Goal: Task Accomplishment & Management: Create package

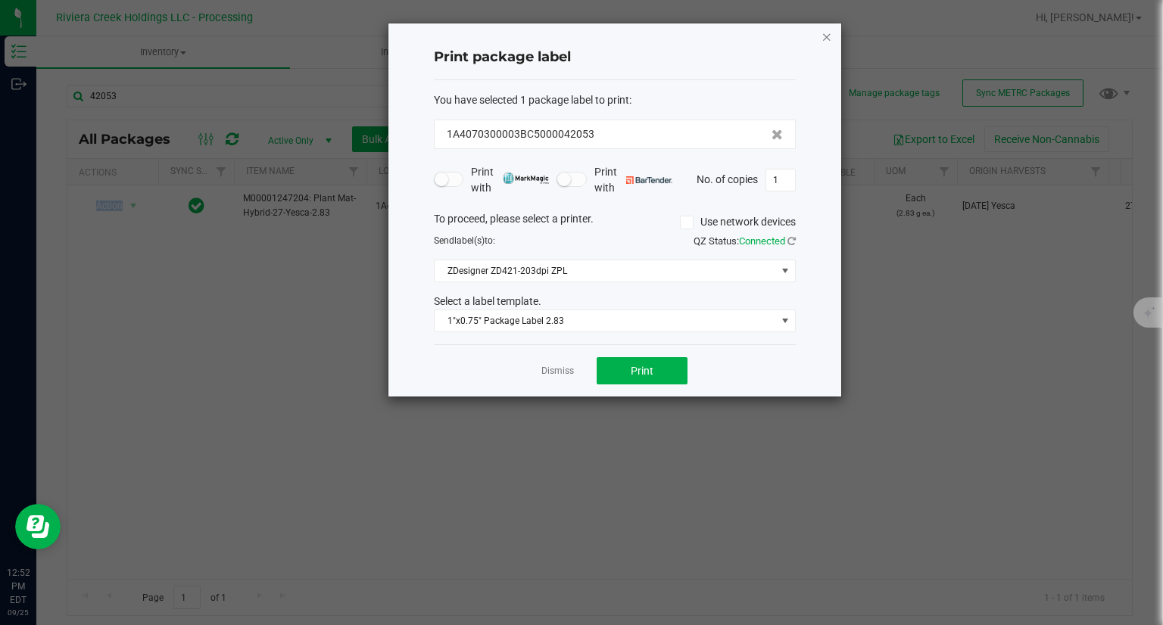
click at [825, 36] on icon "button" at bounding box center [827, 36] width 11 height 18
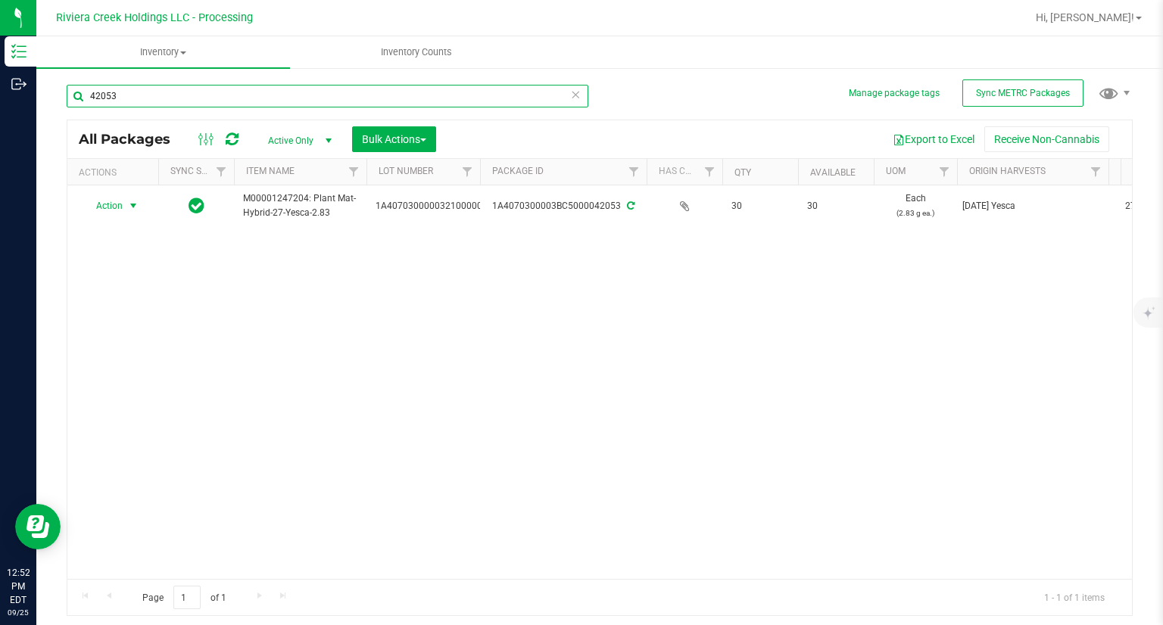
click at [279, 97] on input "42053" at bounding box center [328, 96] width 522 height 23
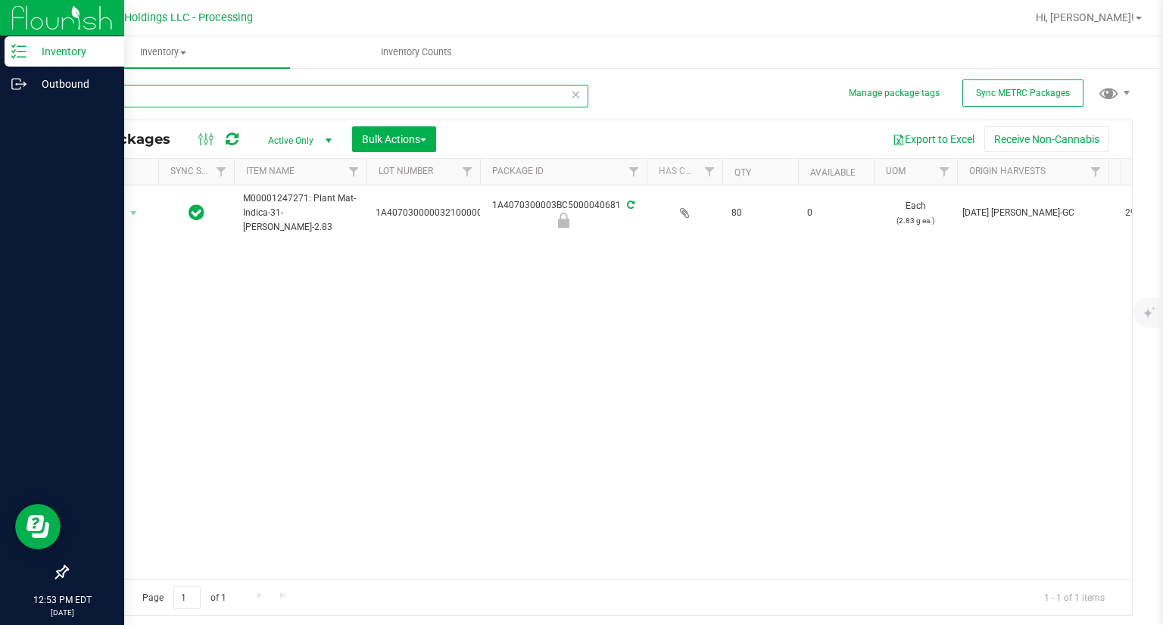
type input "40681"
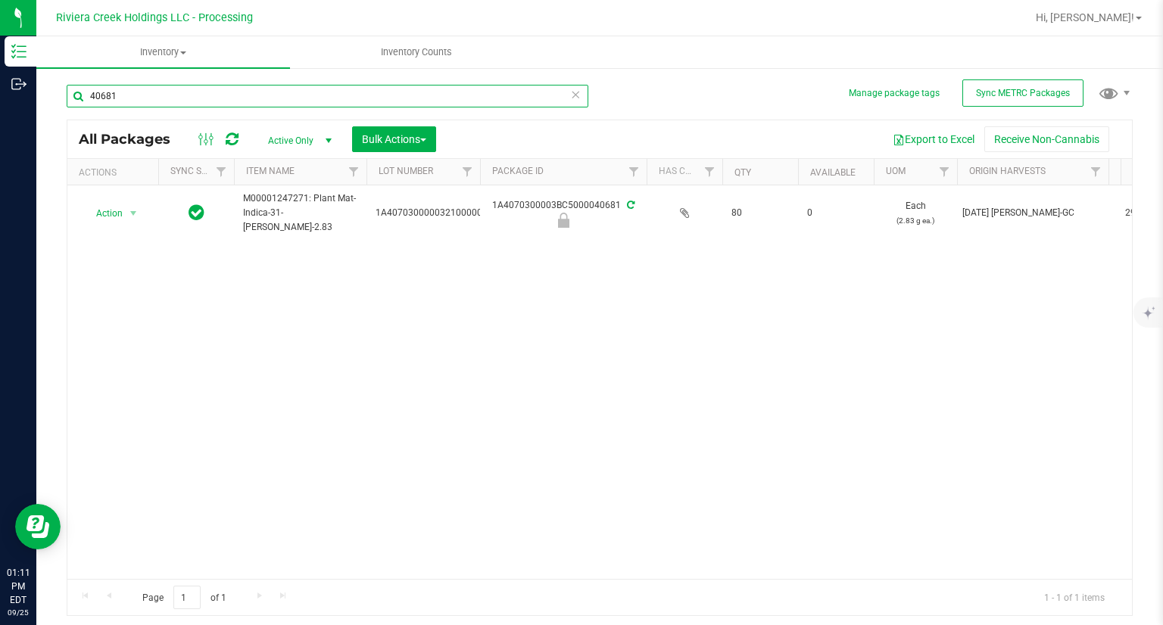
click at [173, 94] on input "40681" at bounding box center [328, 96] width 522 height 23
click at [233, 140] on icon at bounding box center [232, 139] width 13 height 15
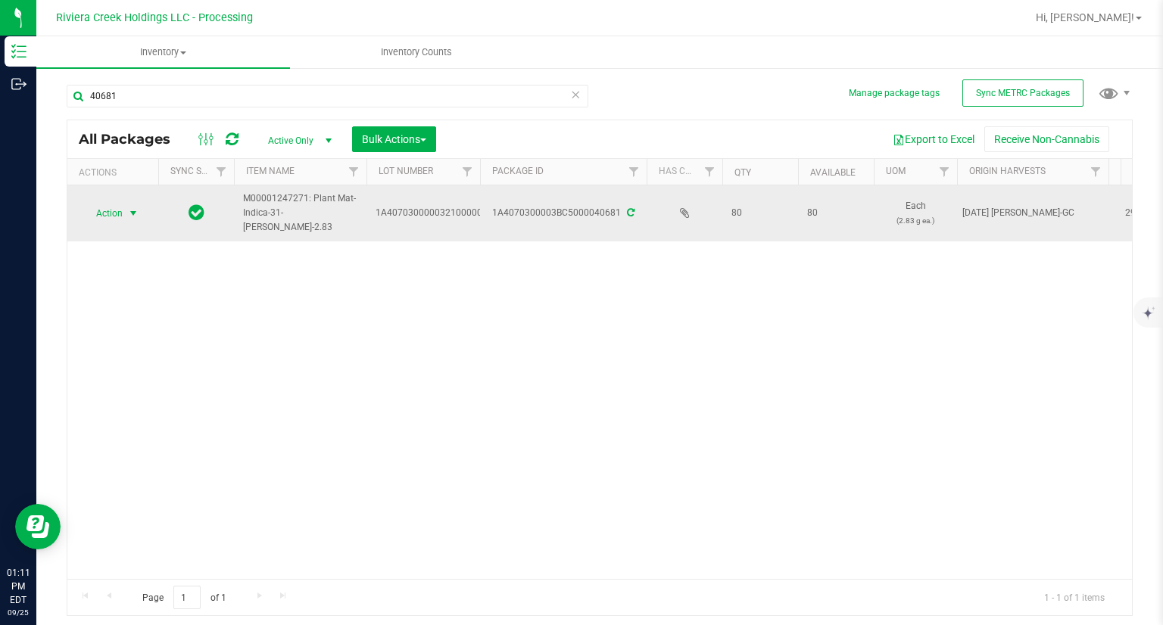
click at [122, 217] on span "Action" at bounding box center [103, 213] width 41 height 21
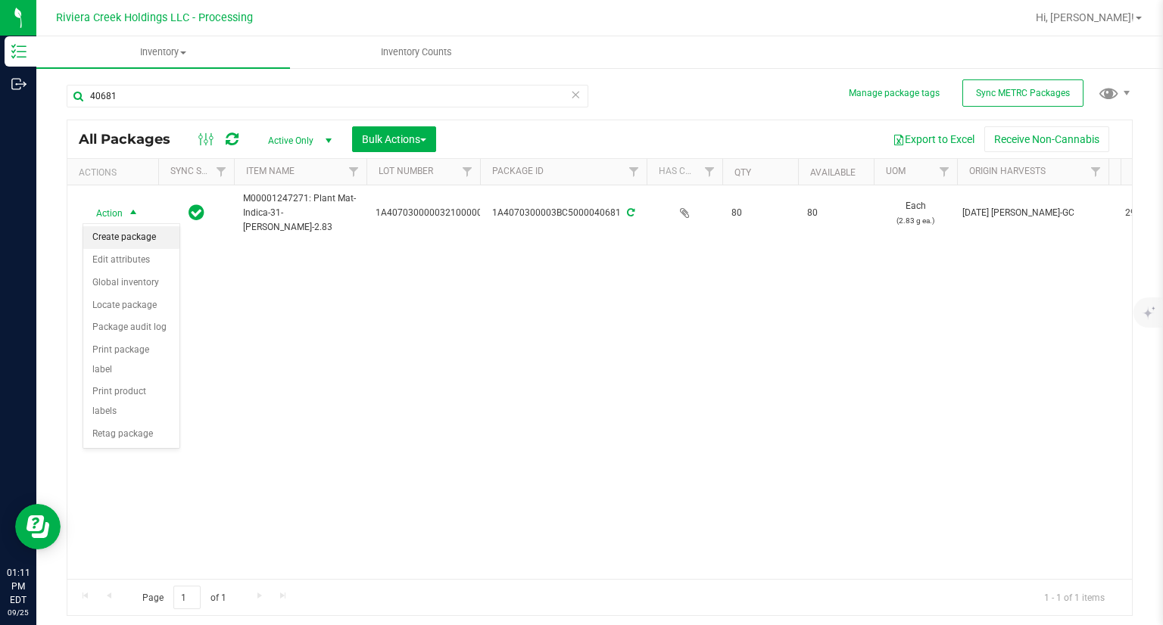
click at [142, 239] on li "Create package" at bounding box center [131, 237] width 96 height 23
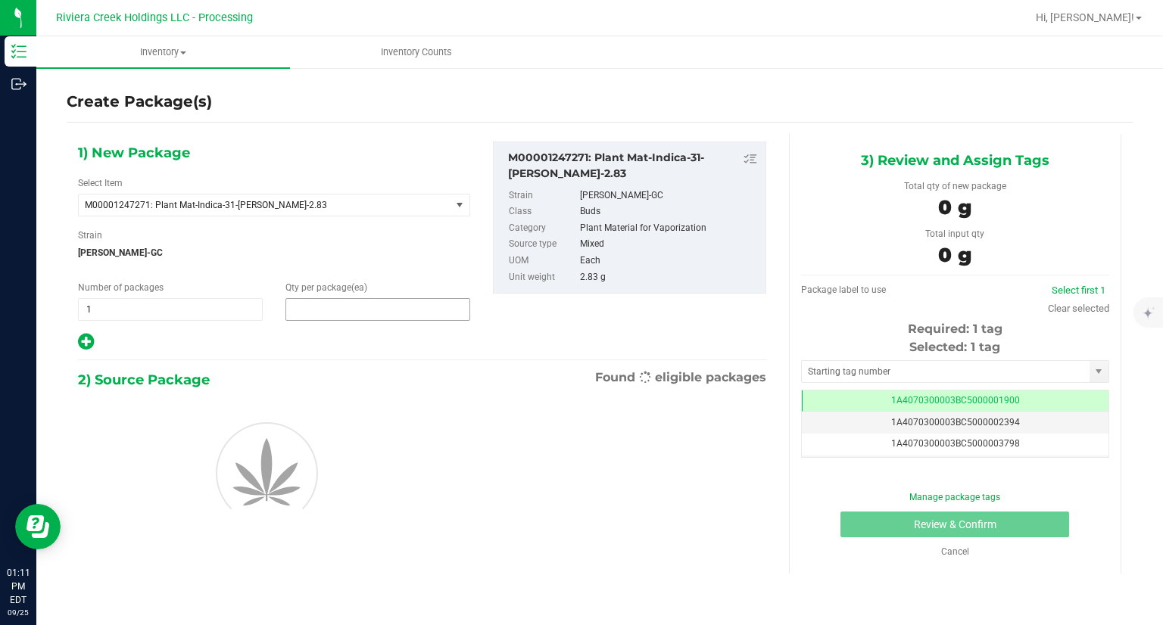
click at [367, 313] on span at bounding box center [377, 309] width 185 height 23
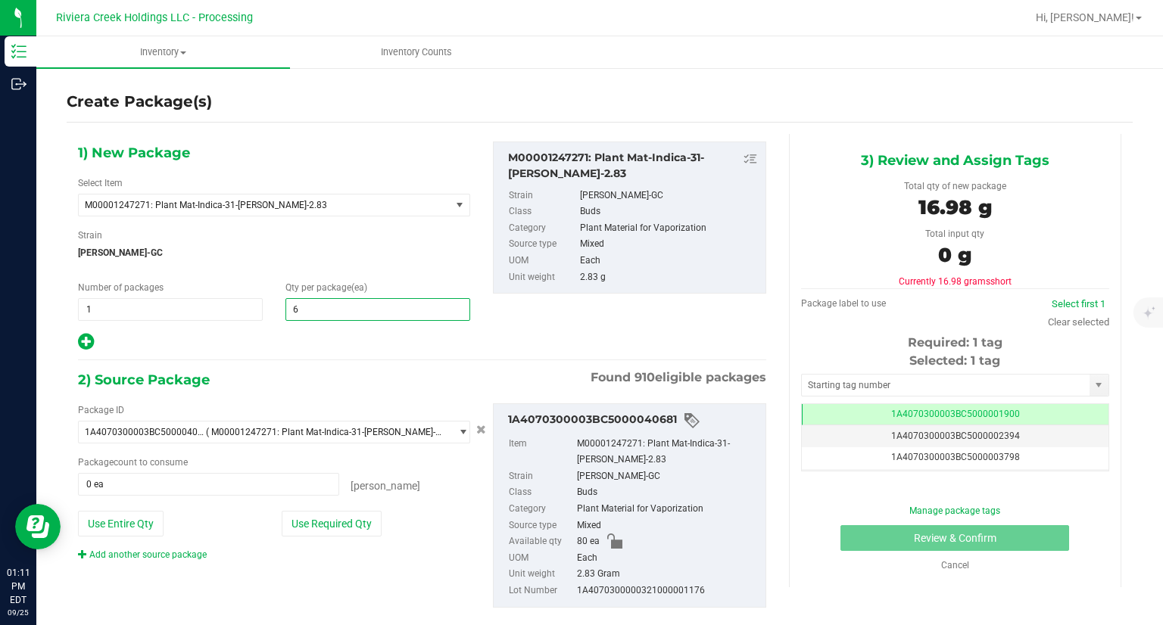
type input "60"
click at [298, 325] on div "1) New Package Select Item M00001247271: Plant Mat-Indica-31-[PERSON_NAME]-2.83…" at bounding box center [274, 247] width 415 height 211
click at [343, 525] on button "Use Required Qty" at bounding box center [332, 524] width 100 height 26
type input "60 ea"
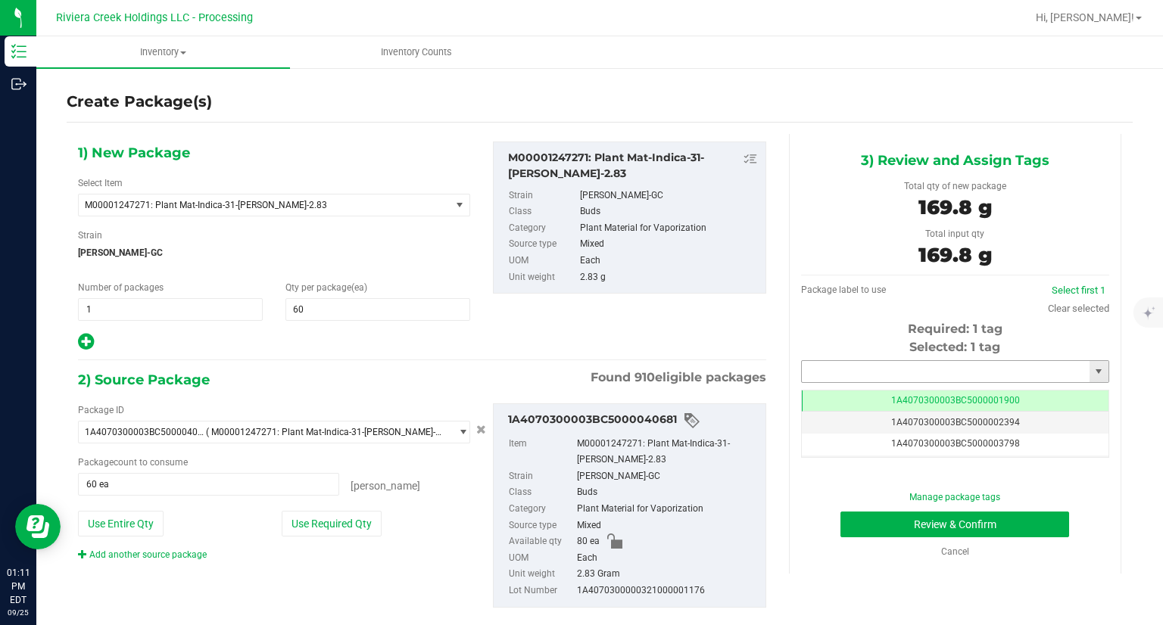
click at [846, 367] on input "text" at bounding box center [946, 371] width 288 height 21
click at [807, 390] on li "1A4070300003BC5000042054" at bounding box center [946, 397] width 304 height 23
type input "1A4070300003BC5000042054"
click at [851, 535] on button "Review & Confirm" at bounding box center [955, 525] width 229 height 26
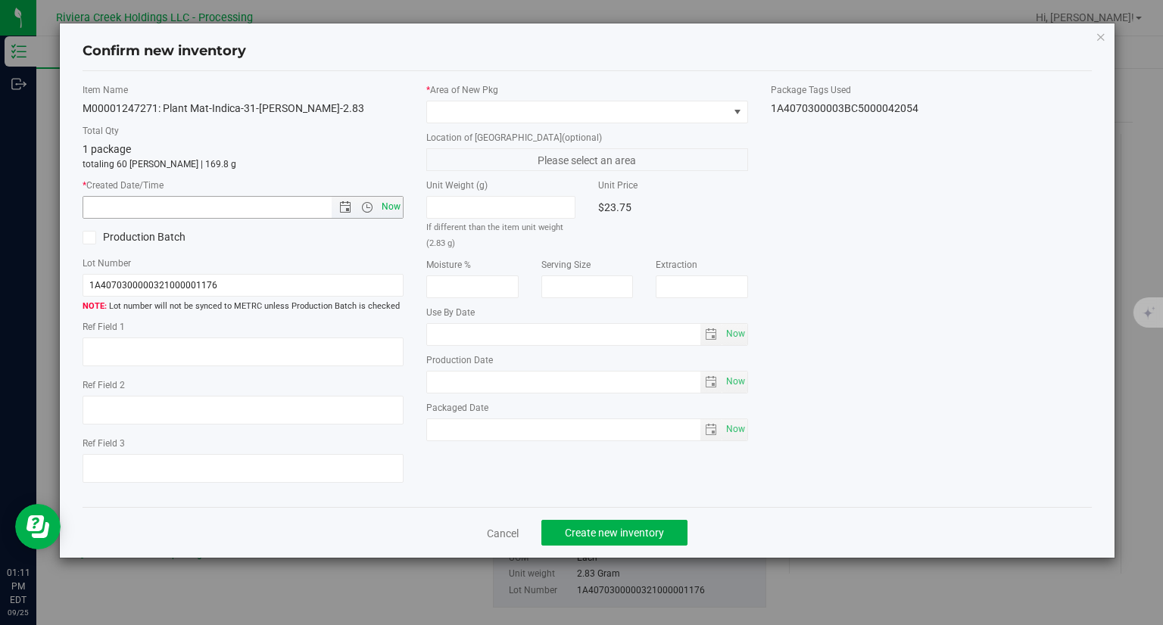
click at [398, 213] on span "Now" at bounding box center [392, 207] width 26 height 22
type input "[DATE] 1:11 PM"
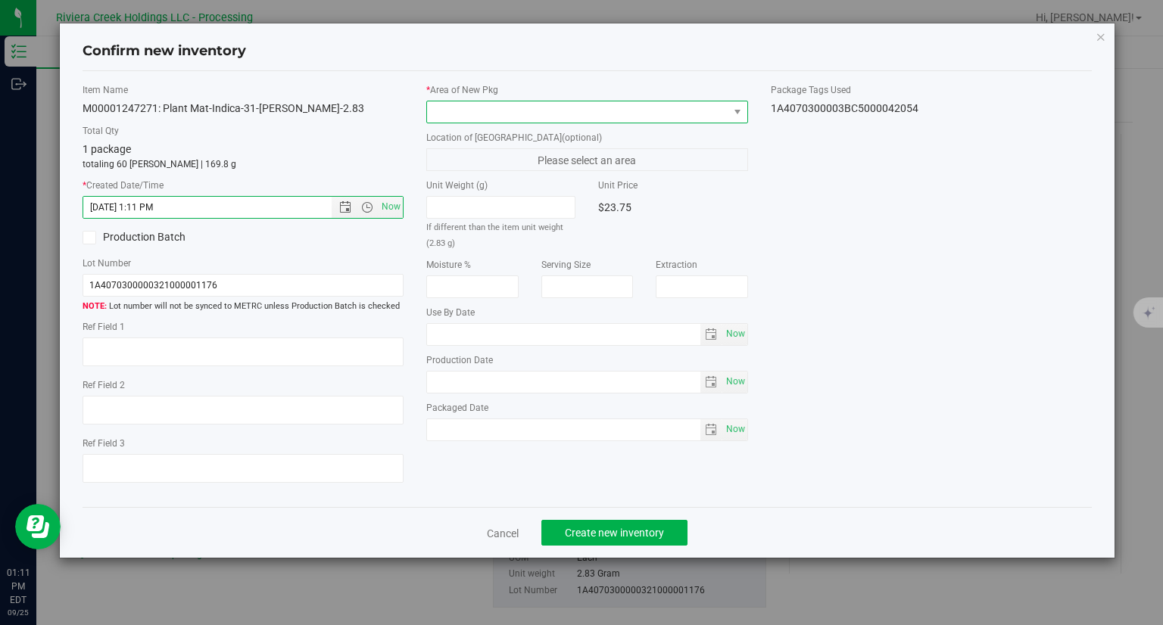
click at [446, 111] on span at bounding box center [577, 111] width 301 height 21
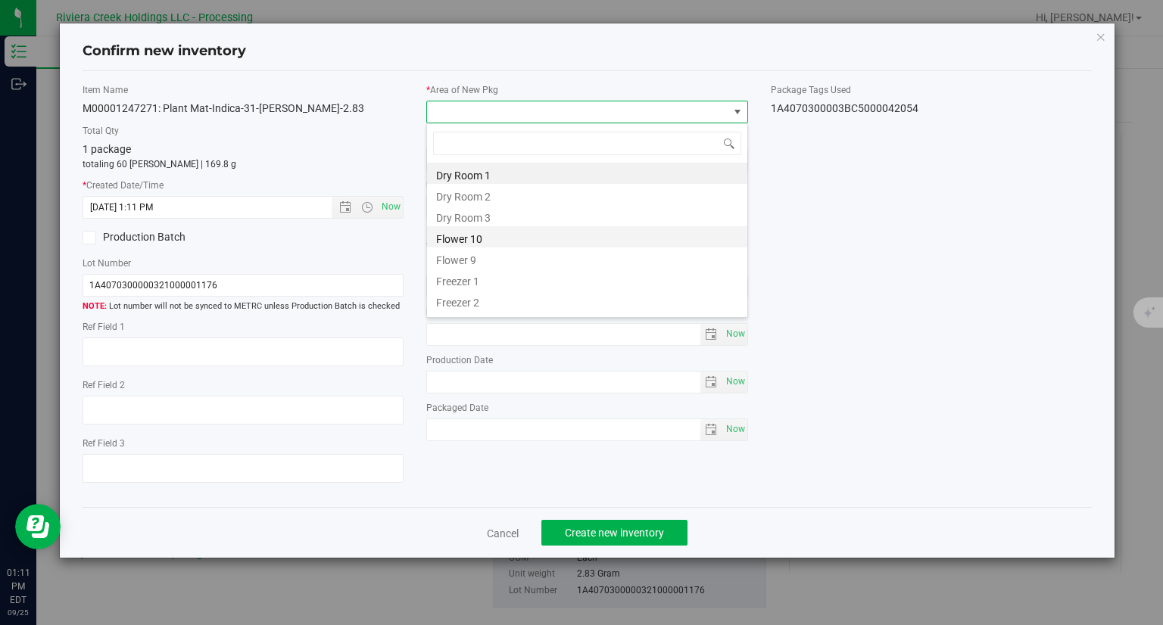
click at [480, 245] on li "Flower 10" at bounding box center [587, 236] width 320 height 21
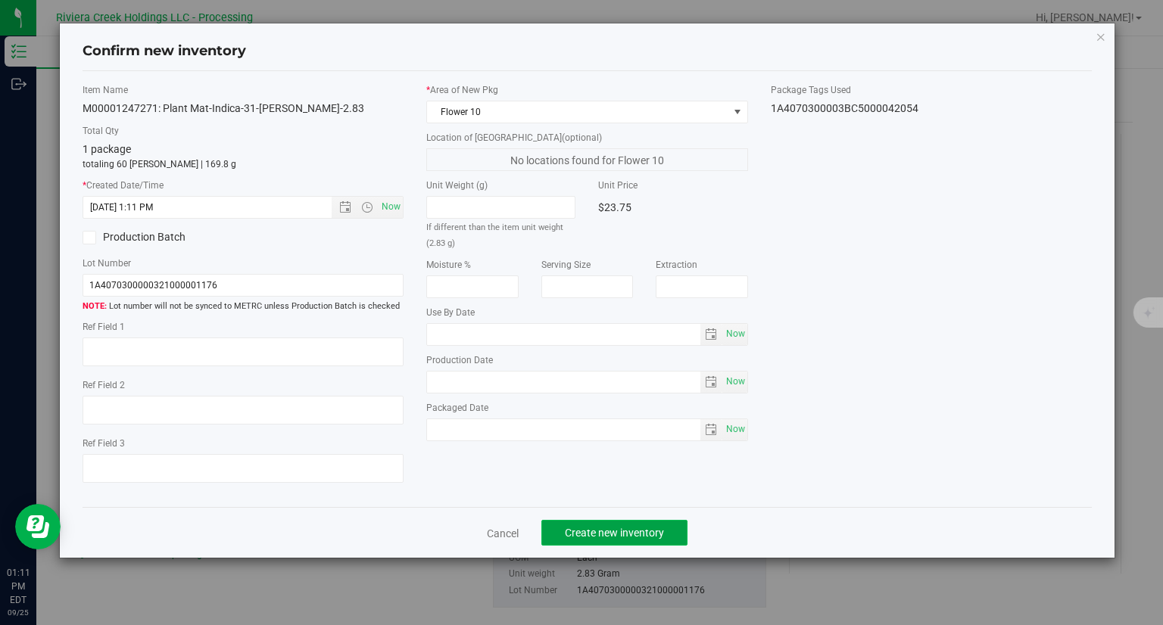
click at [657, 541] on button "Create new inventory" at bounding box center [614, 533] width 146 height 26
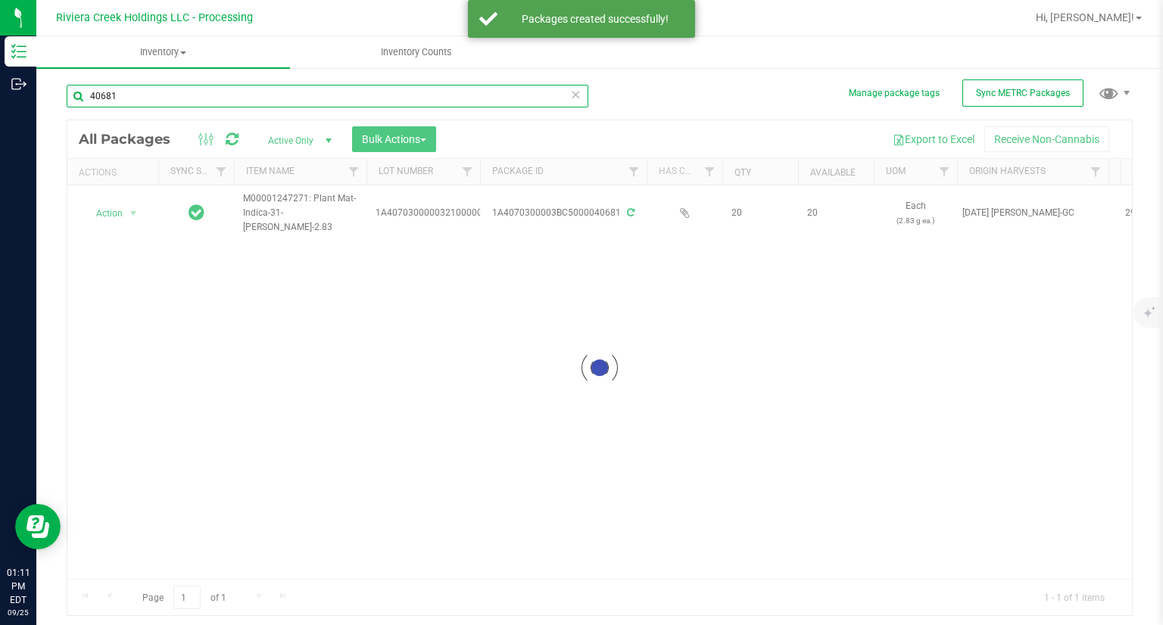
click at [135, 96] on input "40681" at bounding box center [328, 96] width 522 height 23
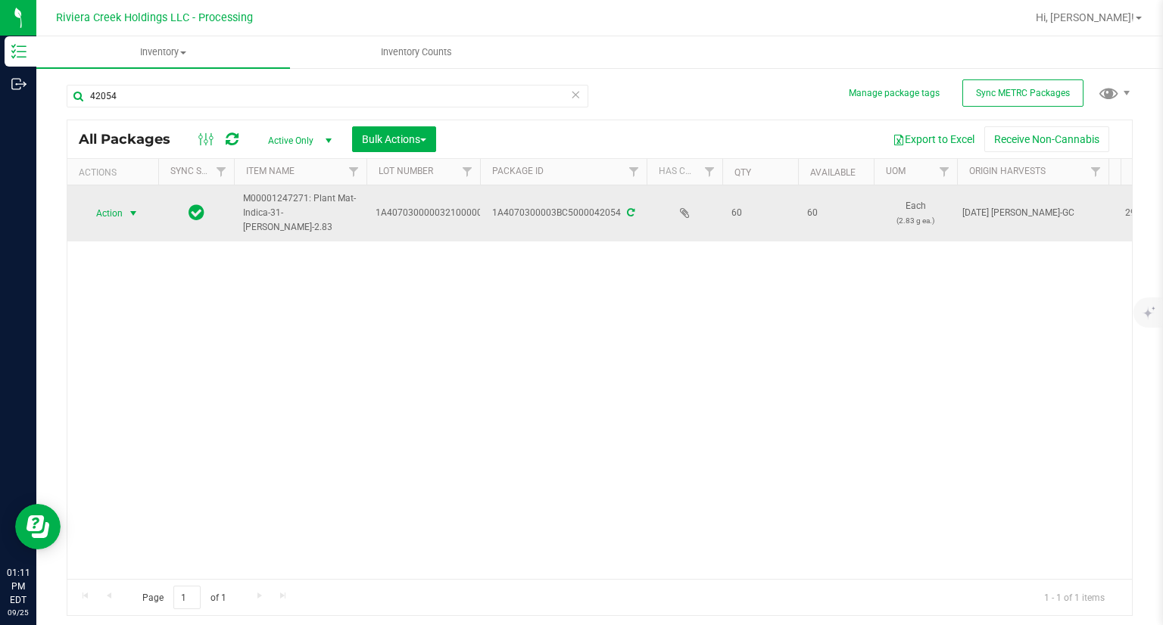
click at [112, 218] on span "Action" at bounding box center [103, 213] width 41 height 21
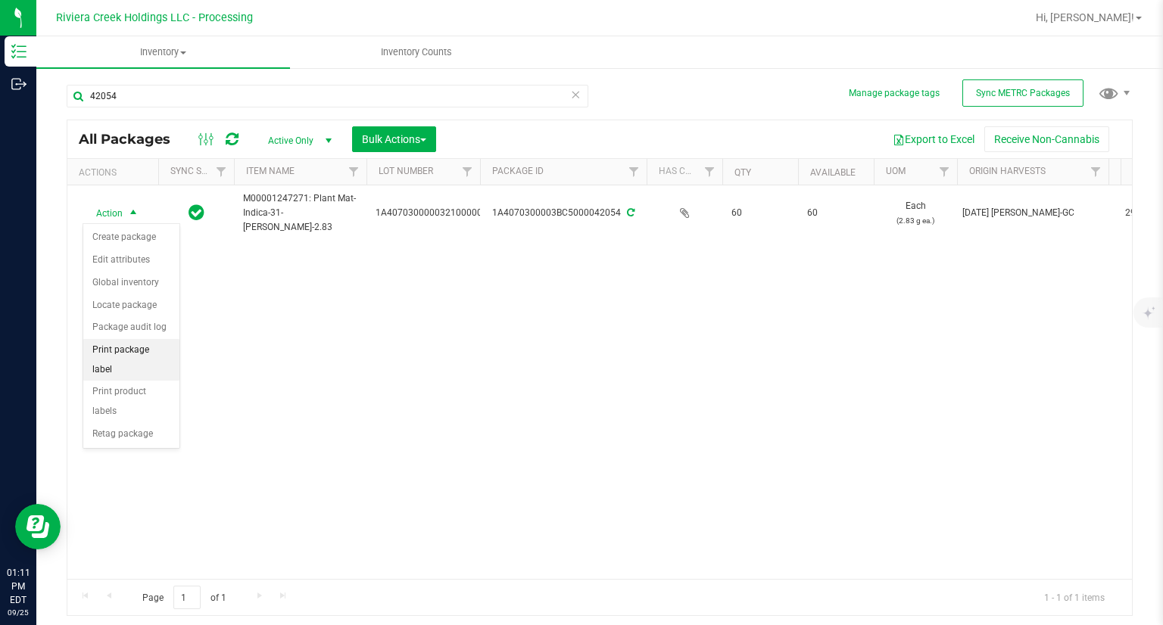
click at [161, 353] on li "Print package label" at bounding box center [131, 360] width 96 height 42
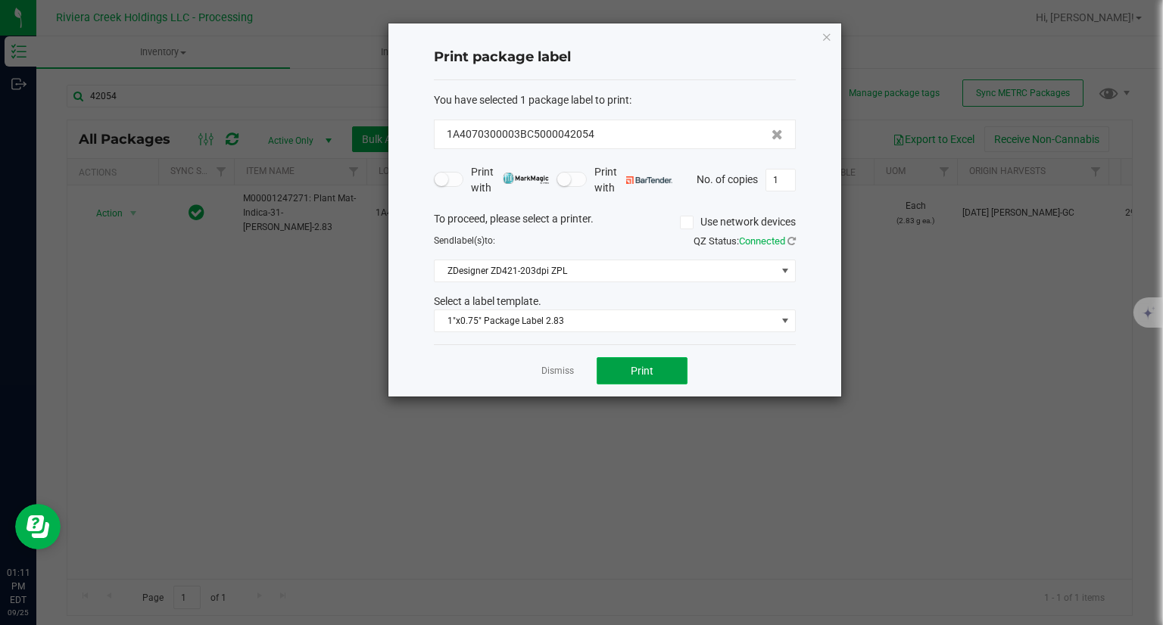
click at [647, 360] on button "Print" at bounding box center [642, 370] width 91 height 27
click at [822, 31] on icon "button" at bounding box center [827, 36] width 11 height 18
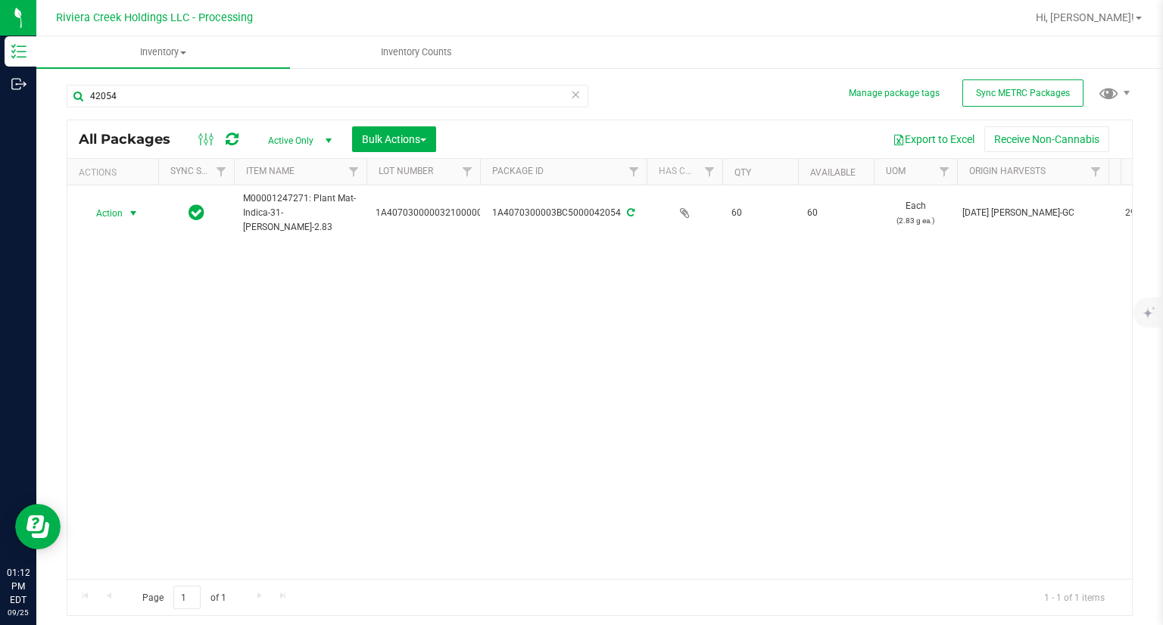
click at [226, 80] on div "42054" at bounding box center [333, 95] width 533 height 48
click at [206, 95] on input "42054" at bounding box center [328, 96] width 522 height 23
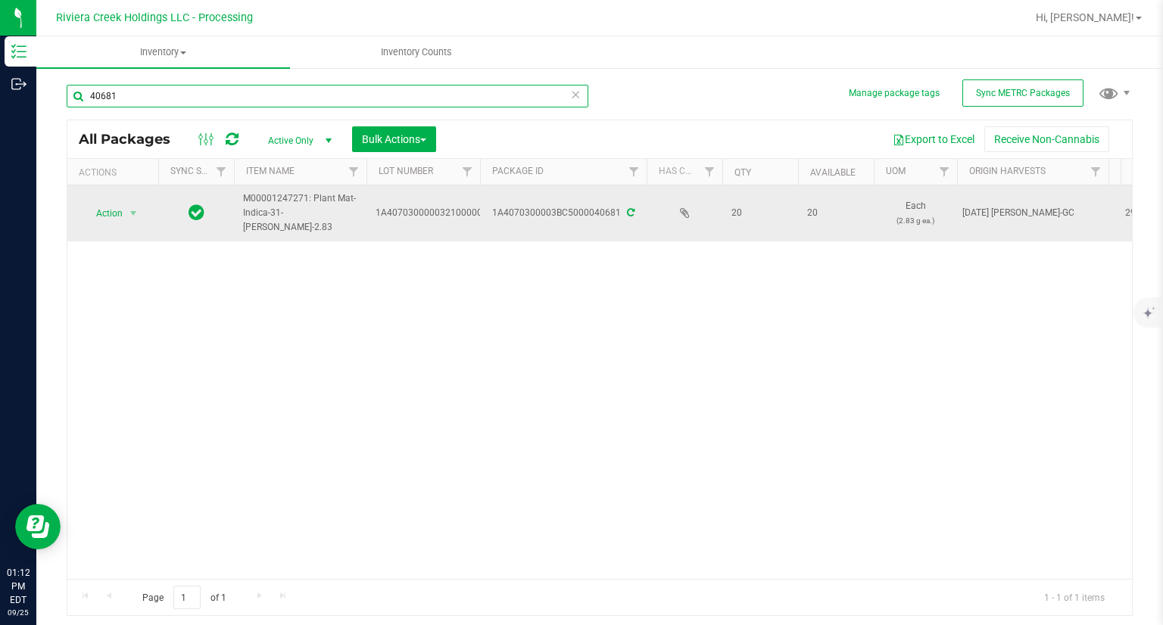
type input "40681"
click at [117, 216] on span "Action" at bounding box center [103, 213] width 41 height 21
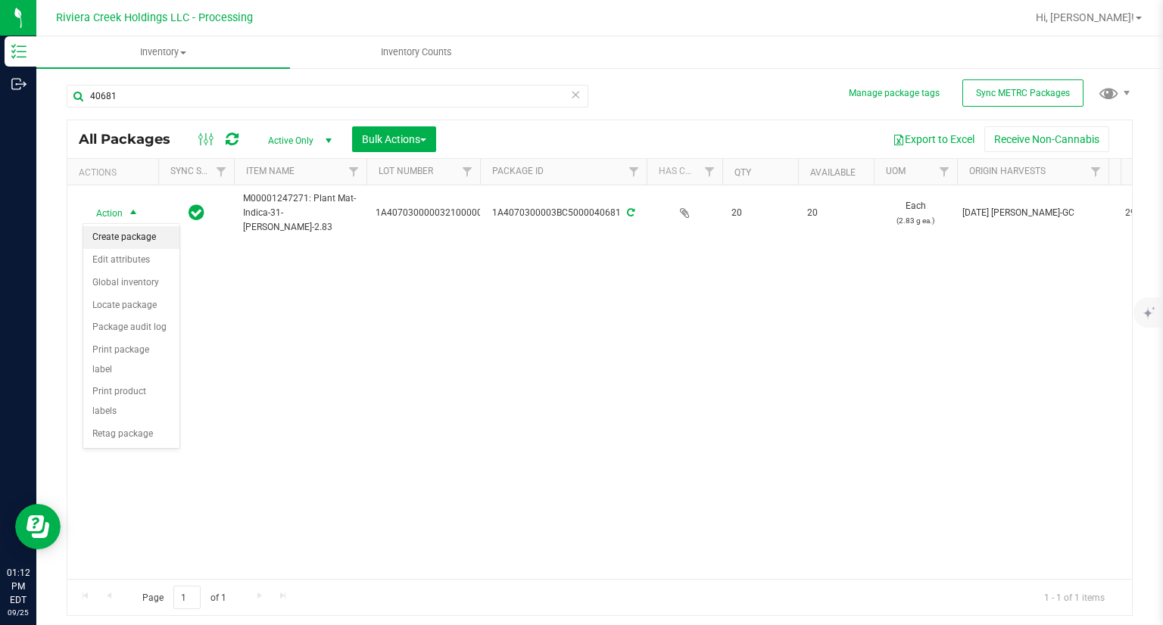
click at [142, 237] on li "Create package" at bounding box center [131, 237] width 96 height 23
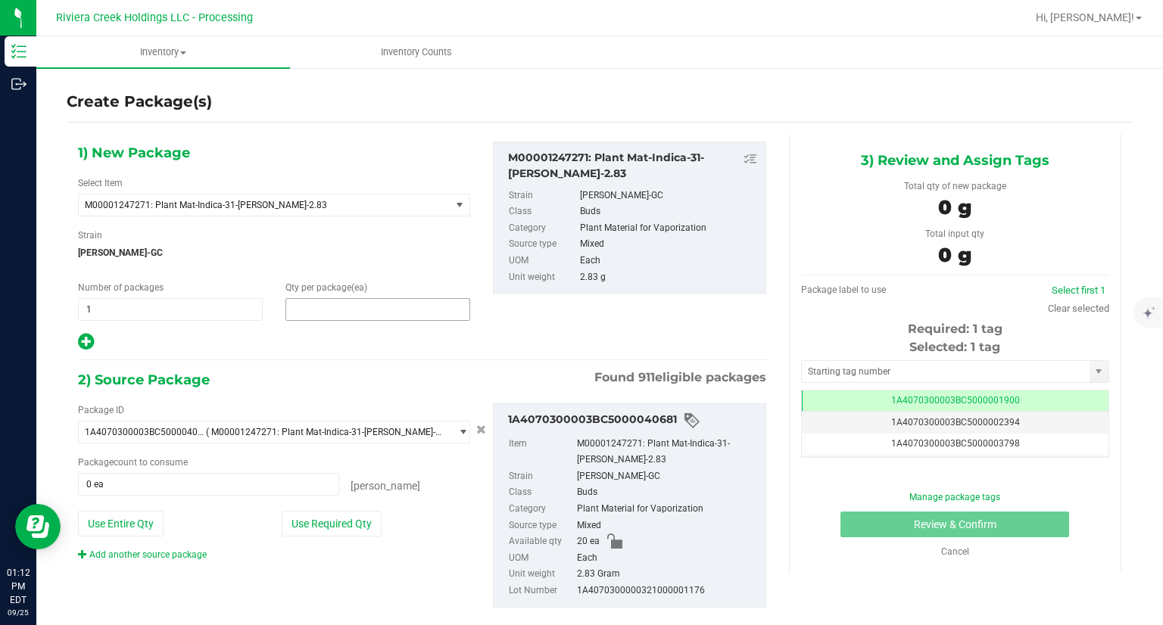
click at [313, 314] on span at bounding box center [377, 309] width 185 height 23
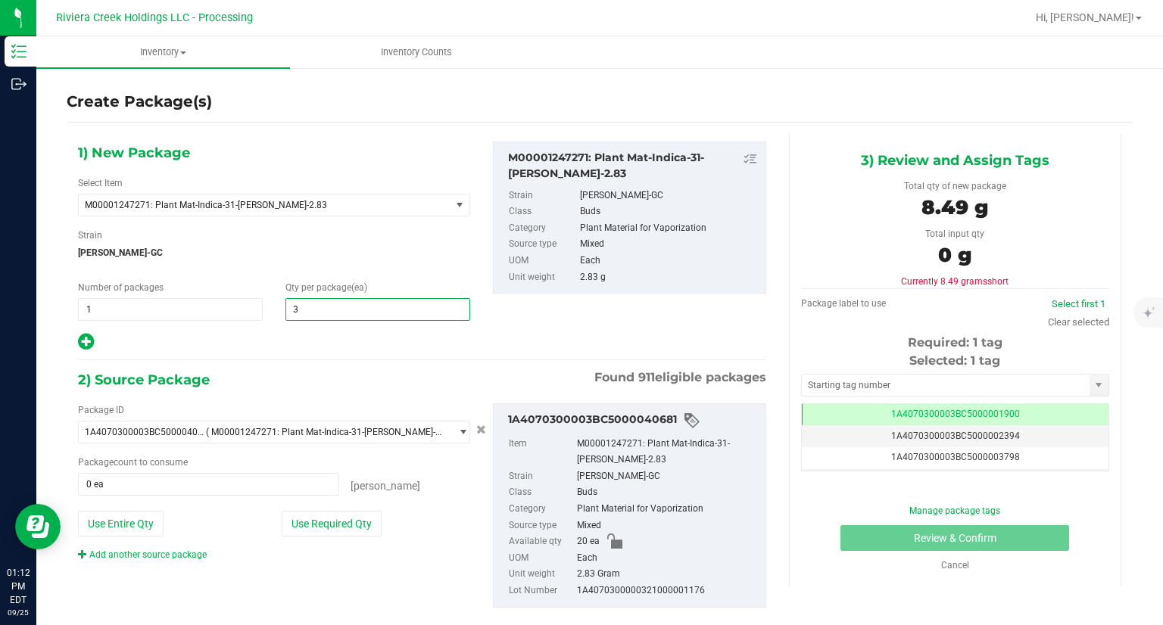
type input "30"
click at [403, 382] on div "2) Source Package Found 911 eligible packages" at bounding box center [422, 380] width 688 height 23
click at [324, 514] on button "Use Required Qty" at bounding box center [332, 524] width 100 height 26
type input "20 ea"
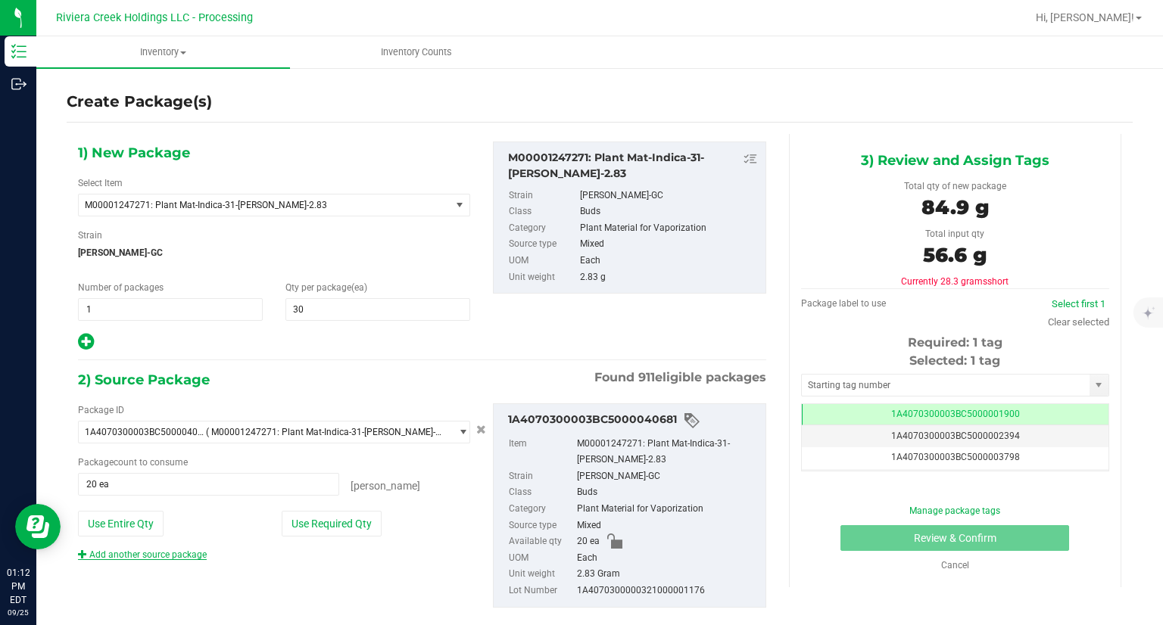
click at [173, 554] on link "Add another source package" at bounding box center [142, 555] width 129 height 11
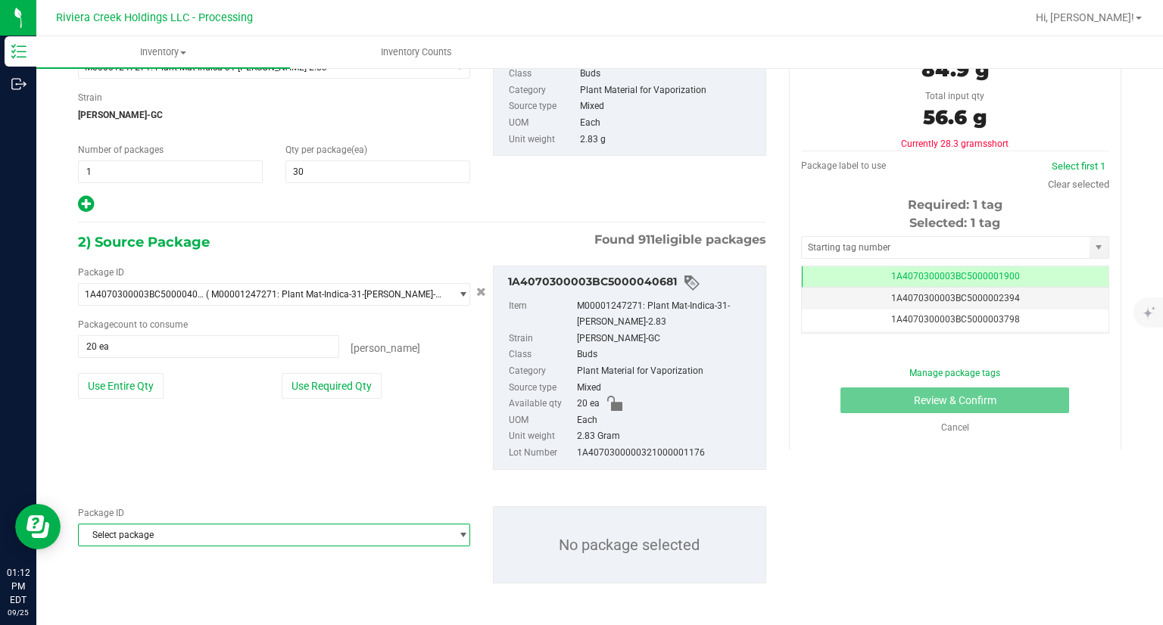
click at [151, 537] on span "Select package" at bounding box center [265, 535] width 372 height 21
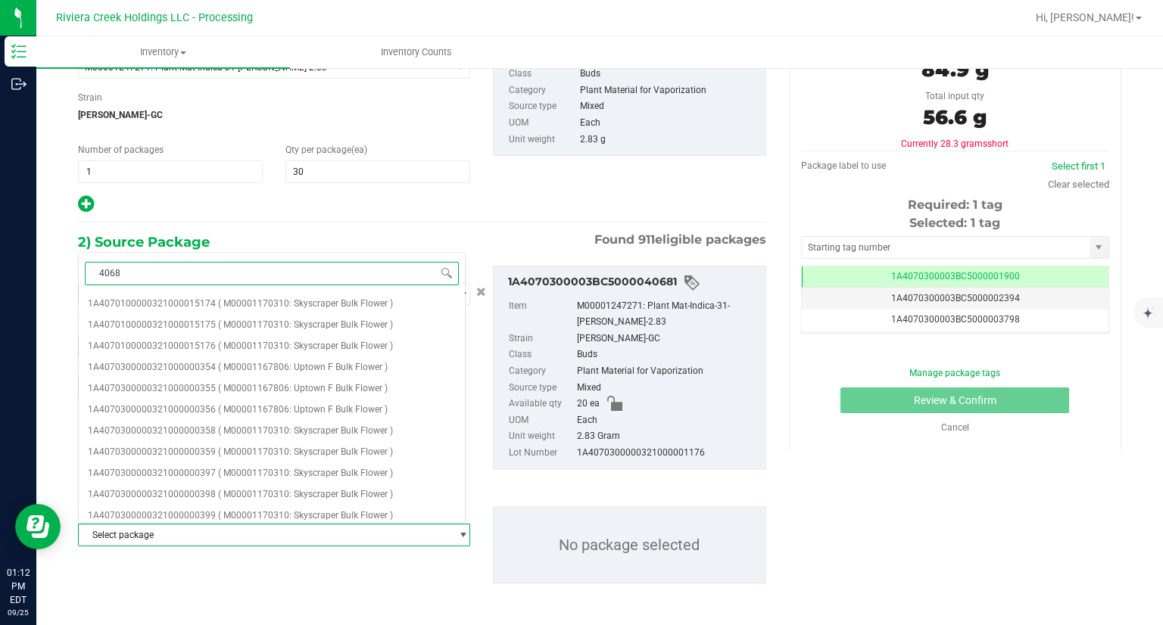
type input "40685"
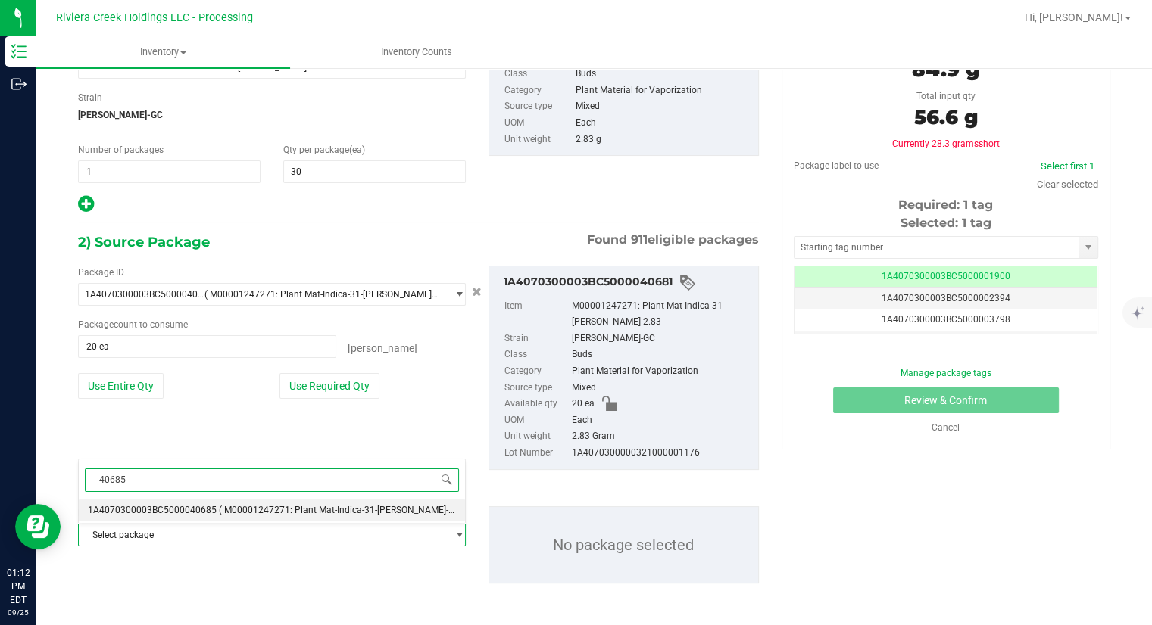
click at [224, 512] on span "( M00001247271: Plant Mat-Indica-31-[PERSON_NAME]-2.83 )" at bounding box center [345, 510] width 253 height 11
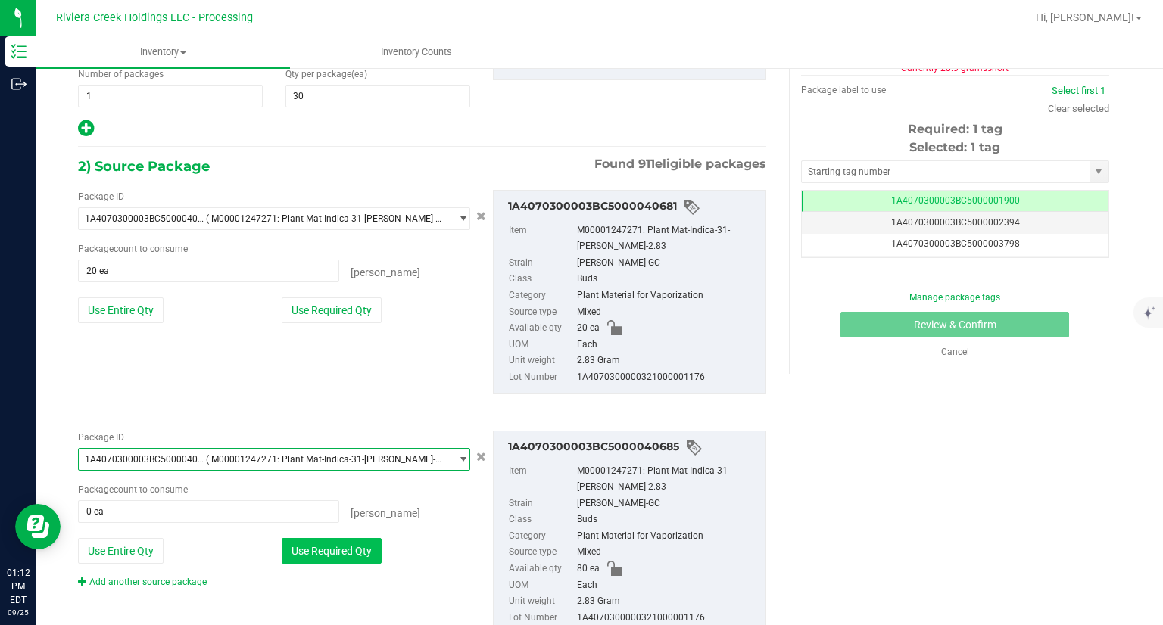
click at [336, 555] on button "Use Required Qty" at bounding box center [332, 551] width 100 height 26
type input "10 ea"
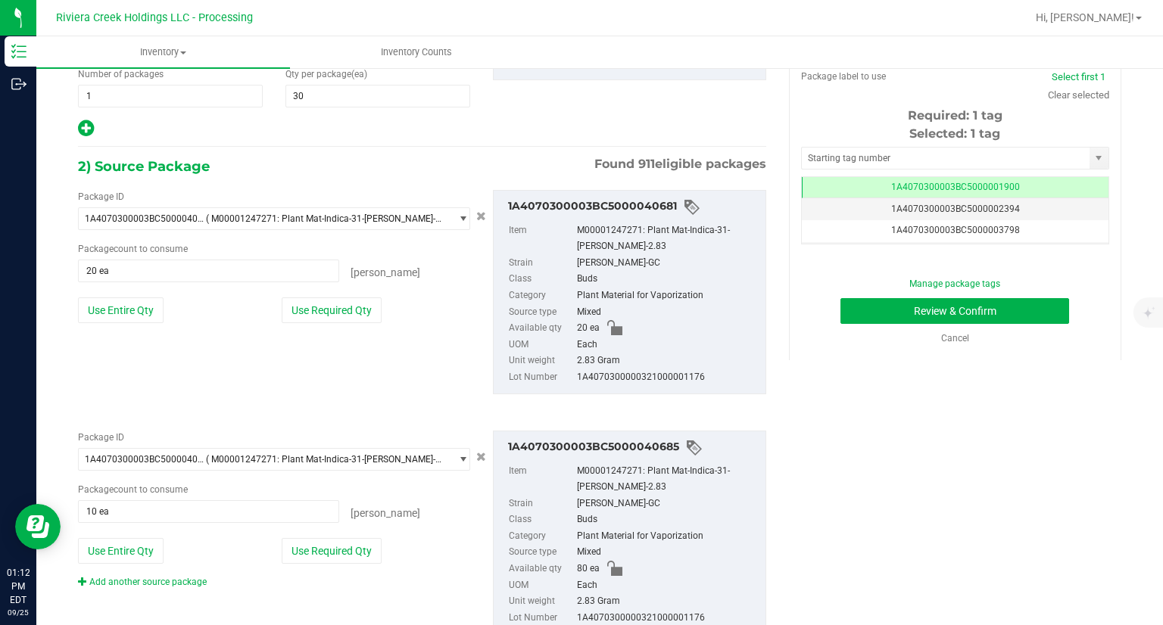
scroll to position [115, 0]
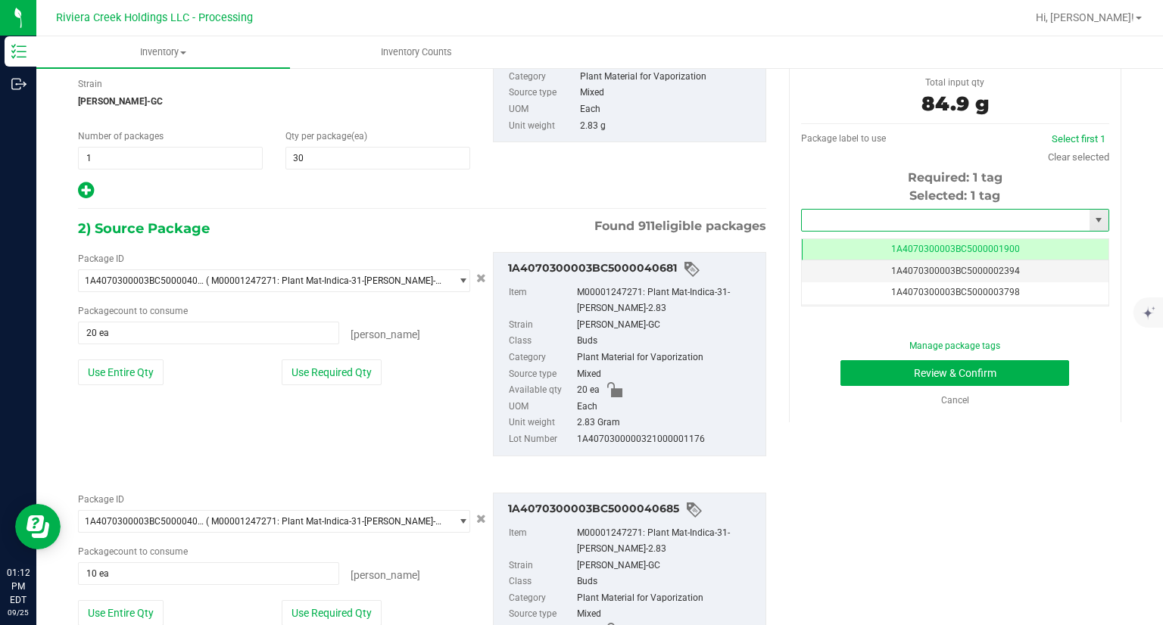
click at [833, 217] on input "text" at bounding box center [946, 220] width 288 height 21
click at [824, 243] on li "1A4070300003BC5000042055" at bounding box center [946, 246] width 304 height 23
type input "1A4070300003BC5000042055"
click at [858, 379] on button "Review & Confirm" at bounding box center [955, 373] width 229 height 26
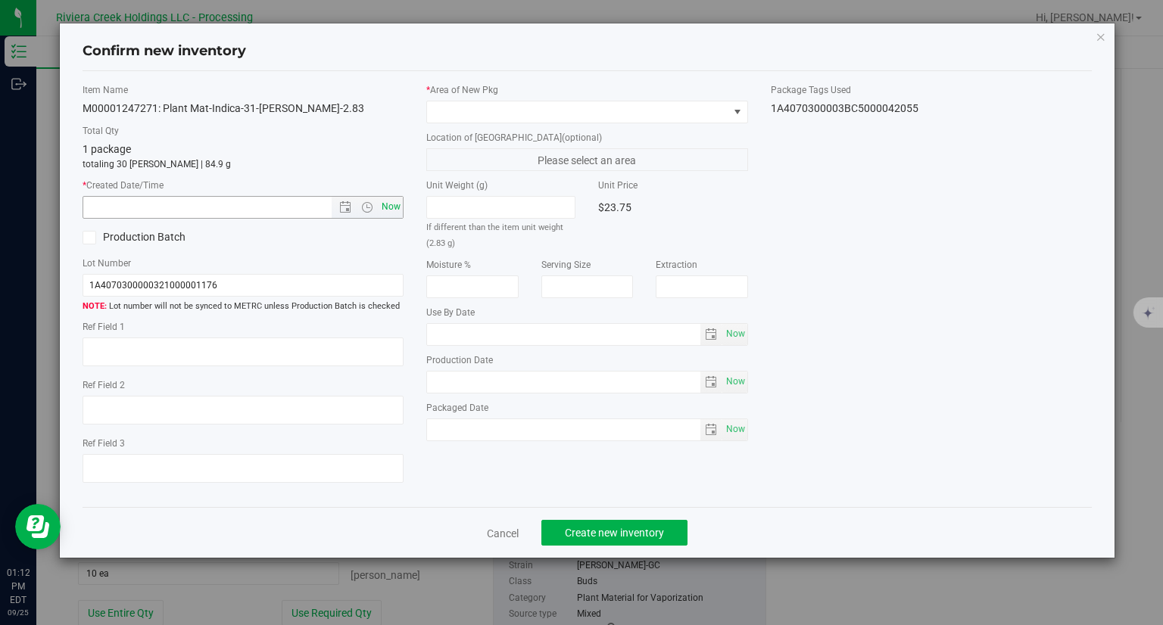
click at [400, 206] on span "Now" at bounding box center [392, 207] width 26 height 22
type input "[DATE] 1:12 PM"
click at [524, 90] on label "* Area of [GEOGRAPHIC_DATA]" at bounding box center [587, 90] width 322 height 14
click at [510, 107] on span at bounding box center [577, 111] width 301 height 21
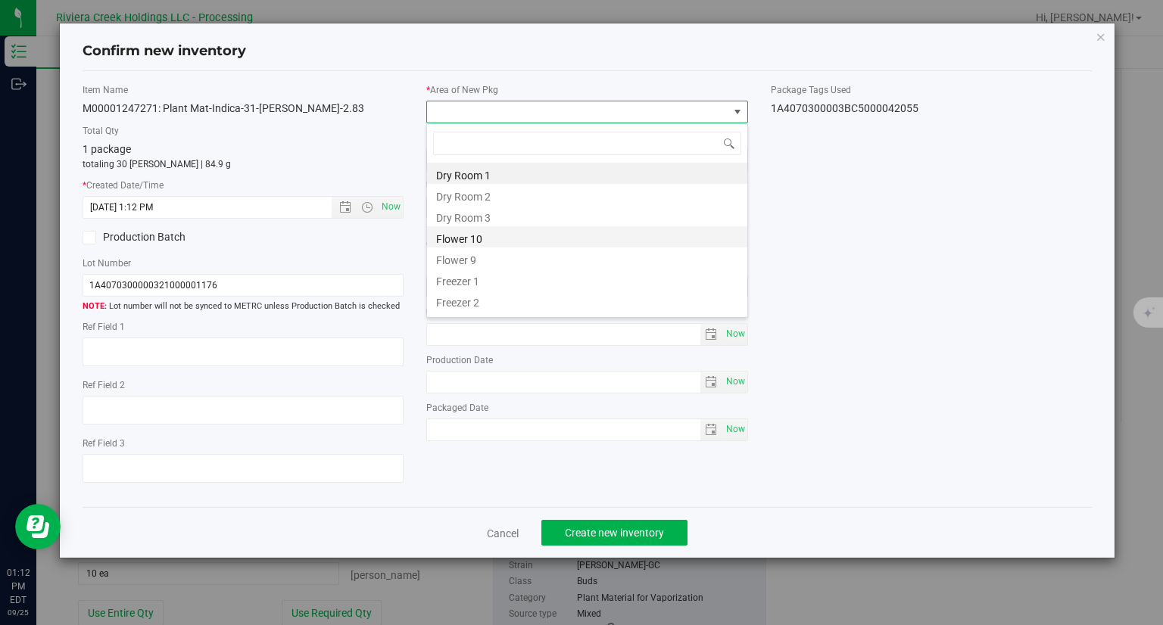
click at [488, 231] on li "Flower 10" at bounding box center [587, 236] width 320 height 21
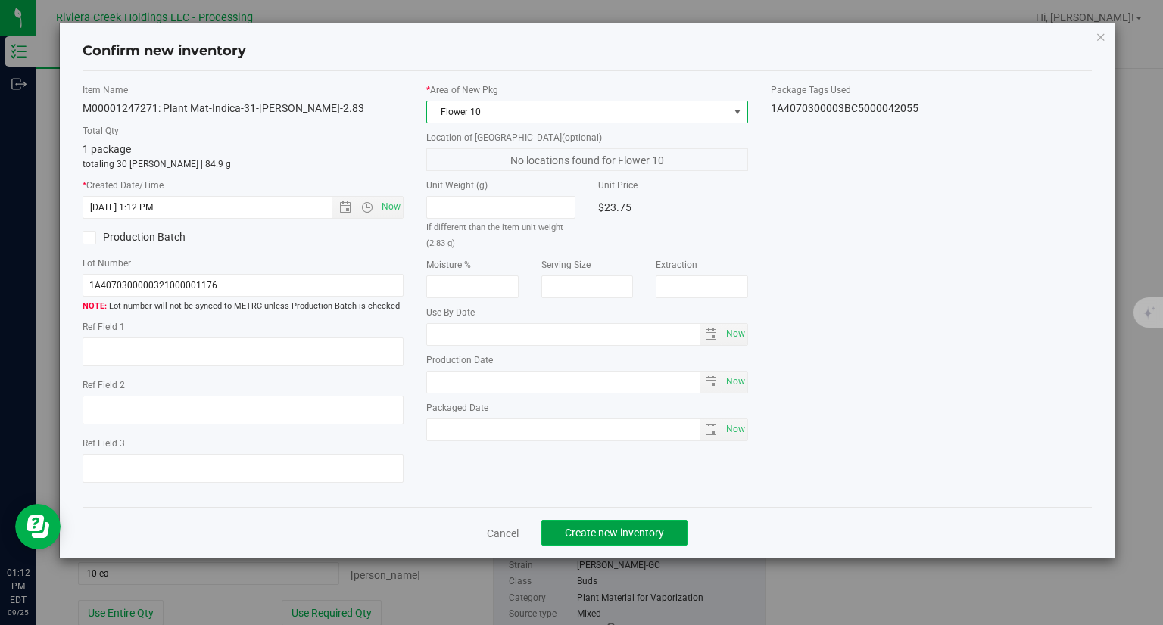
click at [627, 527] on span "Create new inventory" at bounding box center [614, 533] width 99 height 12
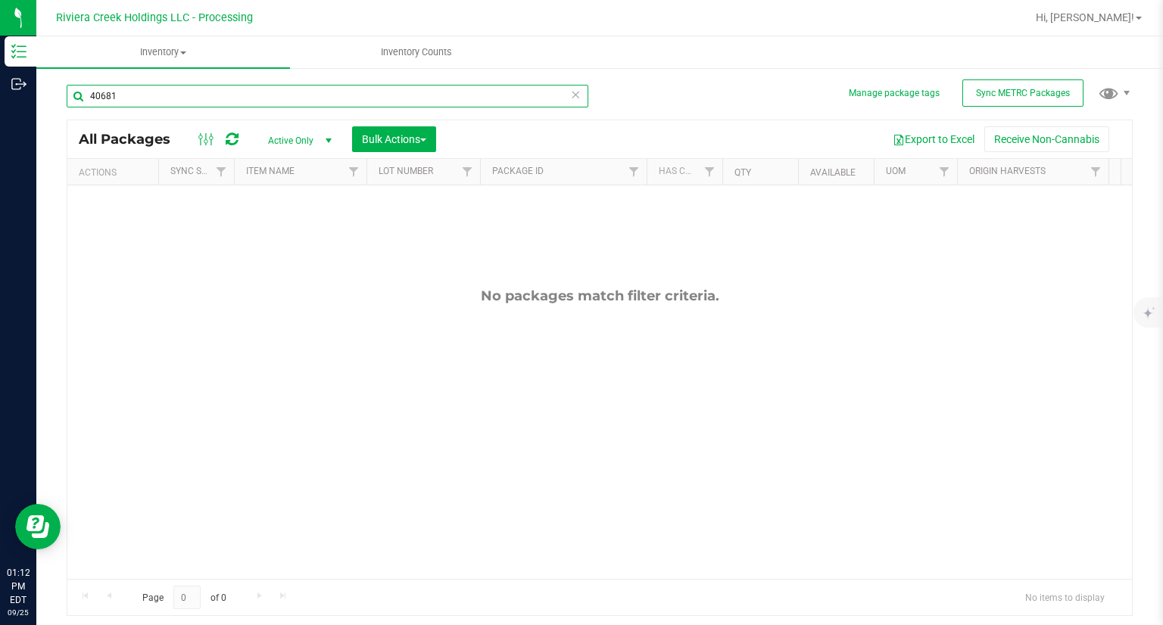
click at [168, 104] on input "40681" at bounding box center [328, 96] width 522 height 23
drag, startPoint x: 168, startPoint y: 104, endPoint x: 172, endPoint y: 117, distance: 13.4
click at [172, 117] on div "40681" at bounding box center [328, 102] width 522 height 35
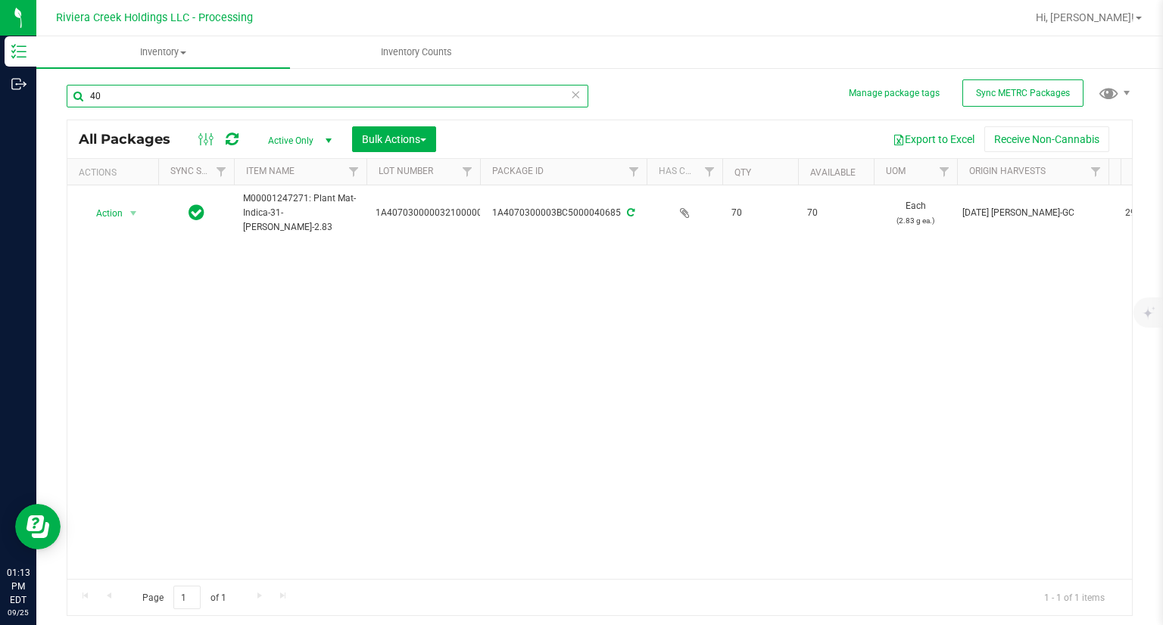
type input "4"
click at [105, 209] on span "Action" at bounding box center [103, 213] width 41 height 21
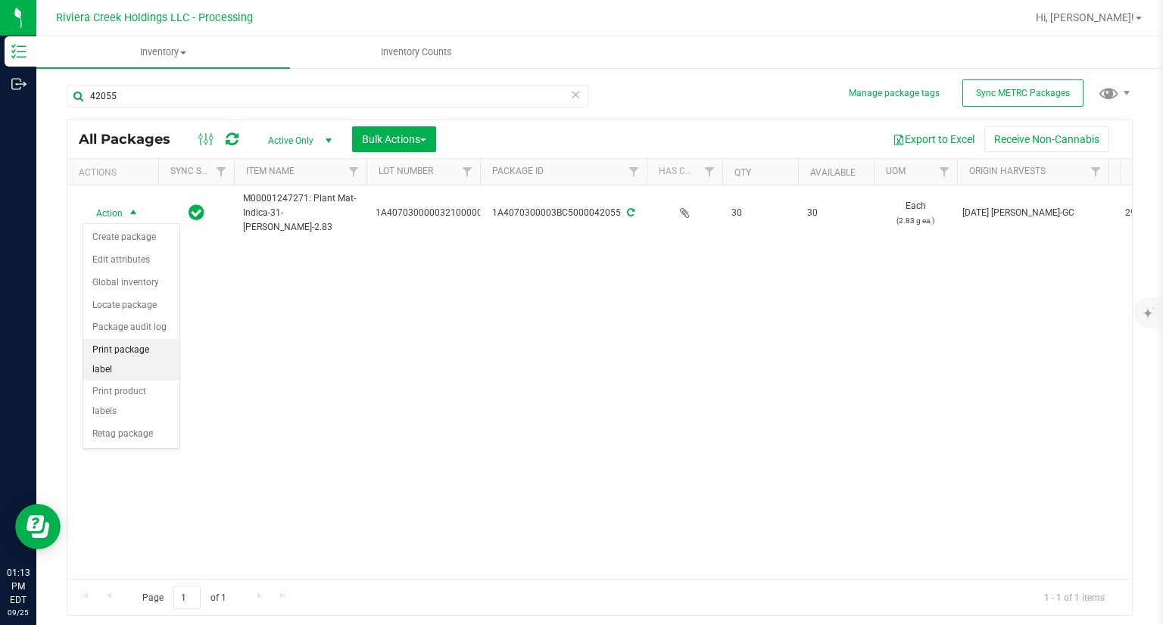
click at [154, 350] on li "Print package label" at bounding box center [131, 360] width 96 height 42
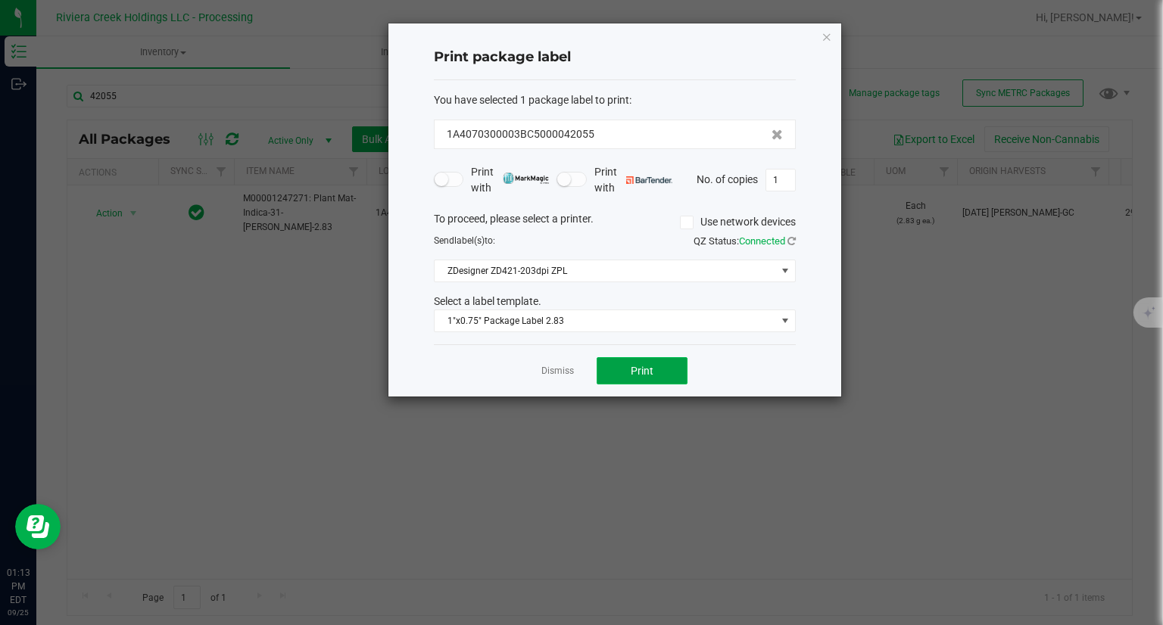
click at [609, 361] on button "Print" at bounding box center [642, 370] width 91 height 27
click at [822, 39] on icon "button" at bounding box center [827, 36] width 11 height 18
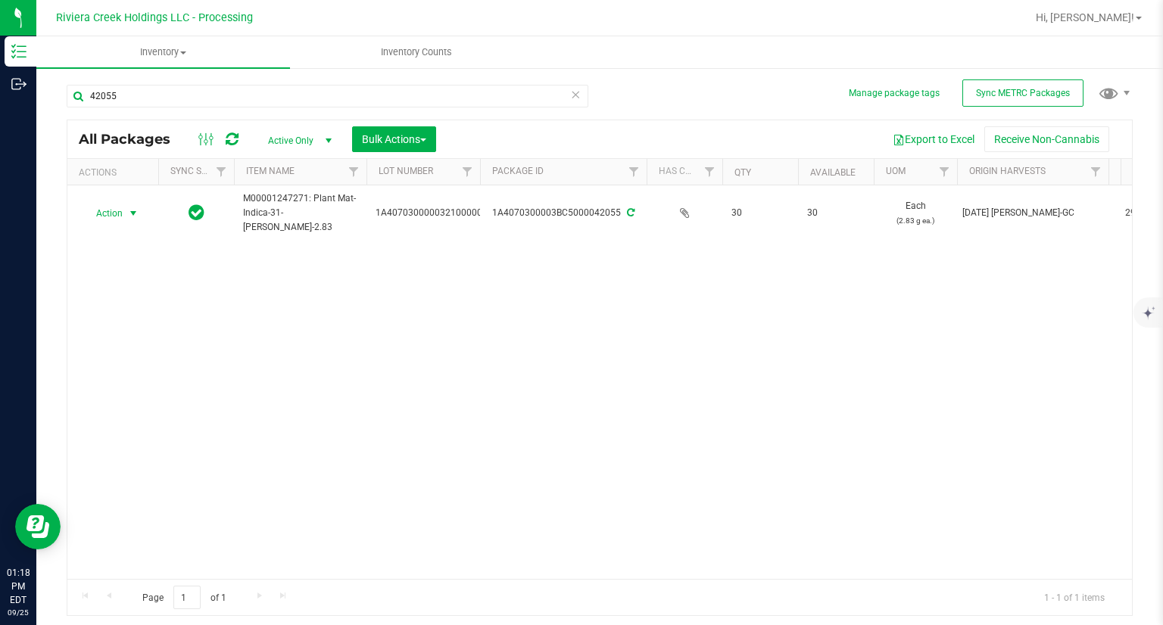
click at [273, 83] on div "42055" at bounding box center [333, 95] width 533 height 48
drag, startPoint x: 273, startPoint y: 83, endPoint x: 248, endPoint y: 91, distance: 27.1
click at [272, 83] on div "42055" at bounding box center [333, 95] width 533 height 48
click at [246, 92] on input "42055" at bounding box center [328, 96] width 522 height 23
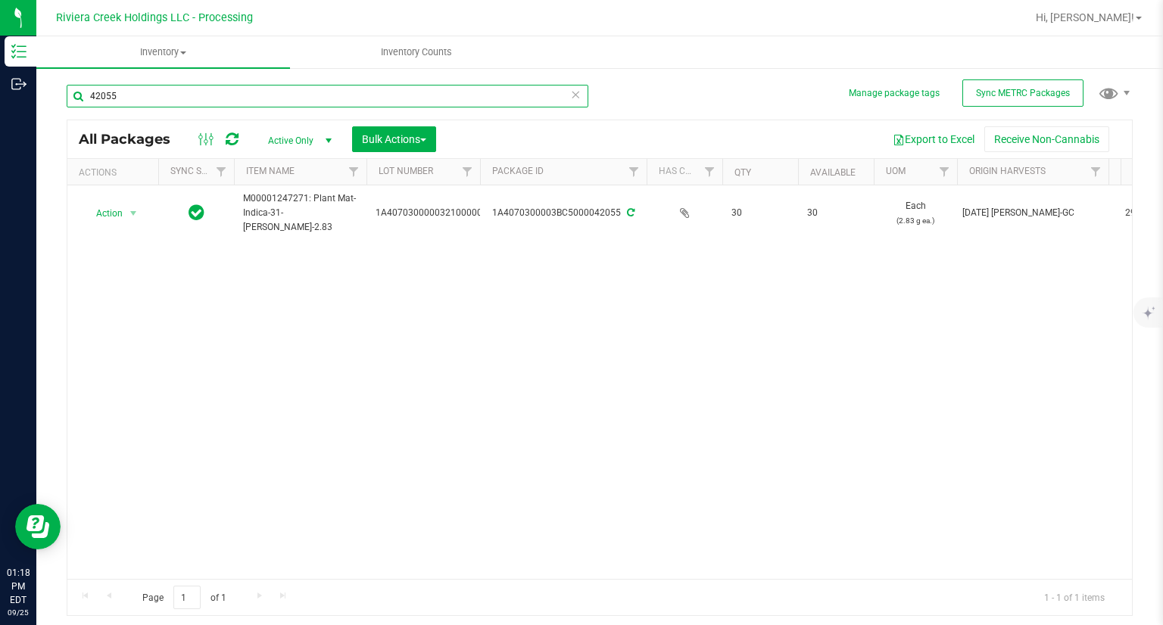
click at [246, 92] on input "42055" at bounding box center [328, 96] width 522 height 23
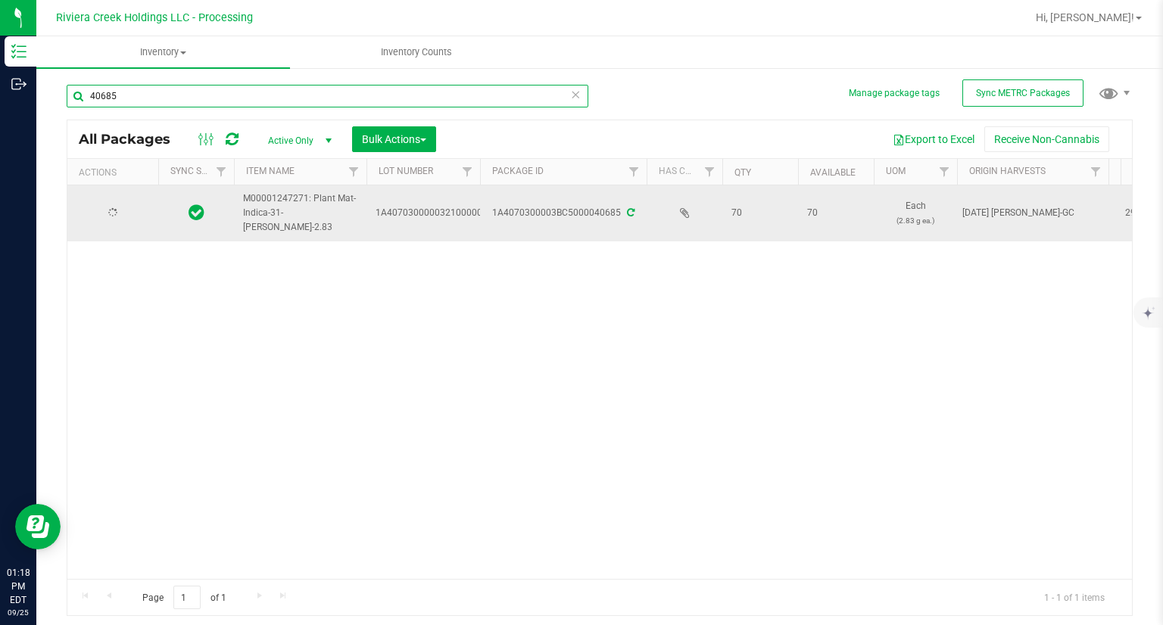
type input "40685"
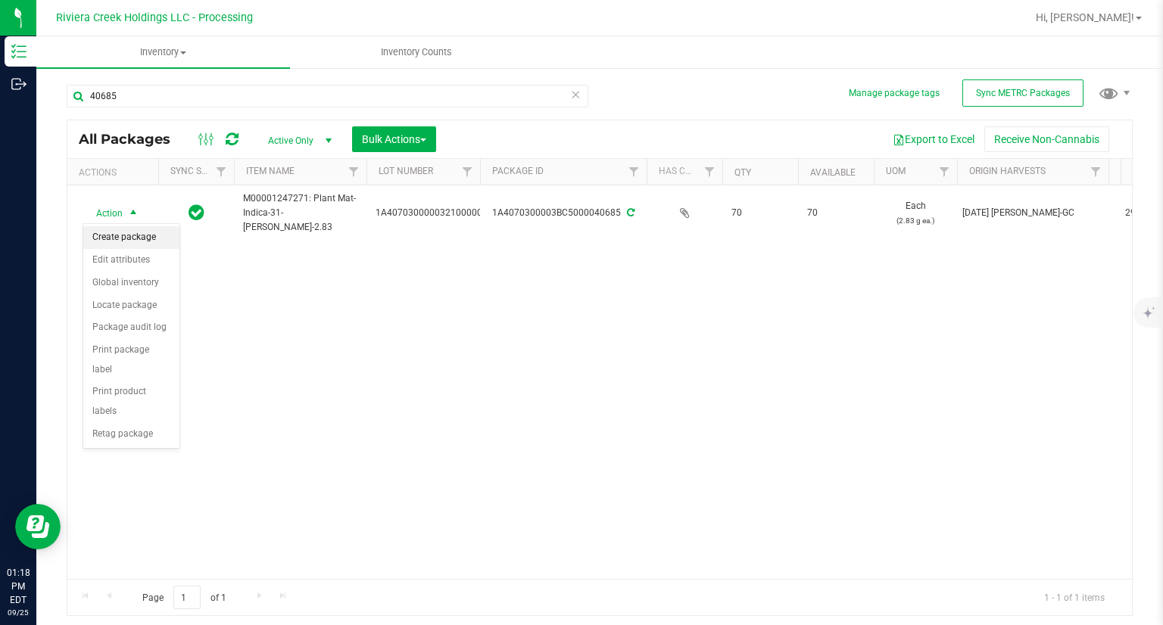
click at [131, 232] on li "Create package" at bounding box center [131, 237] width 96 height 23
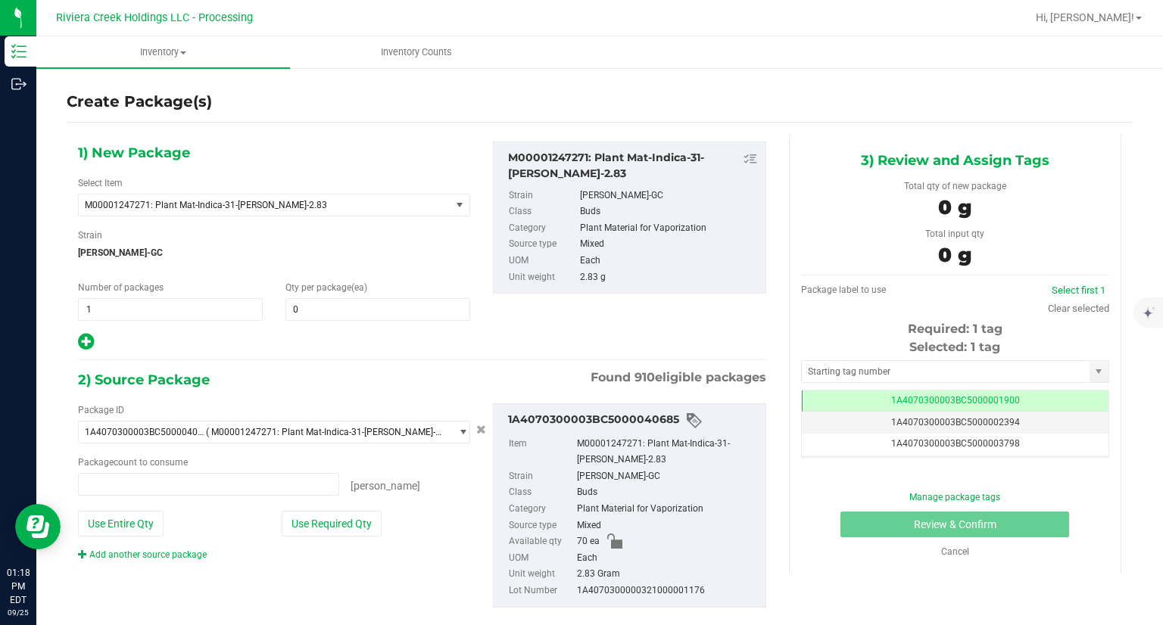
type input "0 ea"
click at [394, 316] on span at bounding box center [377, 309] width 185 height 23
type input "30"
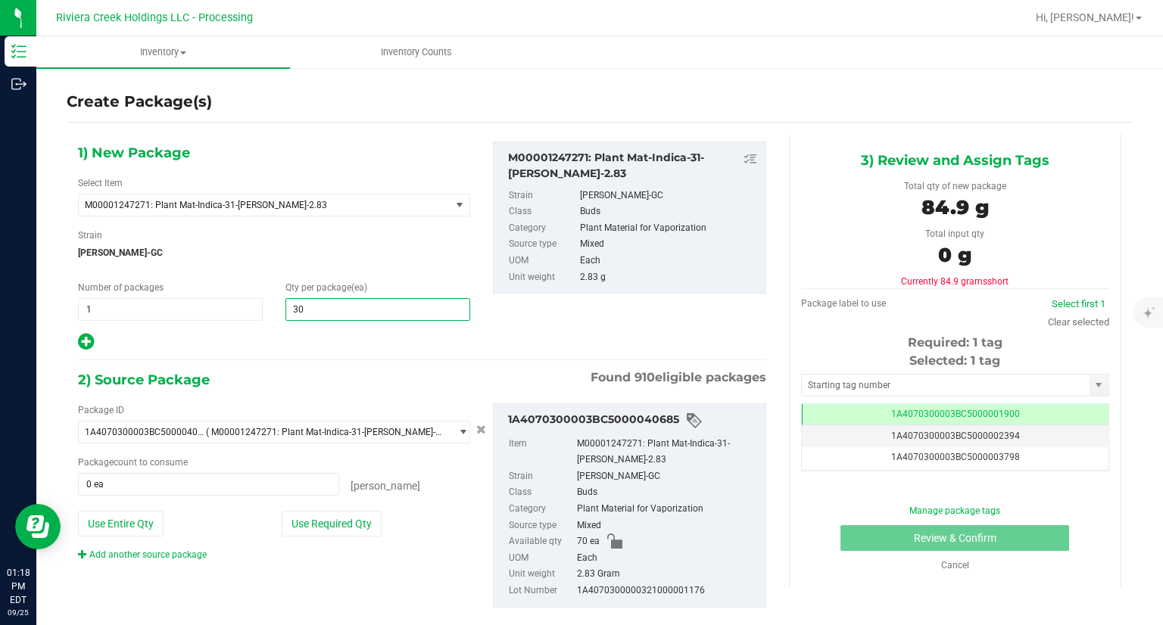
type input "30"
click at [384, 346] on div at bounding box center [274, 342] width 392 height 20
click at [348, 517] on button "Use Required Qty" at bounding box center [332, 524] width 100 height 26
type input "30 ea"
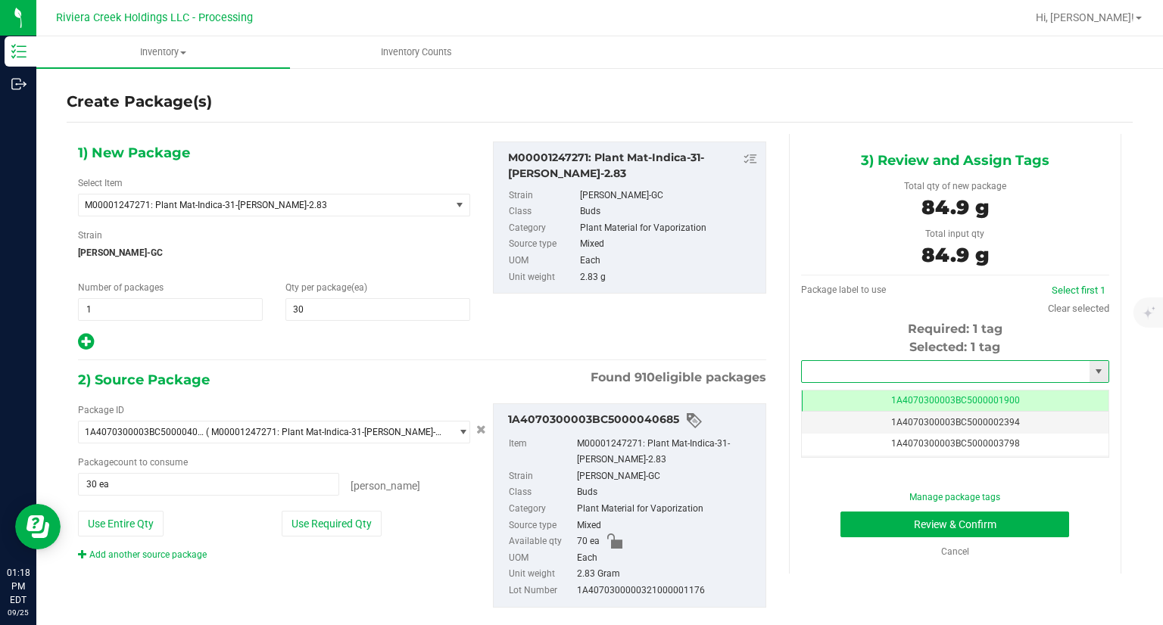
click at [816, 368] on input "text" at bounding box center [946, 371] width 288 height 21
click at [830, 392] on li "1A4070300003BC5000042056" at bounding box center [946, 397] width 304 height 23
type input "1A4070300003BC5000042056"
click at [851, 512] on button "Review & Confirm" at bounding box center [955, 525] width 229 height 26
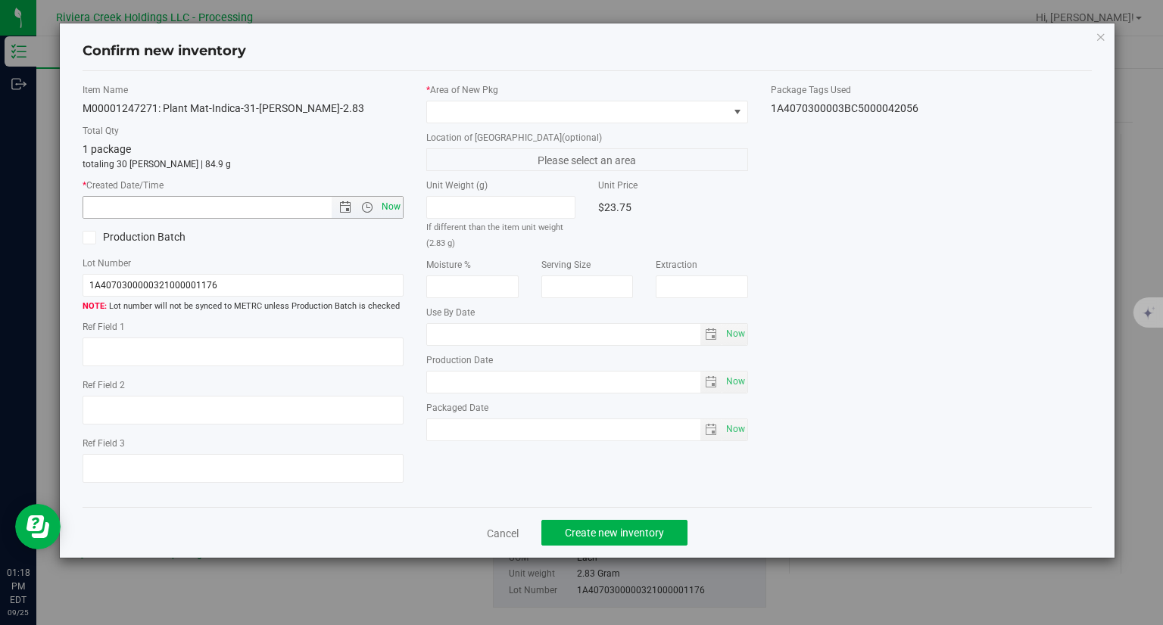
click at [394, 210] on span "Now" at bounding box center [392, 207] width 26 height 22
type input "[DATE] 1:18 PM"
click at [505, 104] on span at bounding box center [577, 111] width 301 height 21
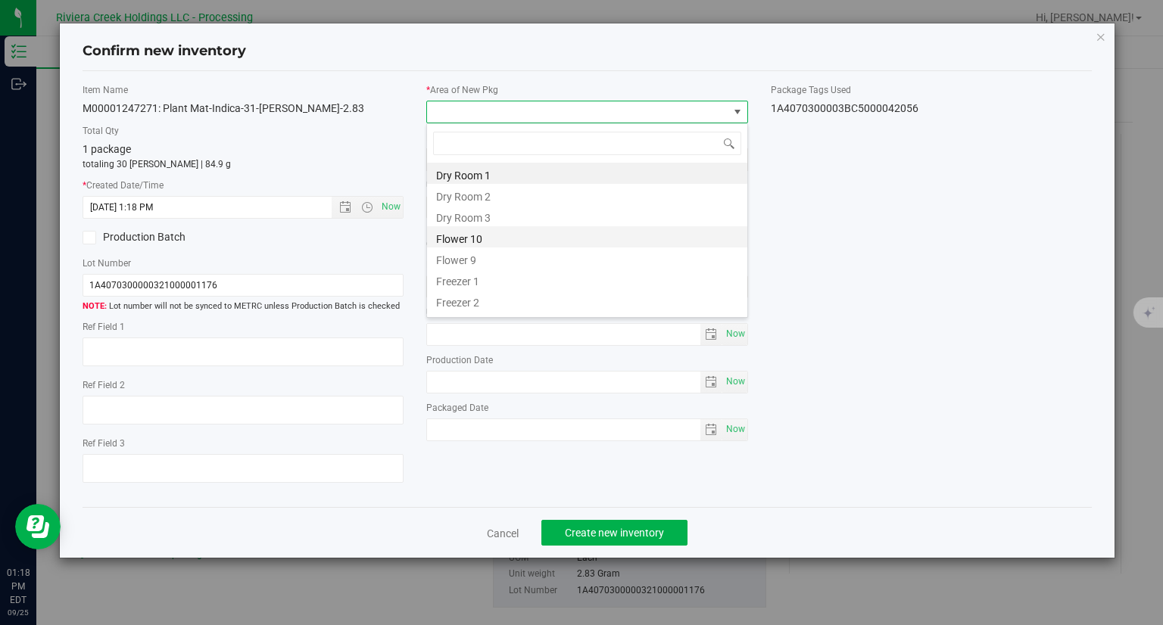
click at [466, 228] on li "Flower 10" at bounding box center [587, 236] width 320 height 21
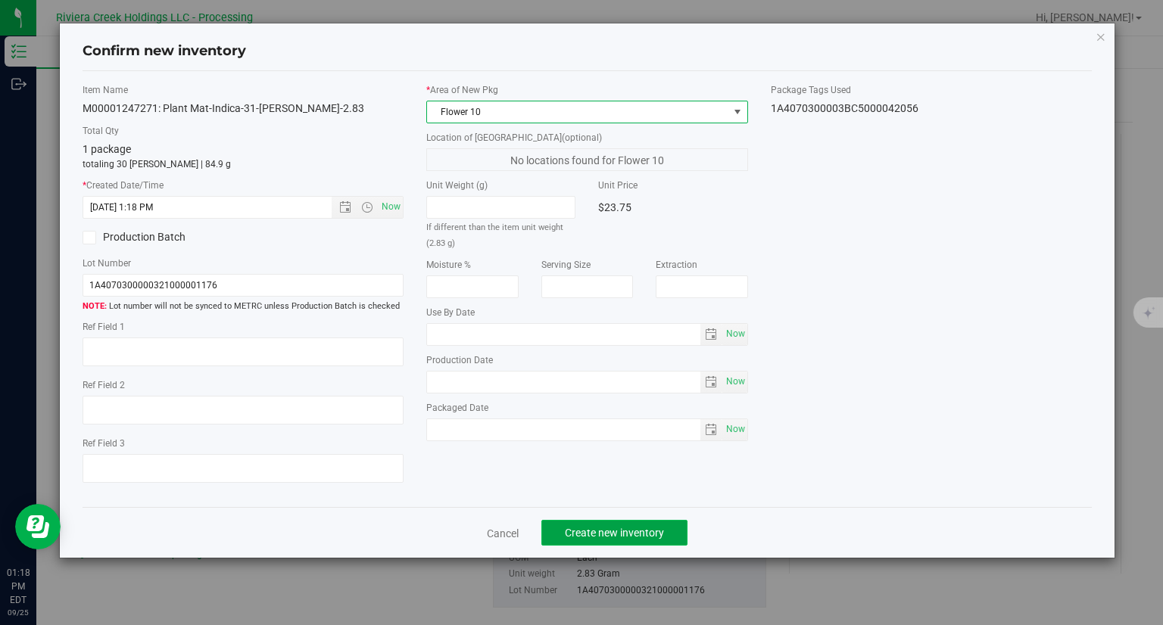
click at [646, 528] on span "Create new inventory" at bounding box center [614, 533] width 99 height 12
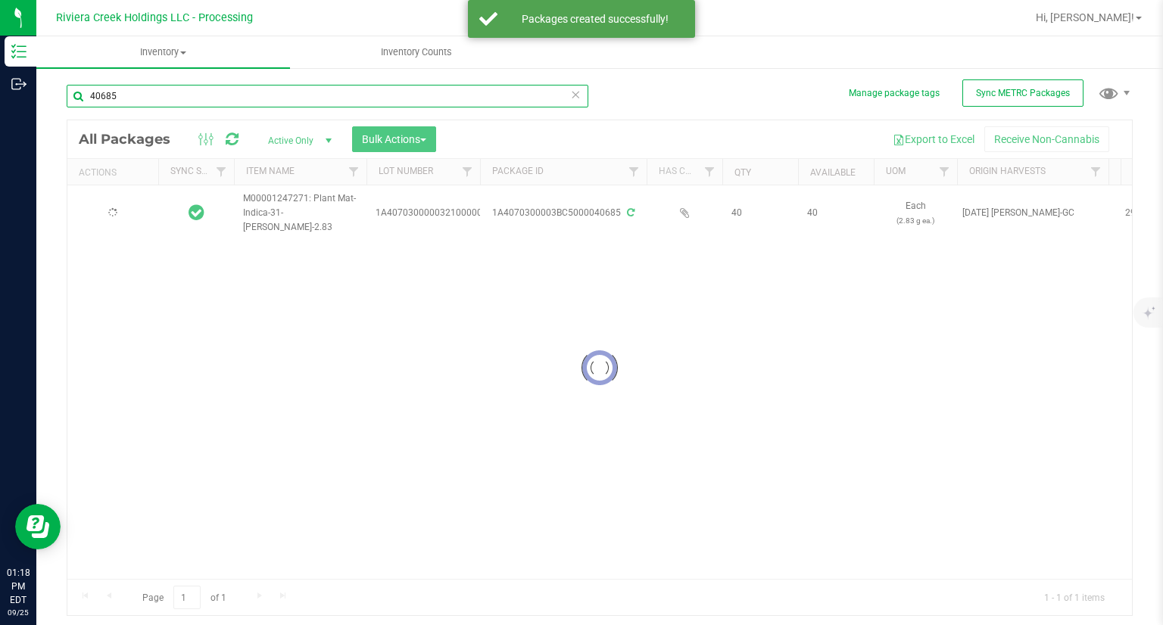
click at [175, 94] on input "40685" at bounding box center [328, 96] width 522 height 23
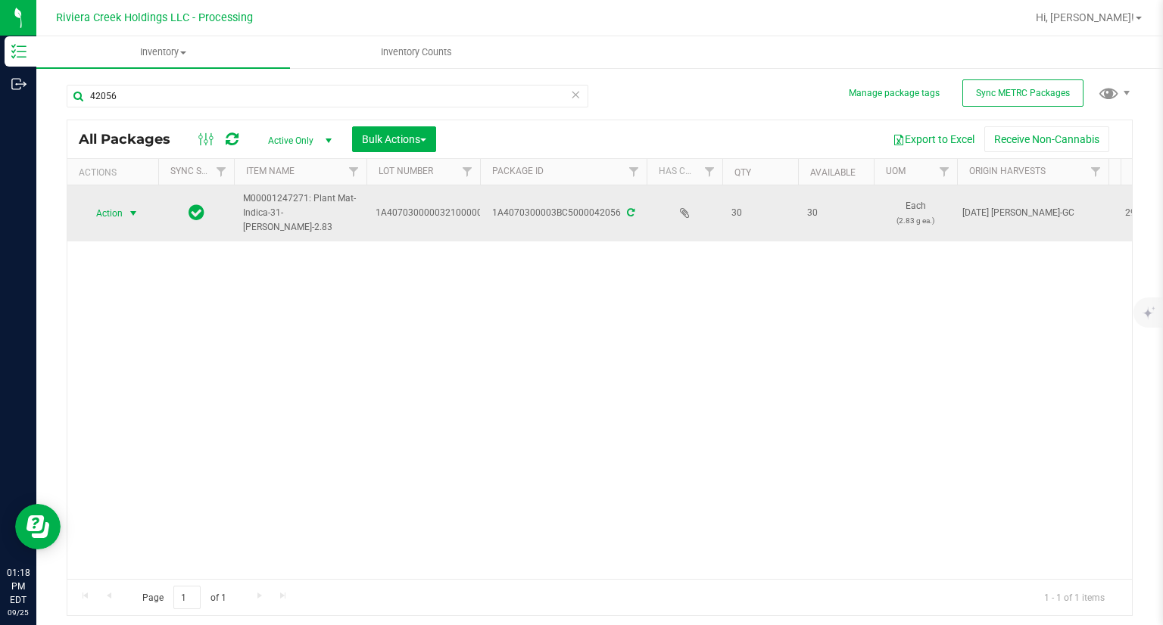
click at [115, 221] on span "Action" at bounding box center [103, 213] width 41 height 21
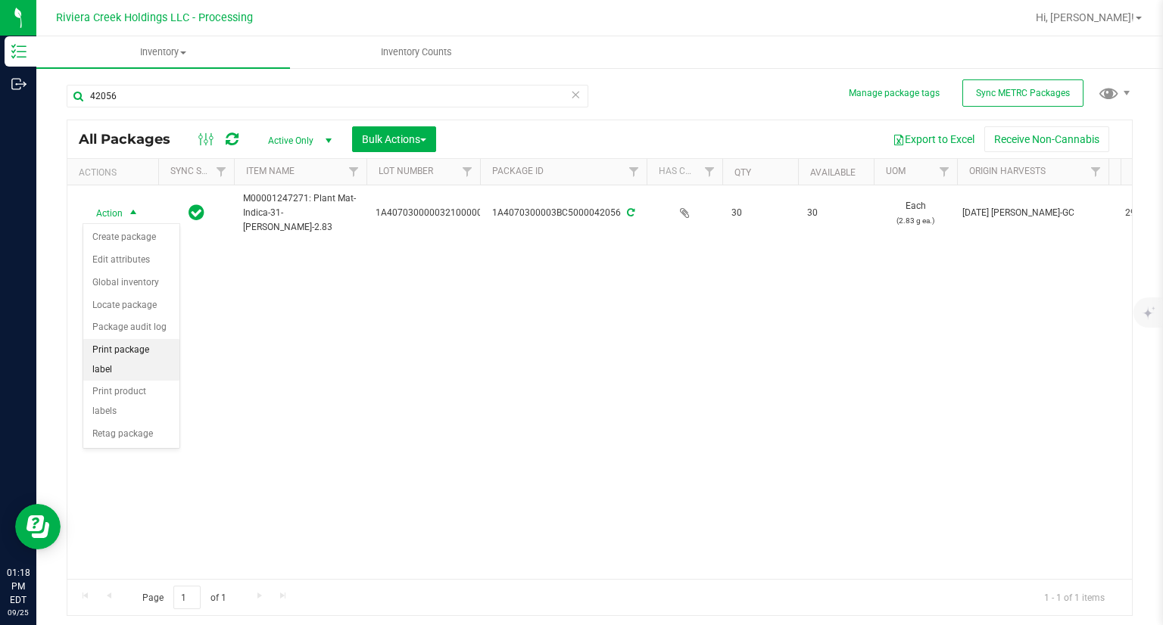
click at [153, 352] on li "Print package label" at bounding box center [131, 360] width 96 height 42
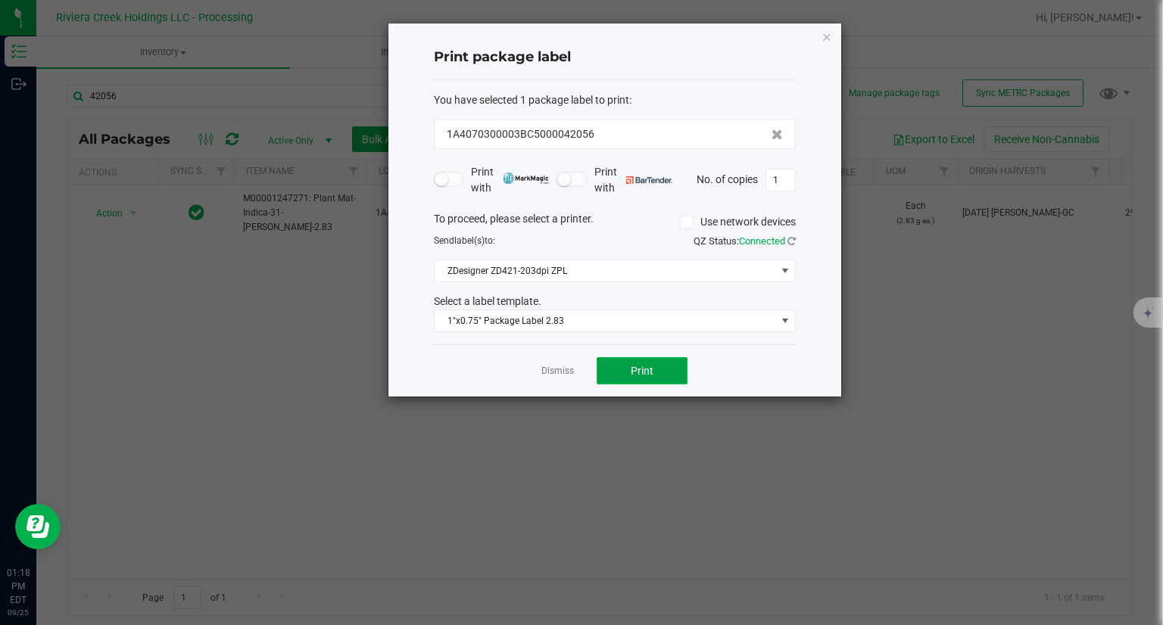
click at [631, 368] on span "Print" at bounding box center [642, 371] width 23 height 12
click at [822, 31] on icon "button" at bounding box center [827, 36] width 11 height 18
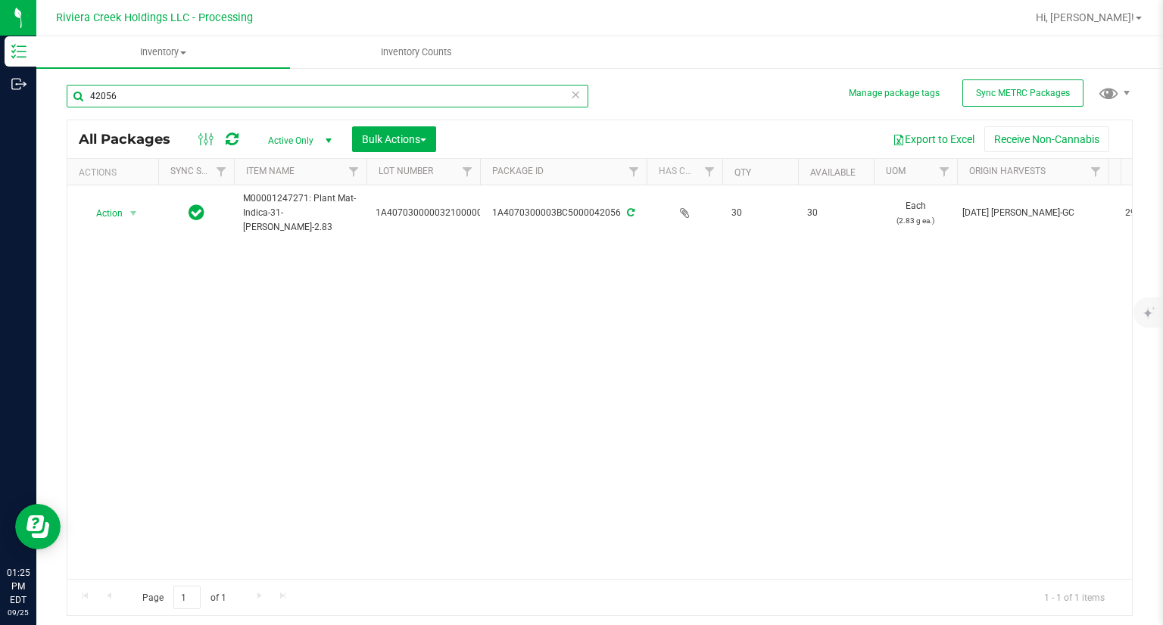
click at [140, 102] on input "42056" at bounding box center [328, 96] width 522 height 23
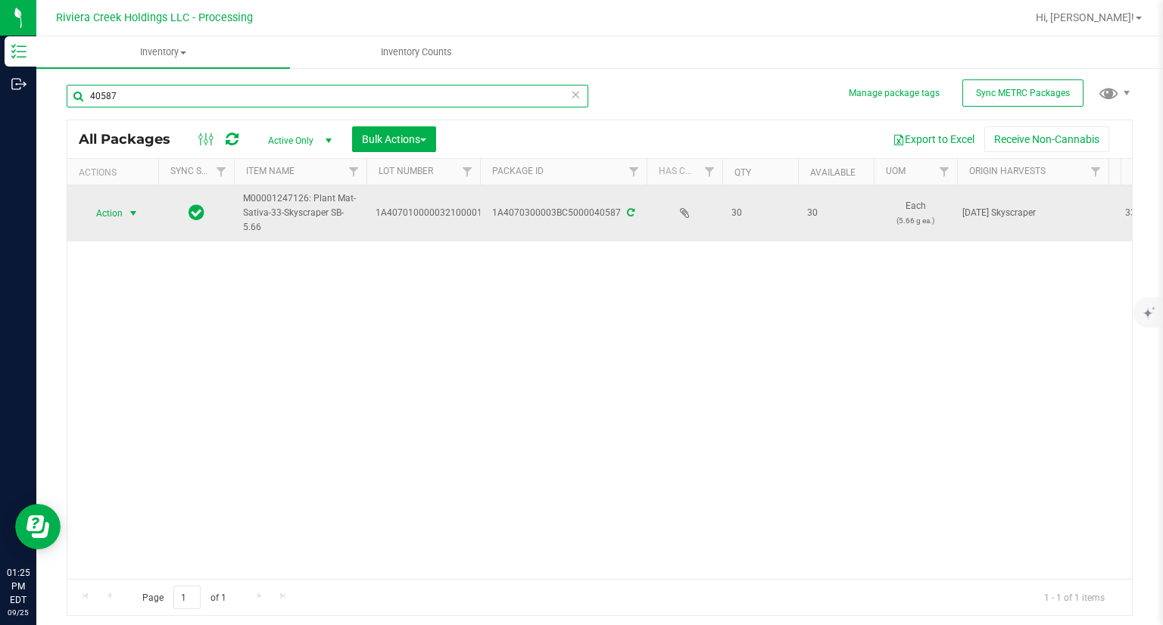
type input "40587"
click at [105, 211] on span "Action" at bounding box center [103, 213] width 41 height 21
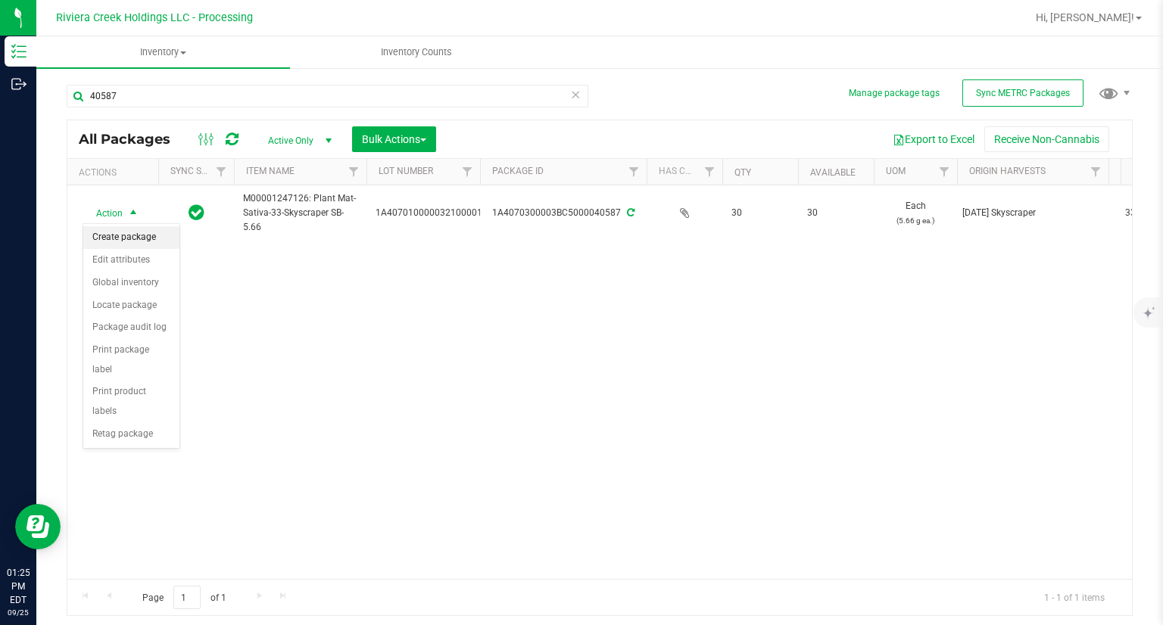
click at [133, 239] on li "Create package" at bounding box center [131, 237] width 96 height 23
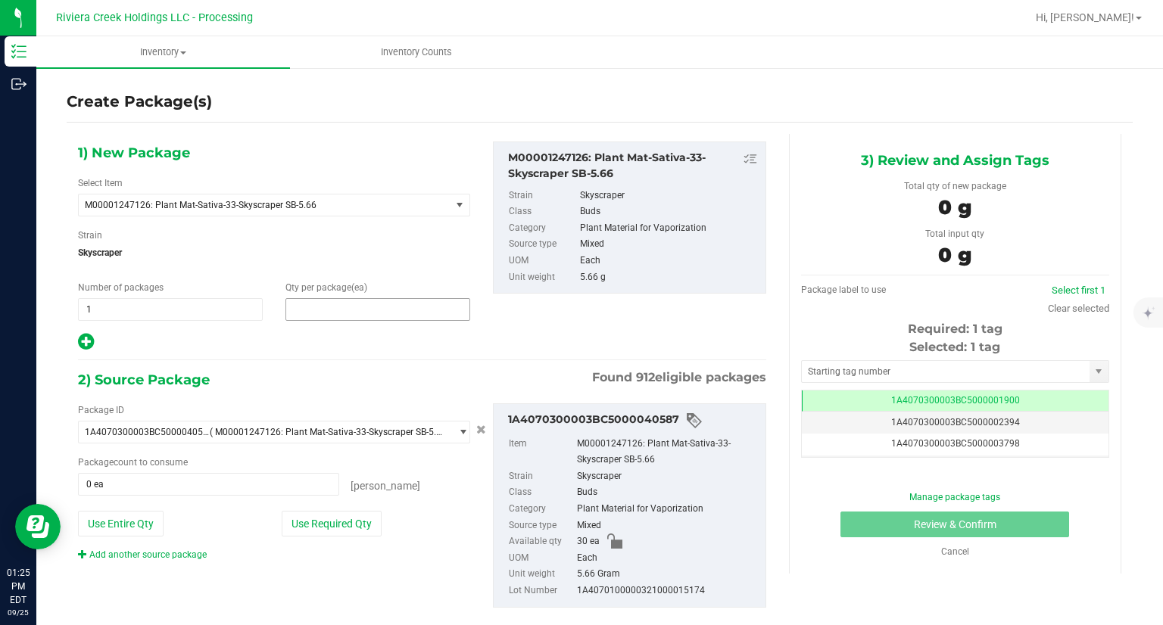
click at [321, 314] on span at bounding box center [377, 309] width 185 height 23
type input "20"
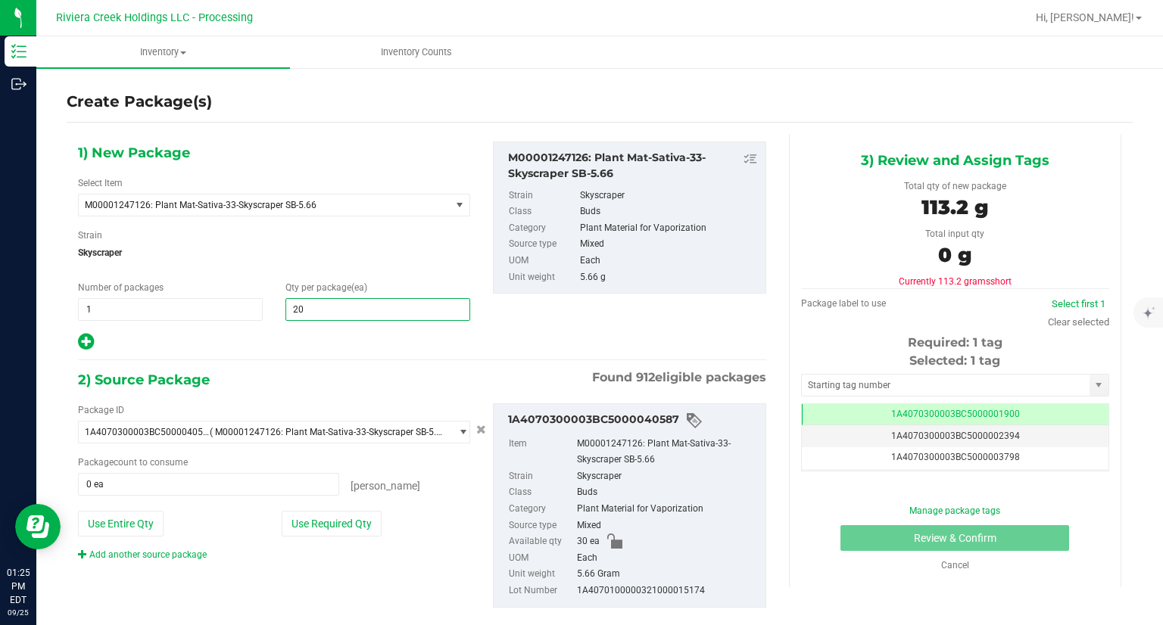
type input "20"
click at [285, 386] on div "2) Source Package Found 912 eligible packages" at bounding box center [422, 380] width 688 height 23
click at [351, 526] on button "Use Required Qty" at bounding box center [332, 524] width 100 height 26
type input "20 ea"
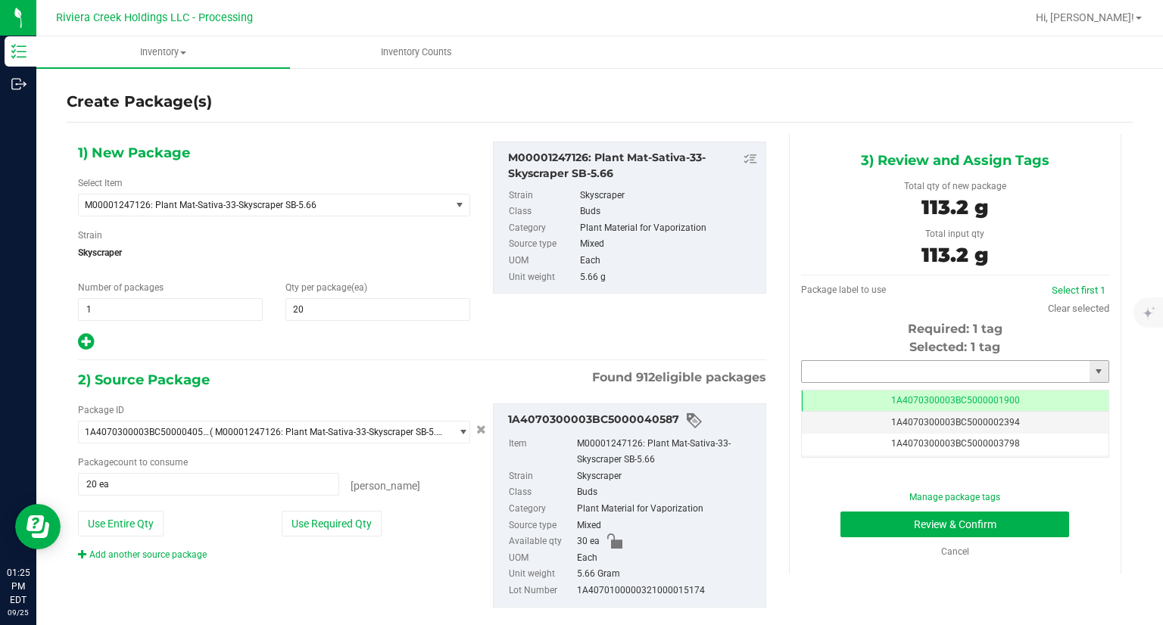
click at [830, 375] on input "text" at bounding box center [946, 371] width 288 height 21
click at [818, 394] on li "1A4070300003BC5000042057" at bounding box center [946, 397] width 304 height 23
type input "1A4070300003BC5000042057"
click at [851, 531] on button "Review & Confirm" at bounding box center [955, 525] width 229 height 26
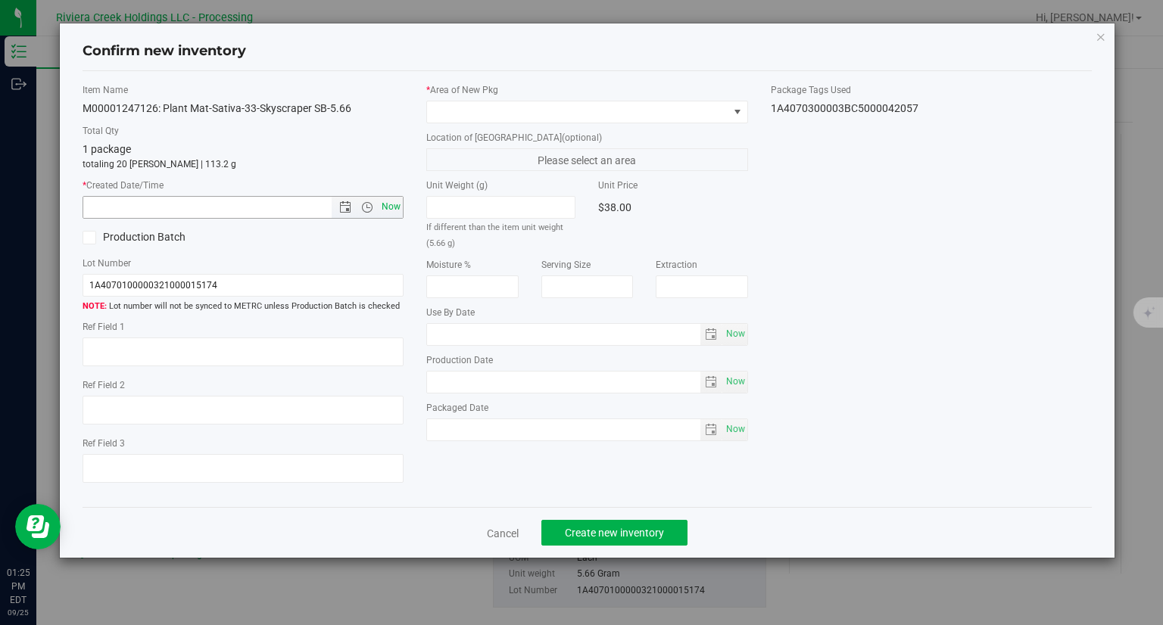
click at [397, 204] on span "Now" at bounding box center [392, 207] width 26 height 22
type input "[DATE] 1:25 PM"
click at [502, 101] on span at bounding box center [577, 111] width 301 height 21
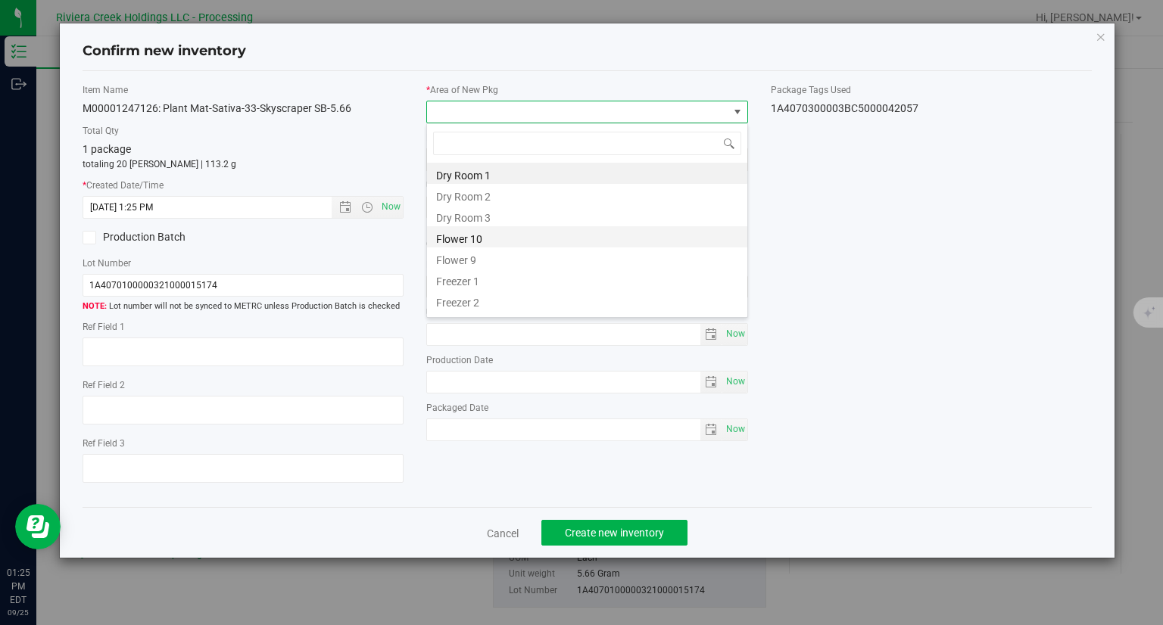
click at [482, 232] on li "Flower 10" at bounding box center [587, 236] width 320 height 21
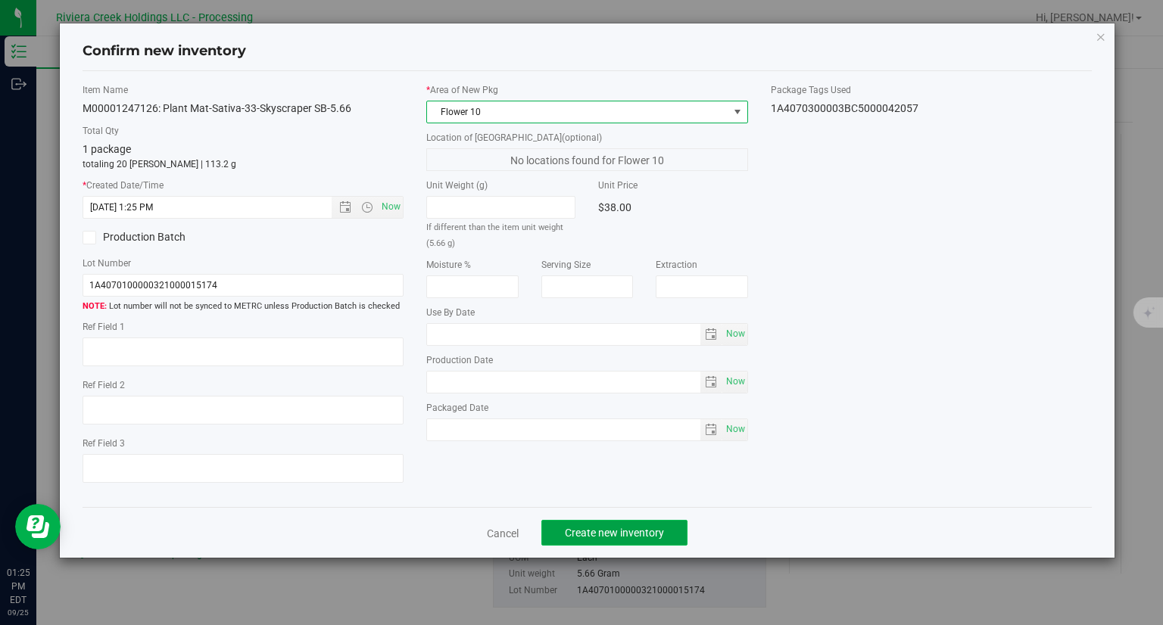
click at [650, 525] on button "Create new inventory" at bounding box center [614, 533] width 146 height 26
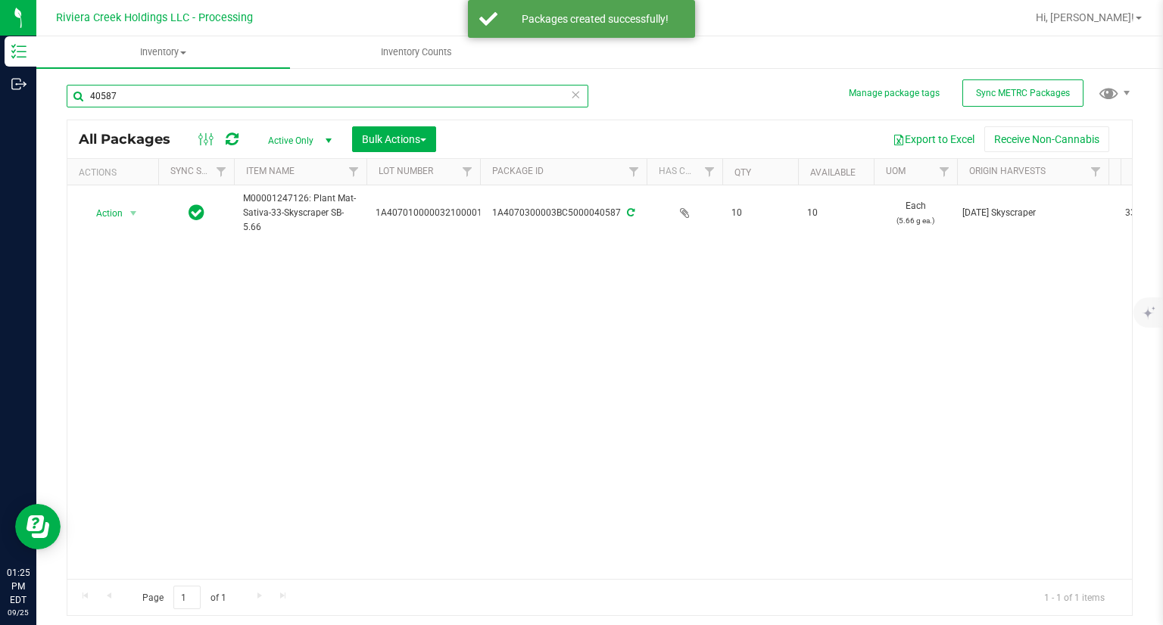
click at [189, 104] on input "40587" at bounding box center [328, 96] width 522 height 23
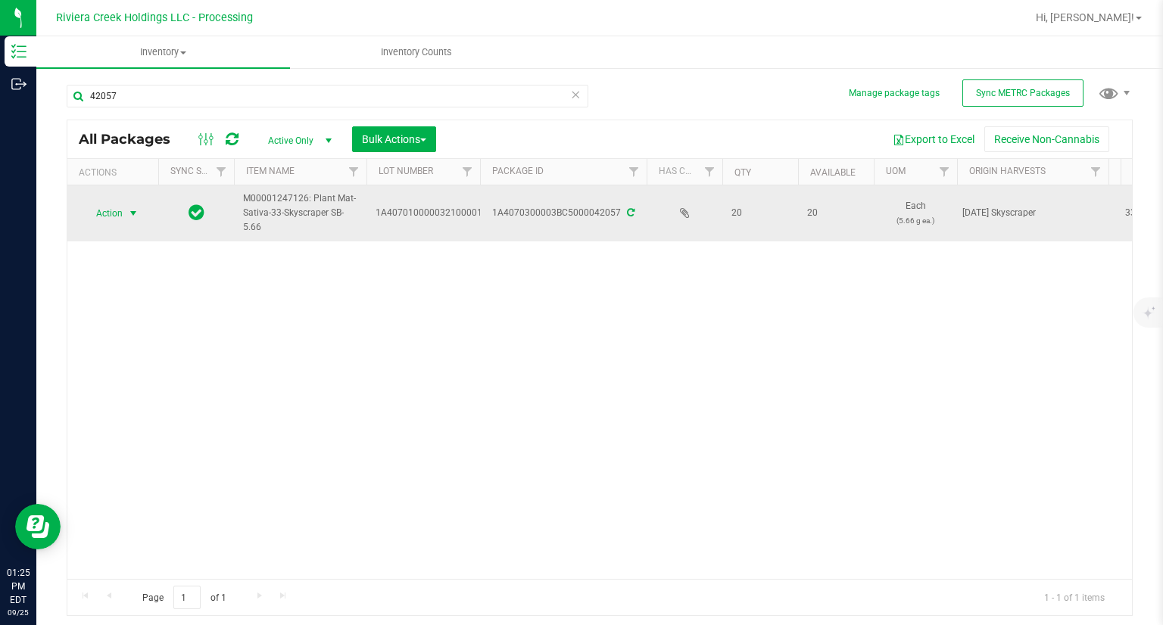
click at [108, 214] on span "Action" at bounding box center [103, 213] width 41 height 21
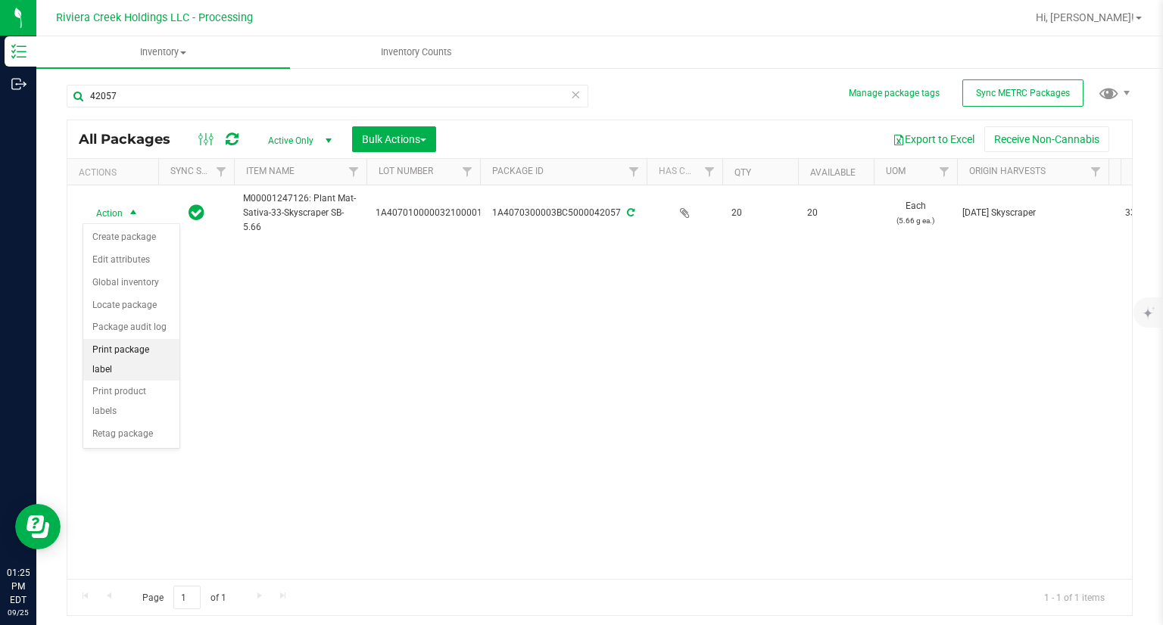
click at [154, 349] on li "Print package label" at bounding box center [131, 360] width 96 height 42
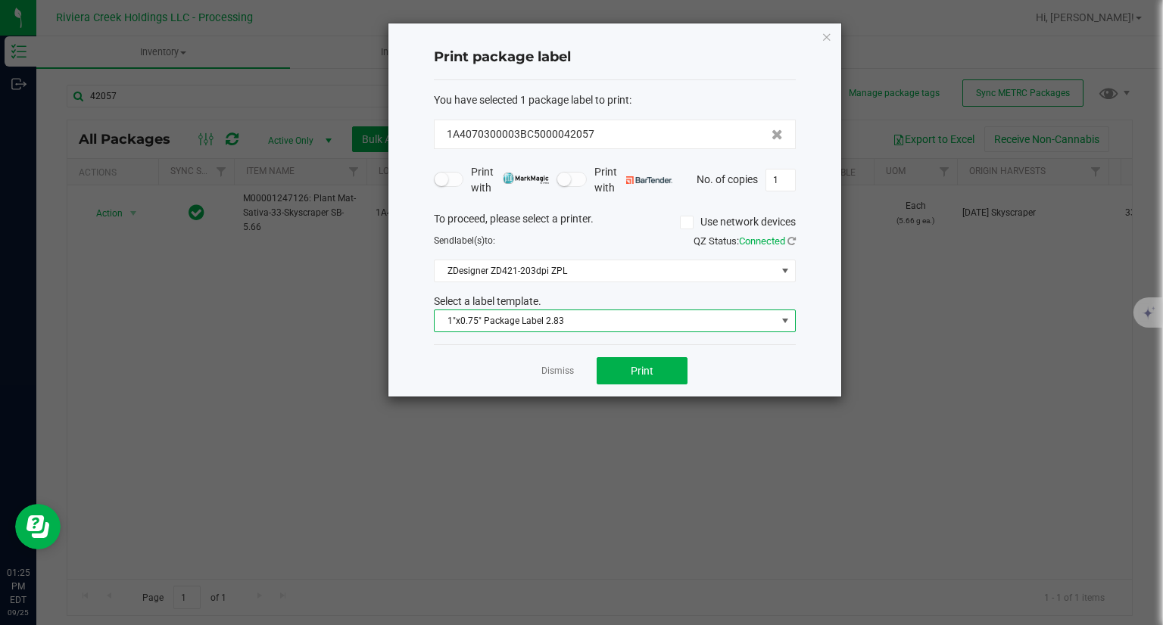
click at [518, 325] on span "1"x0.75" Package Label 2.83" at bounding box center [606, 320] width 342 height 21
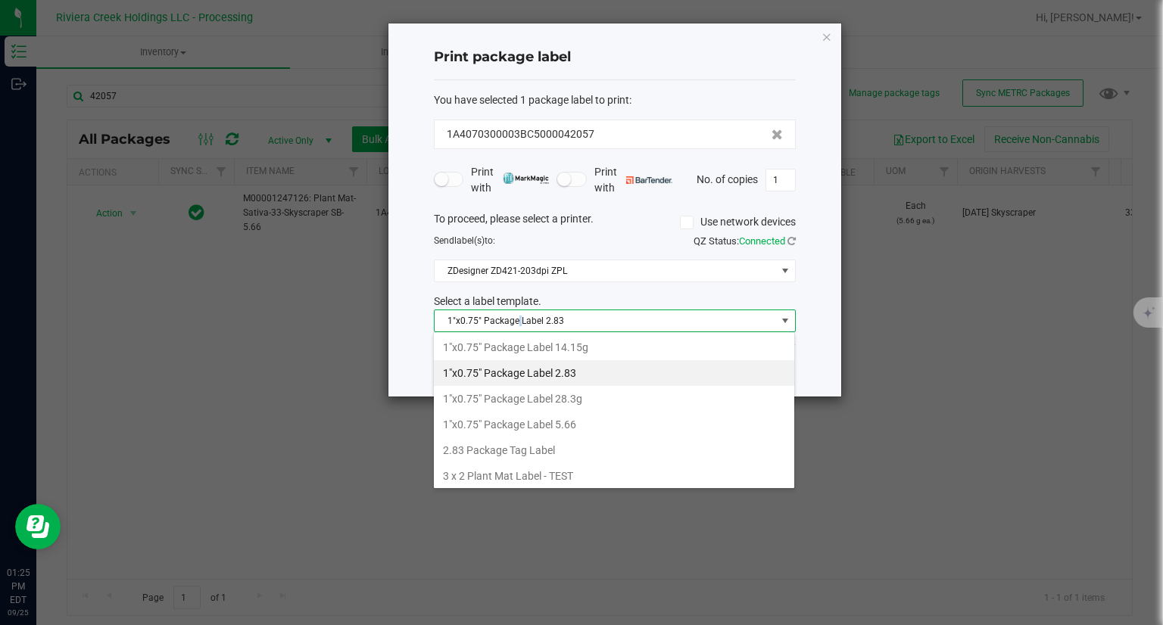
drag, startPoint x: 585, startPoint y: 418, endPoint x: 604, endPoint y: 406, distance: 22.5
click at [585, 419] on li "1"x0.75" Package Label 5.66" at bounding box center [614, 425] width 360 height 26
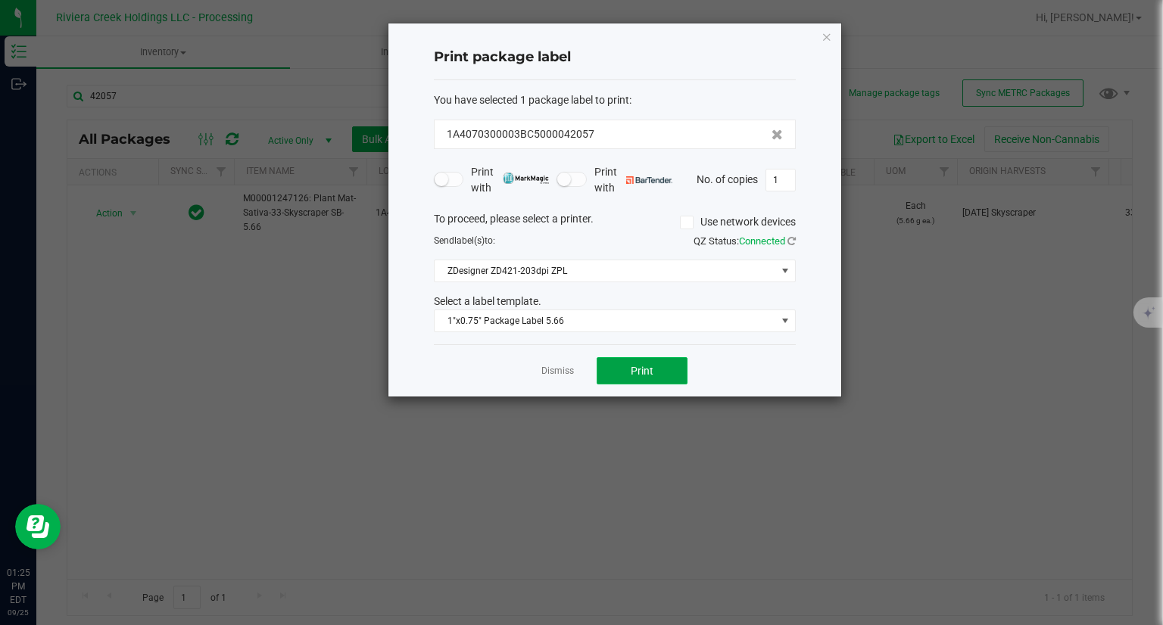
click at [643, 376] on button "Print" at bounding box center [642, 370] width 91 height 27
click at [827, 33] on icon "button" at bounding box center [827, 36] width 11 height 18
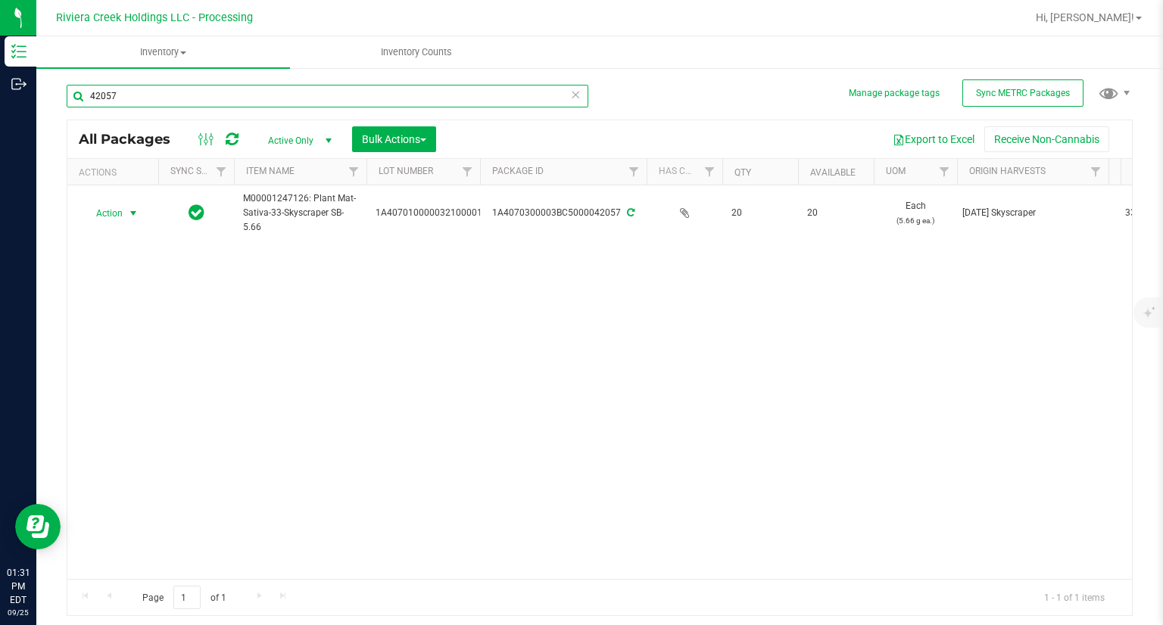
click at [185, 87] on input "42057" at bounding box center [328, 96] width 522 height 23
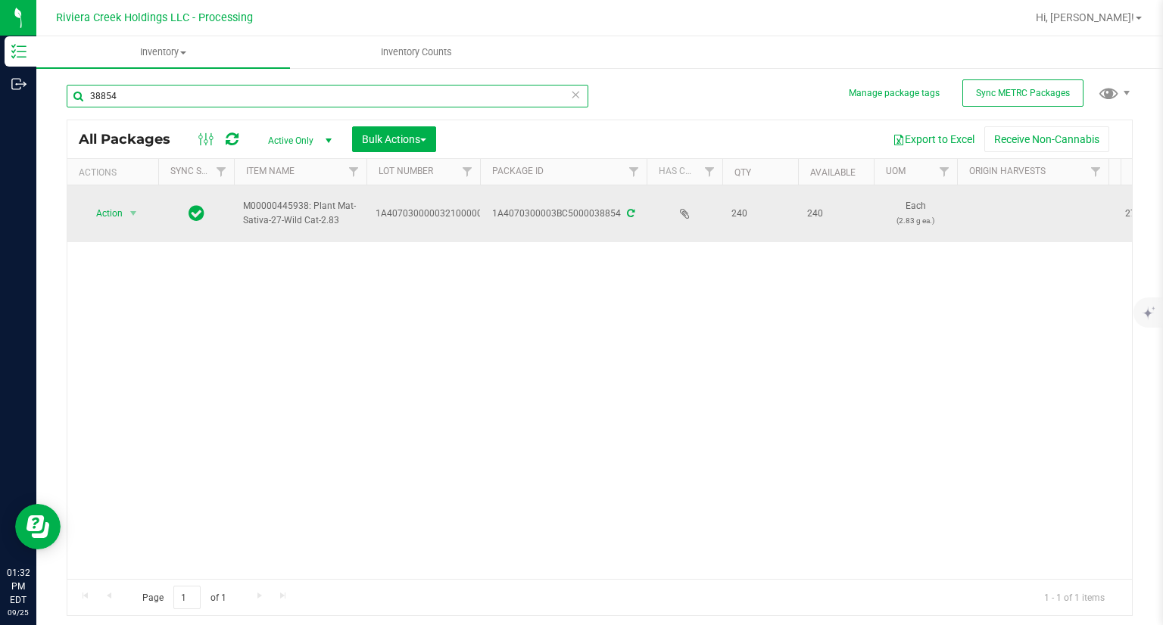
type input "38854"
click at [108, 216] on span "Action" at bounding box center [103, 213] width 41 height 21
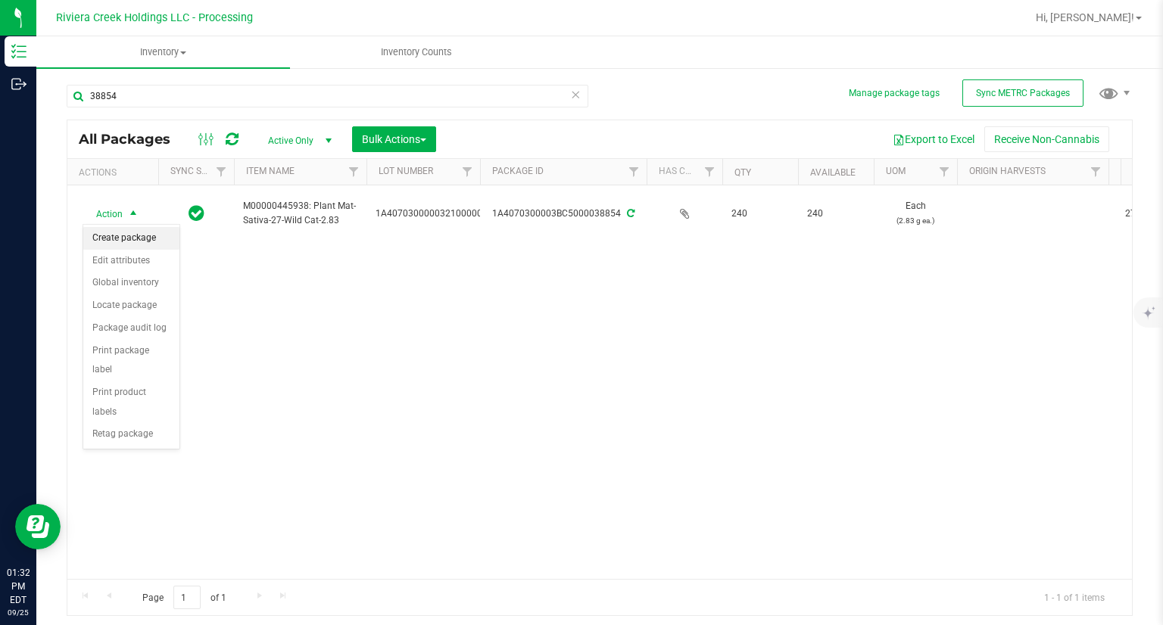
click at [108, 230] on li "Create package" at bounding box center [131, 238] width 96 height 23
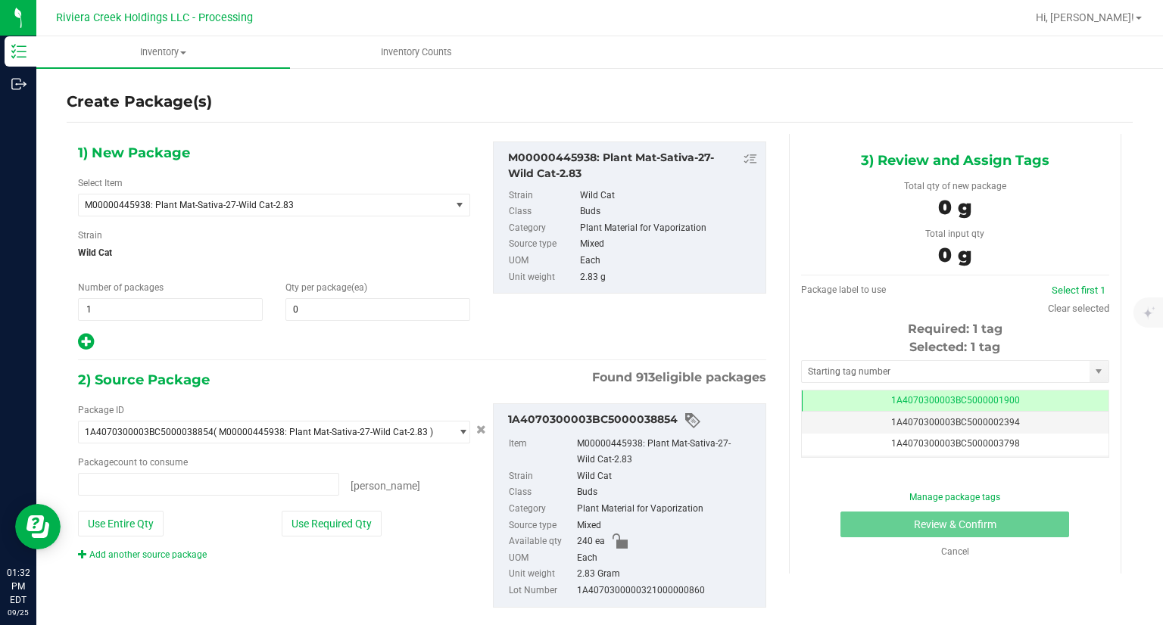
type input "0 ea"
click at [357, 314] on span at bounding box center [377, 309] width 185 height 23
type input "30"
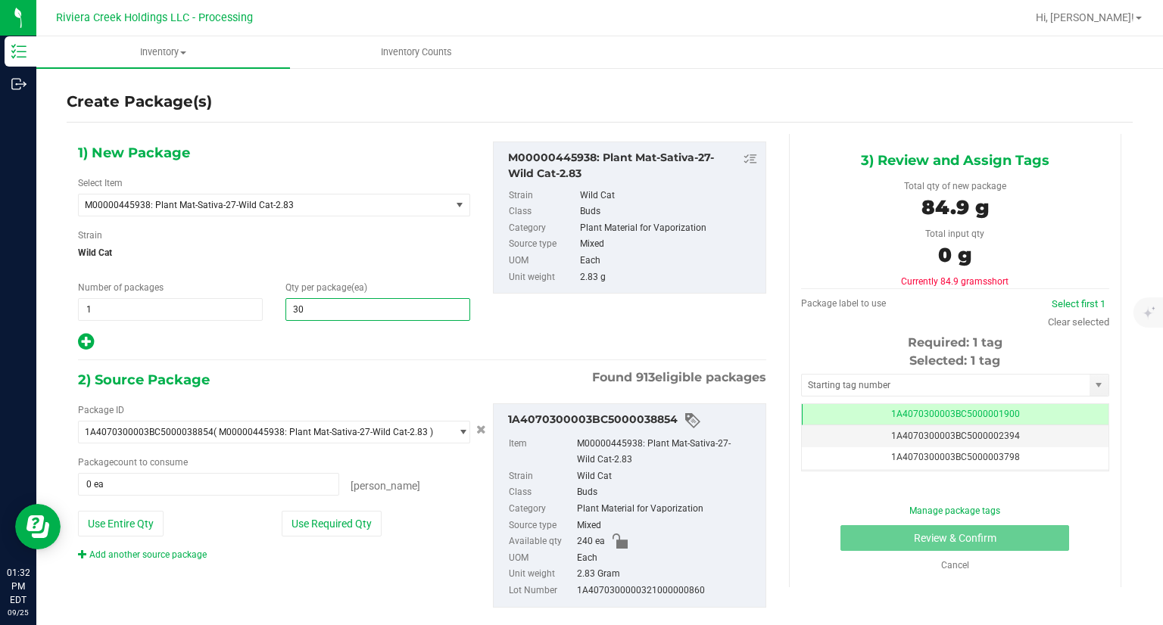
type input "30"
click at [370, 352] on div "1) New Package Select Item M00000445938: Plant Mat-Sativa-27-Wild Cat-2.83 M000…" at bounding box center [422, 387] width 711 height 506
click at [348, 527] on button "Use Required Qty" at bounding box center [332, 524] width 100 height 26
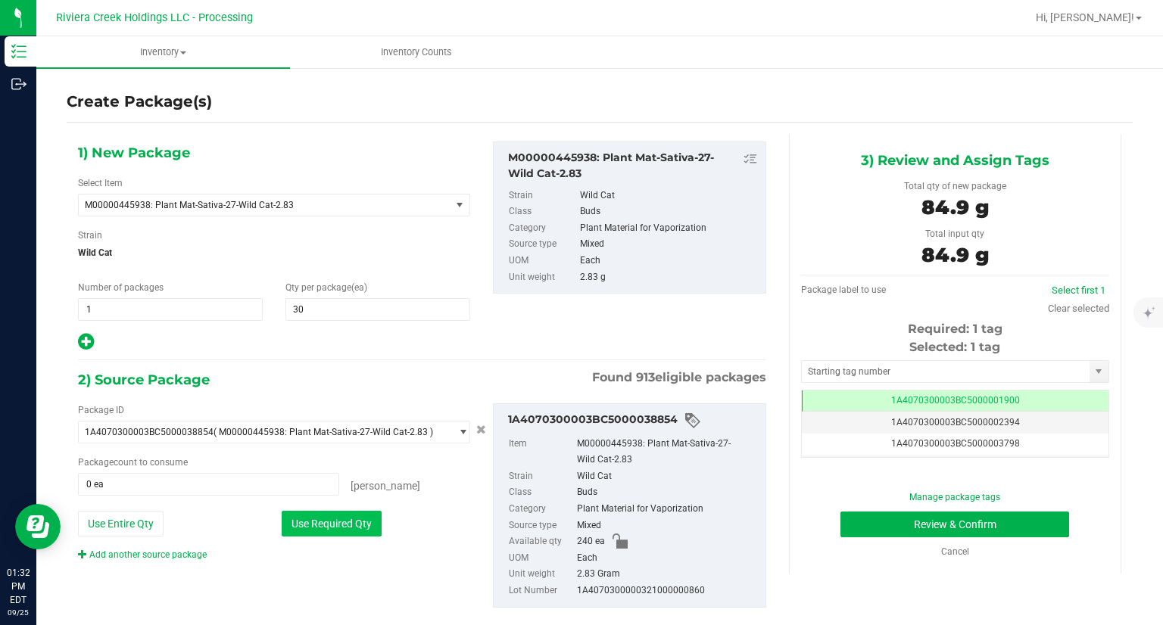
type input "30 ea"
click at [868, 378] on input "text" at bounding box center [946, 371] width 288 height 21
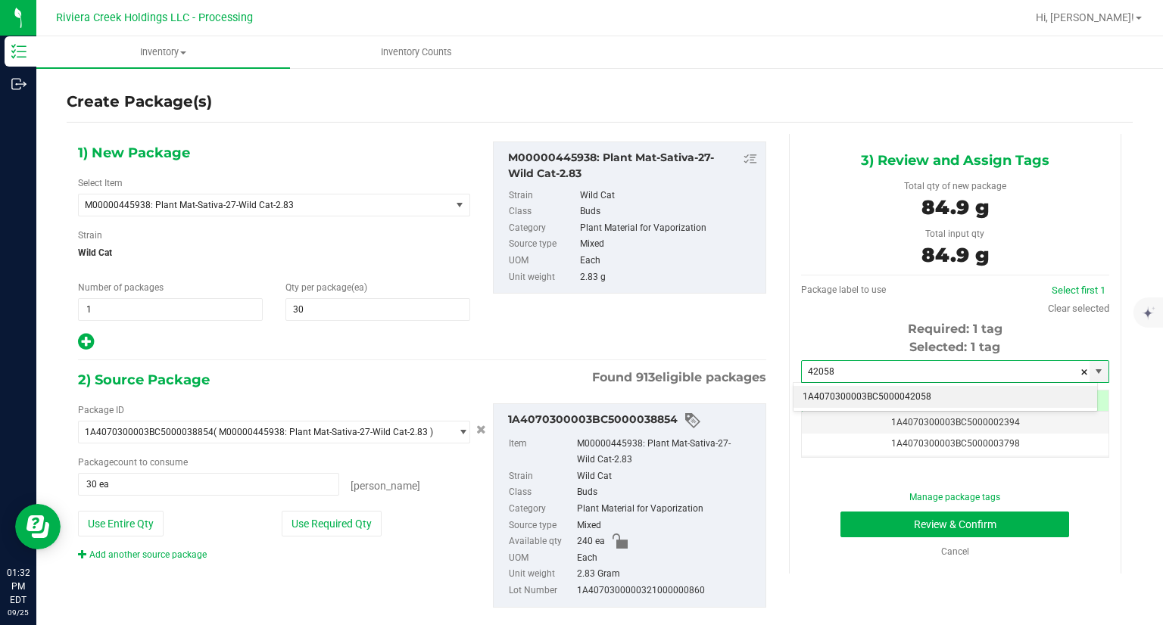
click at [853, 395] on li "1A4070300003BC5000042058" at bounding box center [946, 397] width 304 height 23
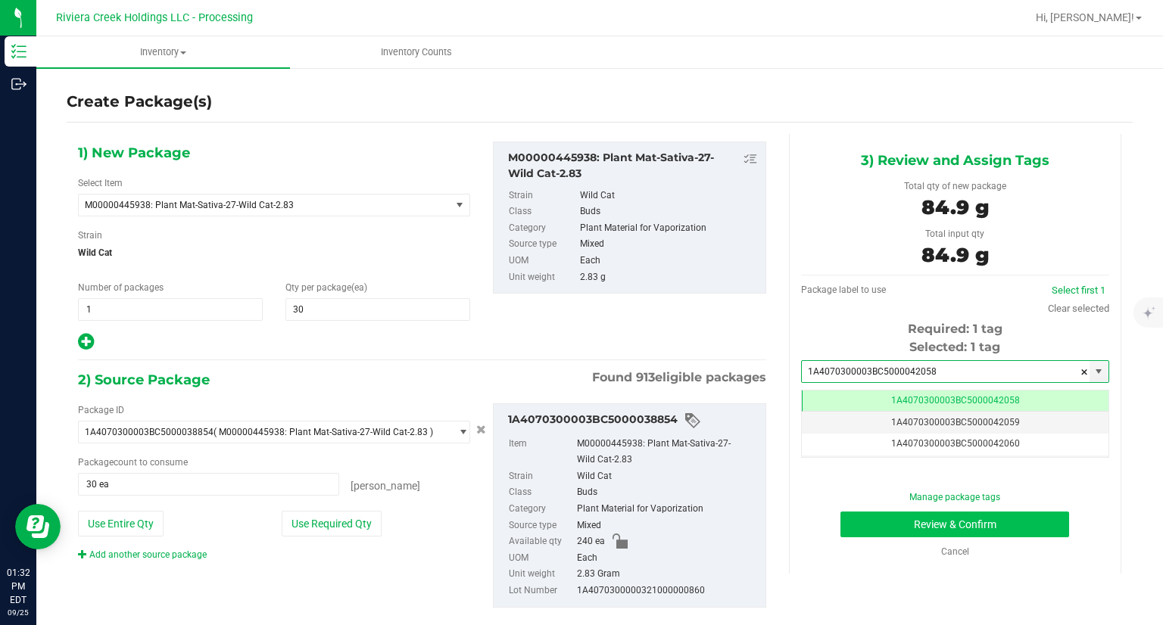
type input "1A4070300003BC5000042058"
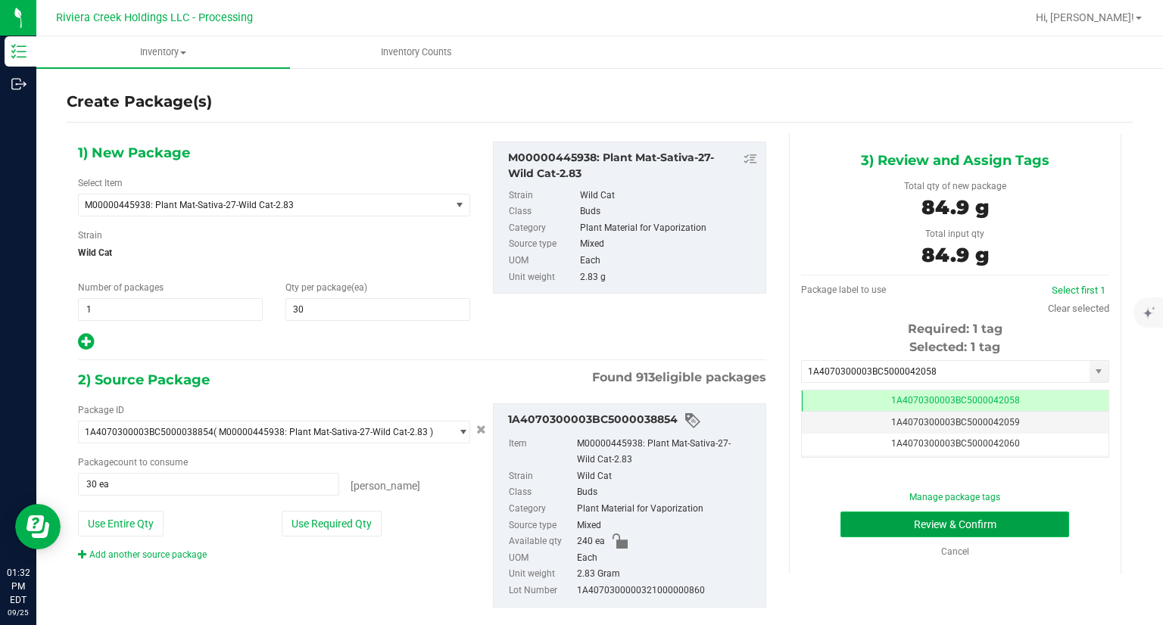
click at [866, 531] on button "Review & Confirm" at bounding box center [955, 525] width 229 height 26
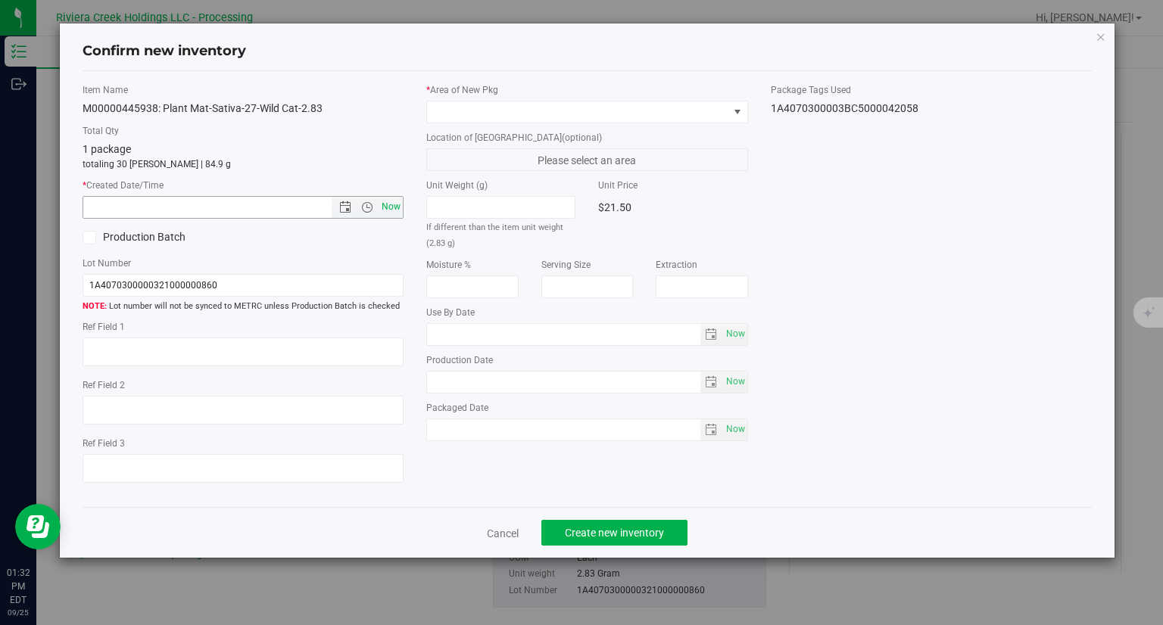
click at [394, 213] on span "Now" at bounding box center [392, 207] width 26 height 22
type input "[DATE] 1:32 PM"
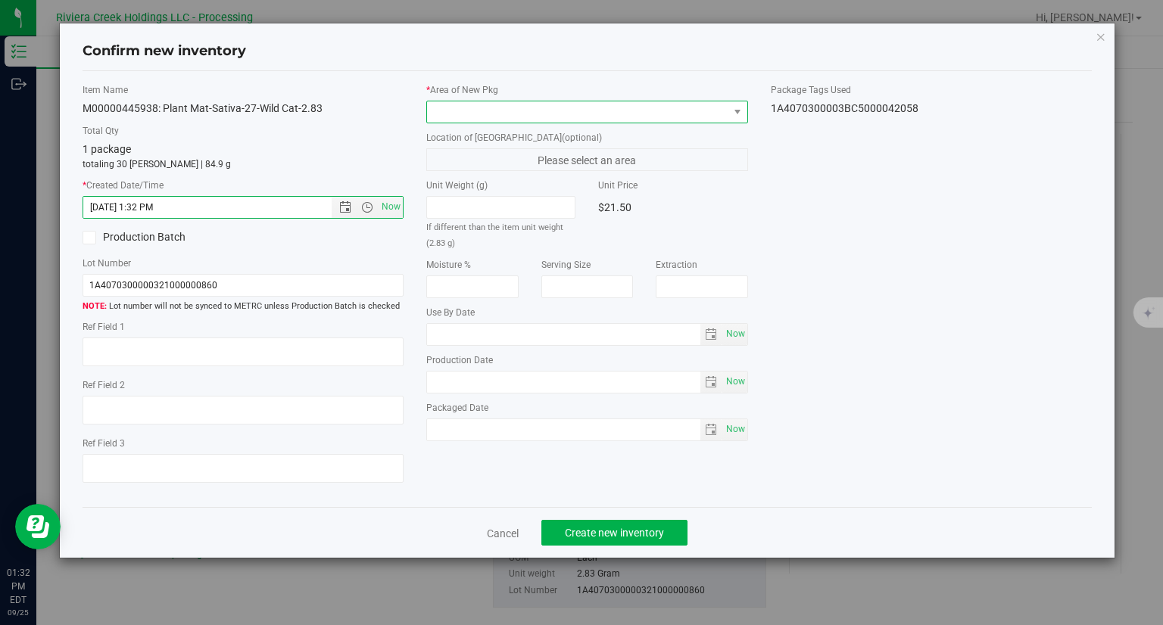
click at [470, 106] on span at bounding box center [577, 111] width 301 height 21
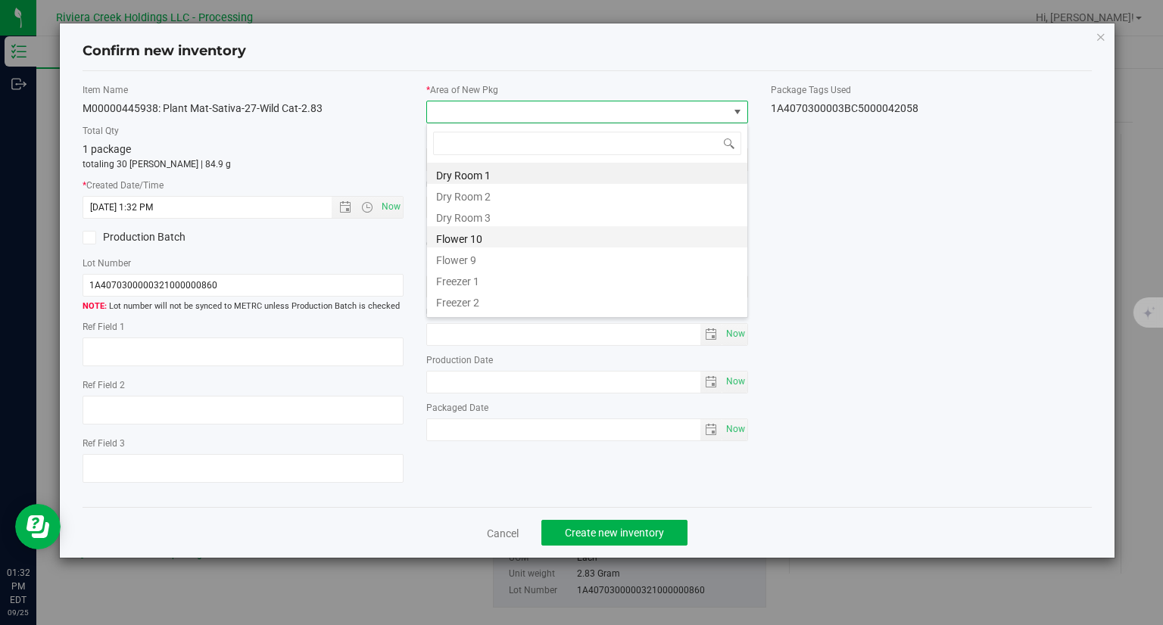
click at [482, 234] on li "Flower 10" at bounding box center [587, 236] width 320 height 21
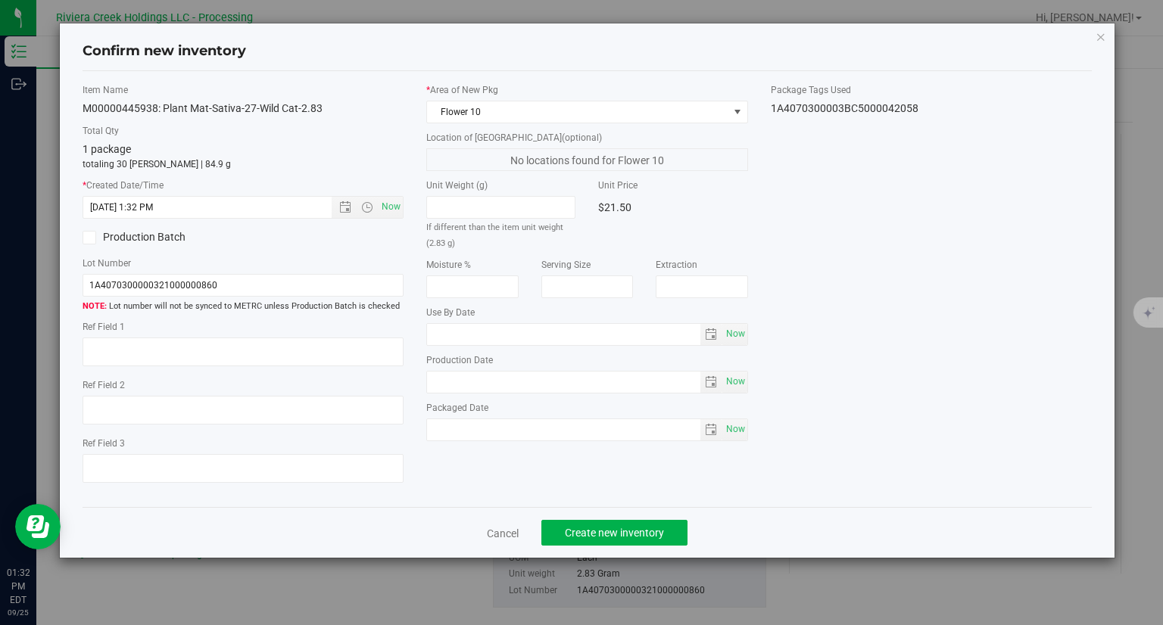
click at [641, 519] on div "Cancel Create new inventory" at bounding box center [588, 532] width 1010 height 51
click at [641, 525] on button "Create new inventory" at bounding box center [614, 533] width 146 height 26
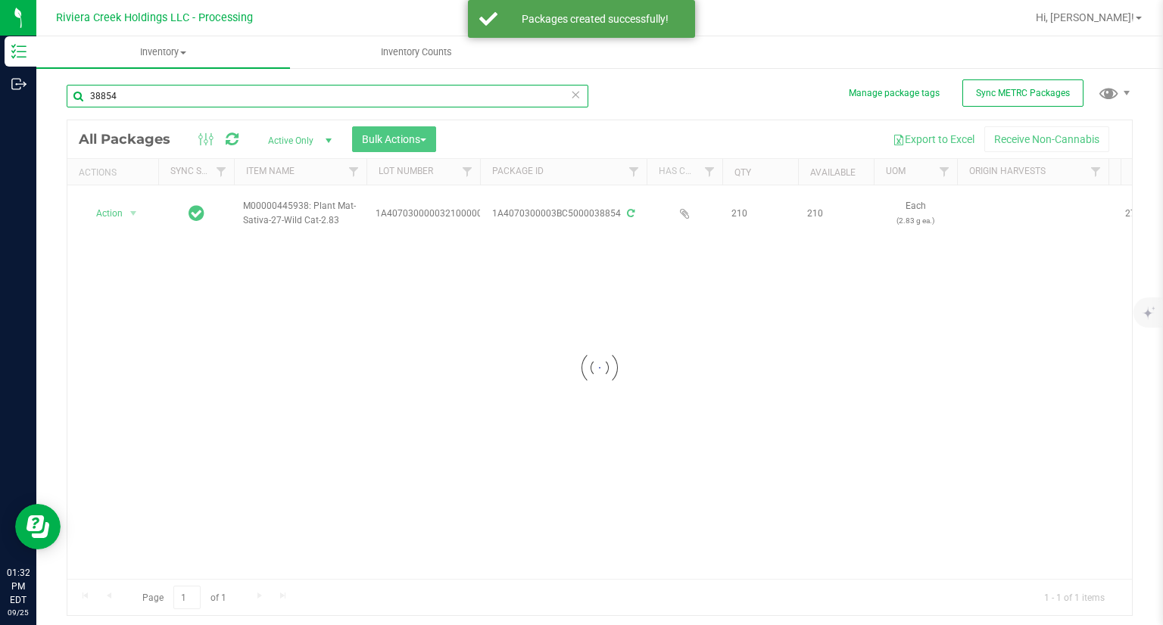
click at [180, 89] on input "38854" at bounding box center [328, 96] width 522 height 23
click at [177, 98] on input "38854" at bounding box center [328, 96] width 522 height 23
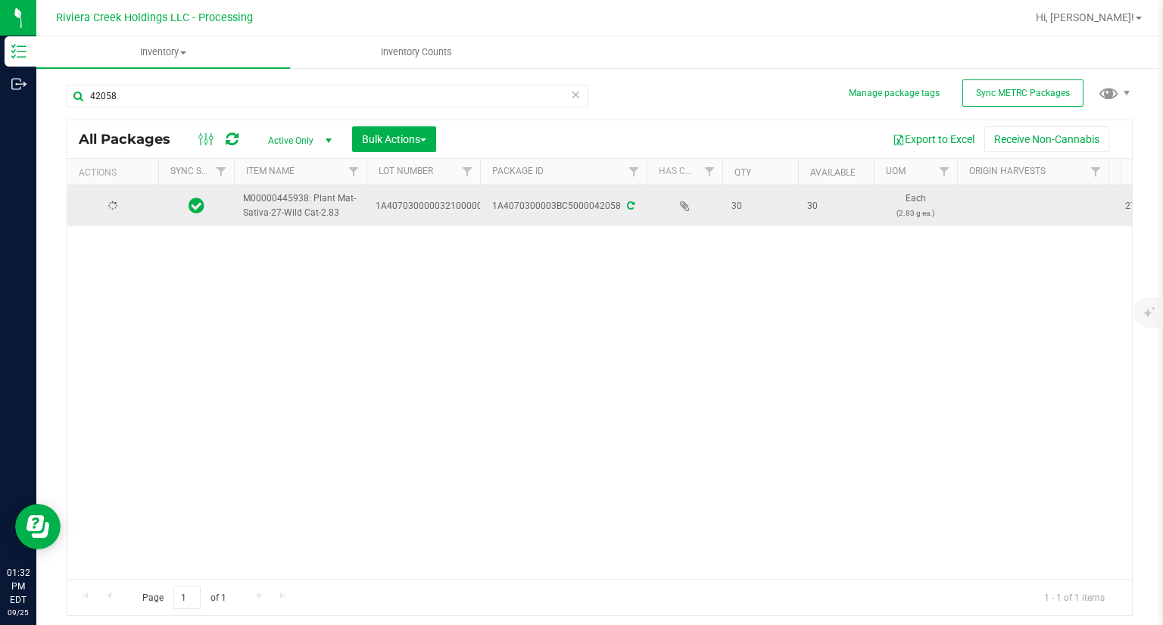
click at [118, 214] on td at bounding box center [112, 206] width 91 height 41
click at [118, 214] on span "Action" at bounding box center [103, 205] width 41 height 21
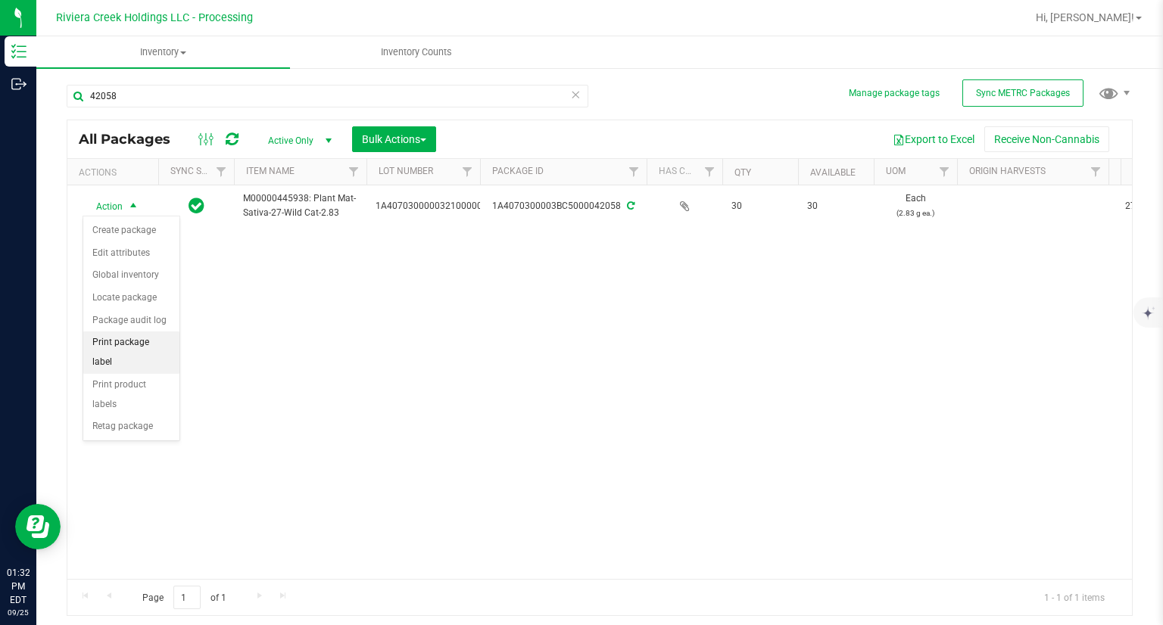
click at [157, 340] on li "Print package label" at bounding box center [131, 353] width 96 height 42
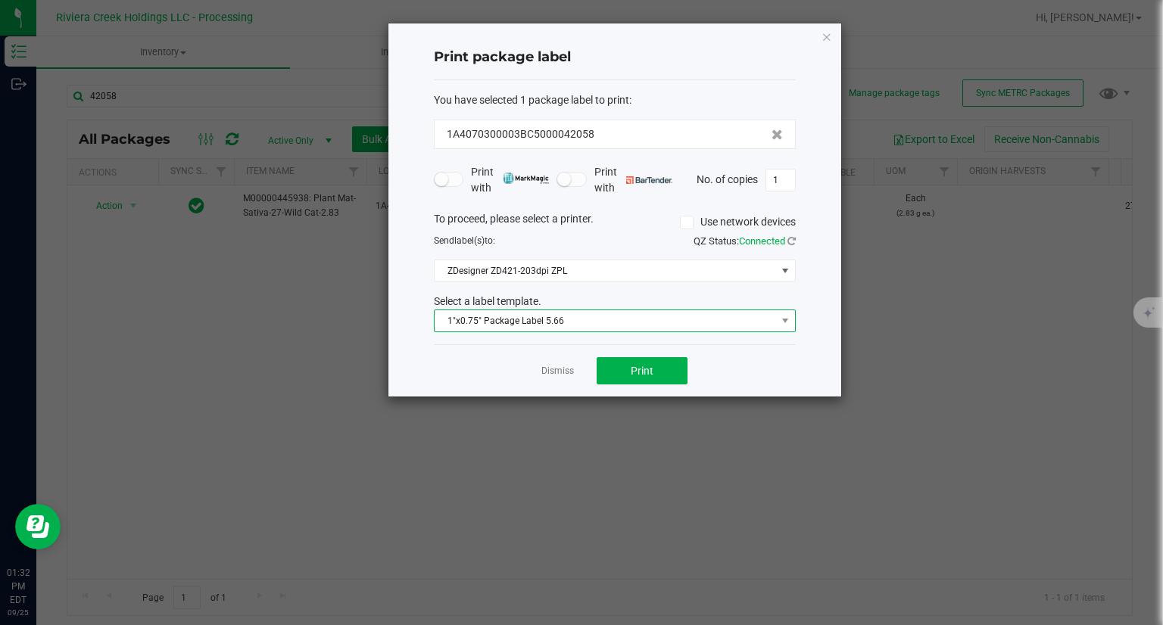
click at [575, 315] on span "1"x0.75" Package Label 5.66" at bounding box center [606, 320] width 342 height 21
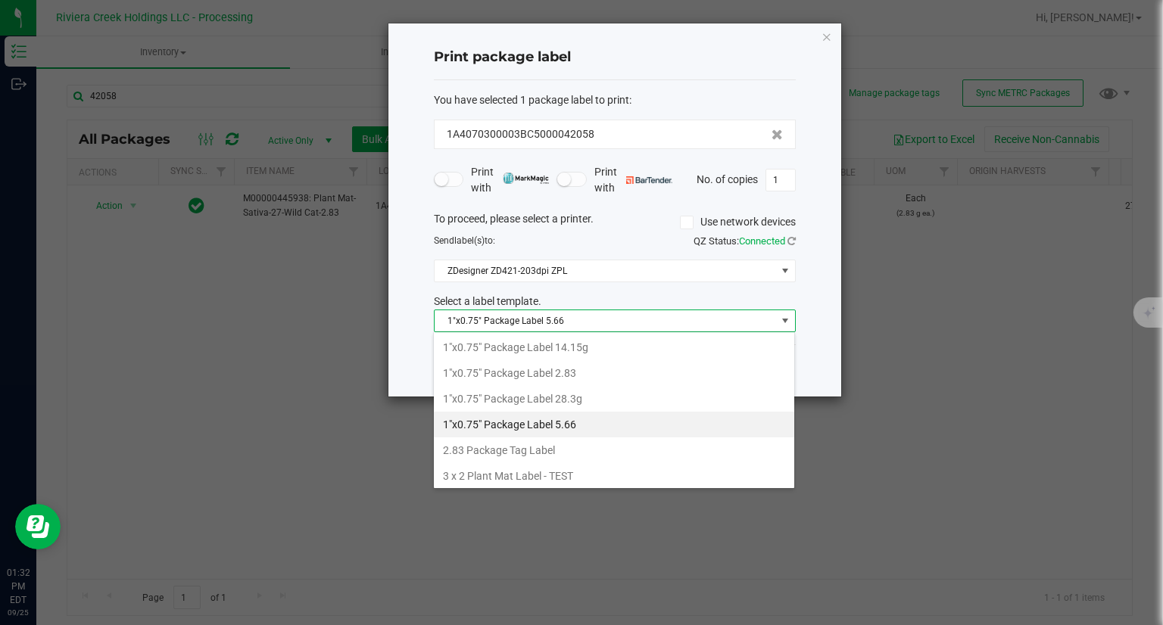
click at [577, 383] on li "1"x0.75" Package Label 2.83" at bounding box center [614, 373] width 360 height 26
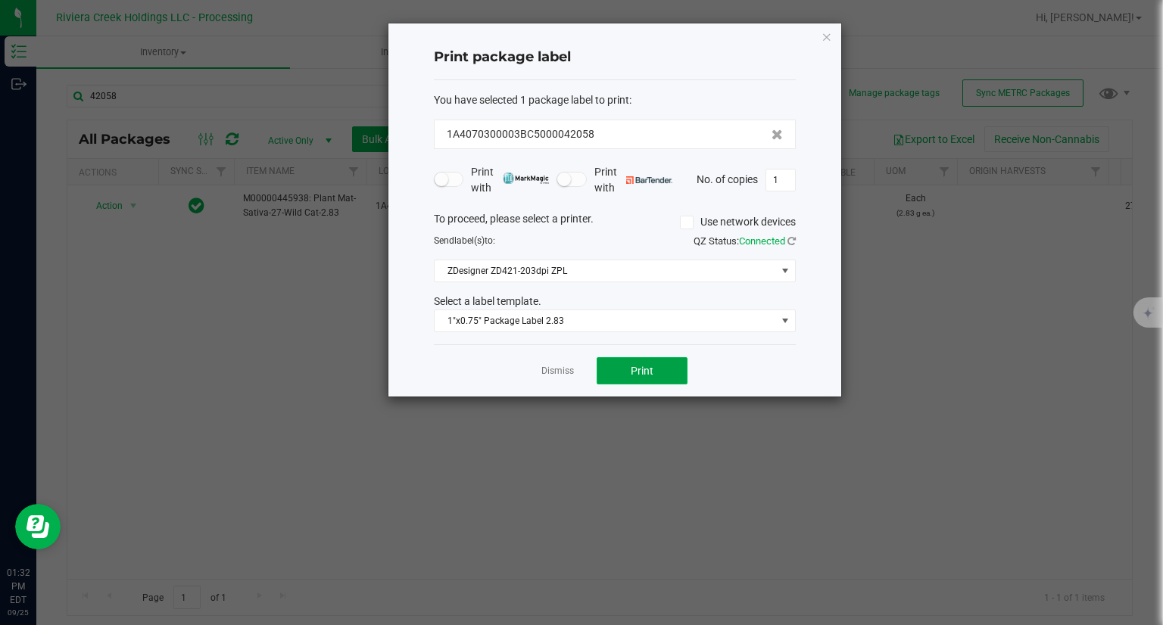
click at [675, 365] on button "Print" at bounding box center [642, 370] width 91 height 27
click at [829, 33] on icon "button" at bounding box center [827, 36] width 11 height 18
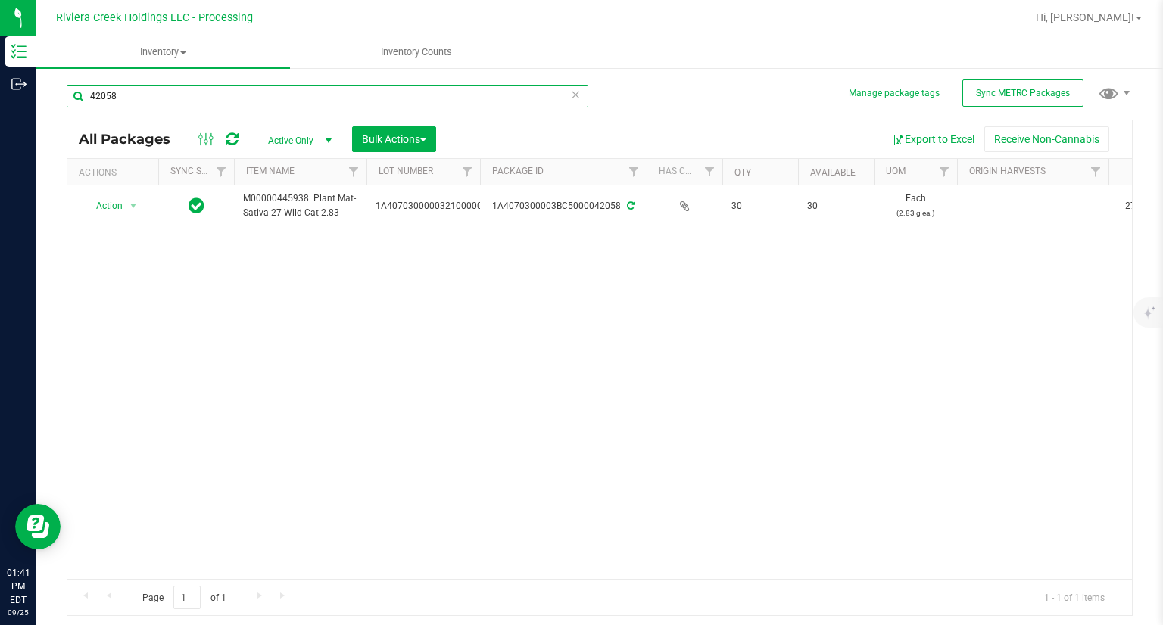
click at [125, 88] on input "42058" at bounding box center [328, 96] width 522 height 23
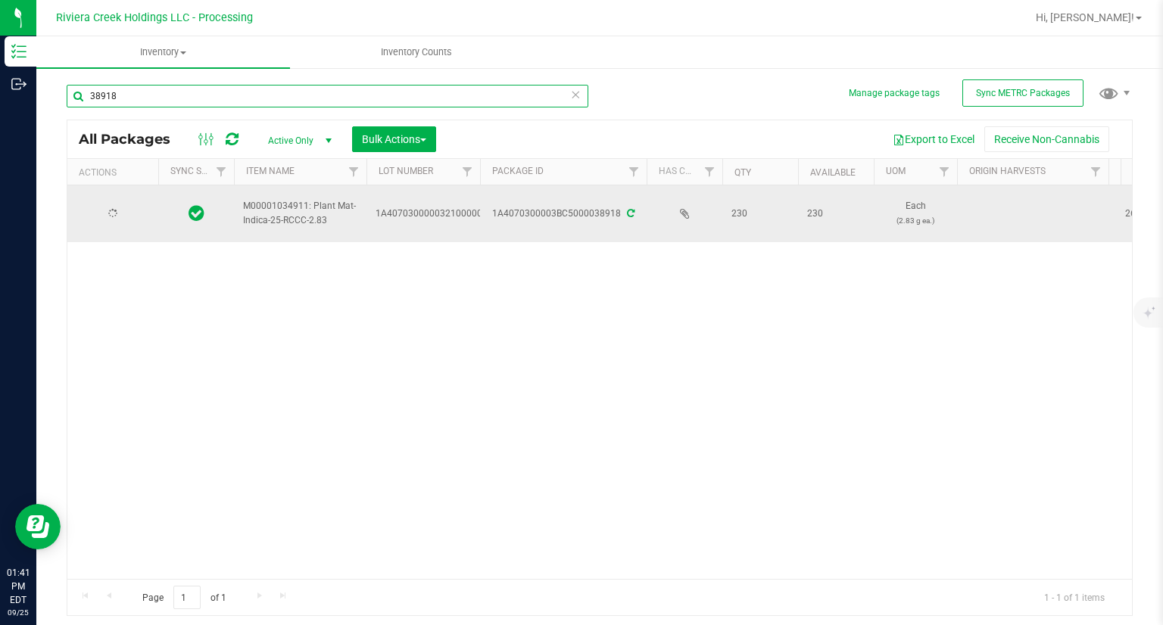
type input "38918"
click at [107, 203] on span "Action" at bounding box center [103, 213] width 41 height 21
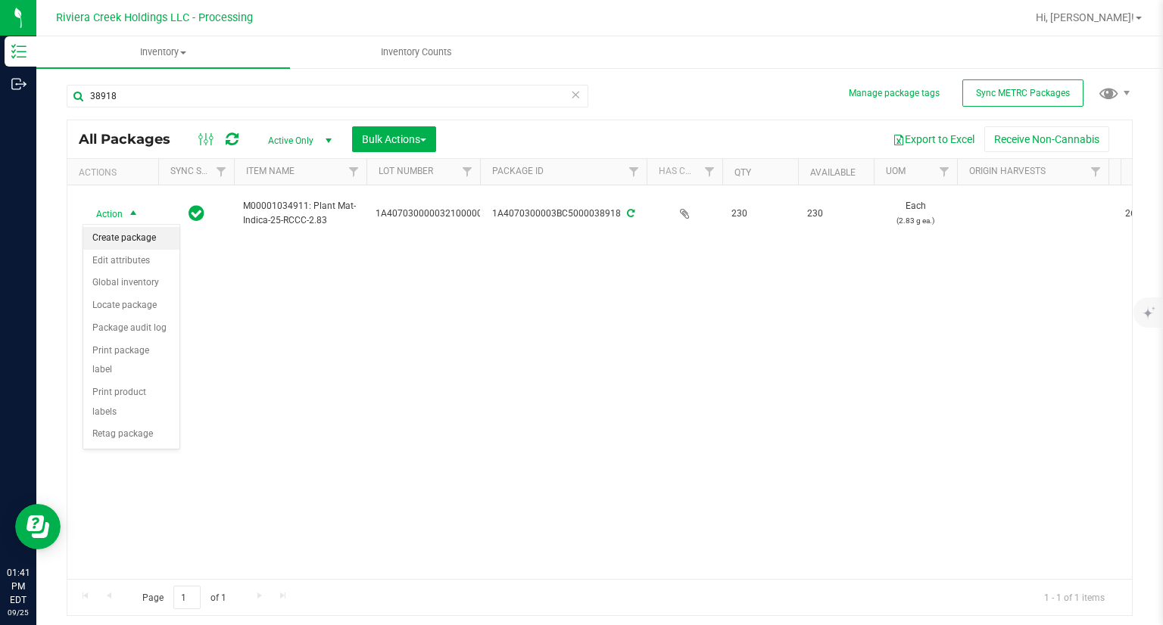
click at [150, 240] on li "Create package" at bounding box center [131, 238] width 96 height 23
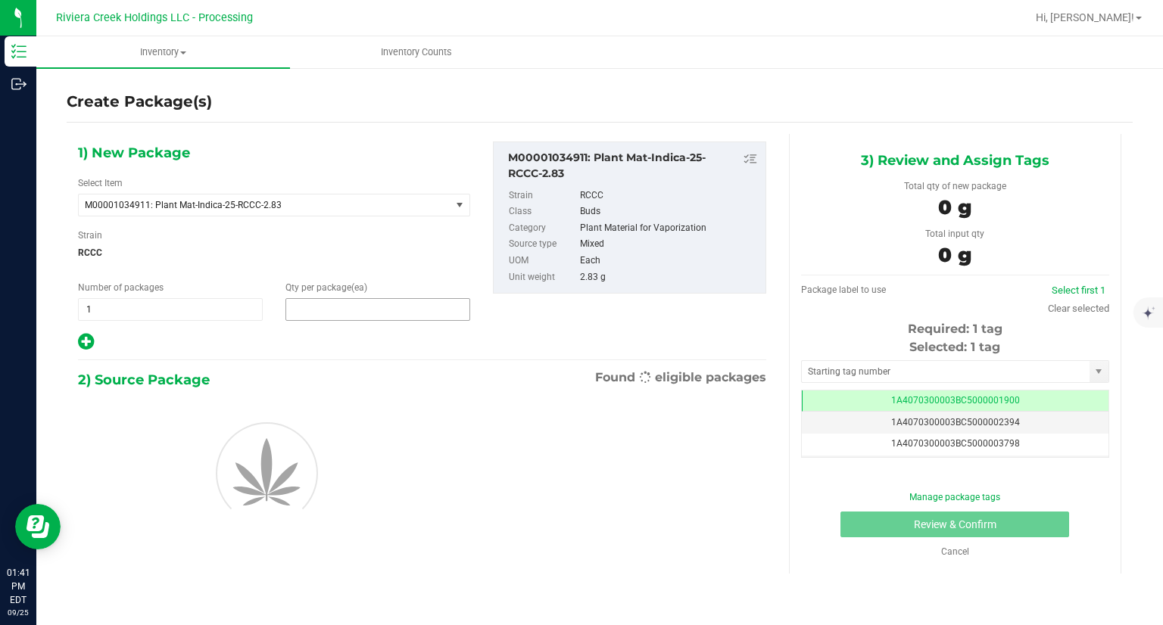
click at [344, 308] on span at bounding box center [377, 309] width 185 height 23
type input "30"
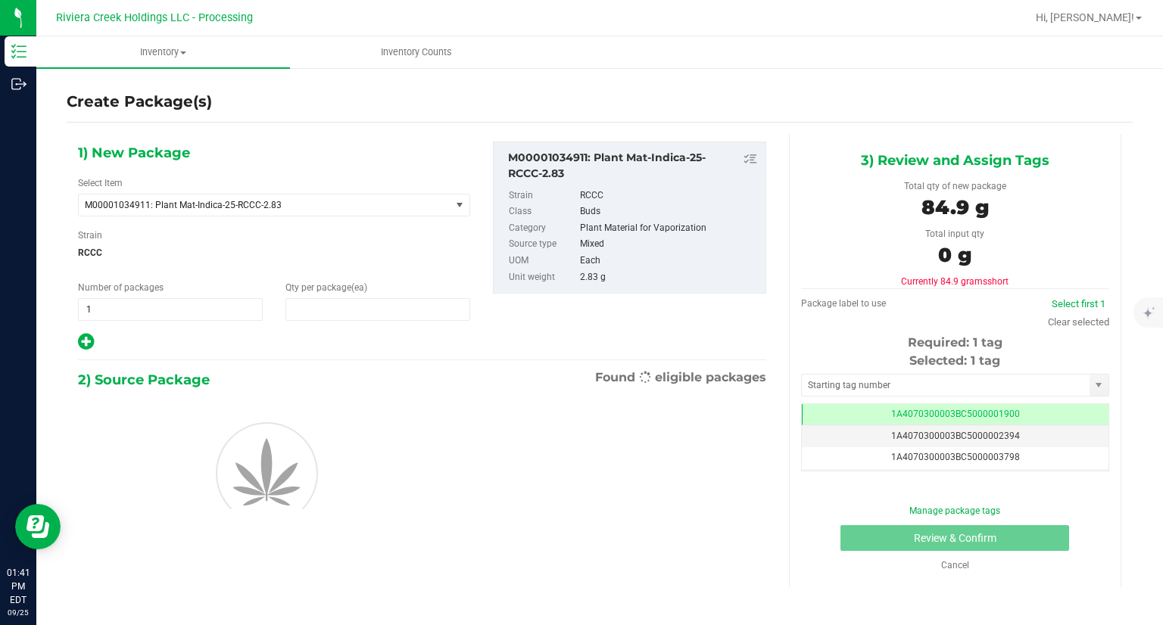
type input "30"
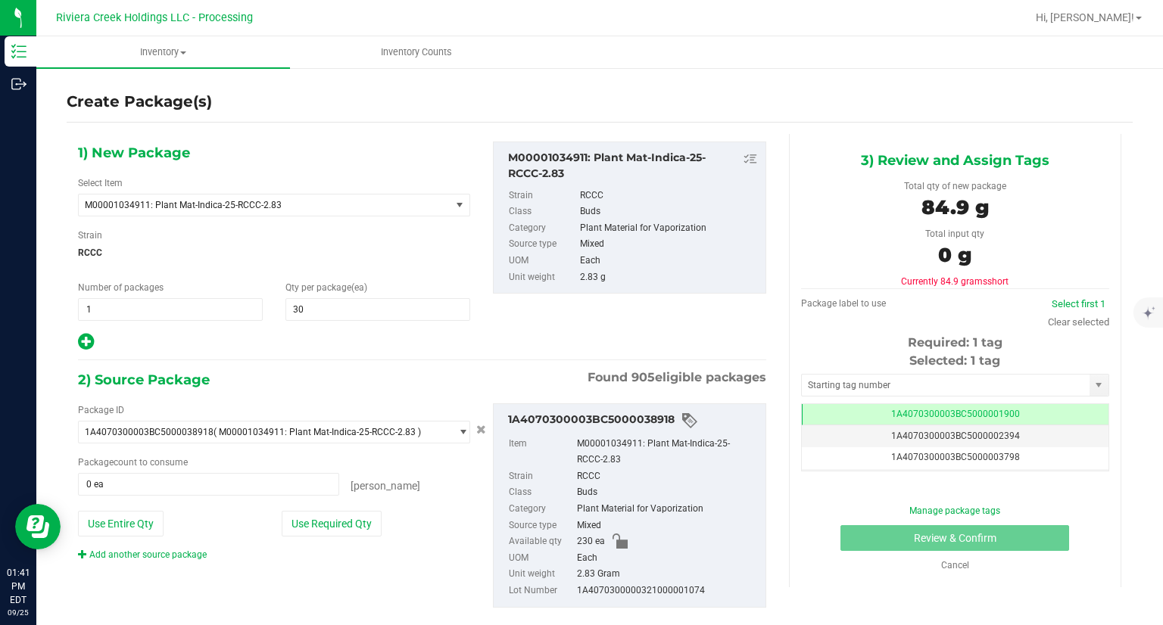
click at [342, 342] on div at bounding box center [274, 342] width 392 height 20
click at [345, 545] on div "Package ID 1A4070300003BC5000038918 ( M00001034911: Plant Mat-Indica-25-RCCC-2.…" at bounding box center [274, 483] width 415 height 158
click at [342, 534] on button "Use Required Qty" at bounding box center [332, 524] width 100 height 26
type input "30 ea"
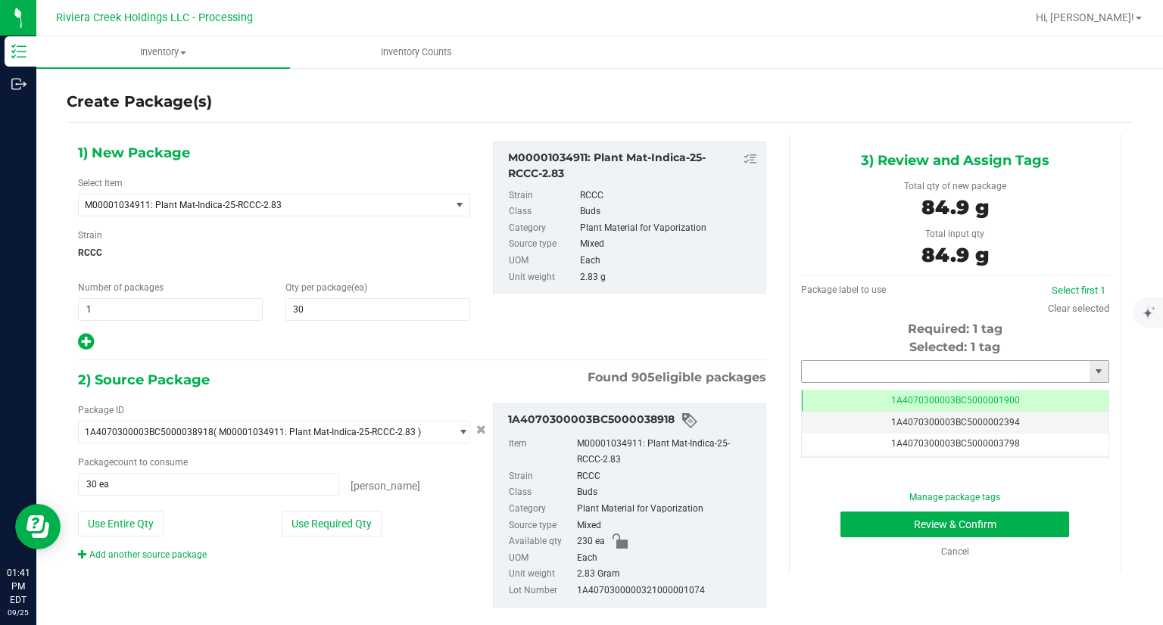
click at [825, 375] on input "text" at bounding box center [946, 371] width 288 height 21
click at [824, 390] on li "1A4070300003BC5000042059" at bounding box center [946, 397] width 304 height 23
type input "1A4070300003BC5000042059"
click at [847, 534] on button "Review & Confirm" at bounding box center [955, 525] width 229 height 26
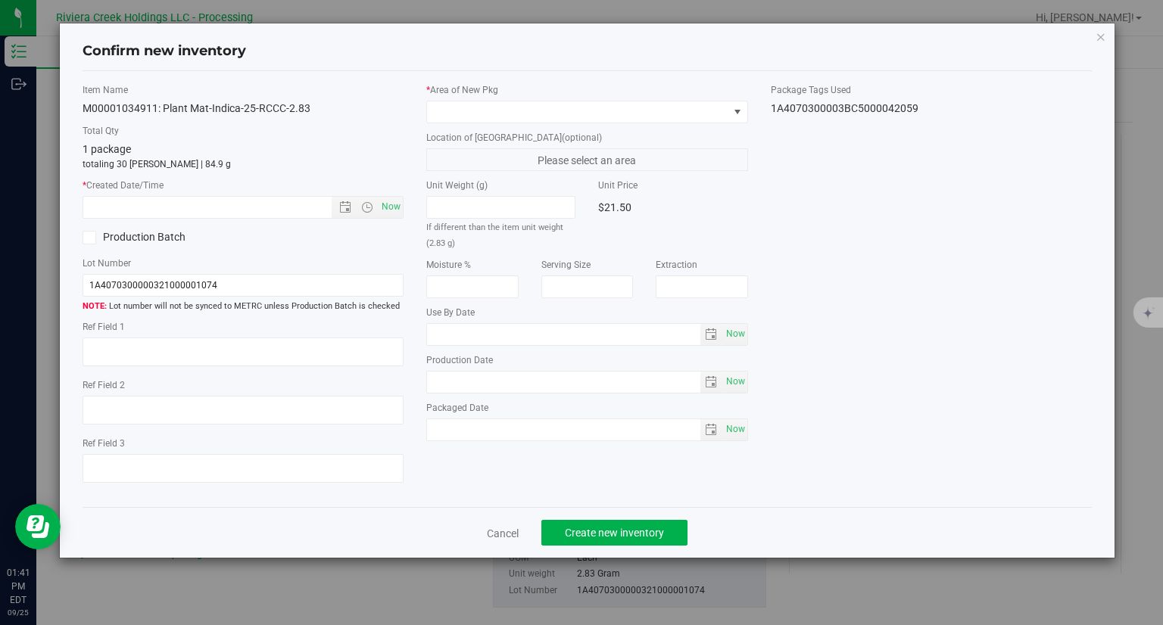
click at [405, 211] on div "Item Name M00001034911: Plant Mat-Indica-25-RCCC-2.83 Total Qty 1 package total…" at bounding box center [243, 289] width 345 height 413
click at [401, 211] on span "Now" at bounding box center [392, 207] width 26 height 22
type input "[DATE] 1:41 PM"
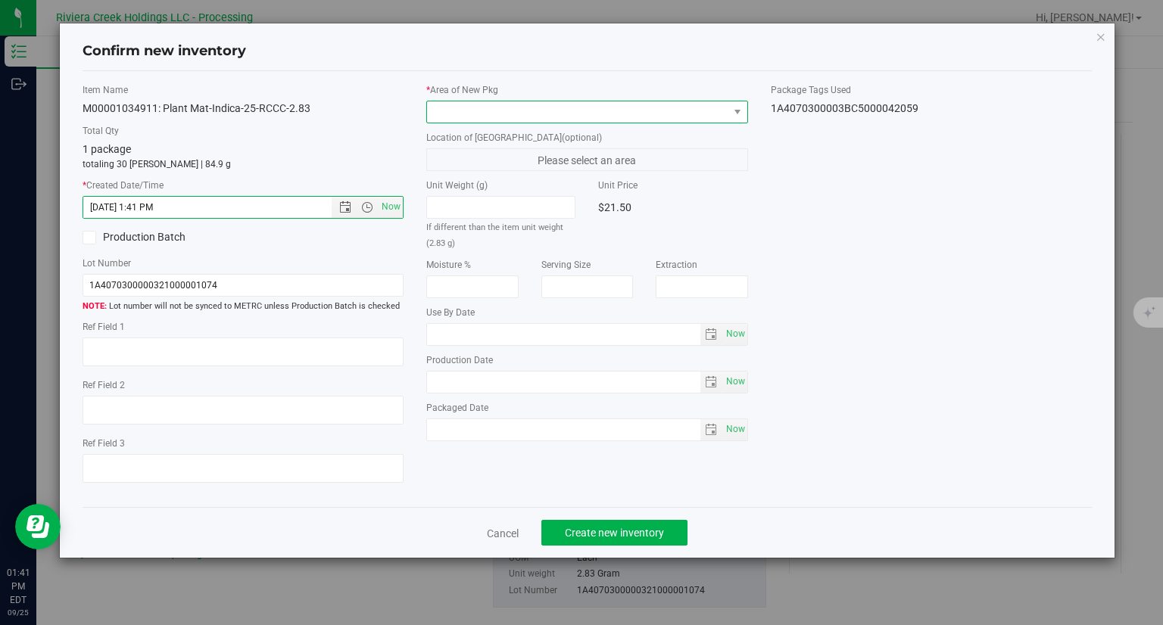
click at [474, 106] on span at bounding box center [577, 111] width 301 height 21
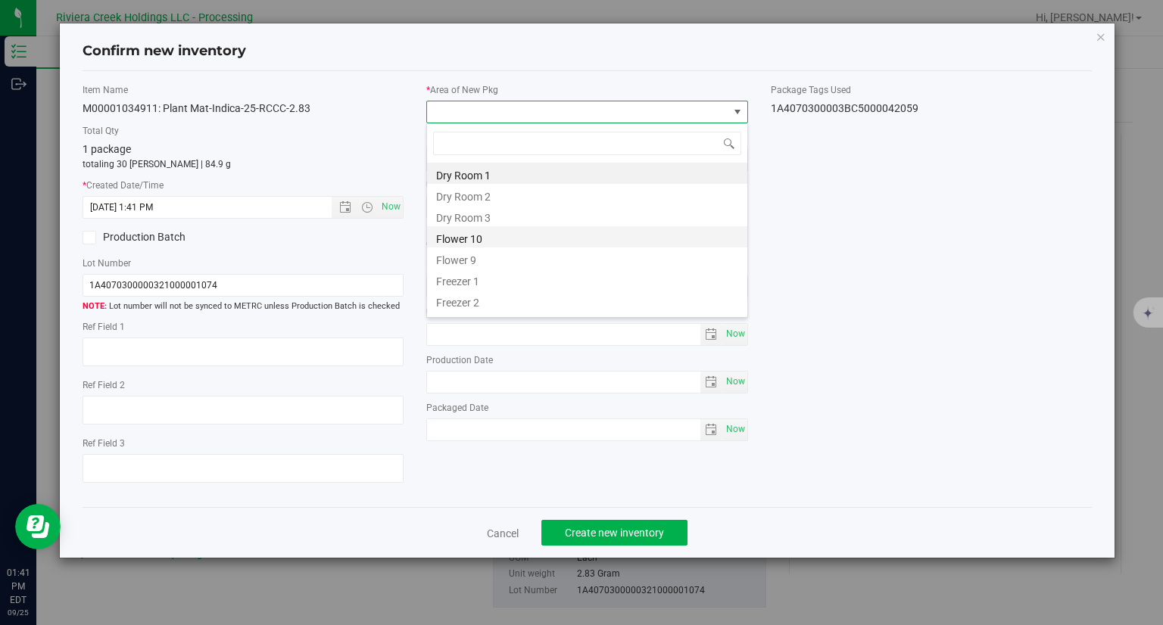
click at [471, 237] on li "Flower 10" at bounding box center [587, 236] width 320 height 21
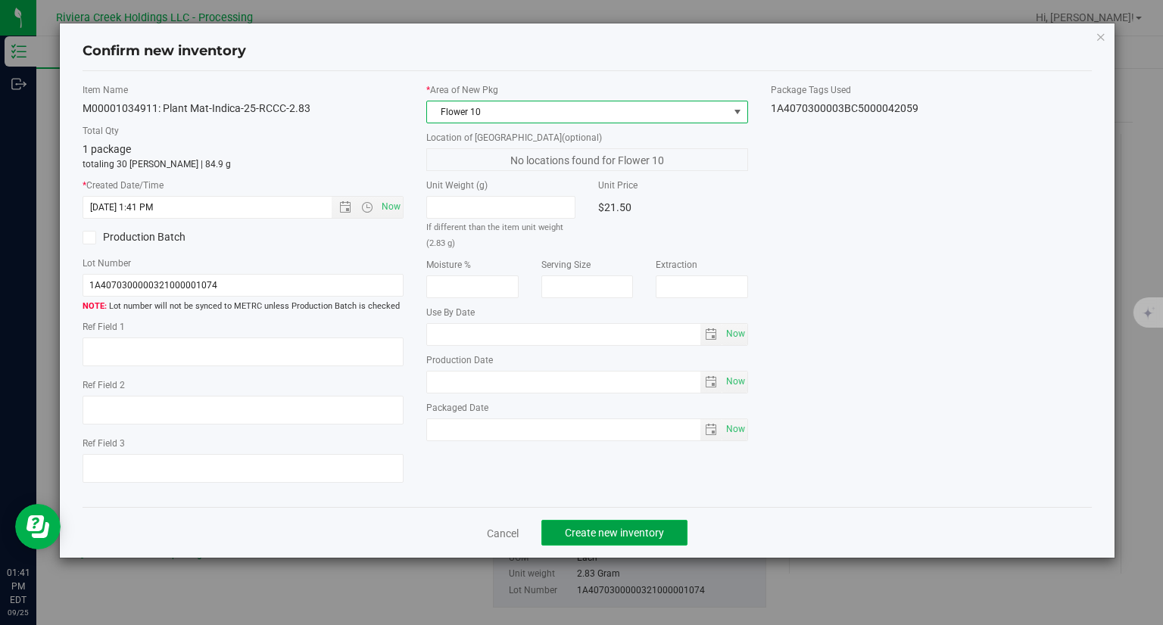
click at [650, 533] on span "Create new inventory" at bounding box center [614, 533] width 99 height 12
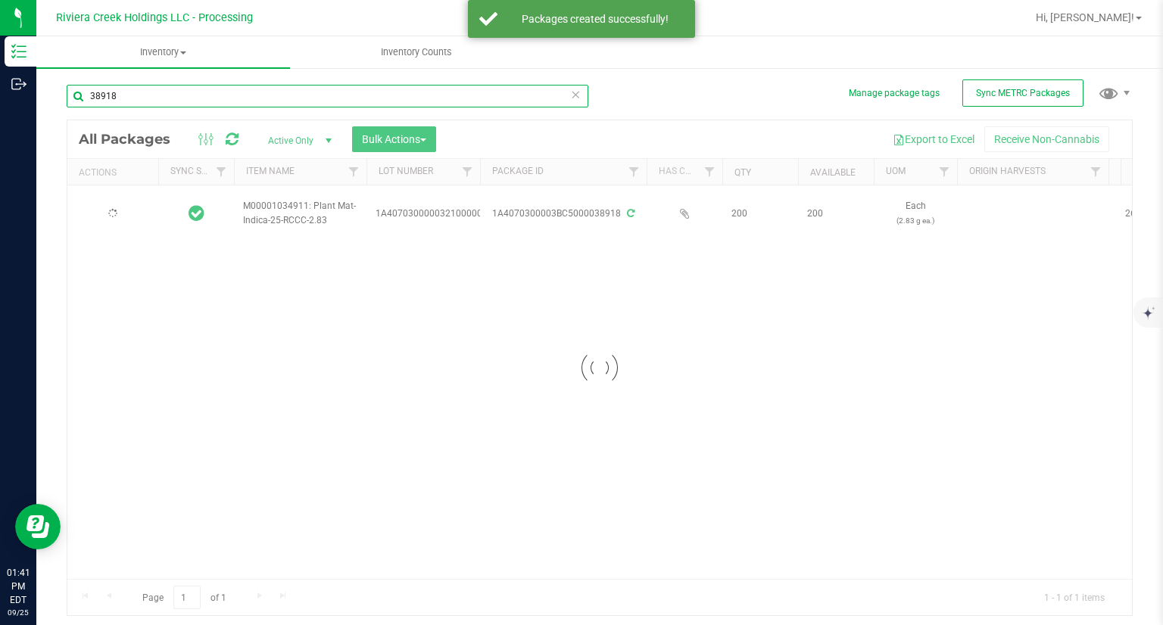
click at [146, 107] on input "38918" at bounding box center [328, 96] width 522 height 23
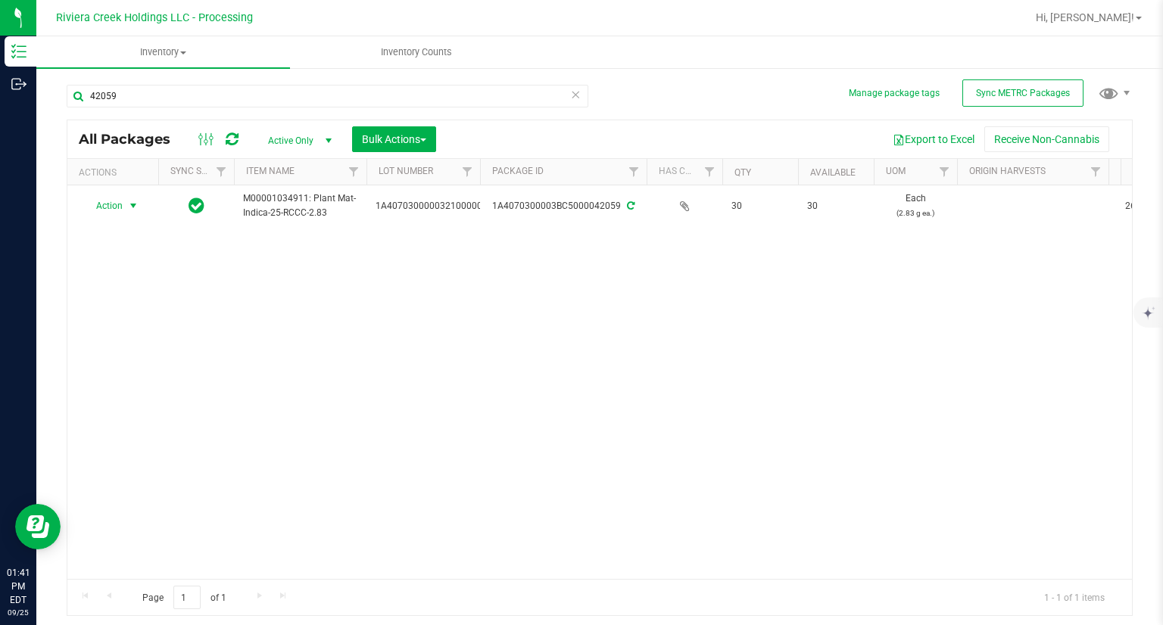
click at [110, 215] on span "Action" at bounding box center [103, 205] width 41 height 21
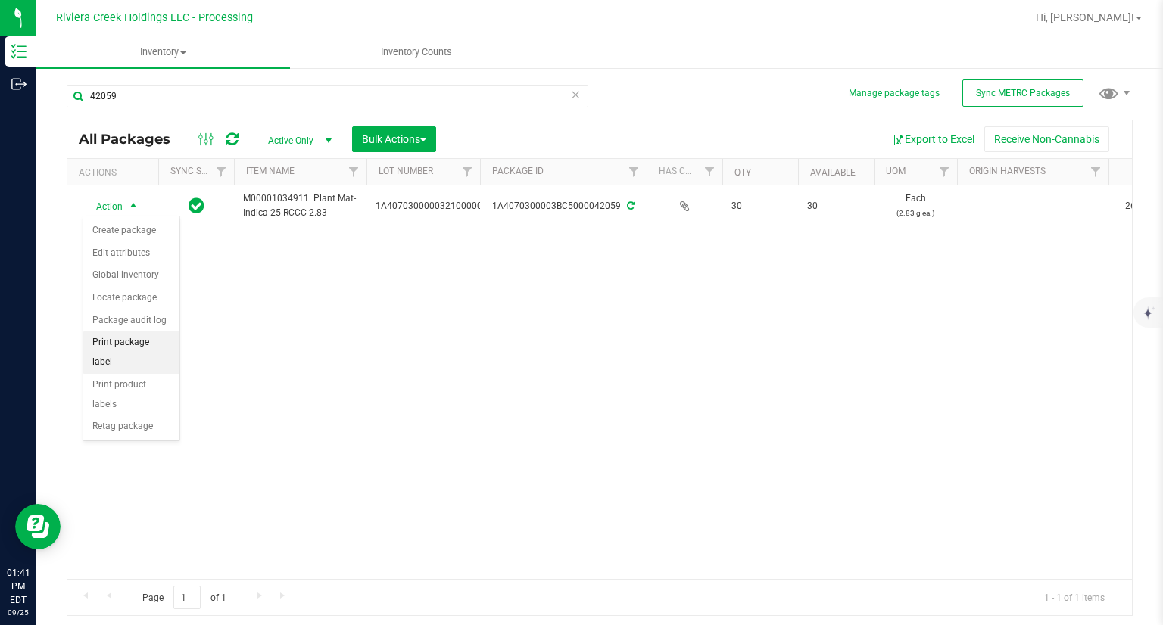
click at [126, 346] on li "Print package label" at bounding box center [131, 353] width 96 height 42
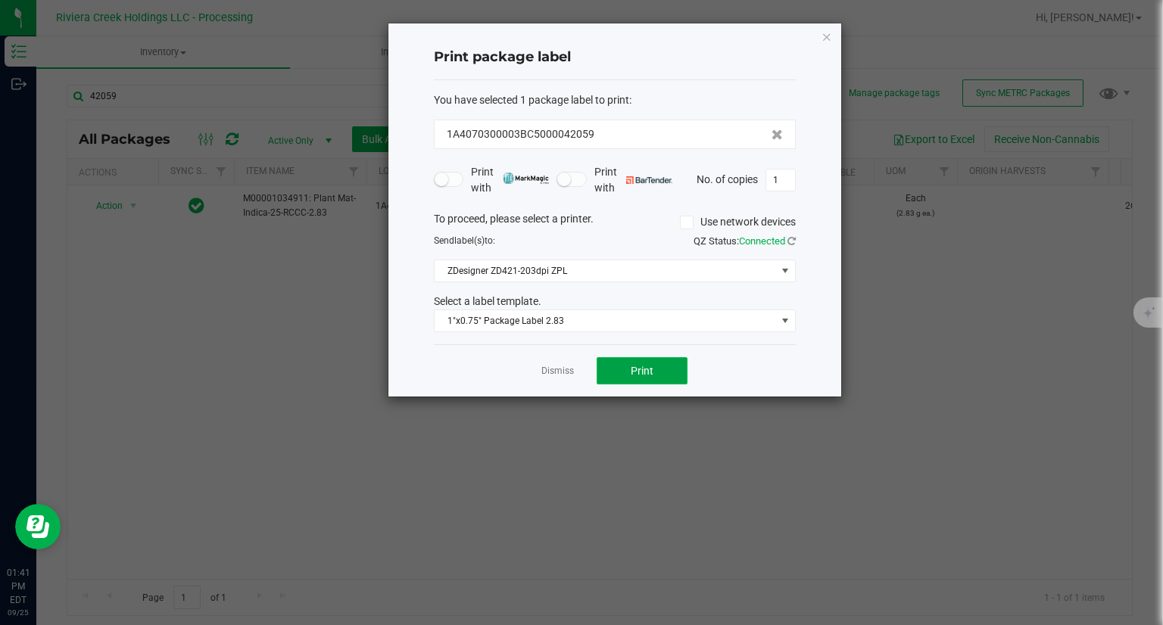
click at [642, 379] on button "Print" at bounding box center [642, 370] width 91 height 27
click at [831, 42] on icon "button" at bounding box center [827, 36] width 11 height 18
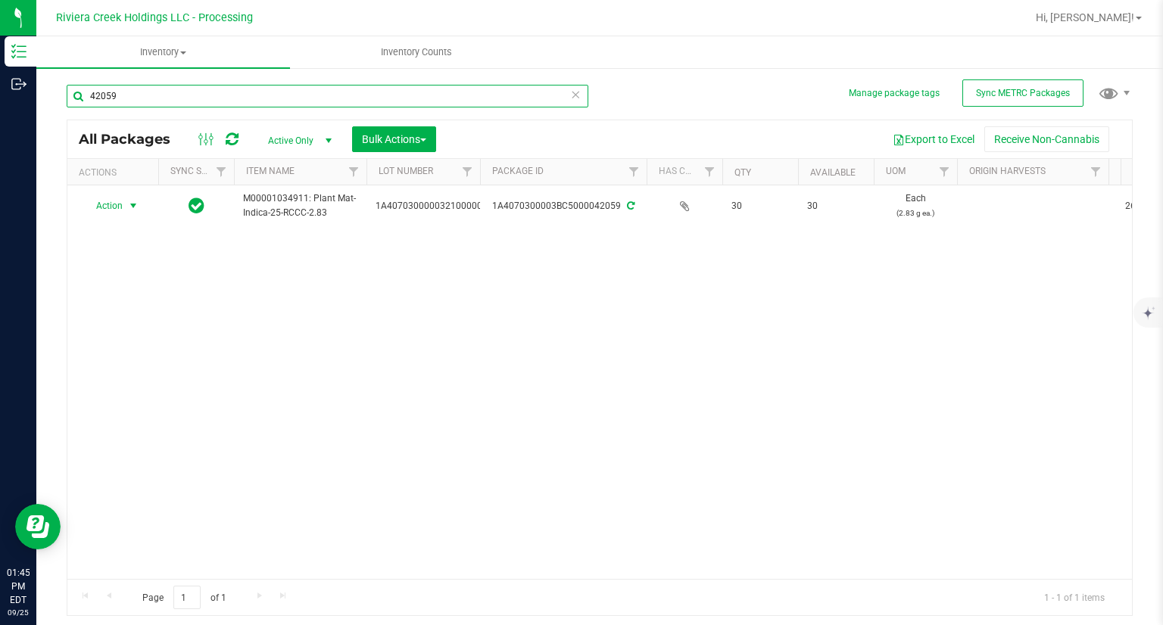
click at [151, 95] on input "42059" at bounding box center [328, 96] width 522 height 23
click at [151, 96] on input "42059" at bounding box center [328, 96] width 522 height 23
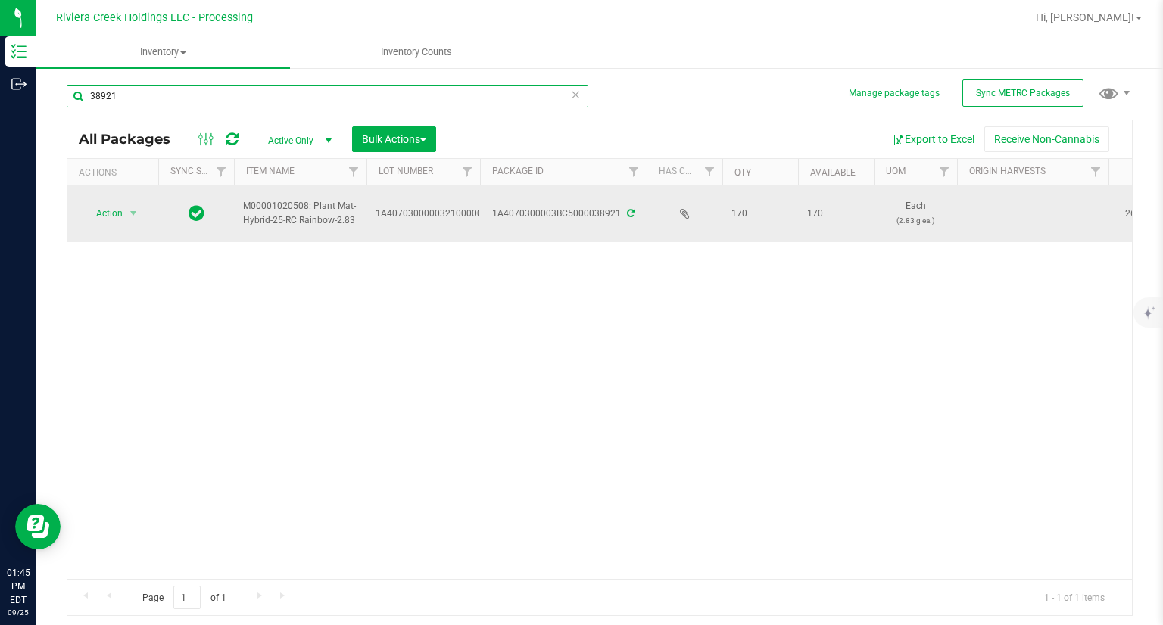
type input "38921"
click at [118, 219] on span "Action" at bounding box center [103, 213] width 41 height 21
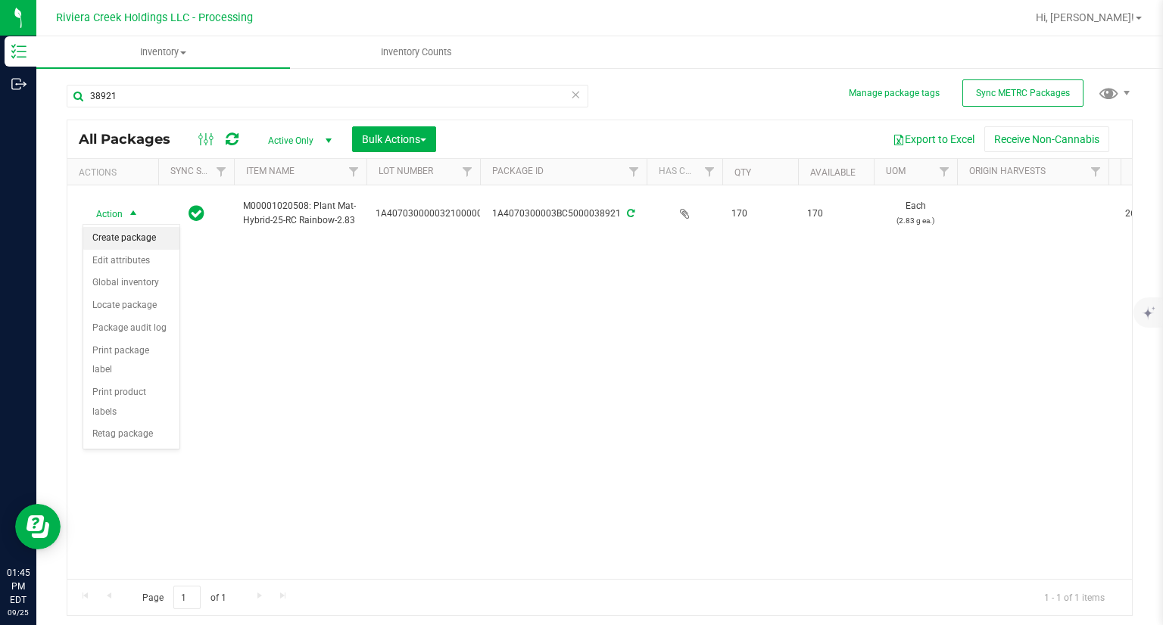
click at [120, 234] on li "Create package" at bounding box center [131, 238] width 96 height 23
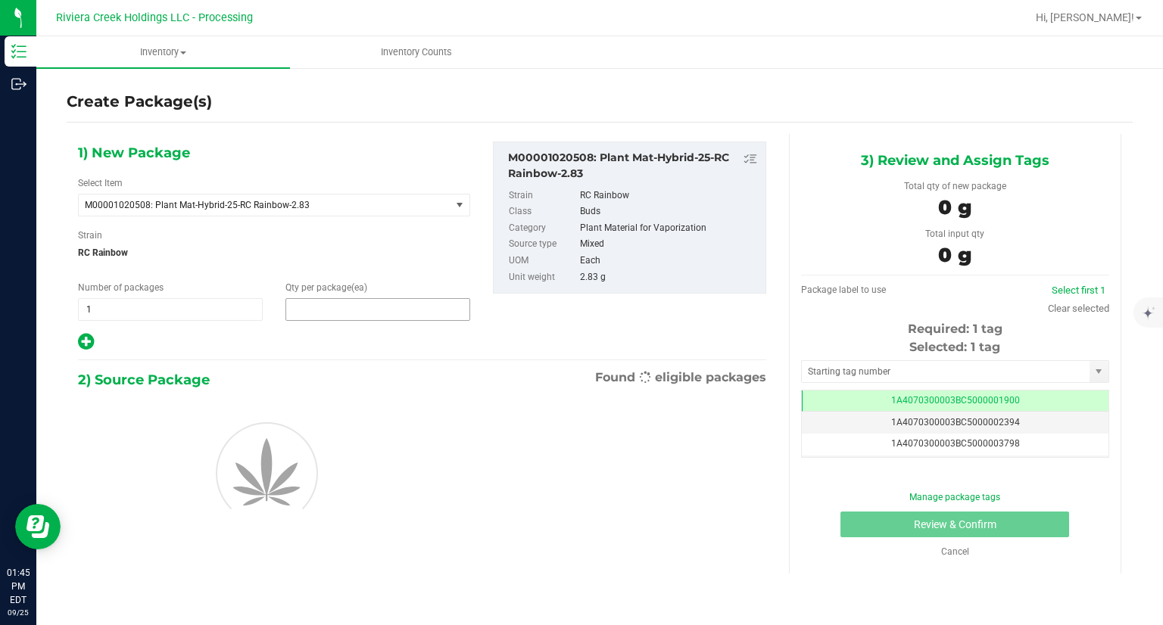
click at [345, 313] on span at bounding box center [377, 309] width 185 height 23
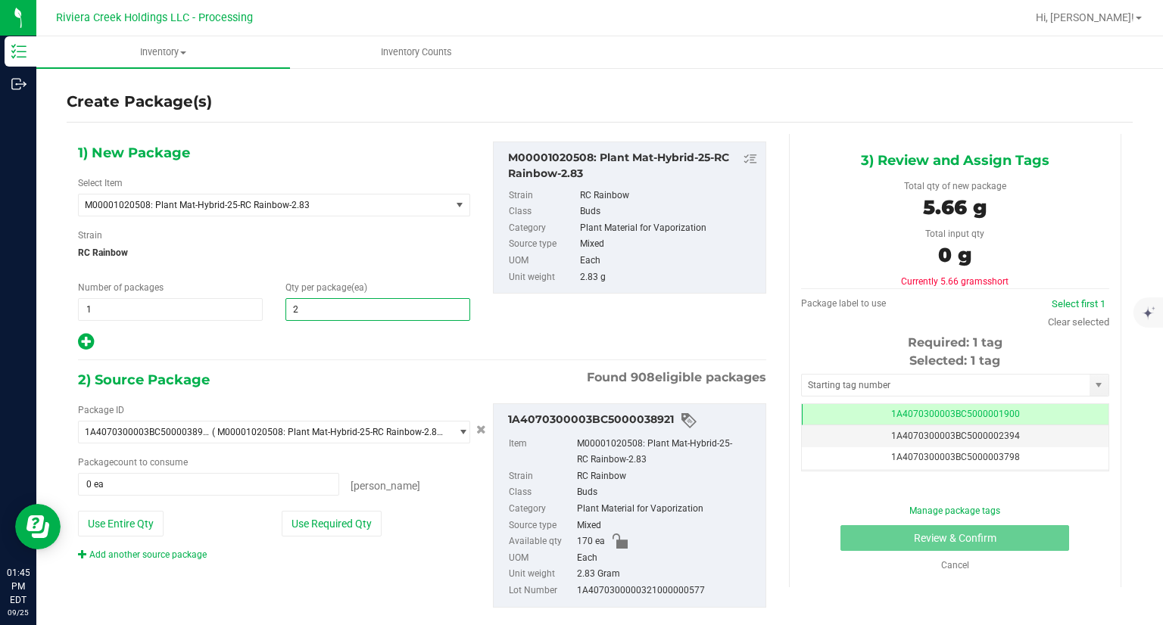
type input "20"
click at [275, 339] on div at bounding box center [274, 342] width 392 height 20
click at [351, 516] on button "Use Required Qty" at bounding box center [332, 524] width 100 height 26
type input "20 ea"
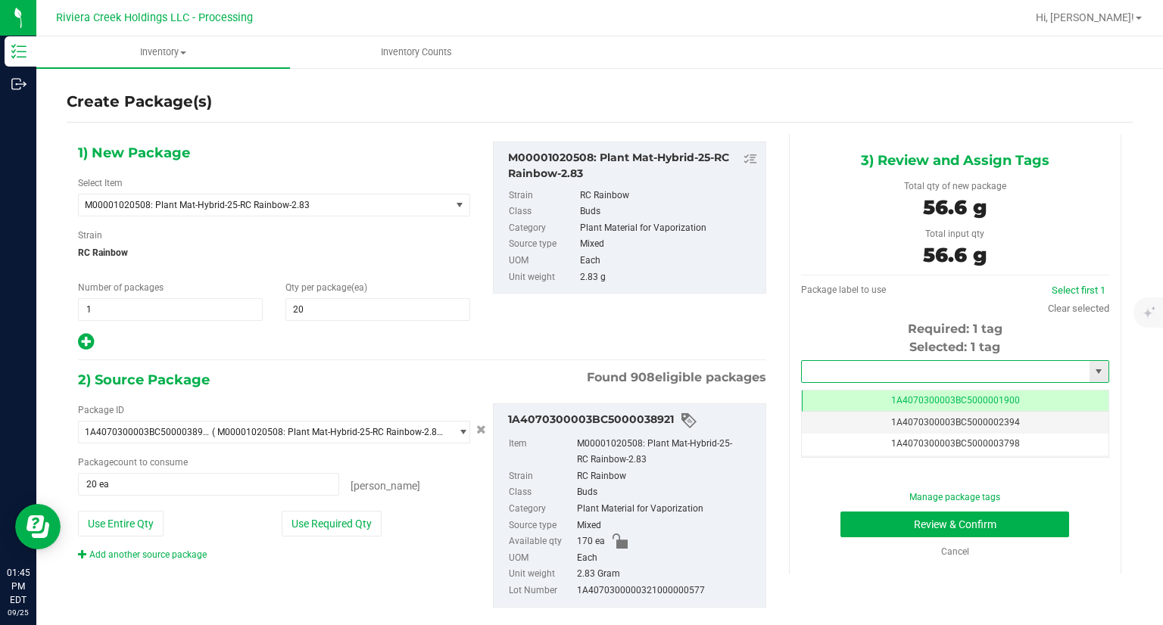
click at [859, 370] on input "text" at bounding box center [946, 371] width 288 height 21
click at [855, 390] on li "1A4070300003BC5000042060" at bounding box center [946, 397] width 304 height 23
type input "1A4070300003BC5000042060"
click at [870, 523] on button "Review & Confirm" at bounding box center [955, 525] width 229 height 26
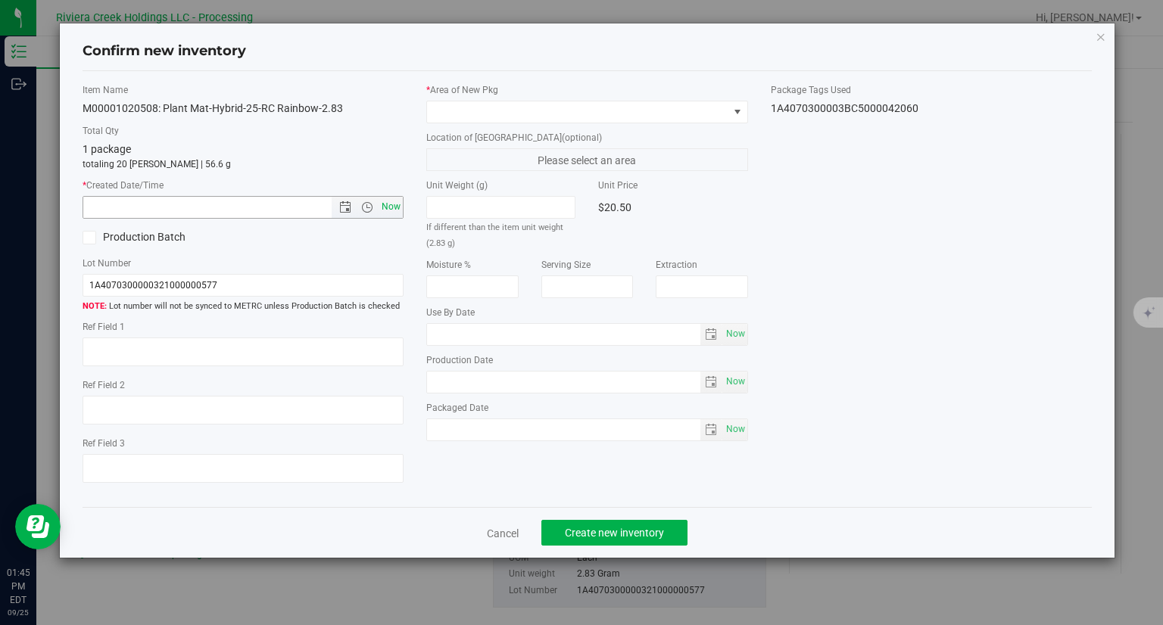
click at [400, 203] on span "Now" at bounding box center [392, 207] width 26 height 22
type input "[DATE] 1:45 PM"
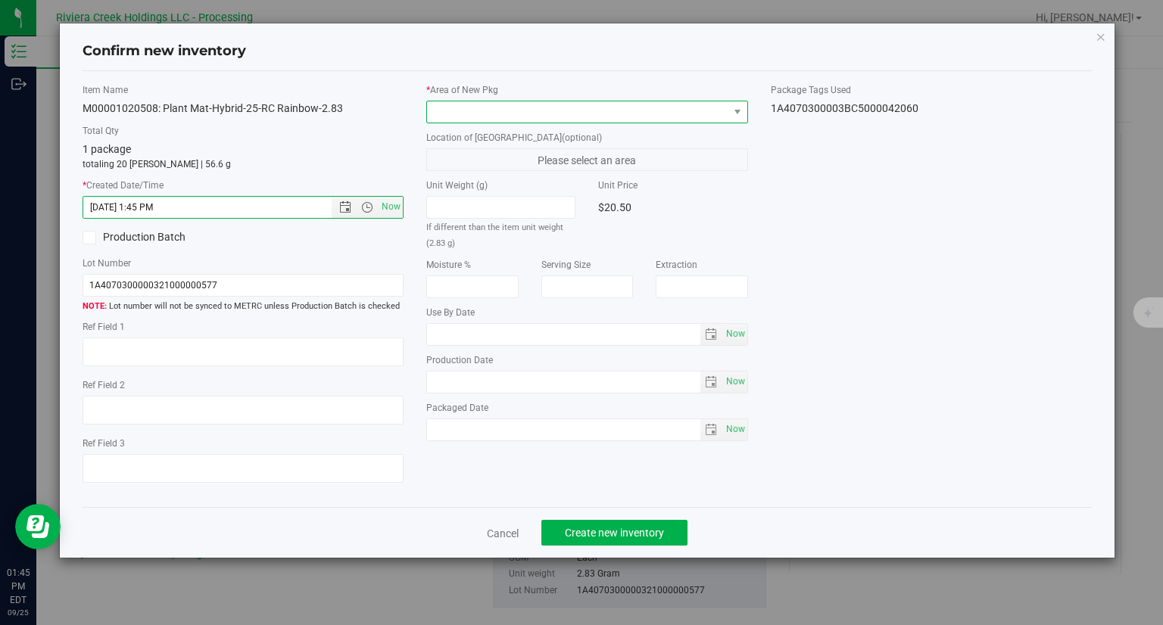
click at [473, 102] on span at bounding box center [577, 111] width 301 height 21
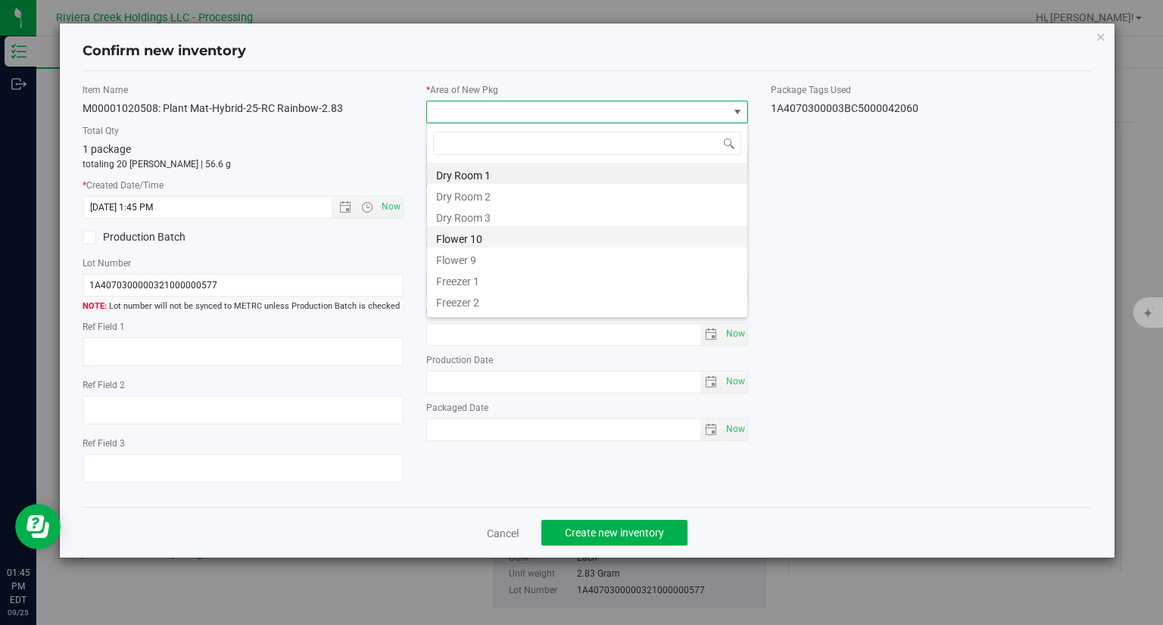
click at [476, 228] on li "Flower 10" at bounding box center [587, 236] width 320 height 21
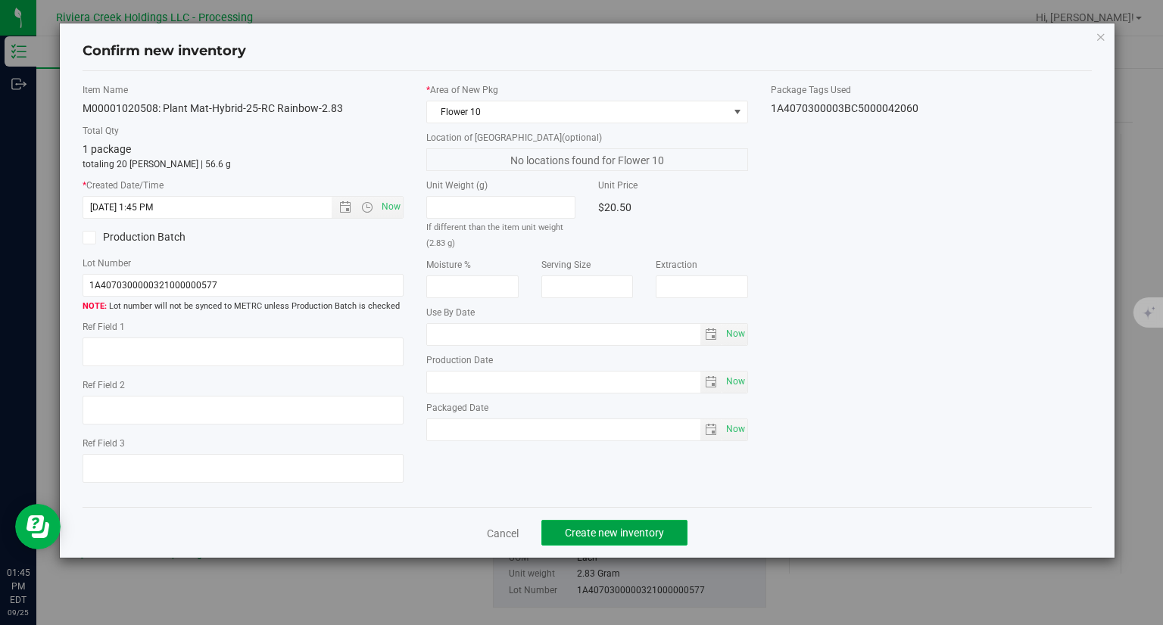
click at [617, 521] on button "Create new inventory" at bounding box center [614, 533] width 146 height 26
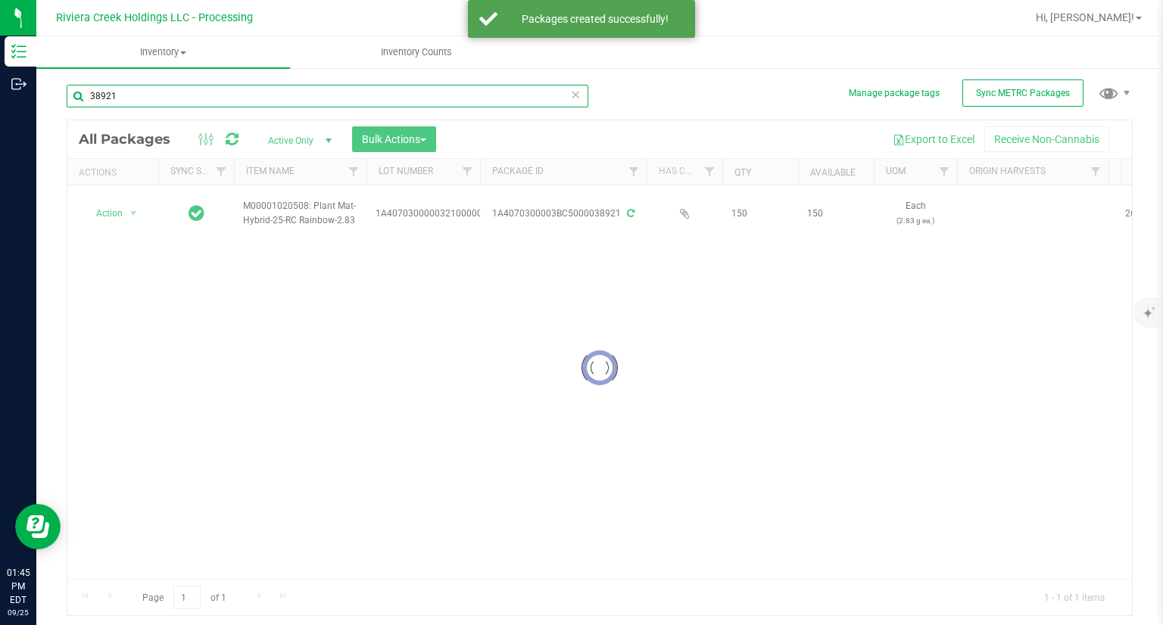
click at [128, 86] on input "38921" at bounding box center [328, 96] width 522 height 23
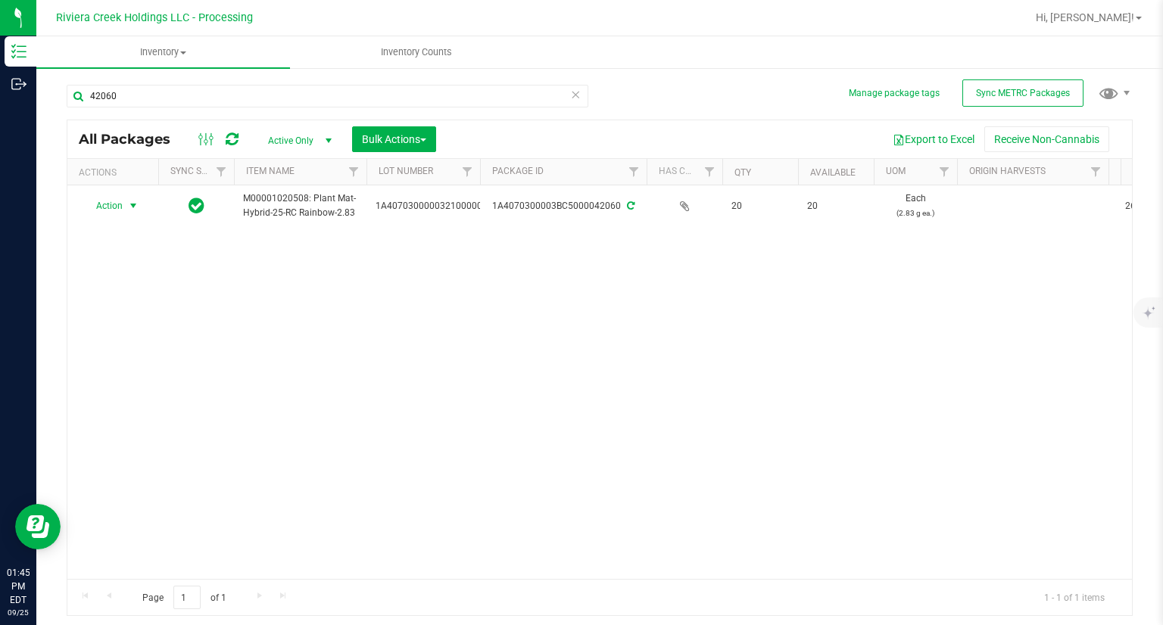
click at [112, 208] on span "Action" at bounding box center [103, 205] width 41 height 21
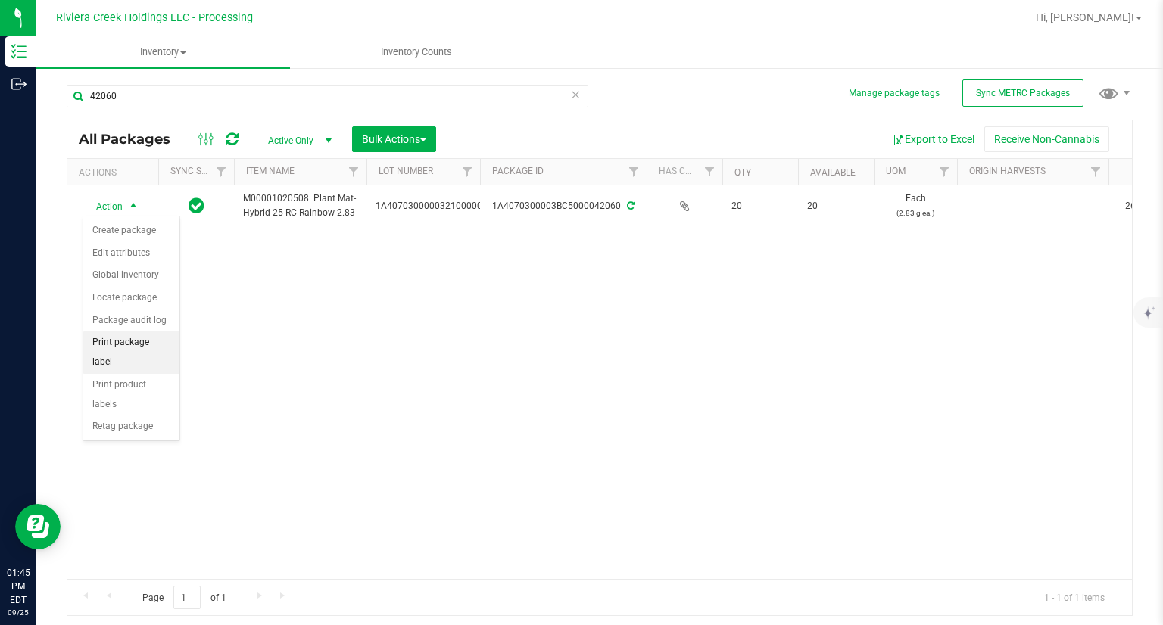
click at [154, 343] on li "Print package label" at bounding box center [131, 353] width 96 height 42
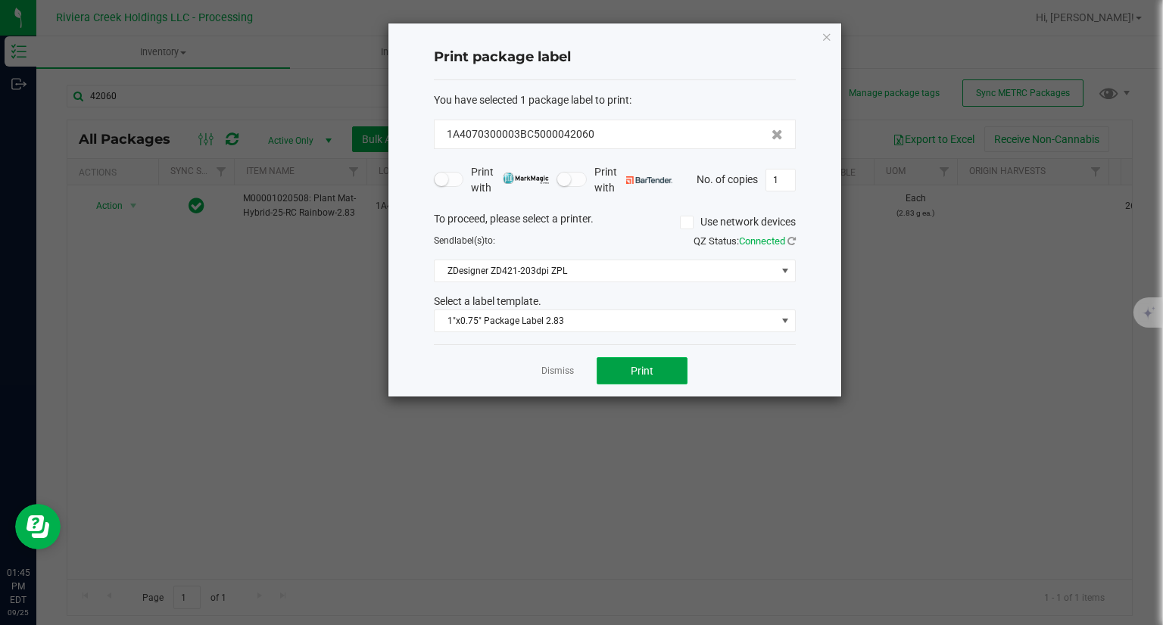
click at [645, 370] on span "Print" at bounding box center [642, 371] width 23 height 12
click at [821, 38] on div "Print package label You have selected 1 package label to print : 1A4070300003BC…" at bounding box center [614, 209] width 453 height 373
click at [828, 34] on icon "button" at bounding box center [827, 36] width 11 height 18
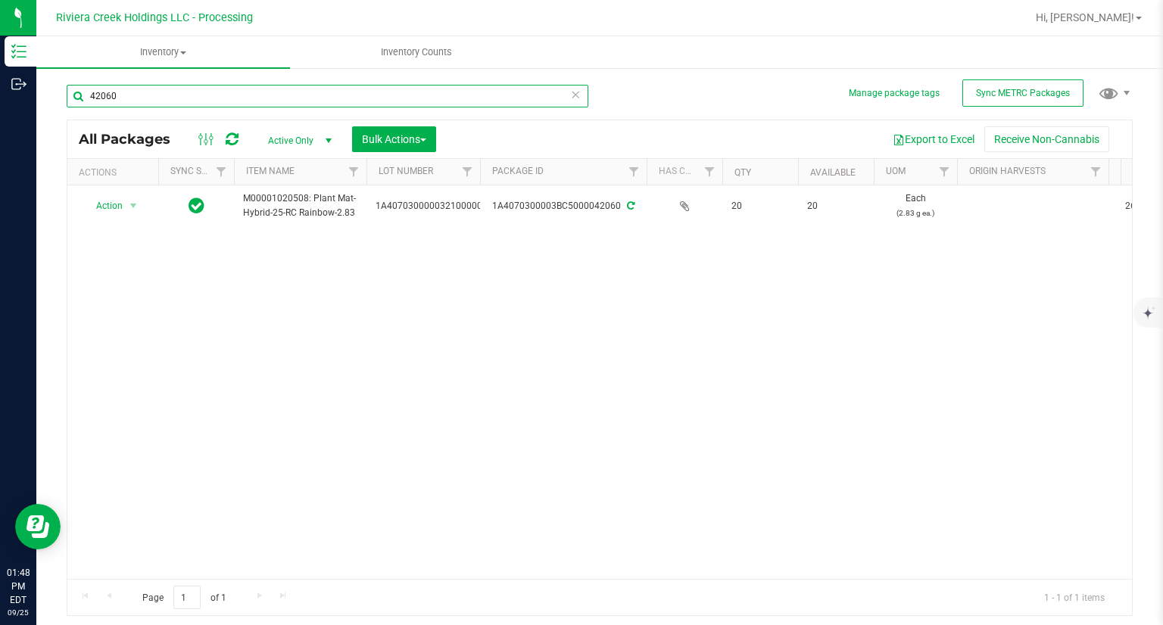
click at [283, 98] on input "42060" at bounding box center [328, 96] width 522 height 23
type input "37394"
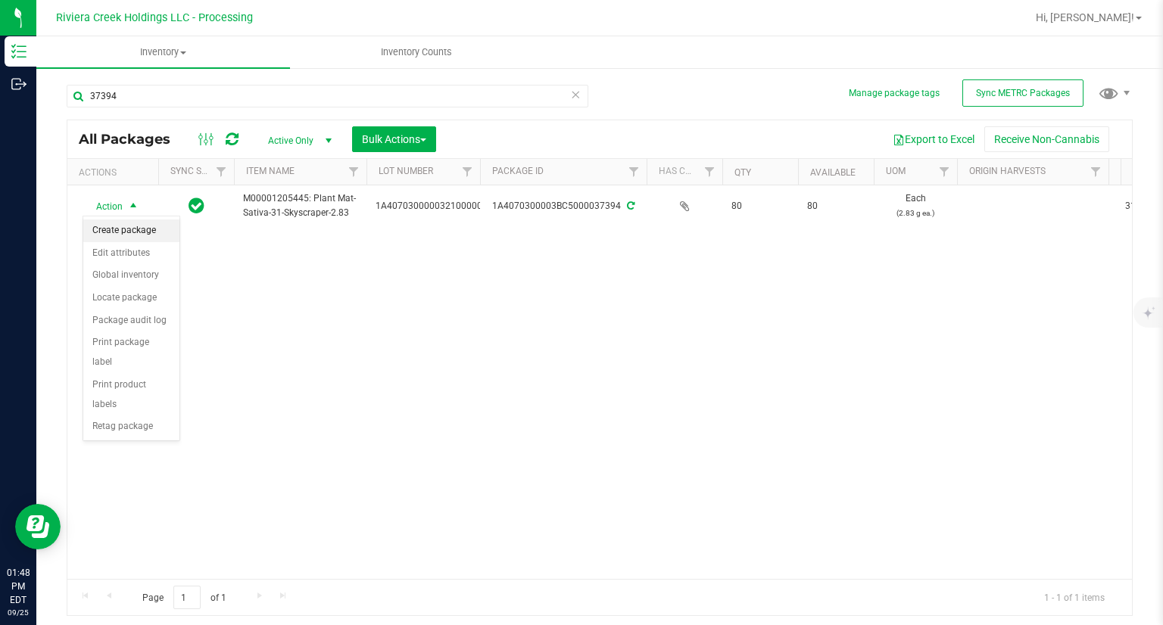
click at [143, 235] on li "Create package" at bounding box center [131, 231] width 96 height 23
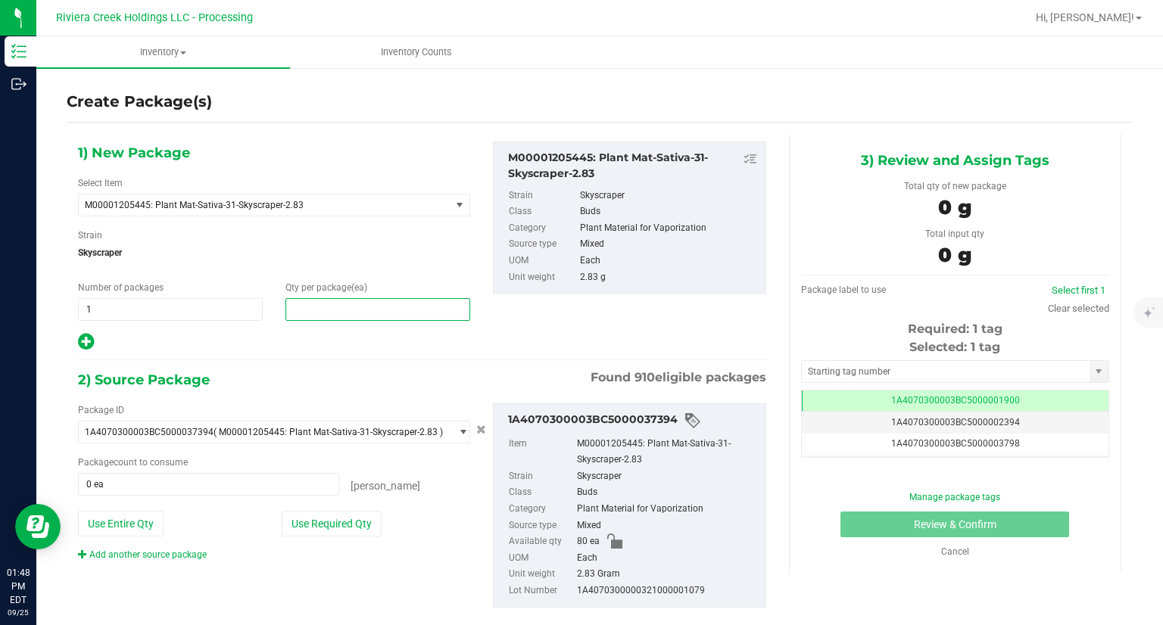
click at [327, 313] on span at bounding box center [377, 309] width 185 height 23
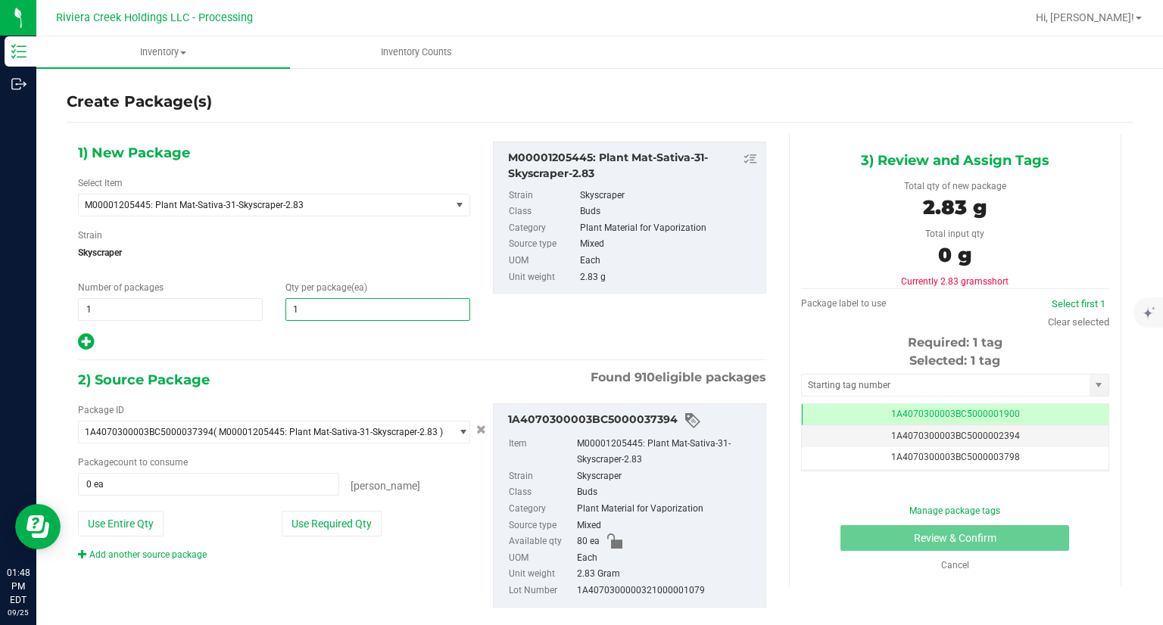
type input "10"
click at [304, 330] on div "1) New Package Select Item M00001205445: Plant Mat-Sativa-31-Skyscraper-2.83 M0…" at bounding box center [274, 247] width 415 height 211
click at [359, 517] on button "Use Required Qty" at bounding box center [332, 524] width 100 height 26
type input "10 ea"
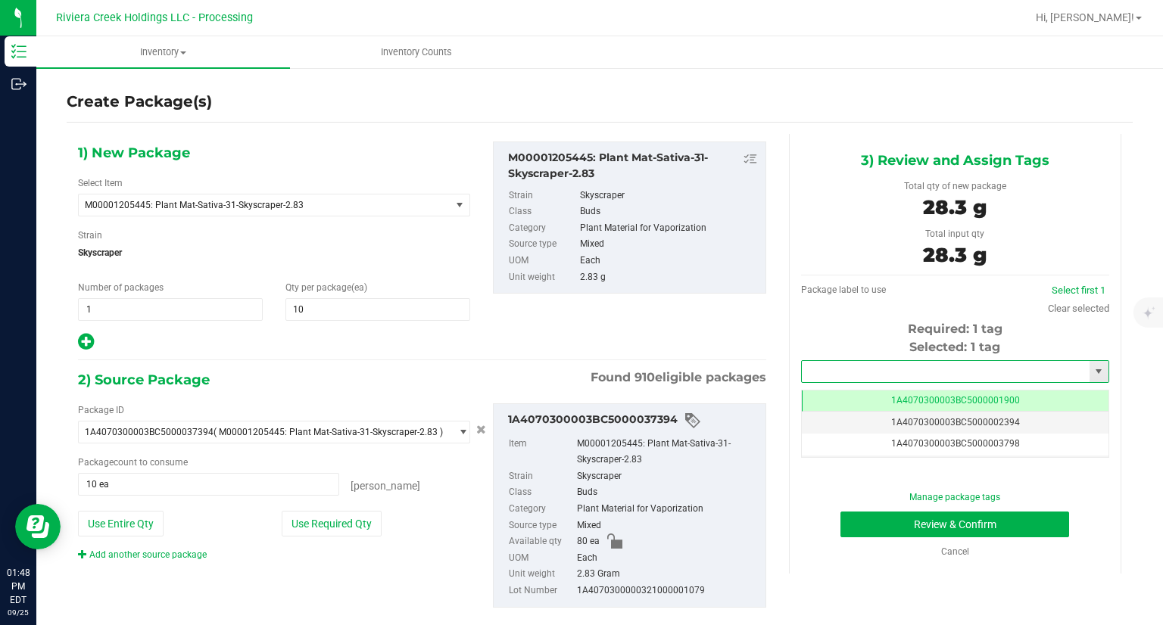
click at [830, 371] on input "text" at bounding box center [946, 371] width 288 height 21
click at [815, 402] on li "1A4070300003BC5000042061" at bounding box center [946, 397] width 304 height 23
type input "1A4070300003BC5000042061"
click at [850, 523] on button "Review & Confirm" at bounding box center [955, 525] width 229 height 26
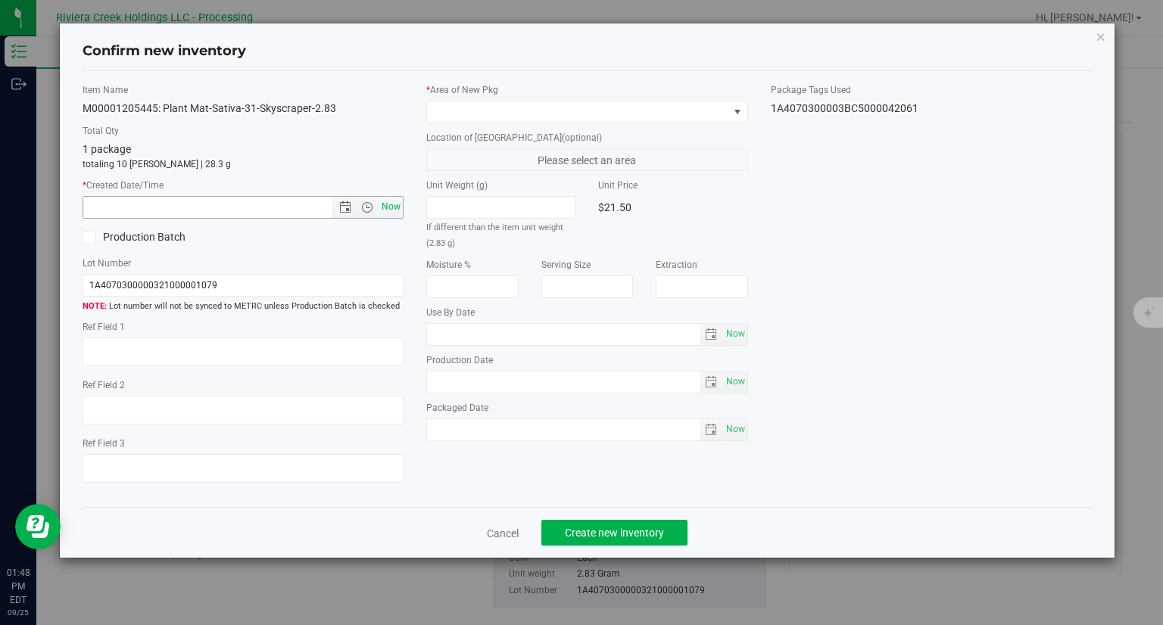
click at [397, 208] on span "Now" at bounding box center [392, 207] width 26 height 22
type input "[DATE] 1:48 PM"
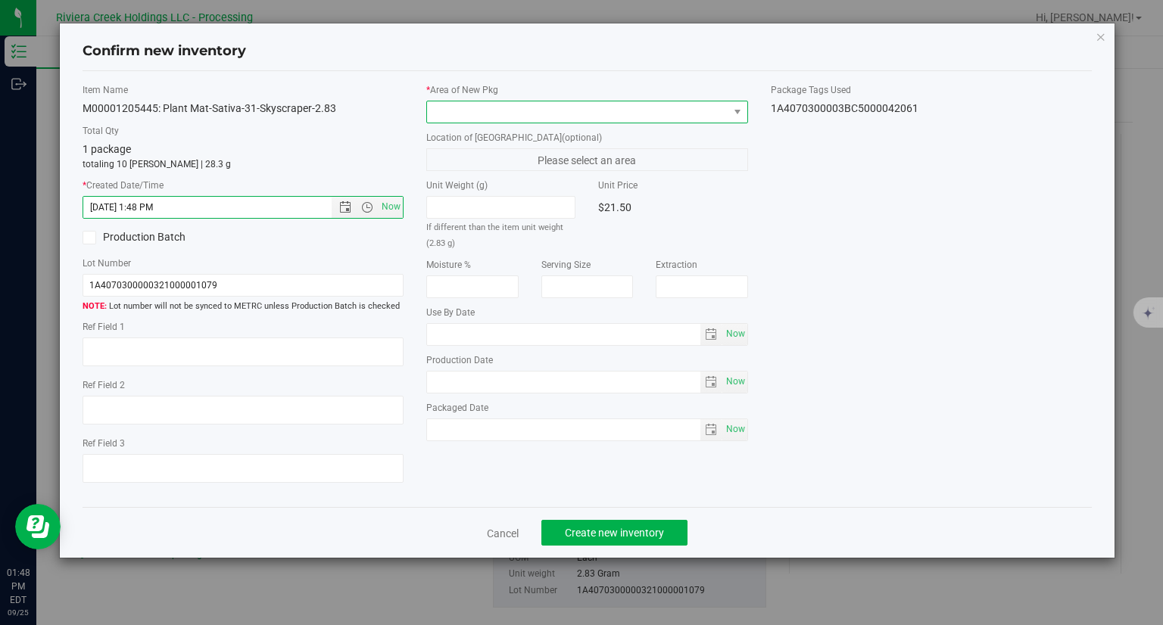
click at [463, 117] on span at bounding box center [577, 111] width 301 height 21
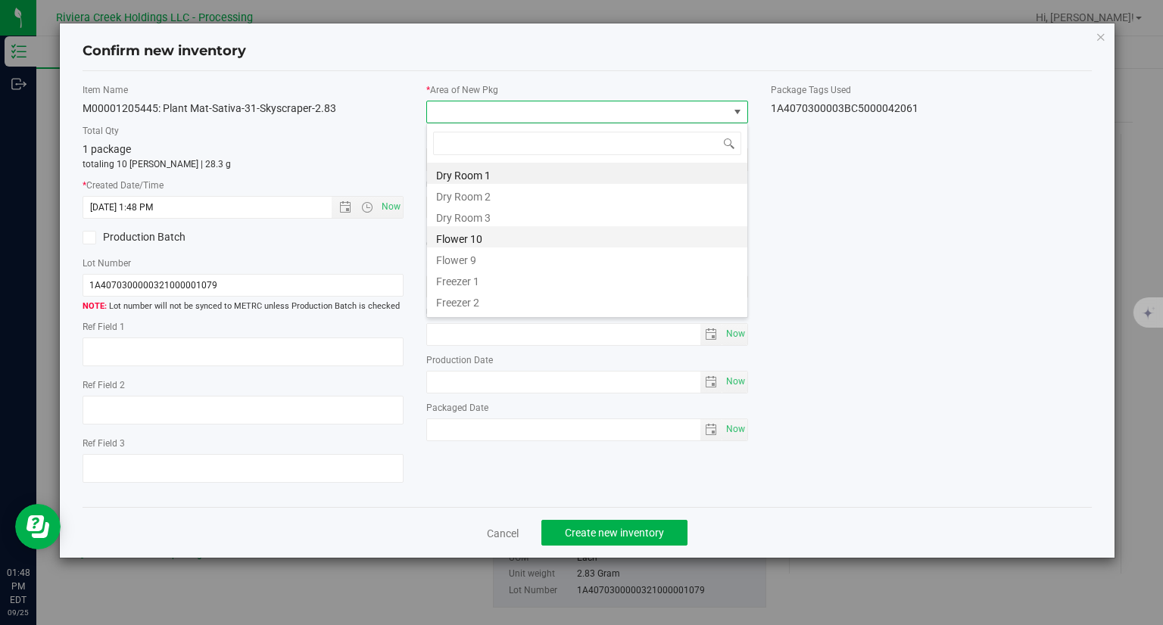
click at [503, 234] on li "Flower 10" at bounding box center [587, 236] width 320 height 21
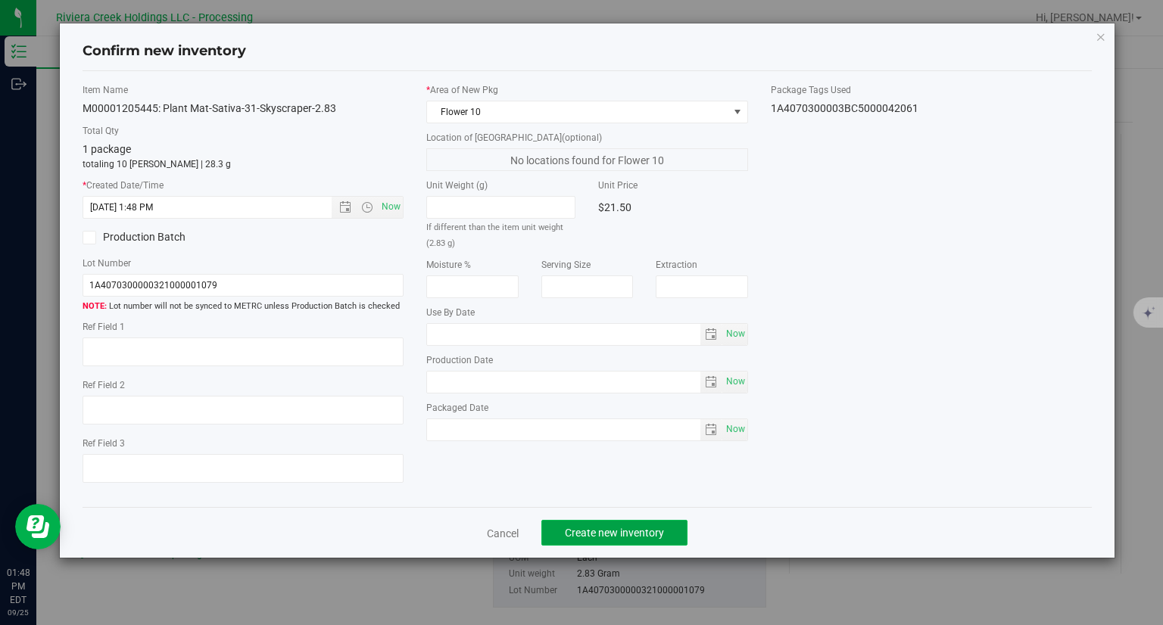
click at [661, 536] on span "Create new inventory" at bounding box center [614, 533] width 99 height 12
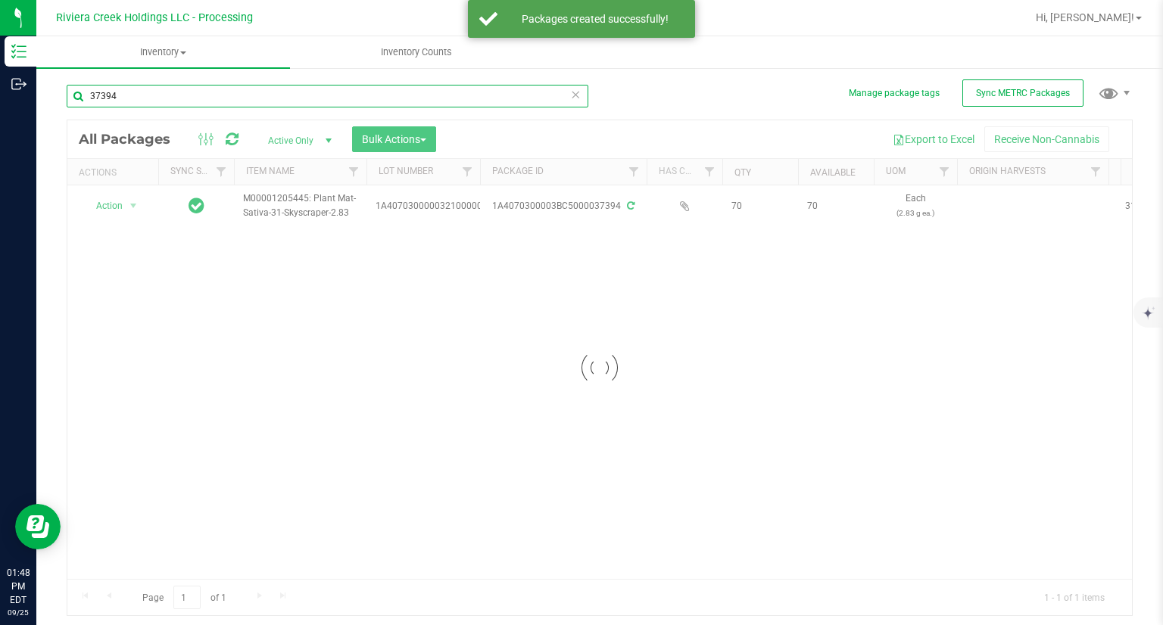
click at [182, 99] on input "37394" at bounding box center [328, 96] width 522 height 23
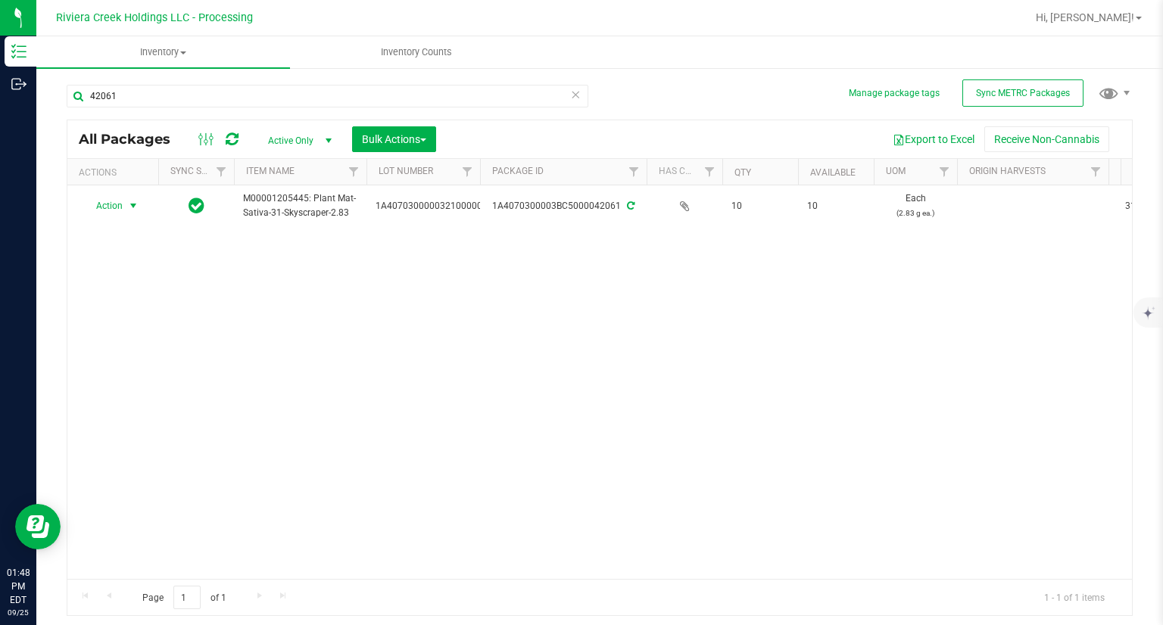
click at [118, 214] on span "Action" at bounding box center [103, 205] width 41 height 21
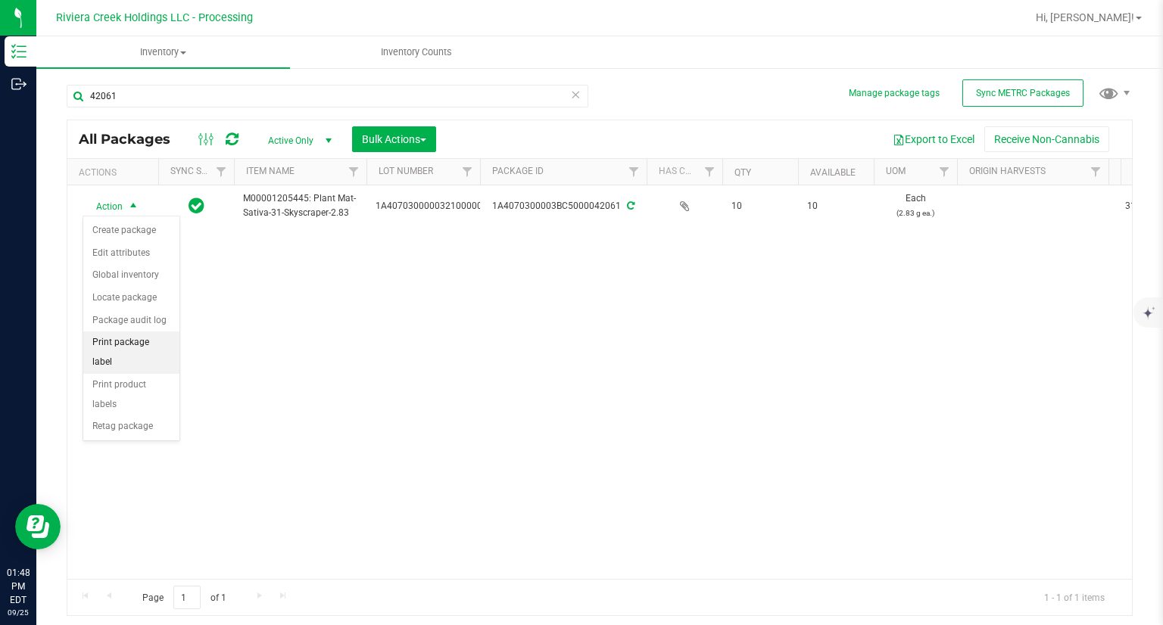
click at [155, 337] on li "Print package label" at bounding box center [131, 353] width 96 height 42
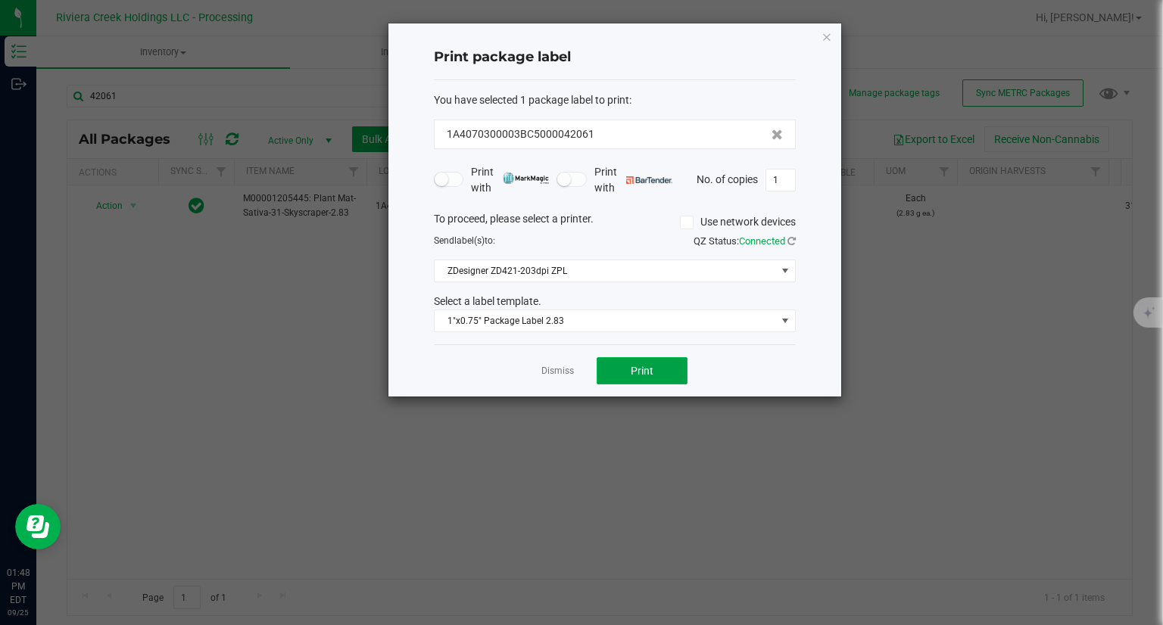
click at [647, 365] on span "Print" at bounding box center [642, 371] width 23 height 12
click at [822, 39] on icon "button" at bounding box center [827, 36] width 11 height 18
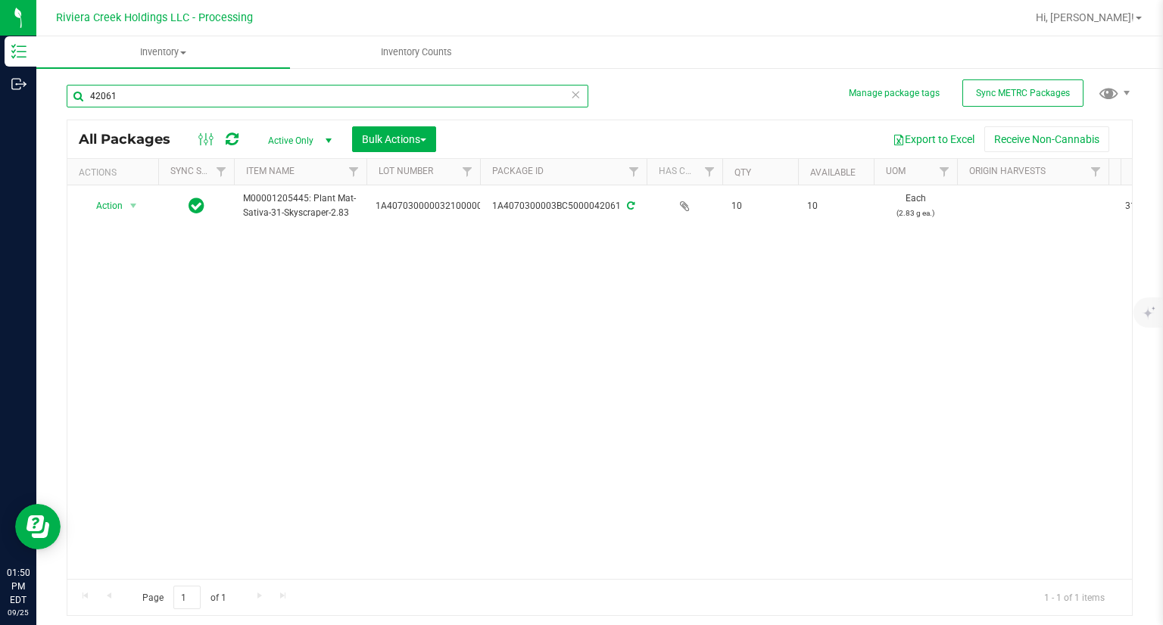
click at [156, 101] on input "42061" at bounding box center [328, 96] width 522 height 23
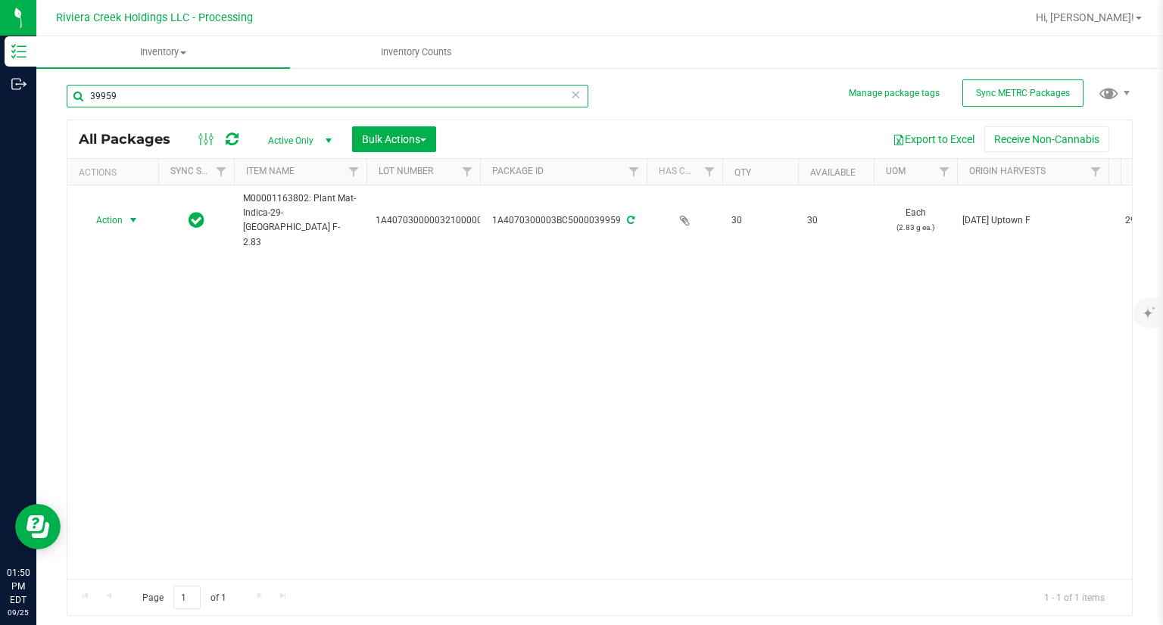
type input "39959"
click at [104, 210] on span "Action" at bounding box center [103, 220] width 41 height 21
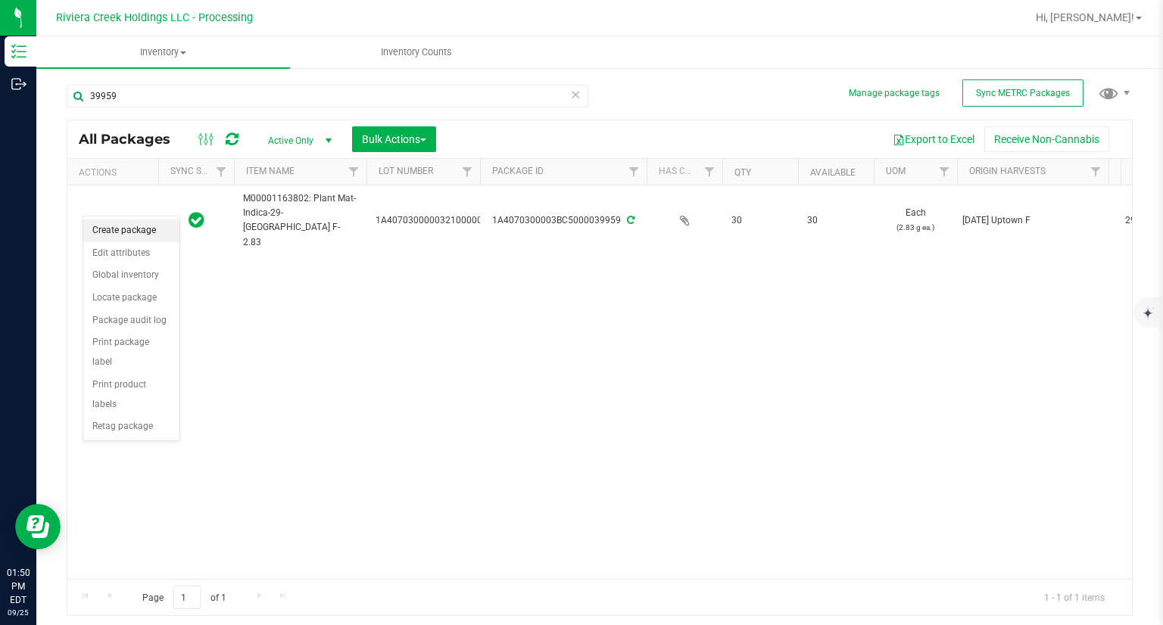
click at [110, 233] on li "Create package" at bounding box center [131, 231] width 96 height 23
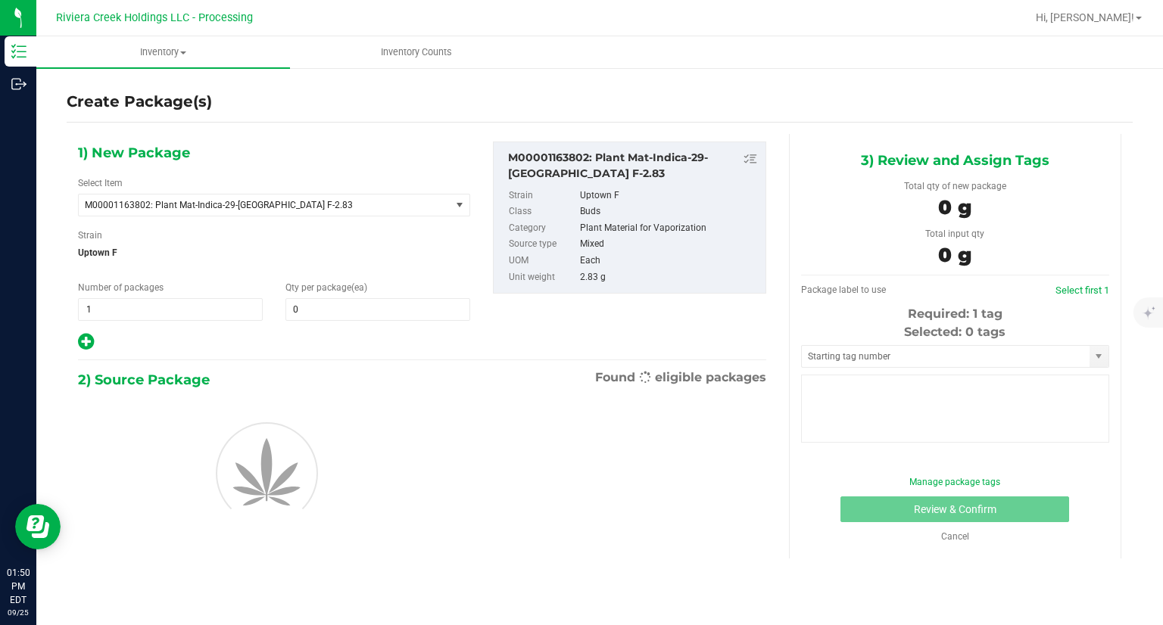
type input "0"
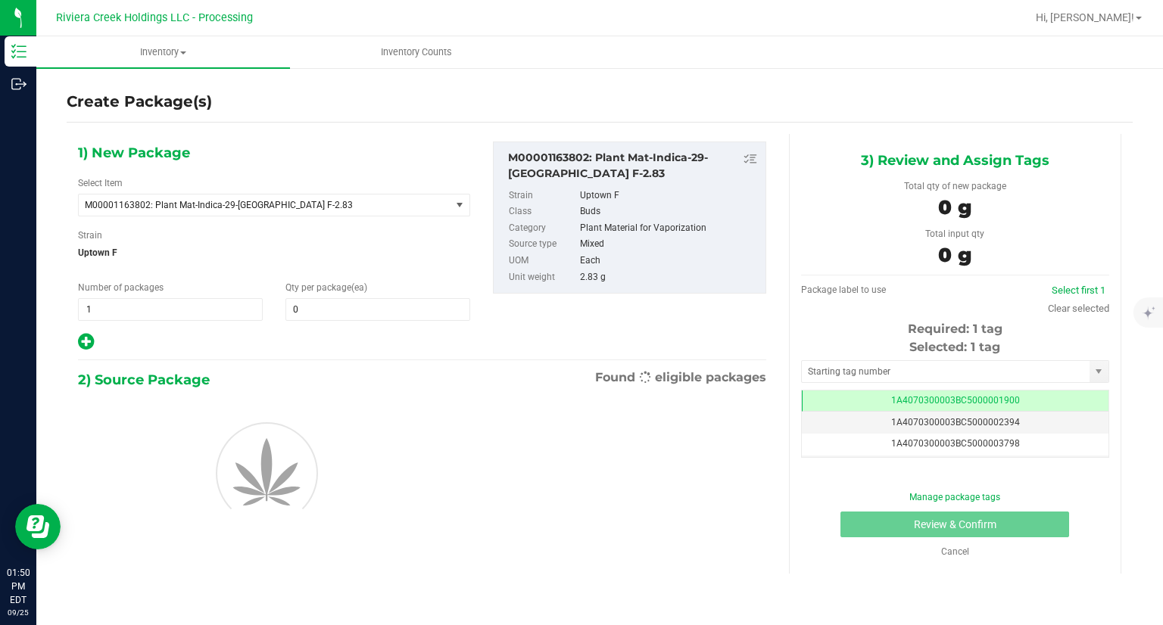
click at [336, 321] on div "1) New Package Select Item M00001163802: Plant Mat-Indica-29-[GEOGRAPHIC_DATA] …" at bounding box center [274, 247] width 415 height 211
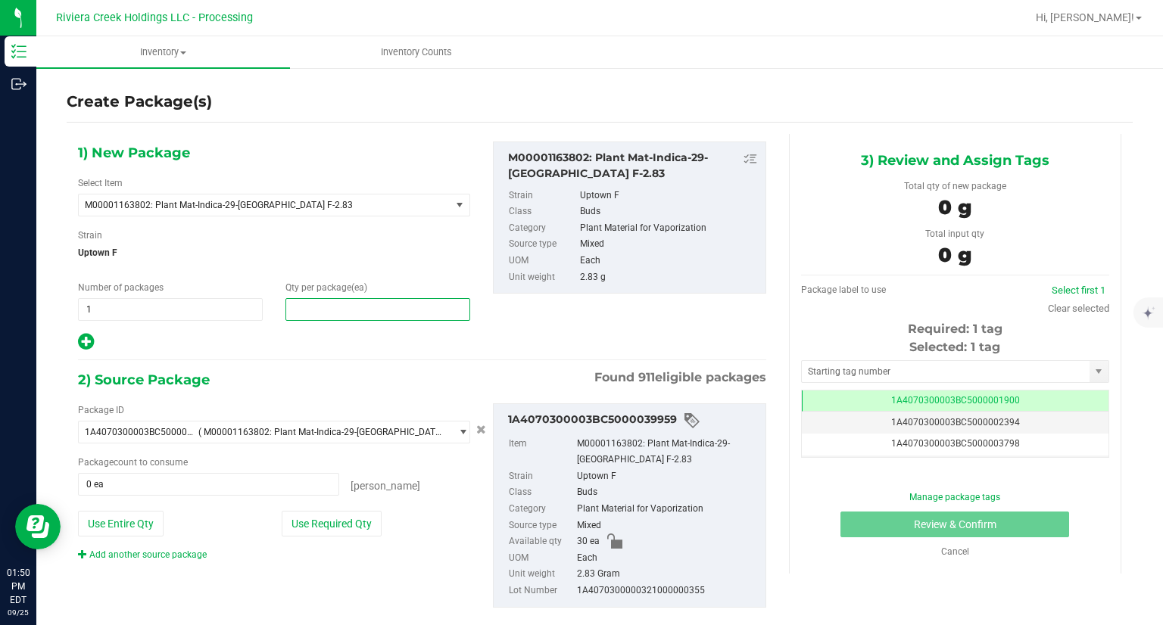
click at [333, 313] on span at bounding box center [377, 309] width 185 height 23
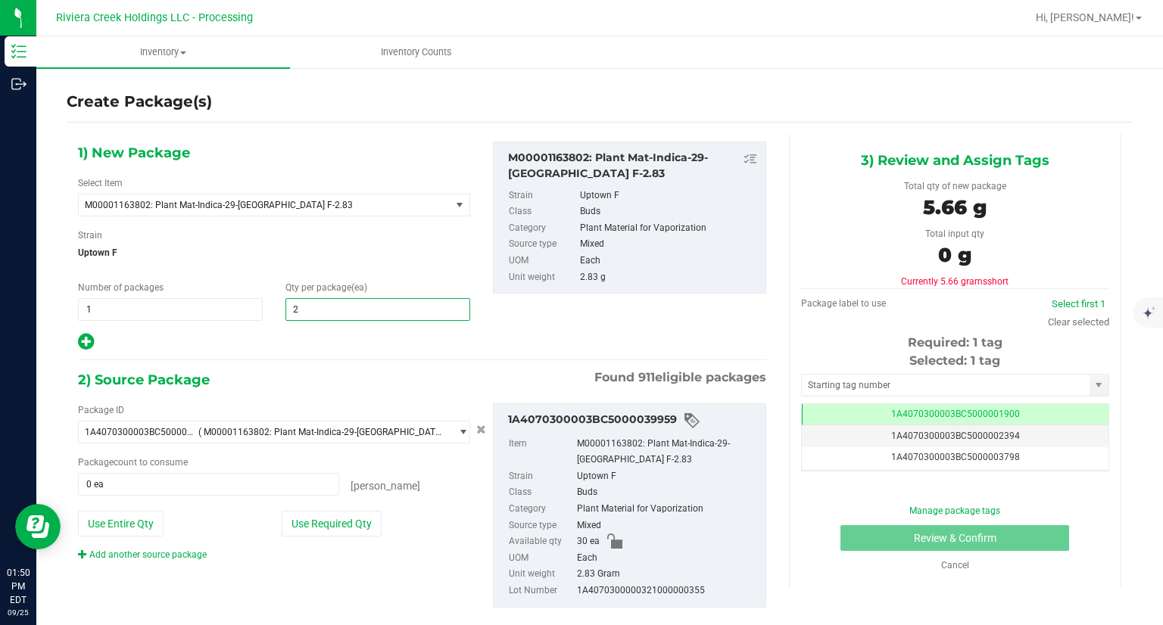
type input "20"
click at [337, 521] on button "Use Required Qty" at bounding box center [332, 524] width 100 height 26
type input "20 ea"
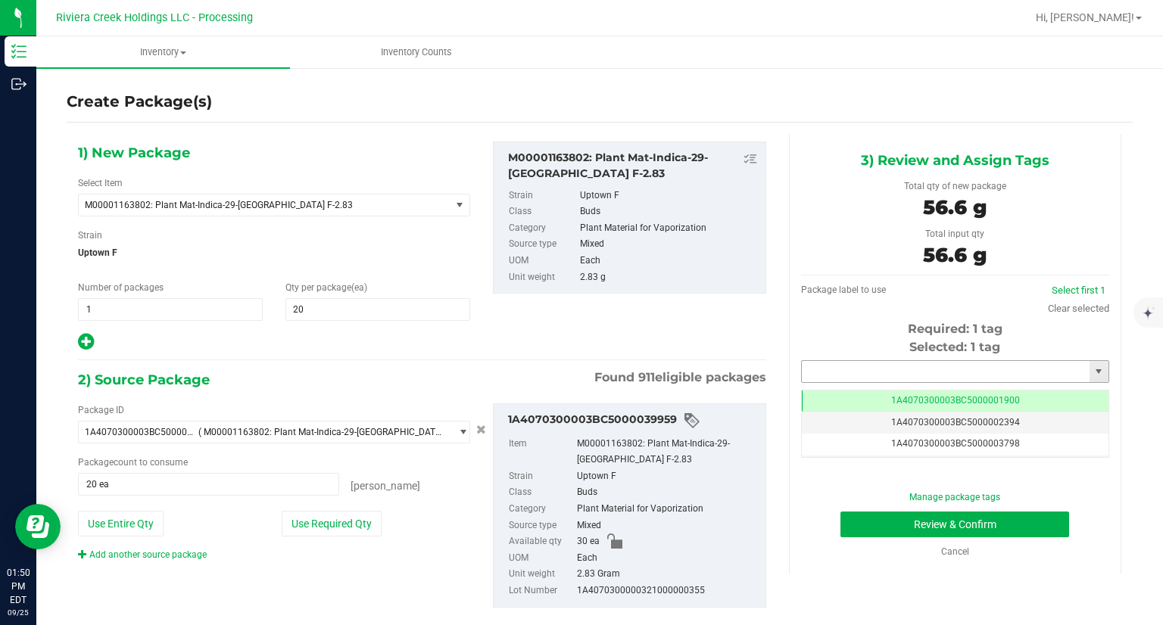
click at [896, 376] on input "text" at bounding box center [946, 371] width 288 height 21
click at [872, 388] on li "1A4070300003BC5000042062" at bounding box center [946, 397] width 304 height 23
type input "1A4070300003BC5000042062"
click at [862, 519] on button "Review & Confirm" at bounding box center [955, 525] width 229 height 26
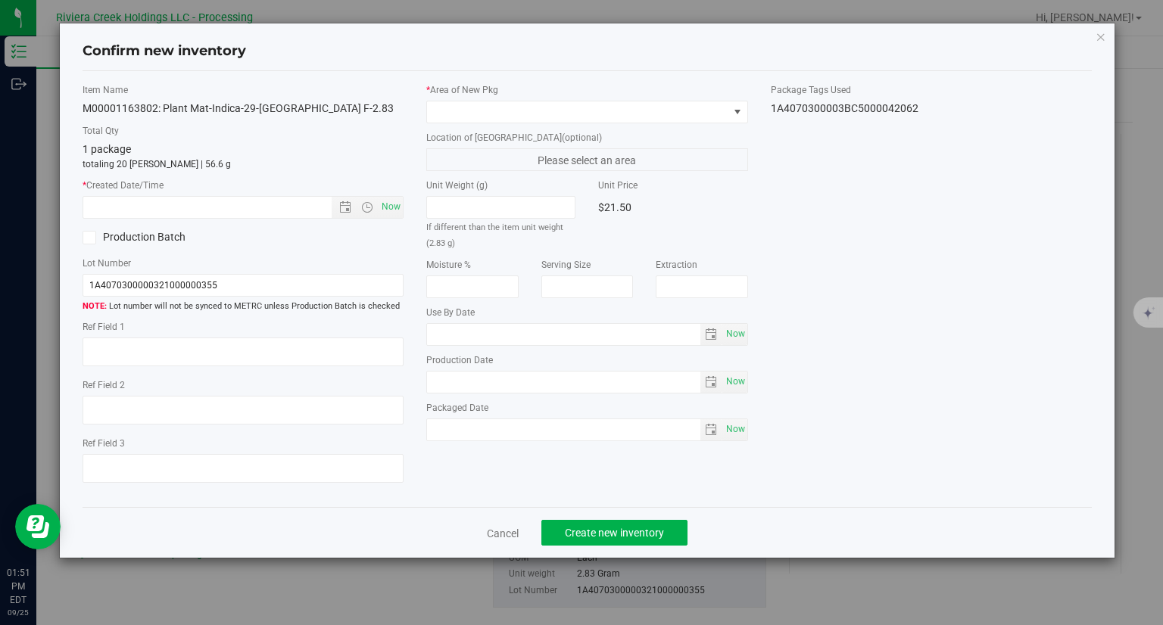
click at [406, 210] on div "Item Name M00001163802: Plant Mat-Indica-29-[GEOGRAPHIC_DATA] F-2.83 Total Qty …" at bounding box center [243, 289] width 345 height 413
click at [404, 210] on div "Item Name M00001163802: Plant Mat-Indica-29-[GEOGRAPHIC_DATA] F-2.83 Total Qty …" at bounding box center [243, 289] width 345 height 413
click at [401, 210] on span "Now" at bounding box center [392, 207] width 26 height 22
type input "[DATE] 1:51 PM"
click at [476, 120] on span at bounding box center [577, 111] width 301 height 21
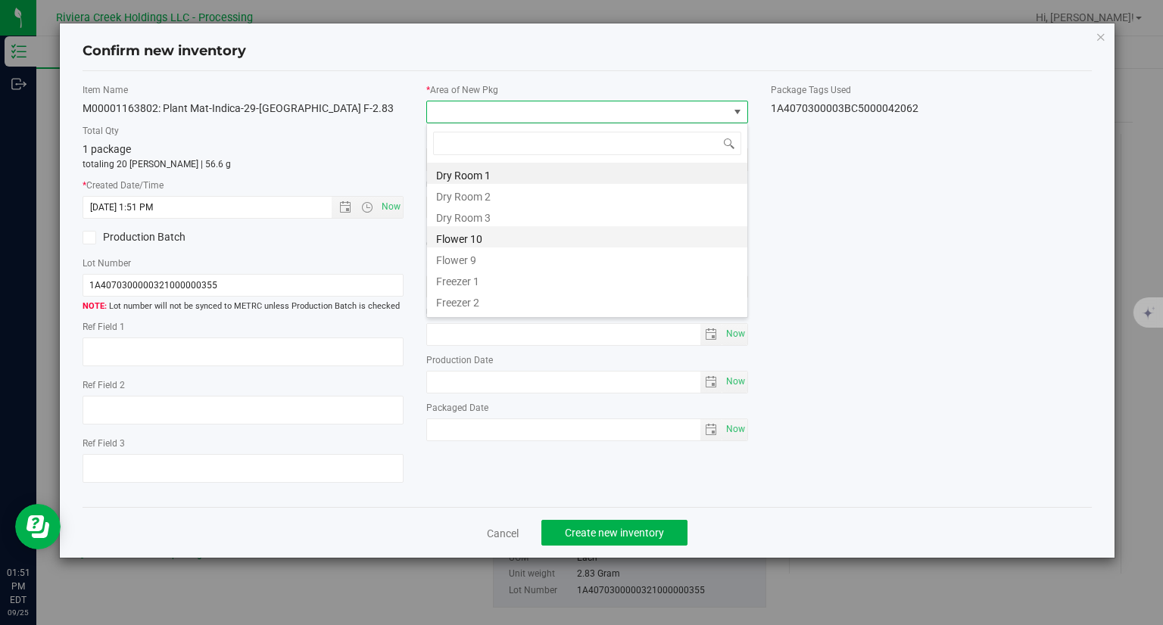
click at [481, 240] on li "Flower 10" at bounding box center [587, 236] width 320 height 21
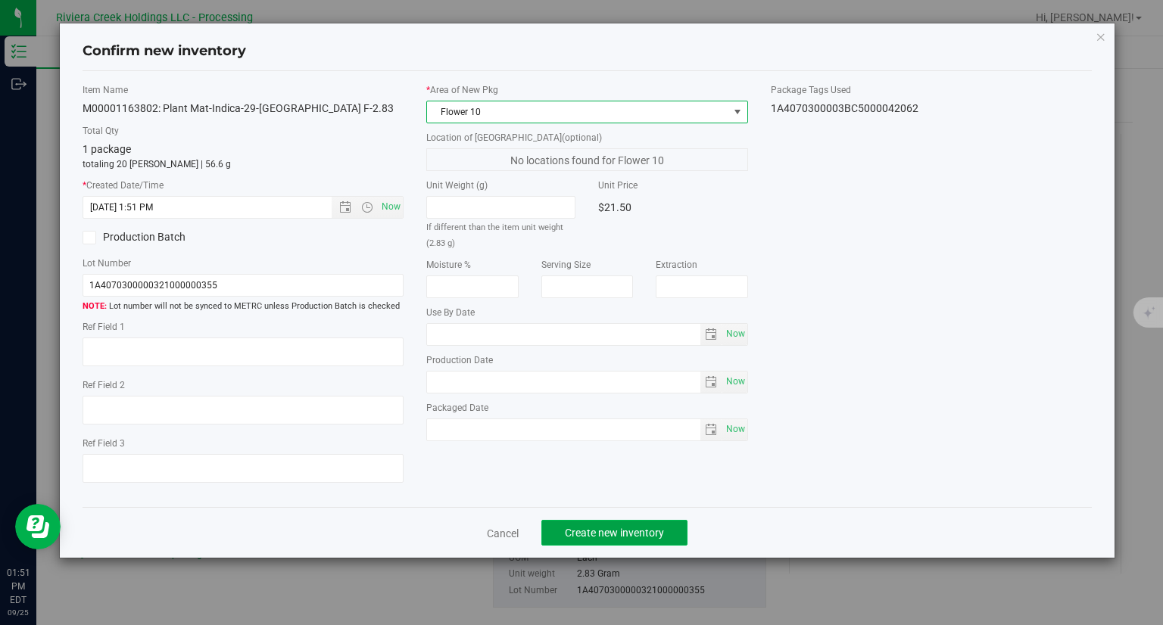
click at [686, 540] on button "Create new inventory" at bounding box center [614, 533] width 146 height 26
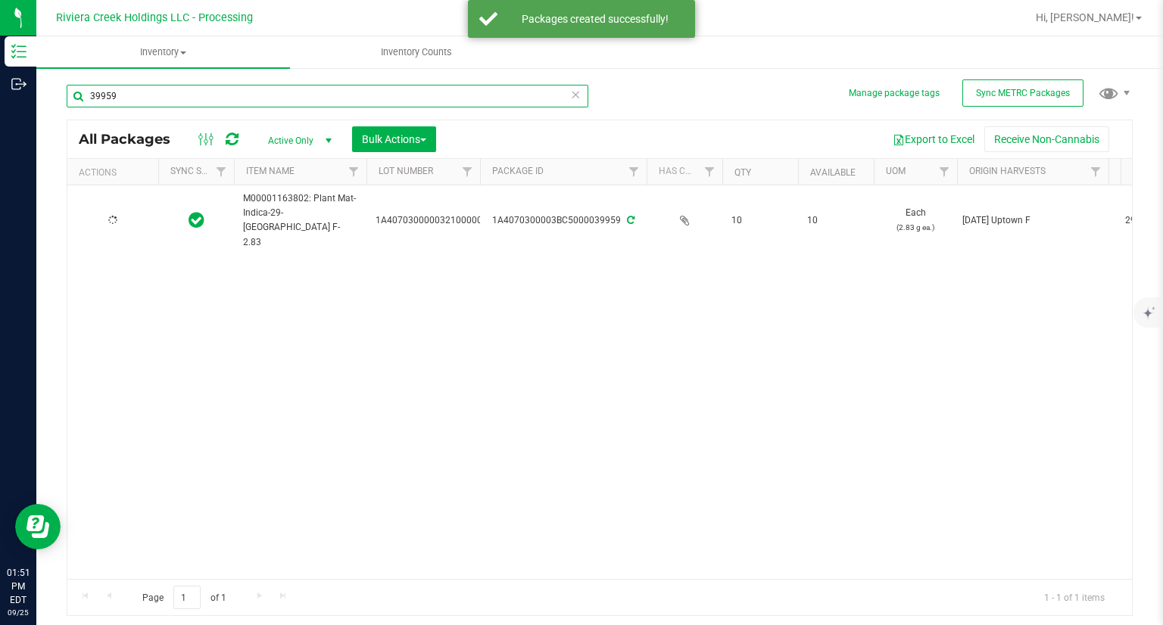
click at [194, 102] on input "39959" at bounding box center [328, 96] width 522 height 23
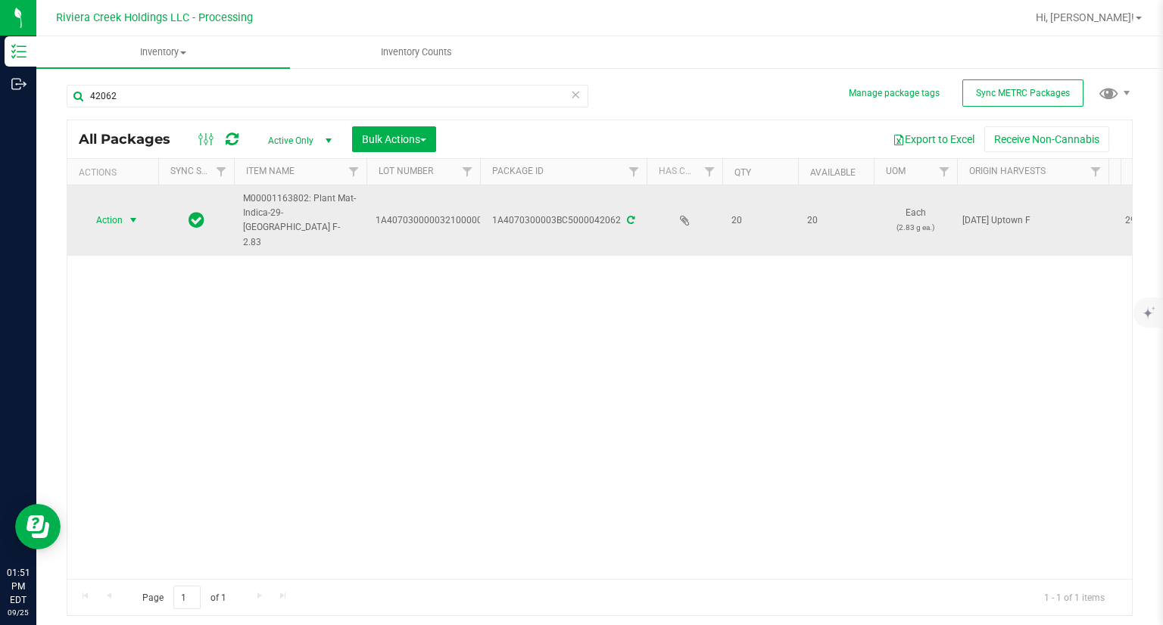
click at [106, 210] on span "Action" at bounding box center [103, 220] width 41 height 21
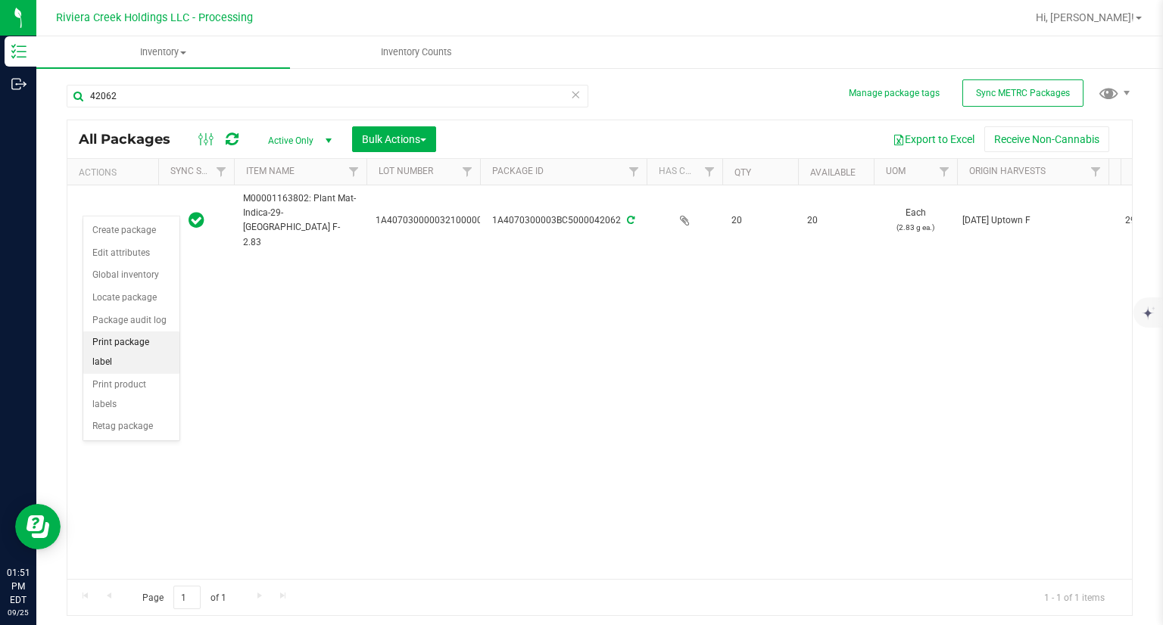
click at [163, 338] on li "Print package label" at bounding box center [131, 353] width 96 height 42
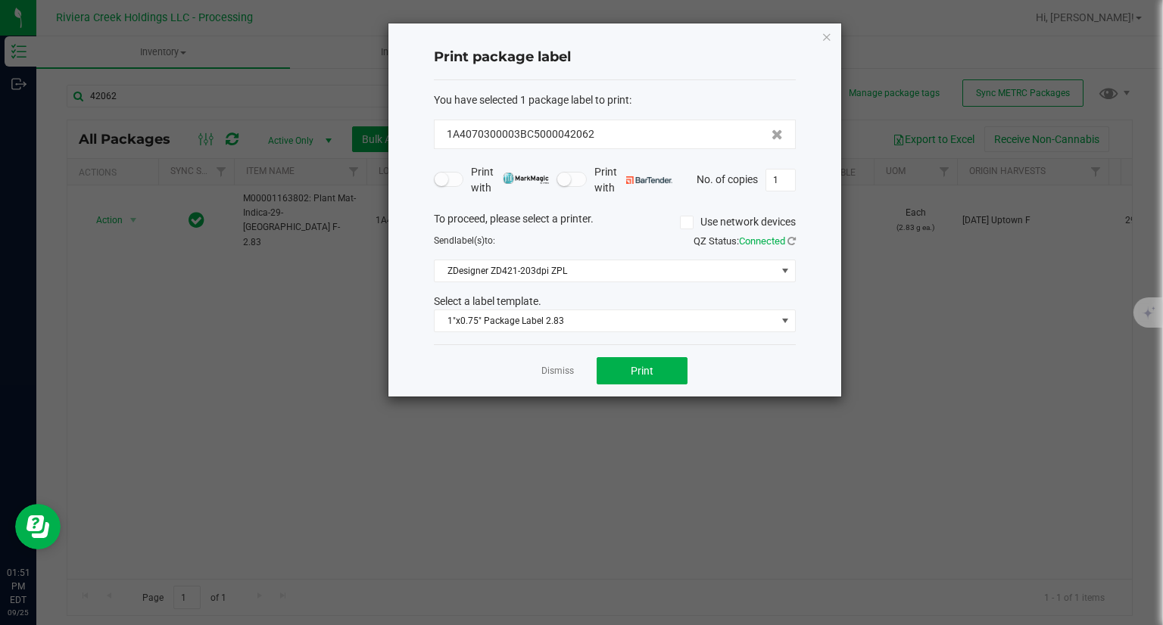
click at [651, 354] on div "Dismiss Print" at bounding box center [615, 371] width 362 height 52
click at [647, 367] on span "Print" at bounding box center [642, 371] width 23 height 12
click at [821, 34] on div "Print package label You have selected 1 package label to print : 1A4070300003BC…" at bounding box center [614, 209] width 453 height 373
click at [827, 35] on icon "button" at bounding box center [827, 36] width 11 height 18
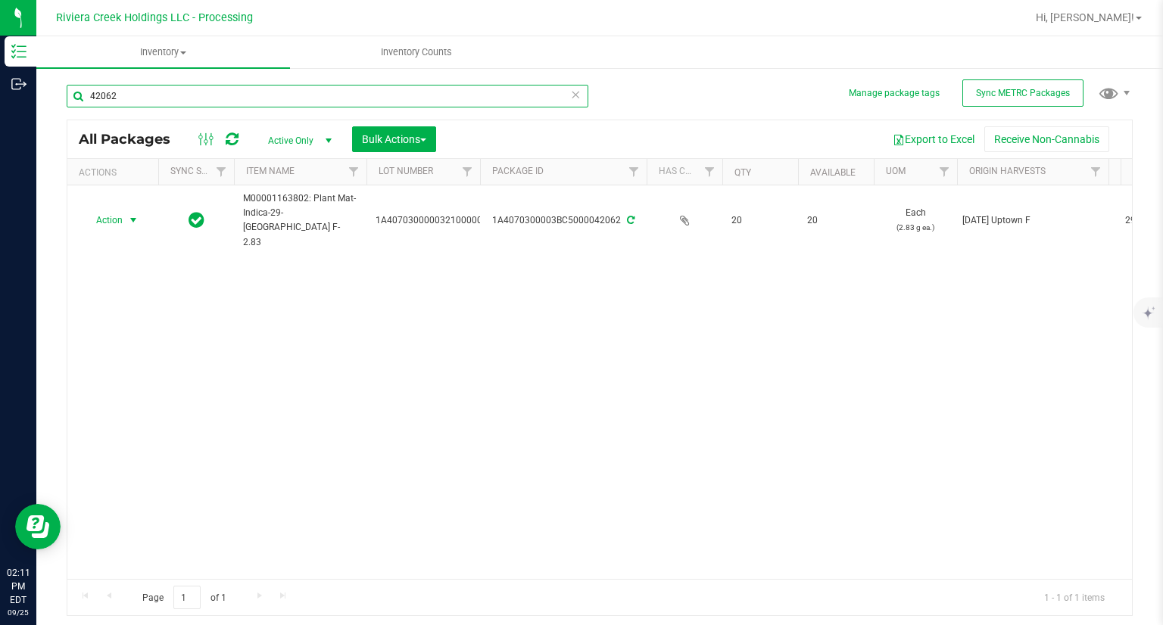
click at [200, 97] on input "42062" at bounding box center [328, 96] width 522 height 23
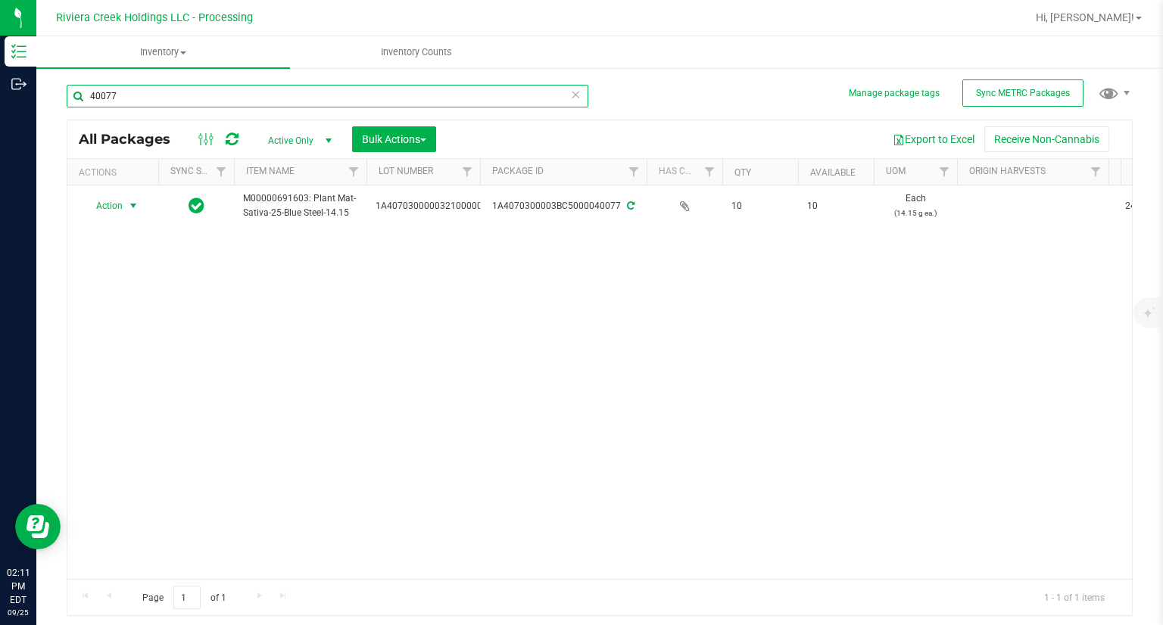
type input "40077"
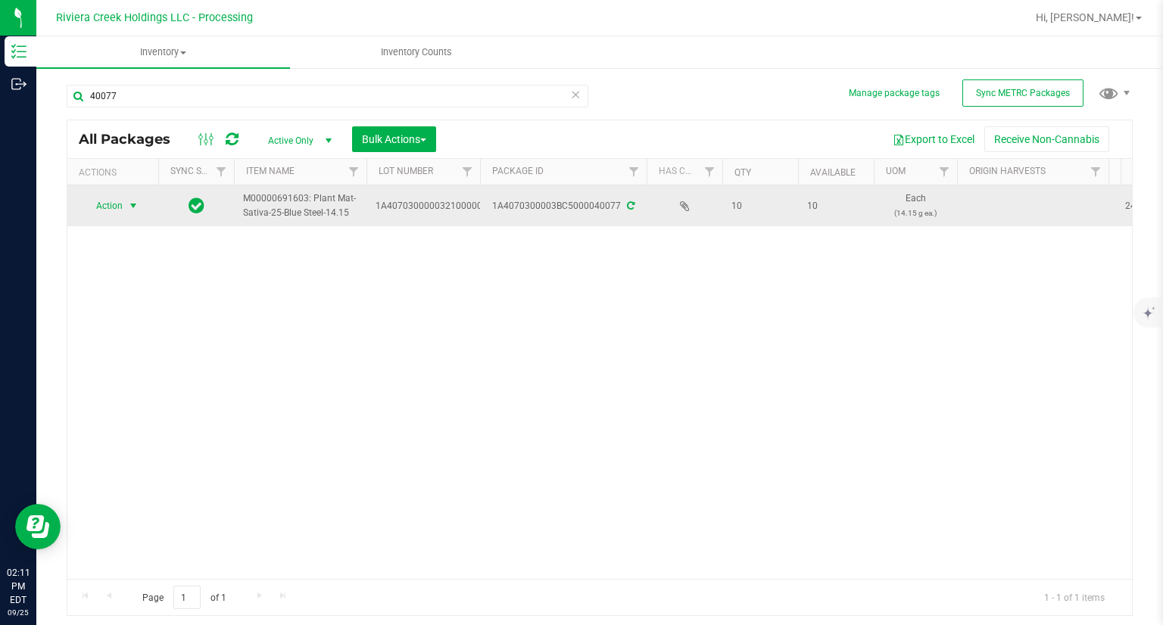
drag, startPoint x: 112, startPoint y: 216, endPoint x: 114, endPoint y: 207, distance: 9.4
click at [114, 207] on span "Action" at bounding box center [103, 205] width 41 height 21
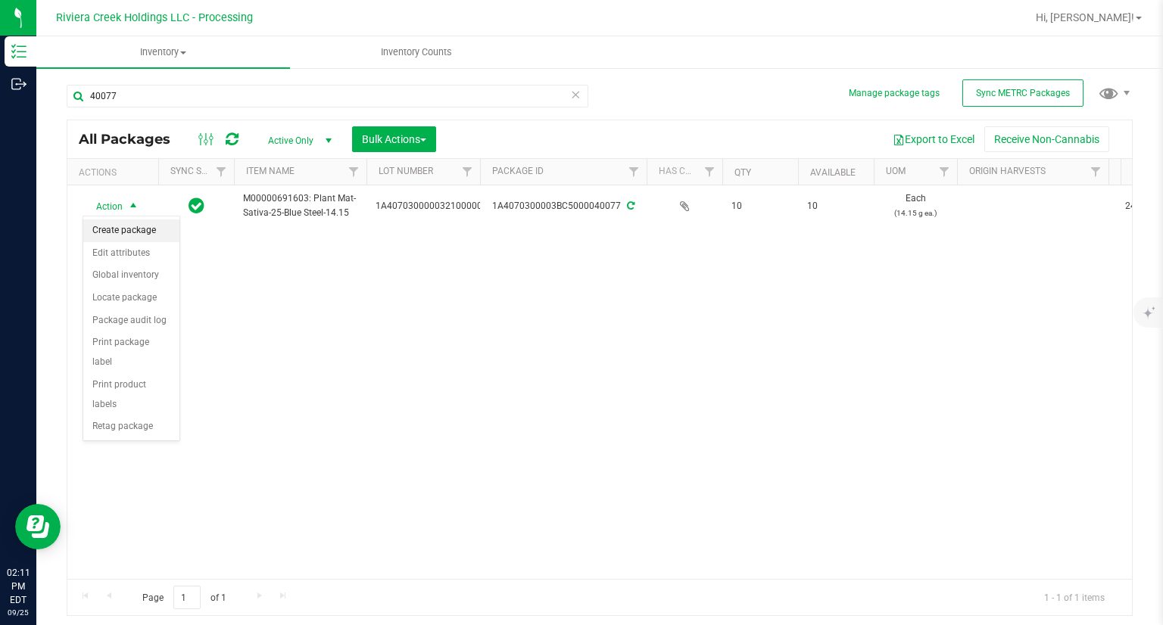
click at [148, 235] on li "Create package" at bounding box center [131, 231] width 96 height 23
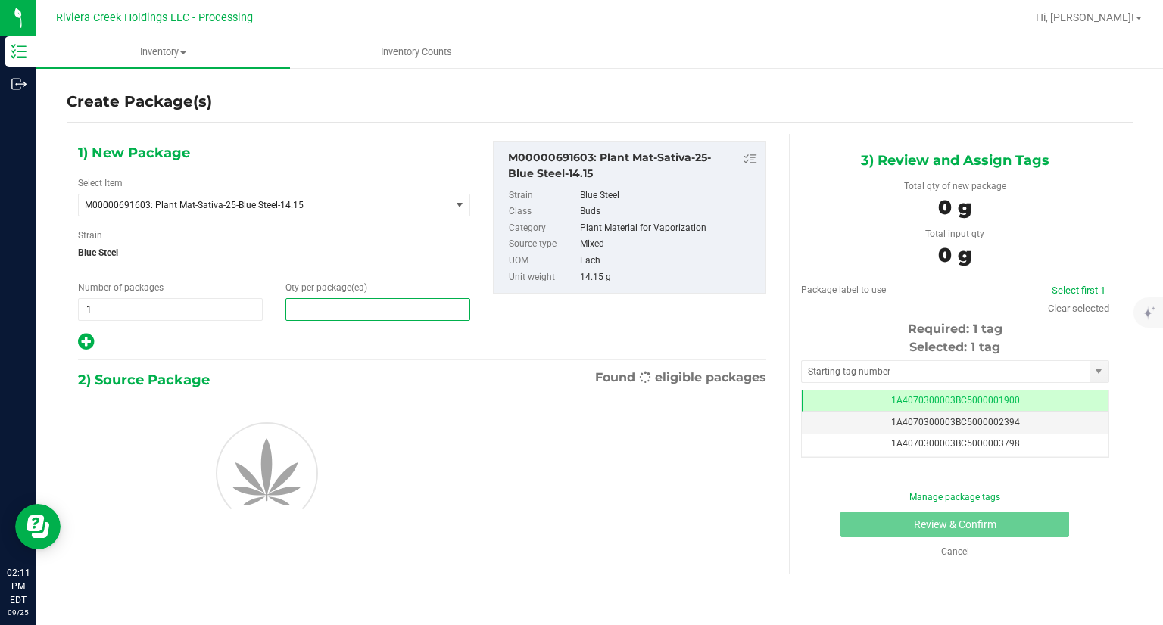
click at [339, 298] on span at bounding box center [377, 309] width 185 height 23
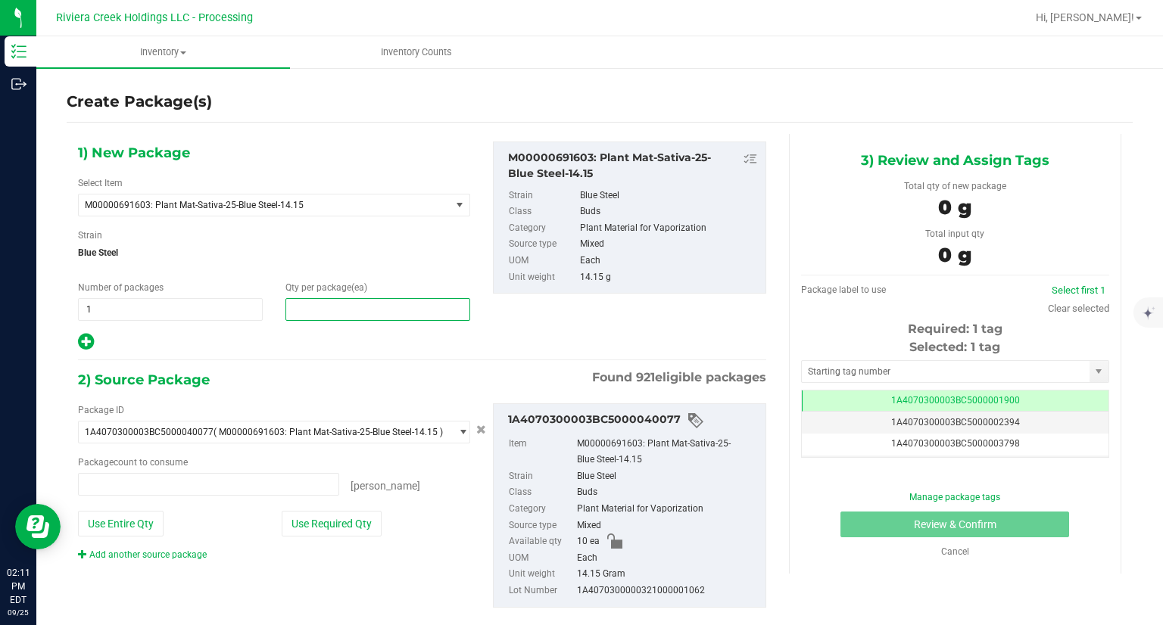
type input "0 ea"
type input "5"
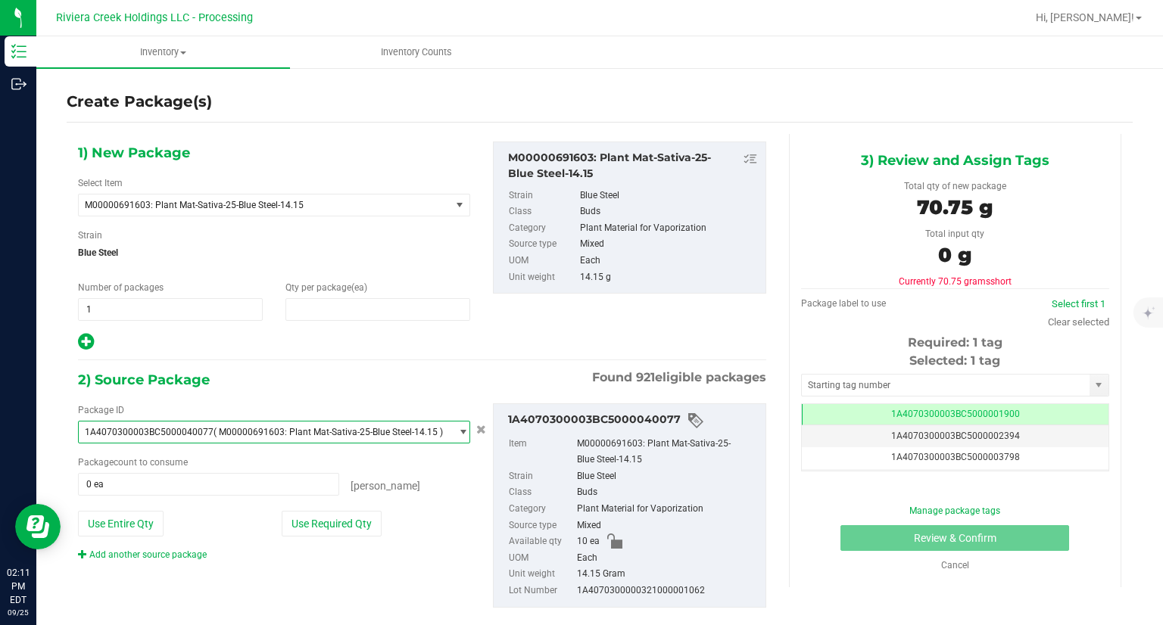
type input "5"
drag, startPoint x: 357, startPoint y: 434, endPoint x: 350, endPoint y: 438, distance: 8.5
click at [354, 438] on span "1A4070300003BC5000040077 ( M00000691603: Plant Mat-Sativa-25-Blue Steel-14.15 )" at bounding box center [265, 432] width 372 height 21
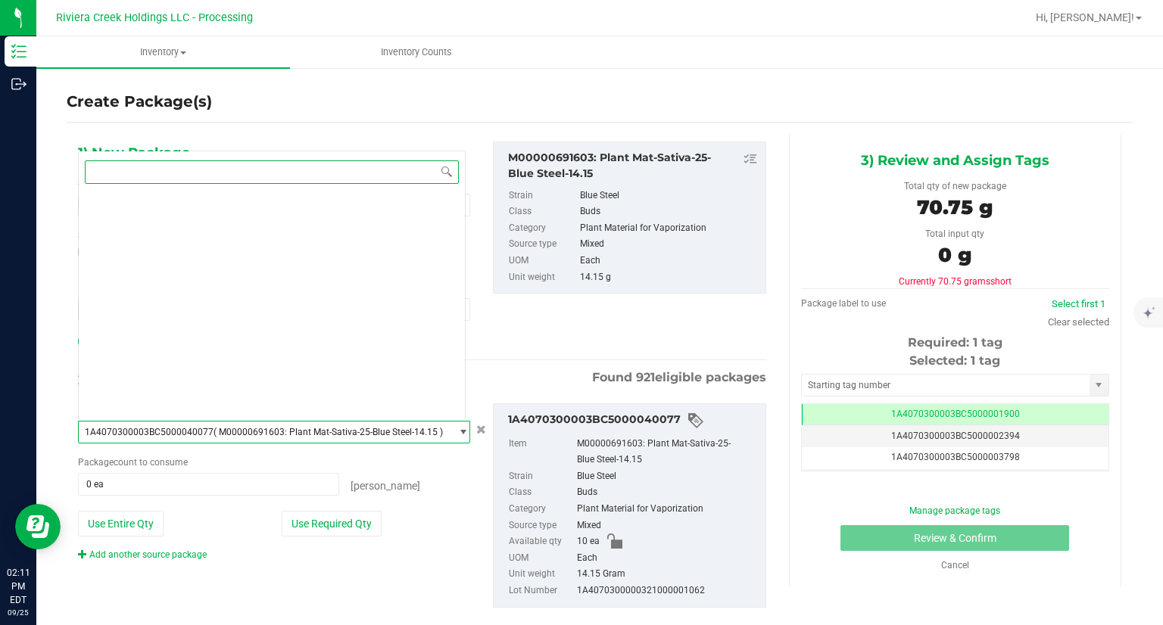
scroll to position [14354, 0]
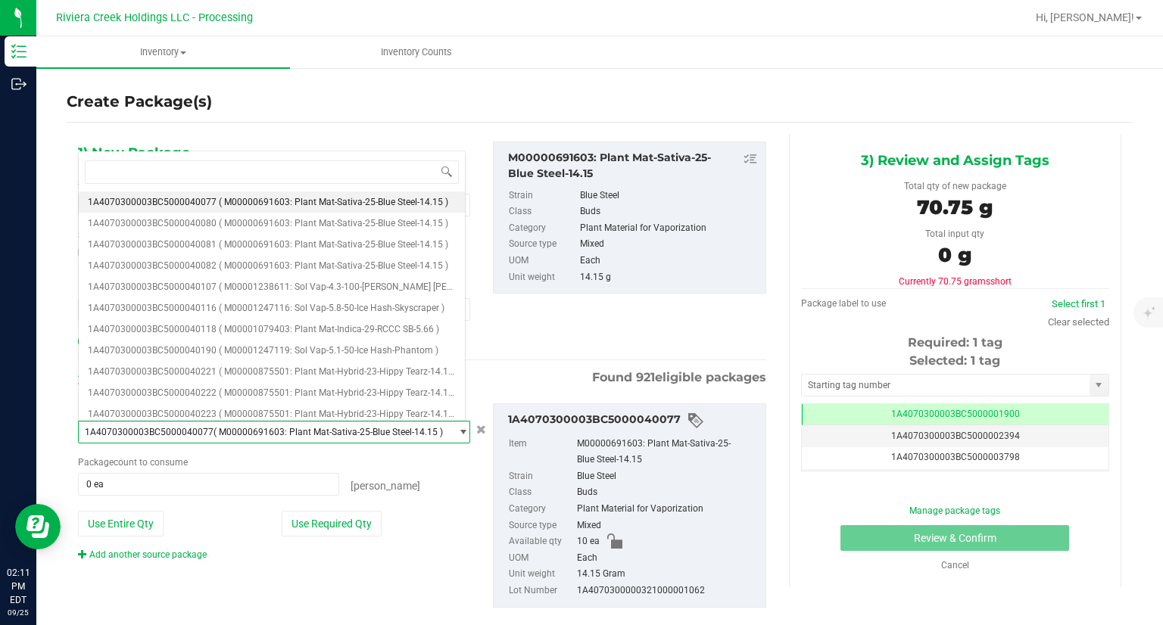
click at [409, 557] on div "Add another source package" at bounding box center [274, 555] width 392 height 14
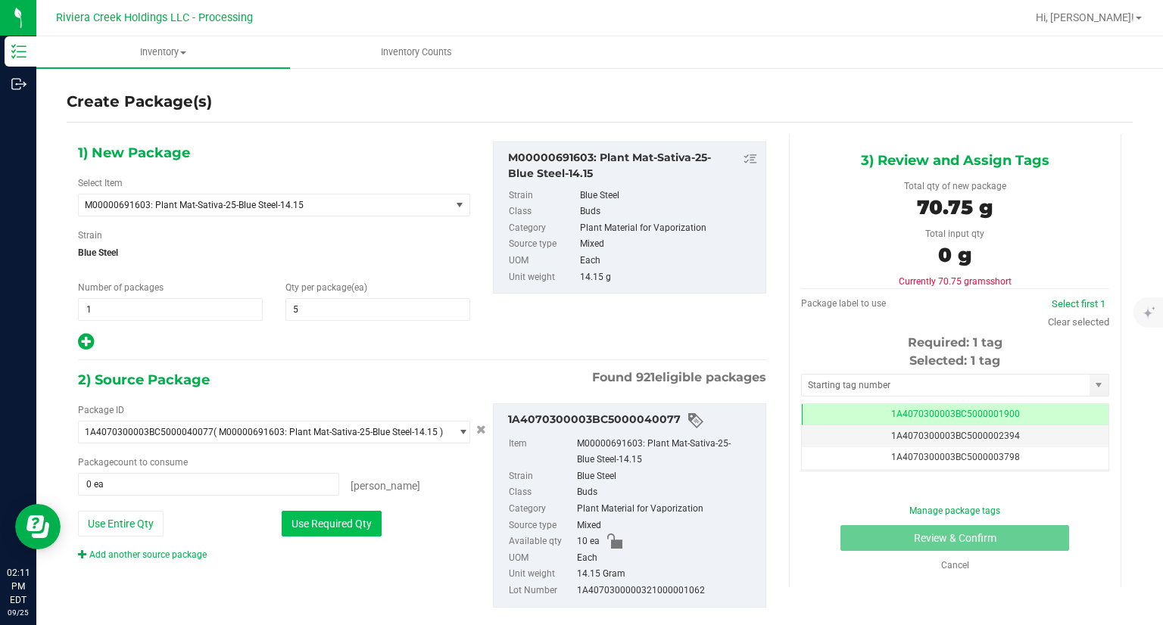
click at [318, 518] on button "Use Required Qty" at bounding box center [332, 524] width 100 height 26
type input "5 ea"
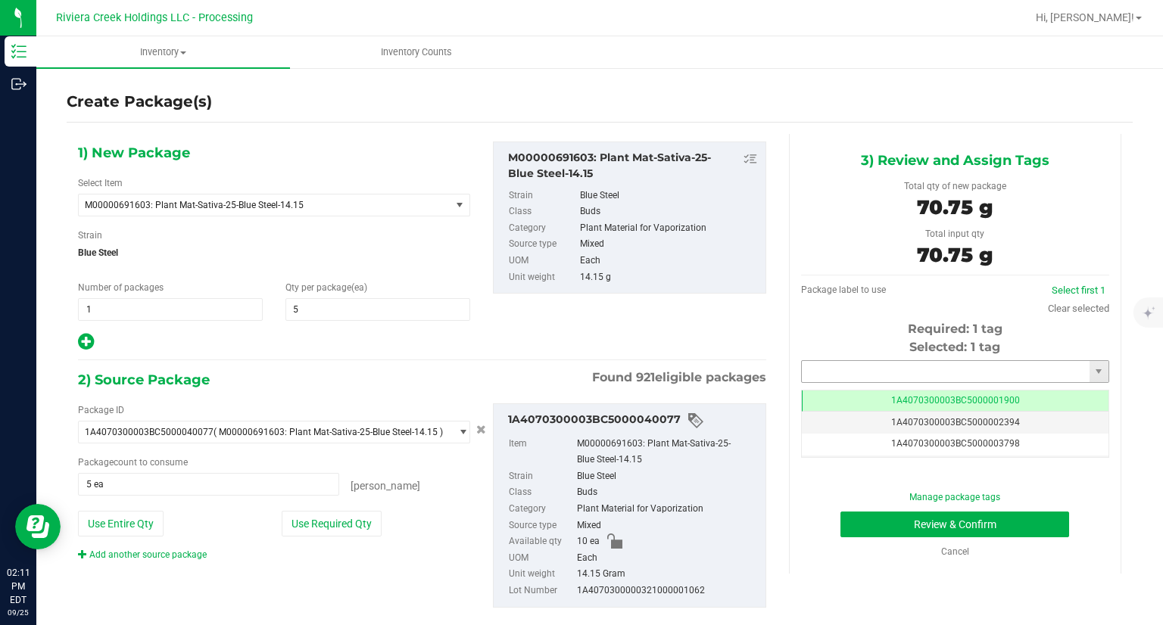
click at [843, 361] on input "text" at bounding box center [946, 371] width 288 height 21
click at [838, 364] on input "text" at bounding box center [946, 371] width 288 height 21
click at [806, 388] on li "1A4070300003BC5000042063" at bounding box center [946, 397] width 304 height 23
type input "1A4070300003BC5000042063"
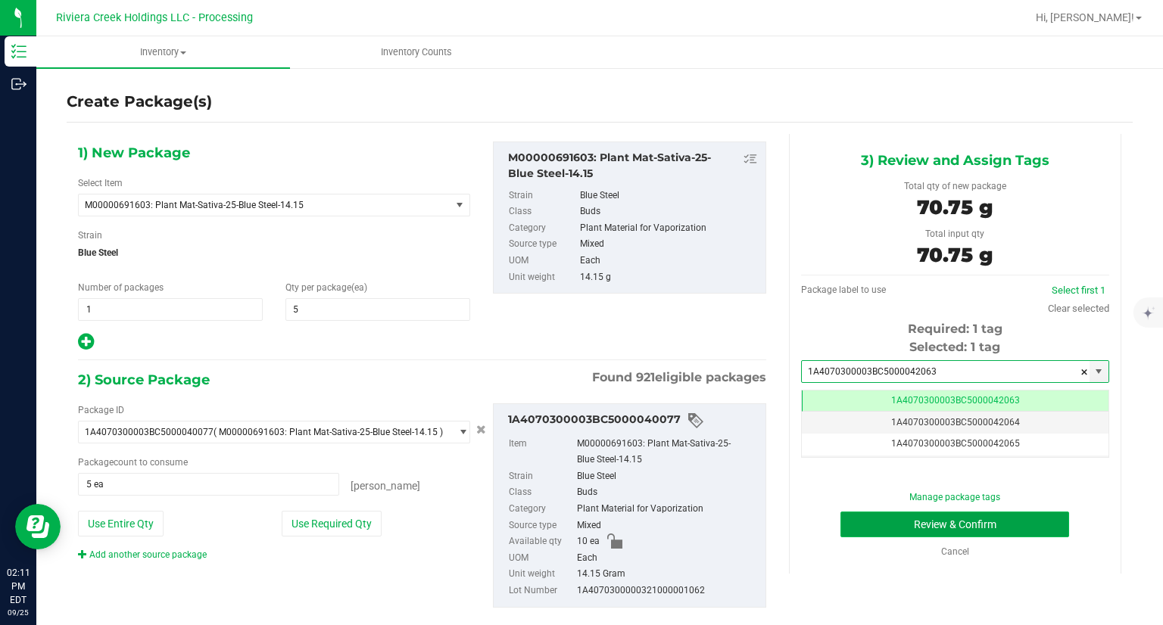
click at [875, 519] on button "Review & Confirm" at bounding box center [955, 525] width 229 height 26
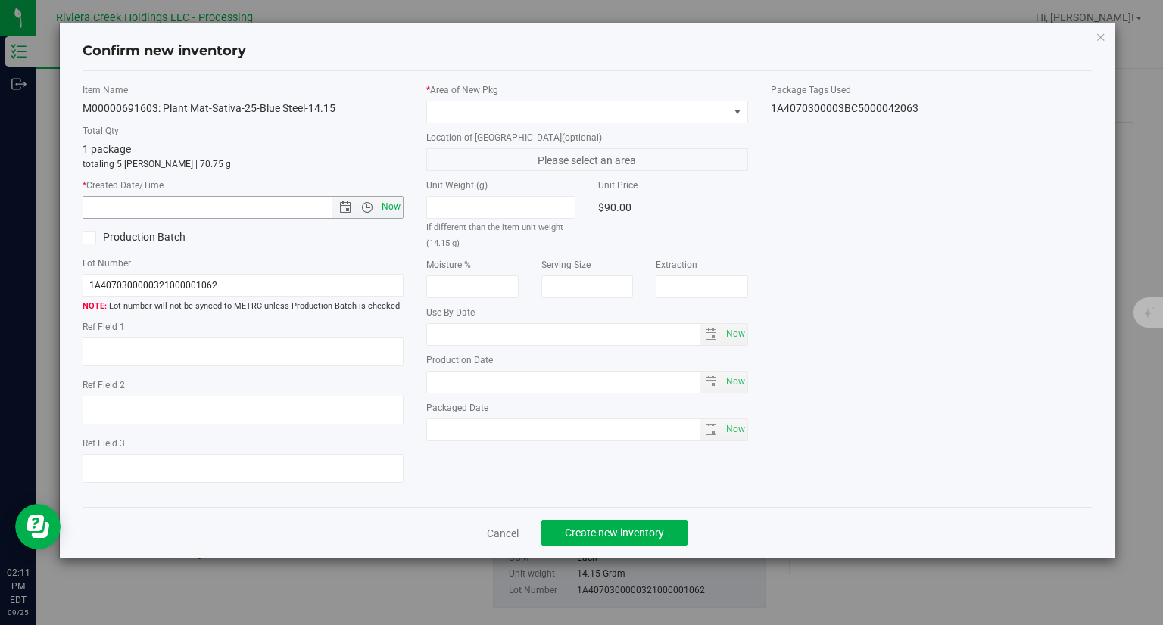
click at [391, 204] on span "Now" at bounding box center [392, 207] width 26 height 22
type input "[DATE] 2:11 PM"
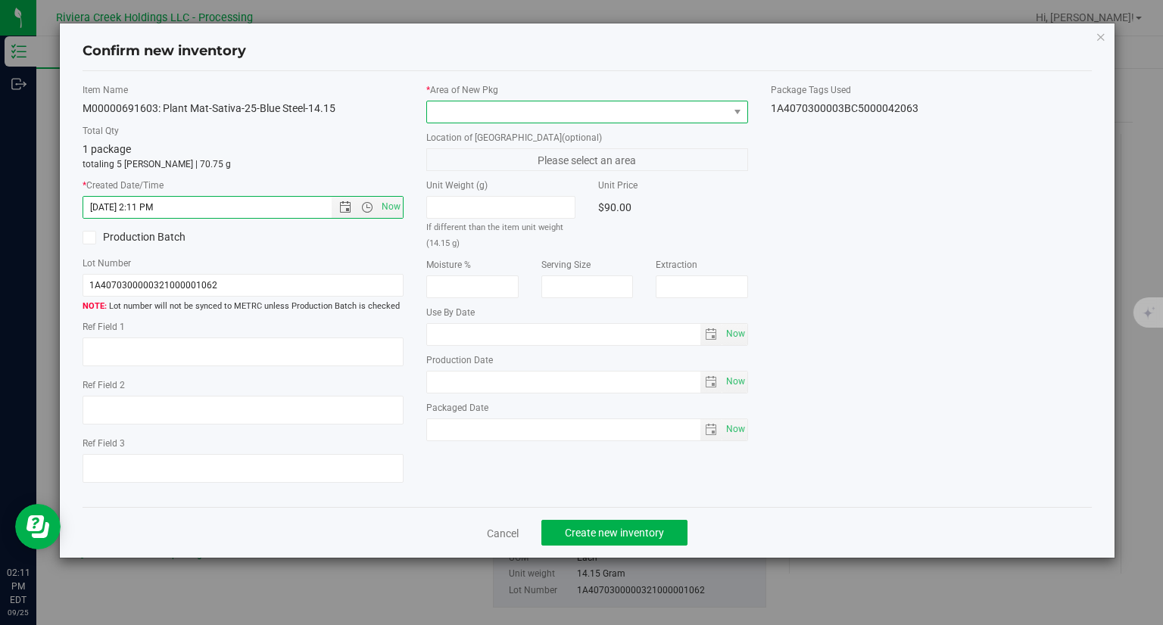
click at [470, 119] on span at bounding box center [577, 111] width 301 height 21
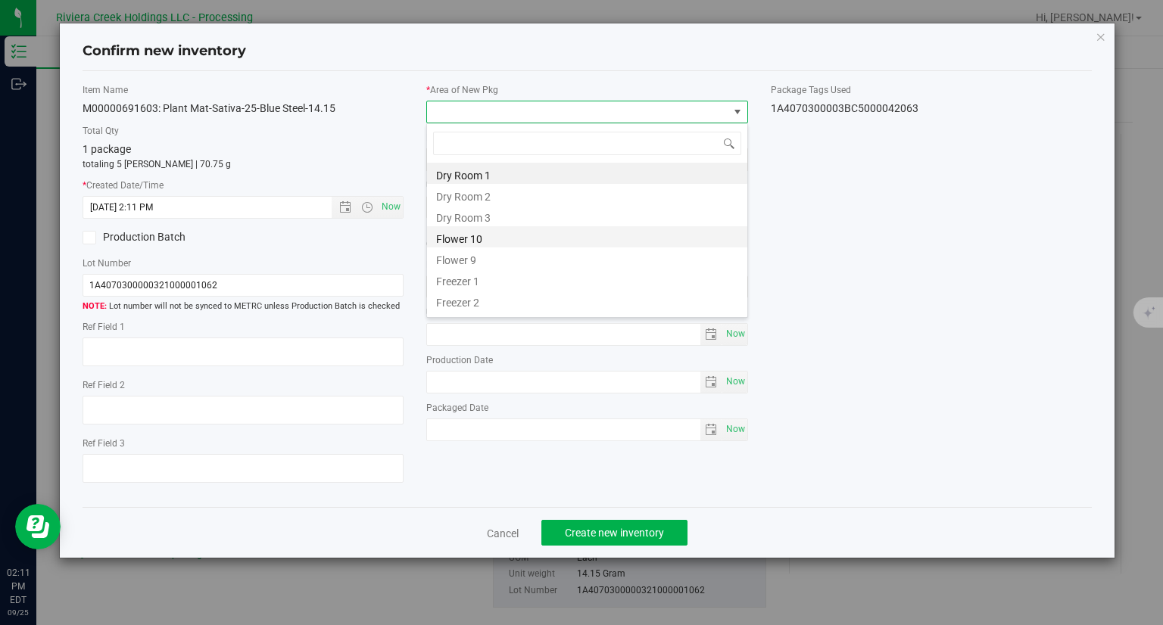
click at [494, 233] on li "Flower 10" at bounding box center [587, 236] width 320 height 21
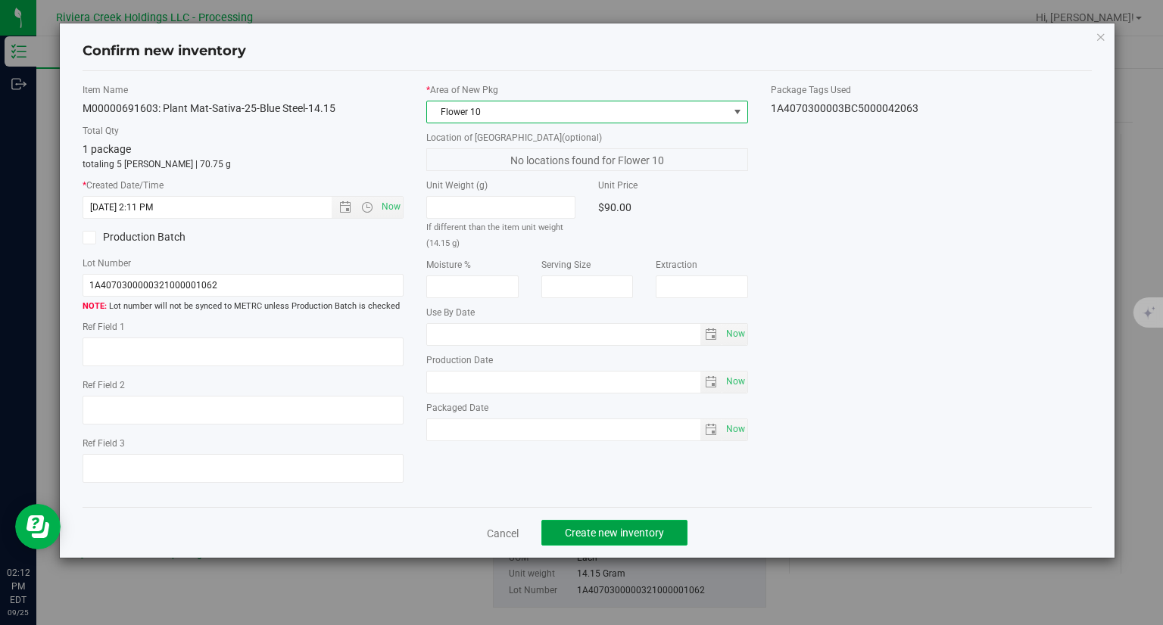
click at [664, 530] on button "Create new inventory" at bounding box center [614, 533] width 146 height 26
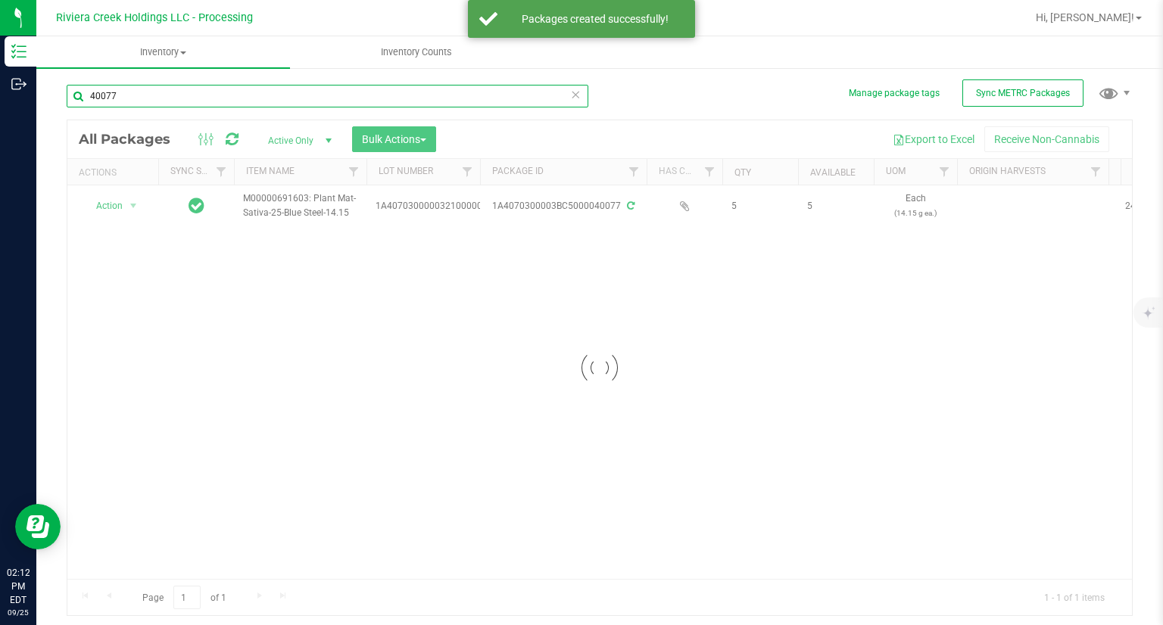
click at [114, 100] on input "40077" at bounding box center [328, 96] width 522 height 23
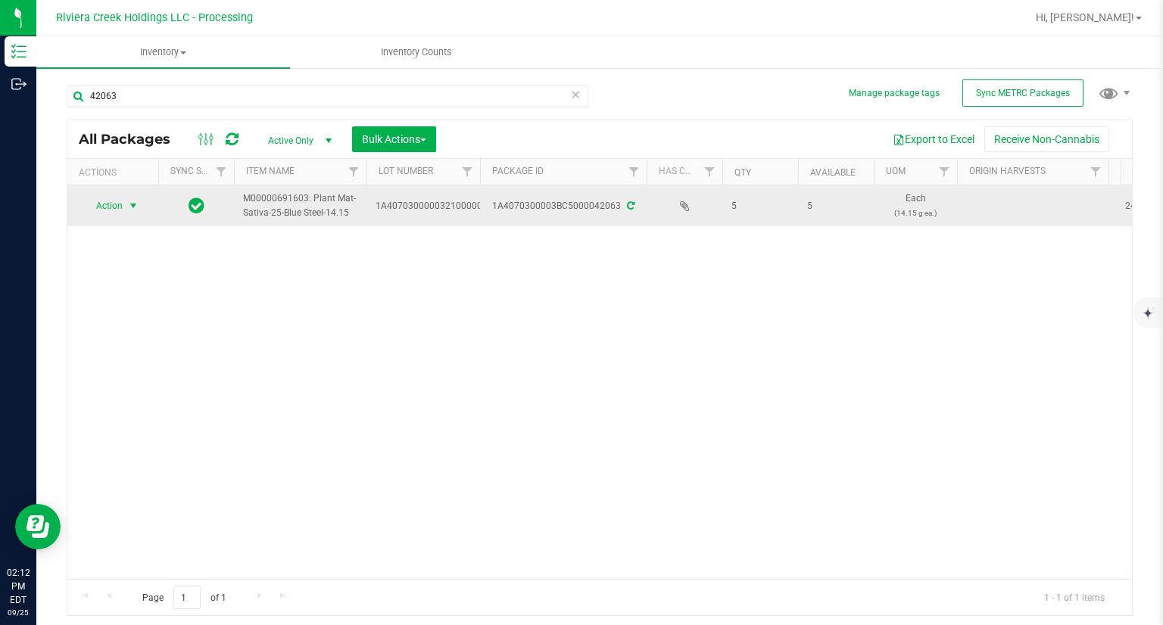
click at [115, 211] on span "Action" at bounding box center [103, 205] width 41 height 21
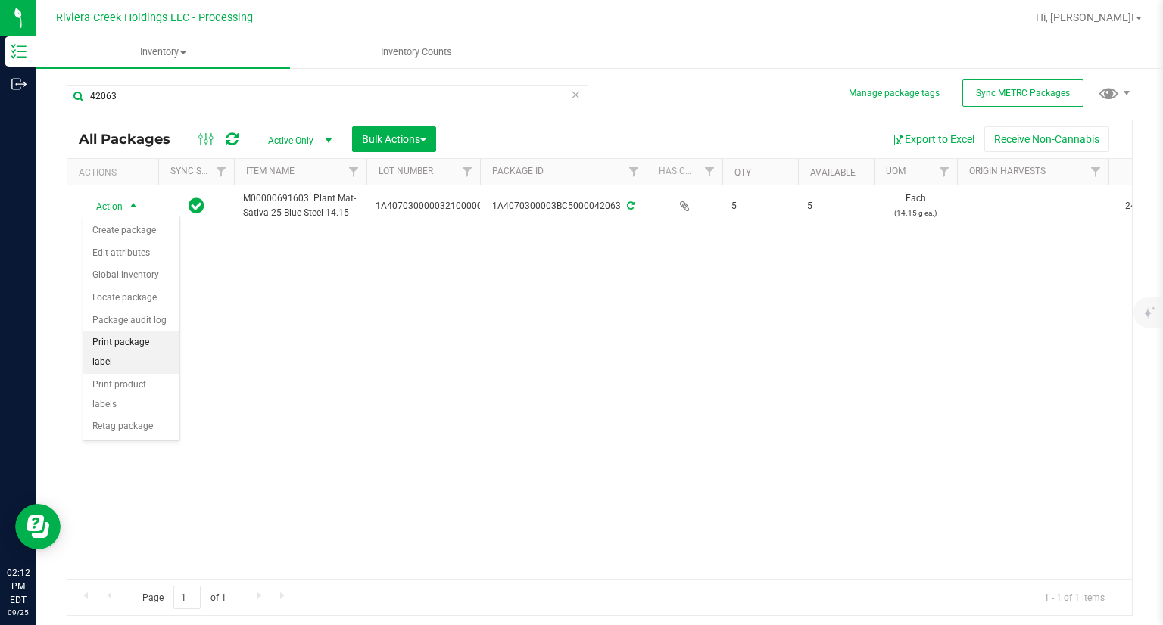
click at [171, 332] on li "Print package label" at bounding box center [131, 353] width 96 height 42
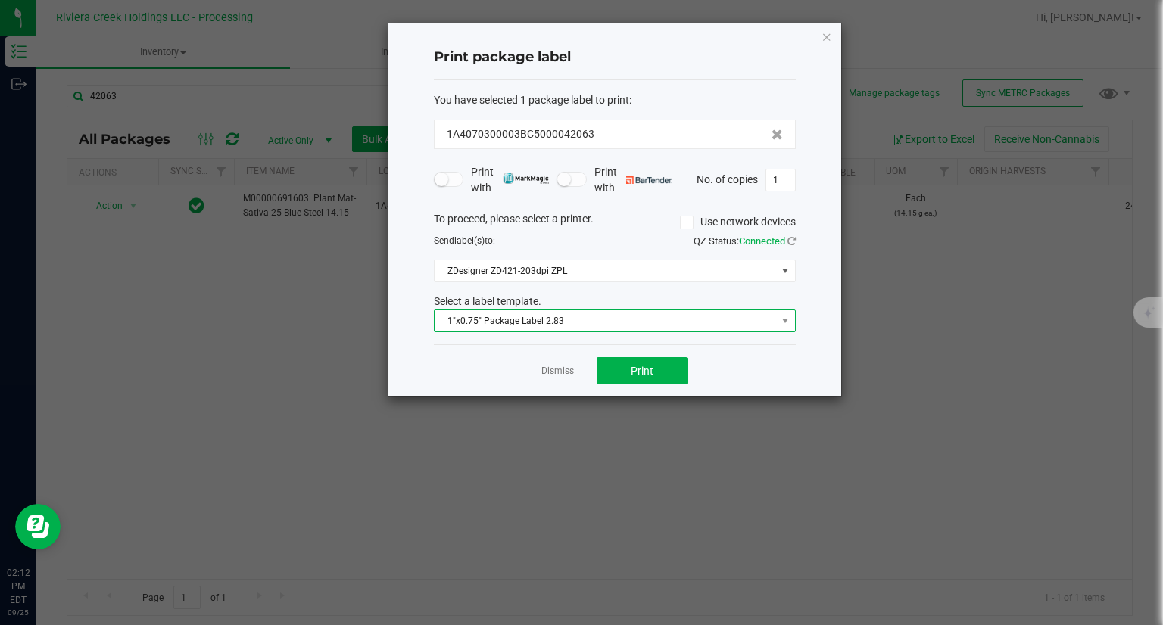
click at [559, 321] on span "1"x0.75" Package Label 2.83" at bounding box center [606, 320] width 342 height 21
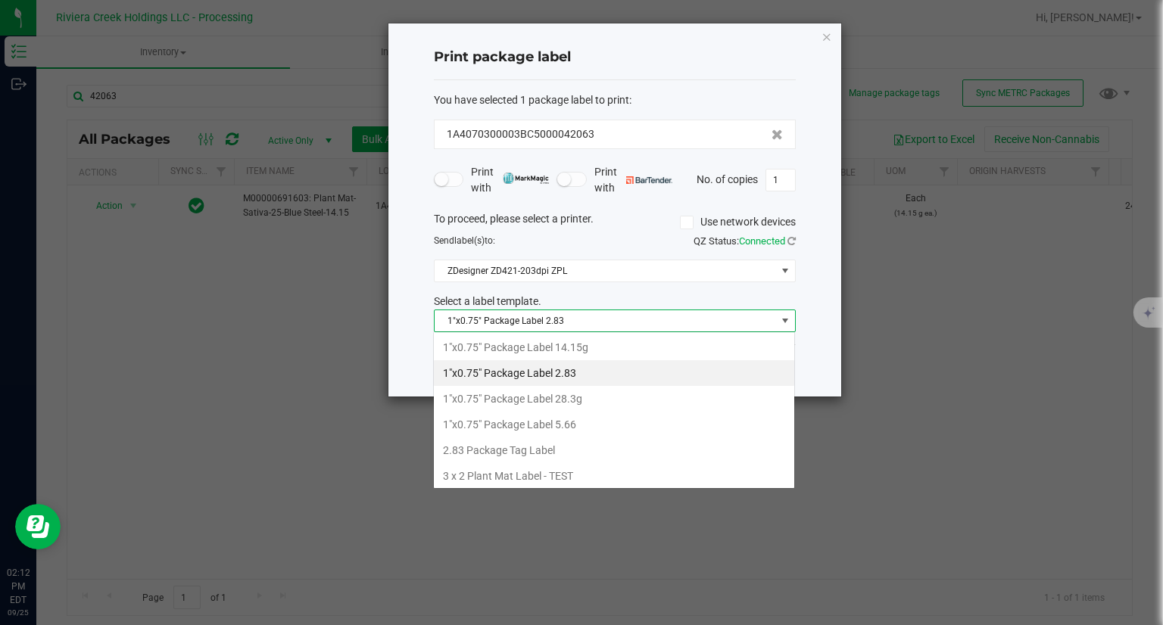
scroll to position [22, 362]
click at [594, 352] on li "1"x0.75" Package Label 14.15g" at bounding box center [614, 348] width 360 height 26
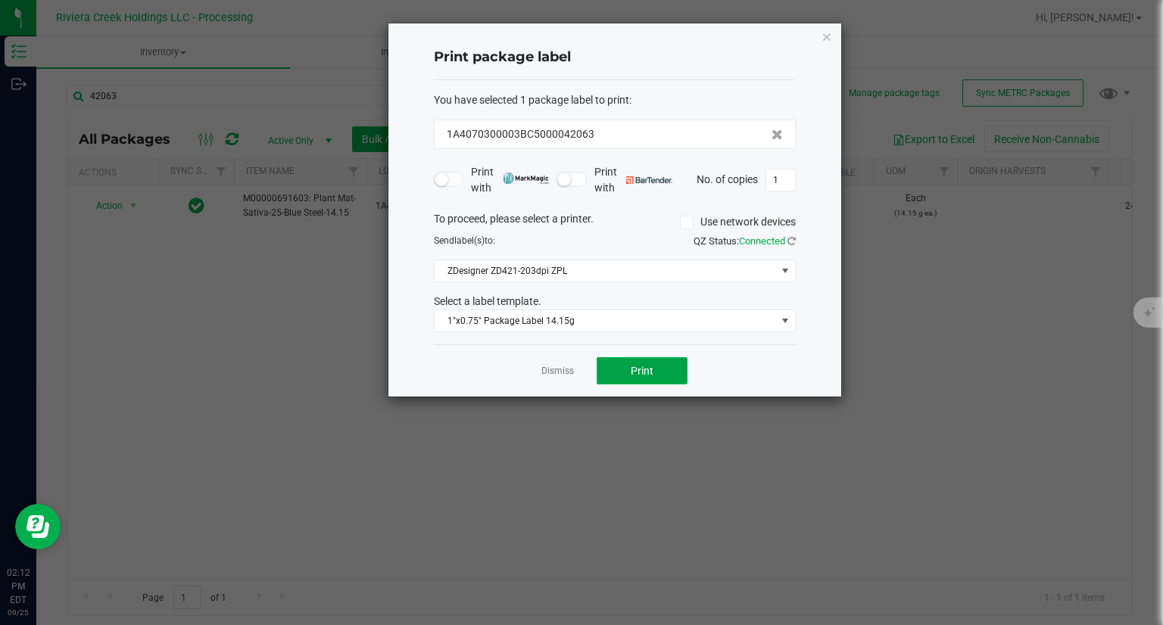
click at [635, 370] on span "Print" at bounding box center [642, 371] width 23 height 12
click at [822, 36] on icon "button" at bounding box center [827, 36] width 11 height 18
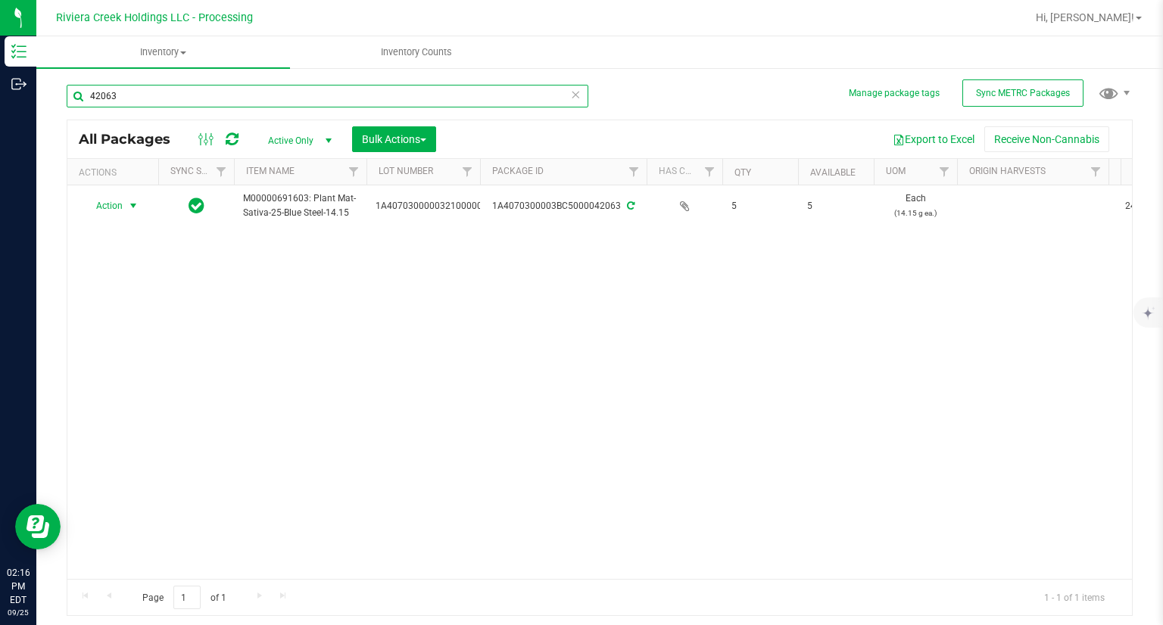
click at [178, 92] on input "42063" at bounding box center [328, 96] width 522 height 23
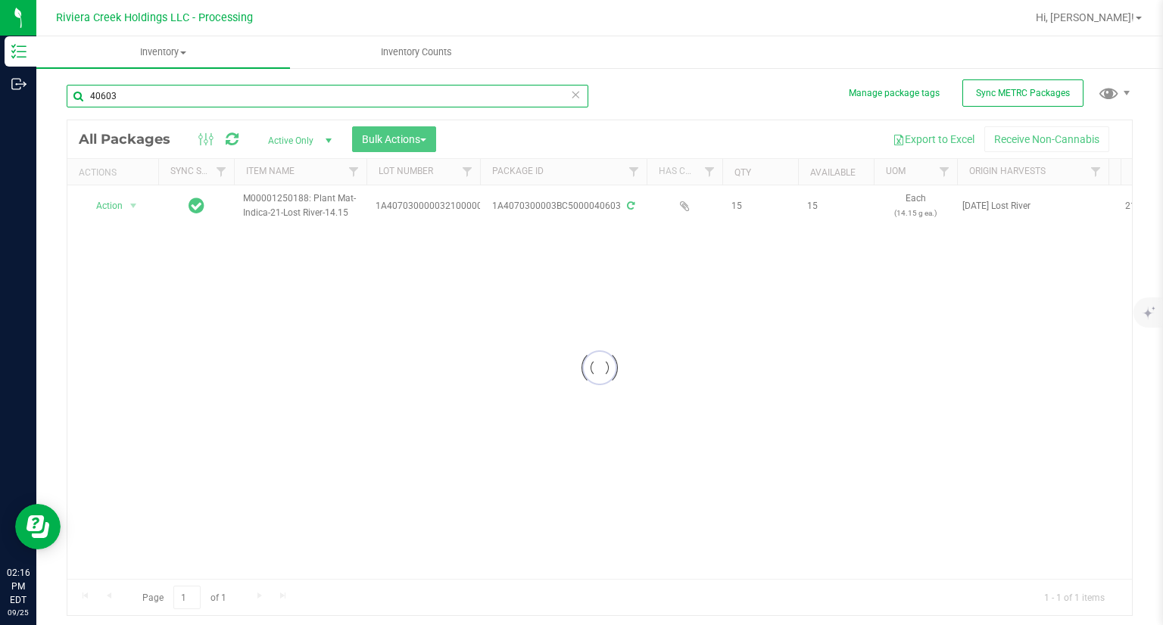
type input "40603"
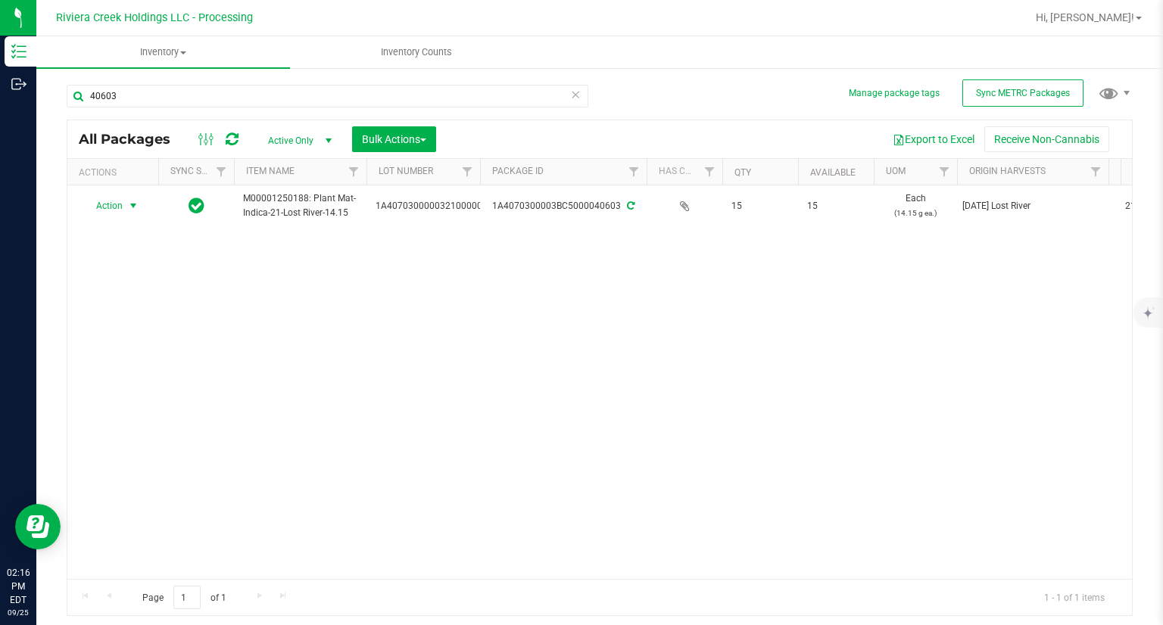
click at [92, 207] on span "Action" at bounding box center [103, 205] width 41 height 21
click at [116, 232] on li "Create package" at bounding box center [131, 231] width 96 height 23
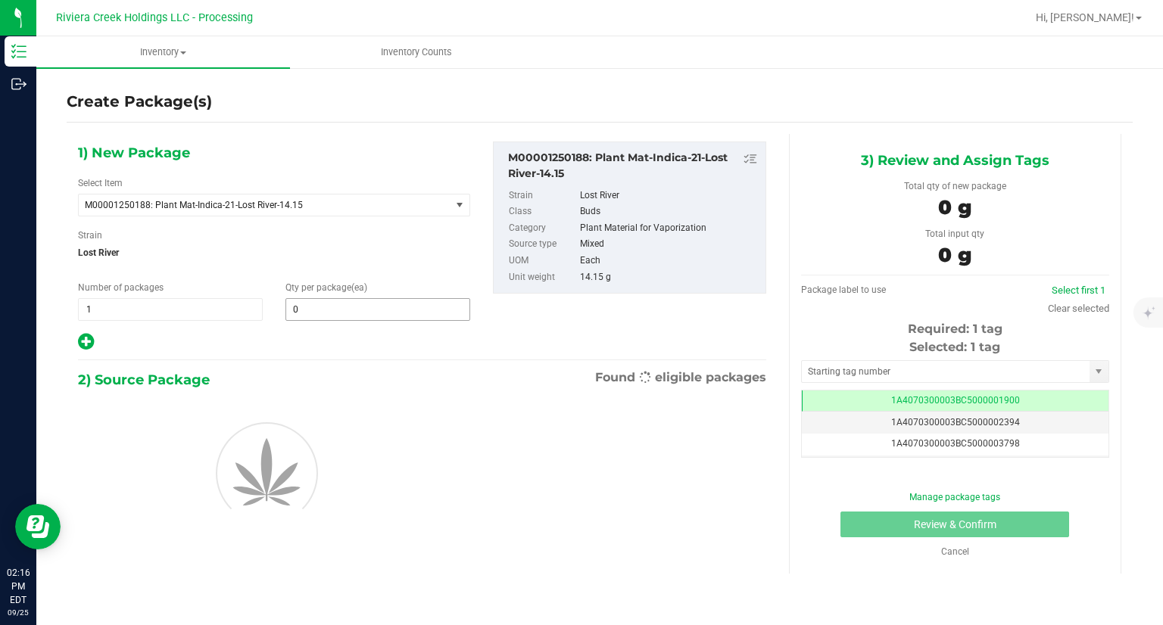
drag, startPoint x: 355, startPoint y: 293, endPoint x: 343, endPoint y: 301, distance: 14.3
click at [354, 293] on div "Qty per package (ea) 0 0" at bounding box center [377, 301] width 207 height 40
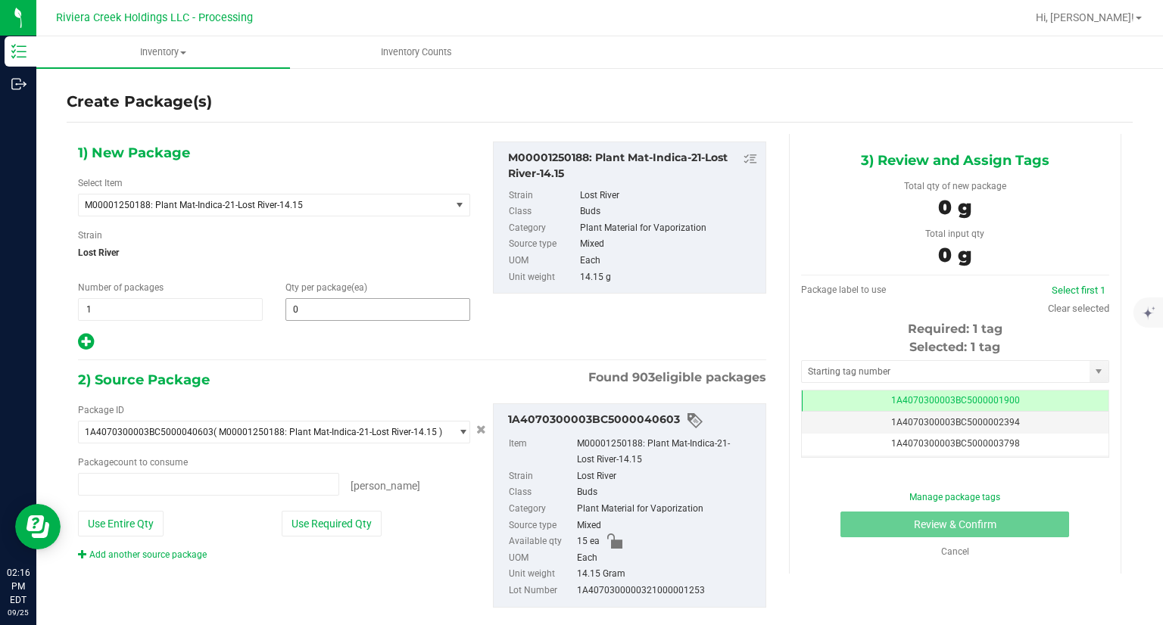
type input "0 ea"
click at [329, 316] on span at bounding box center [377, 309] width 185 height 23
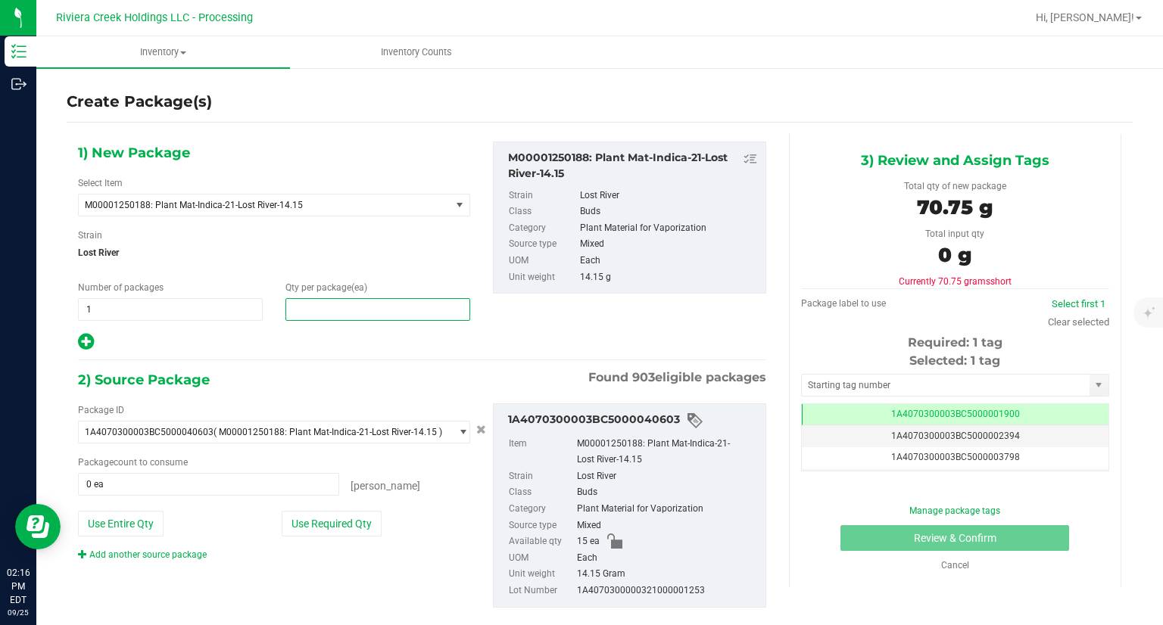
type input "5"
click at [295, 360] on hr at bounding box center [422, 361] width 688 height 2
click at [368, 524] on button "Use Required Qty" at bounding box center [332, 524] width 100 height 26
type input "5 ea"
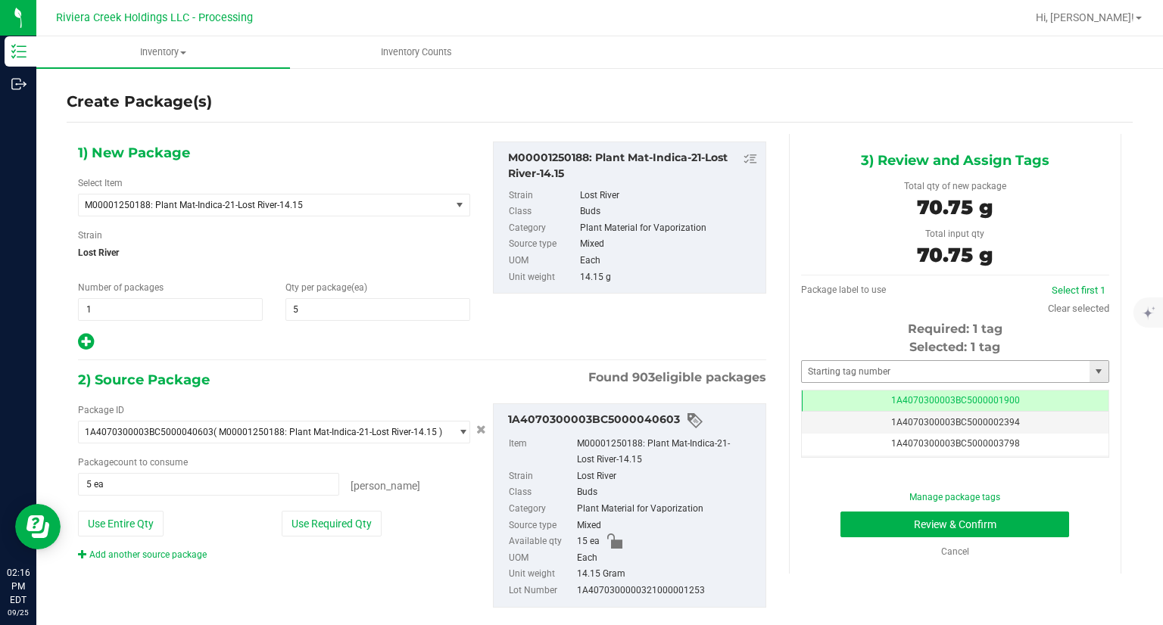
click at [942, 385] on div "Selected: 1 tag Tag 1A4070300003BC5000001900 1A4070300003BC5000002394 1A4070300…" at bounding box center [955, 398] width 308 height 120
click at [928, 373] on input "text" at bounding box center [946, 371] width 288 height 21
click at [810, 402] on li "1A4070300003BC5000042064" at bounding box center [946, 397] width 304 height 23
type input "1A4070300003BC5000042064"
click at [847, 525] on button "Review & Confirm" at bounding box center [955, 525] width 229 height 26
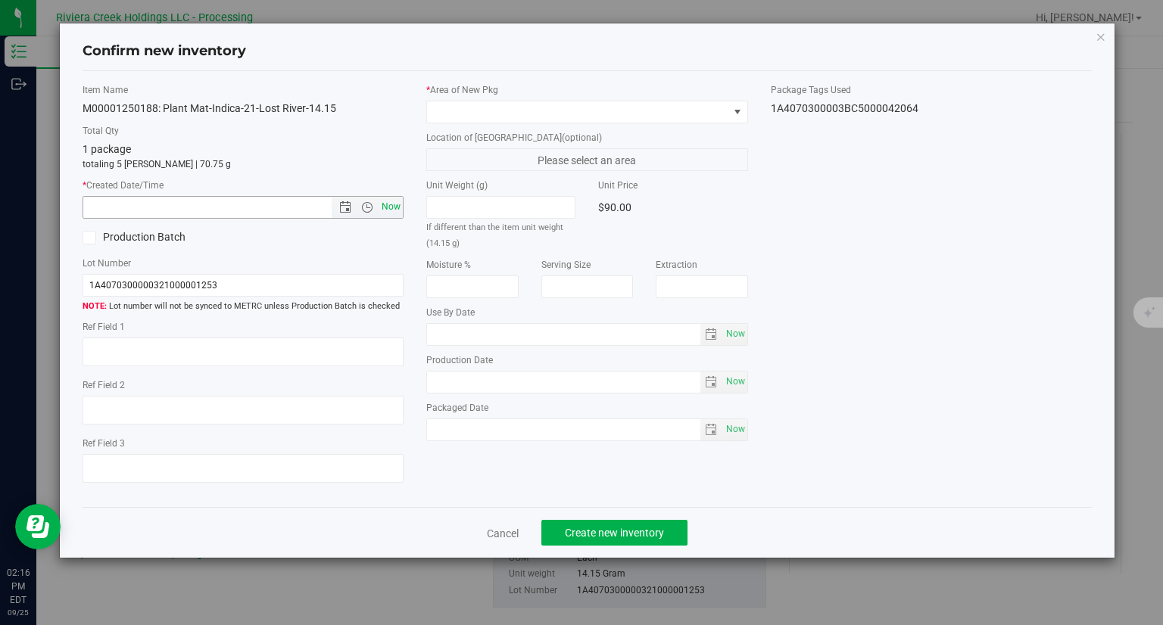
click at [400, 208] on span "Now" at bounding box center [392, 207] width 26 height 22
type input "[DATE] 2:16 PM"
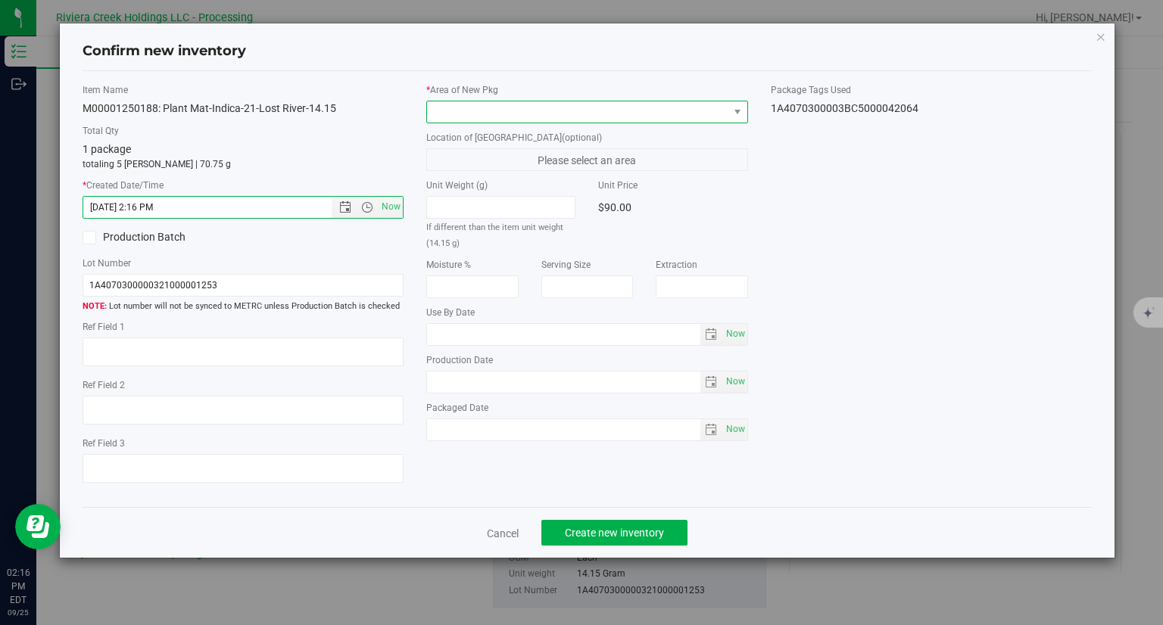
click at [492, 117] on span at bounding box center [577, 111] width 301 height 21
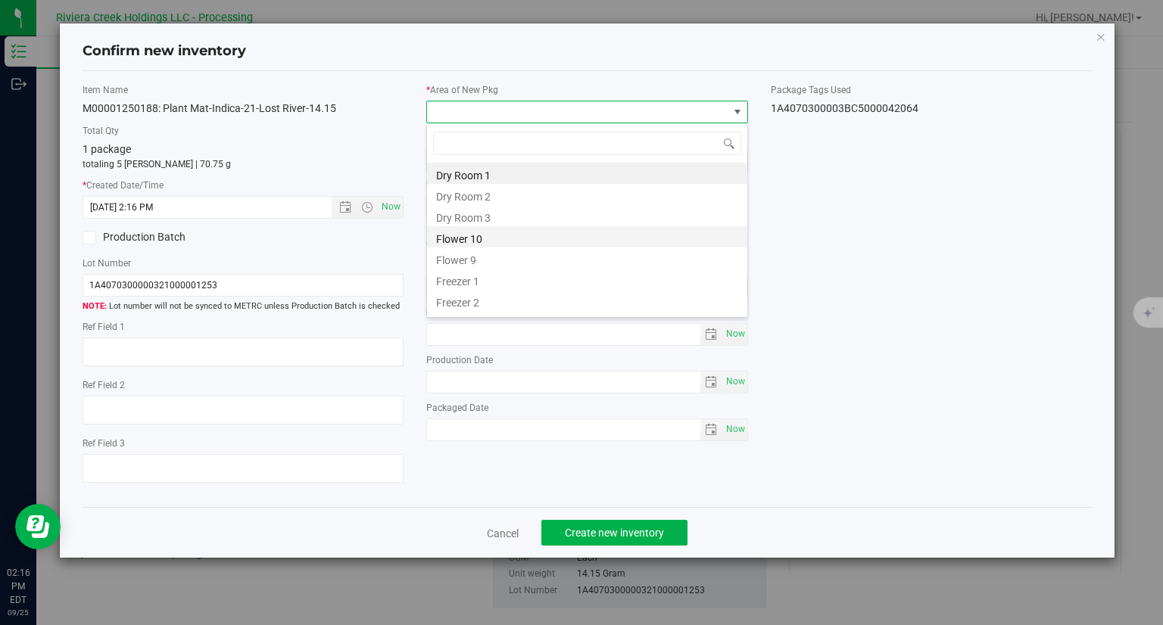
click at [487, 240] on li "Flower 10" at bounding box center [587, 236] width 320 height 21
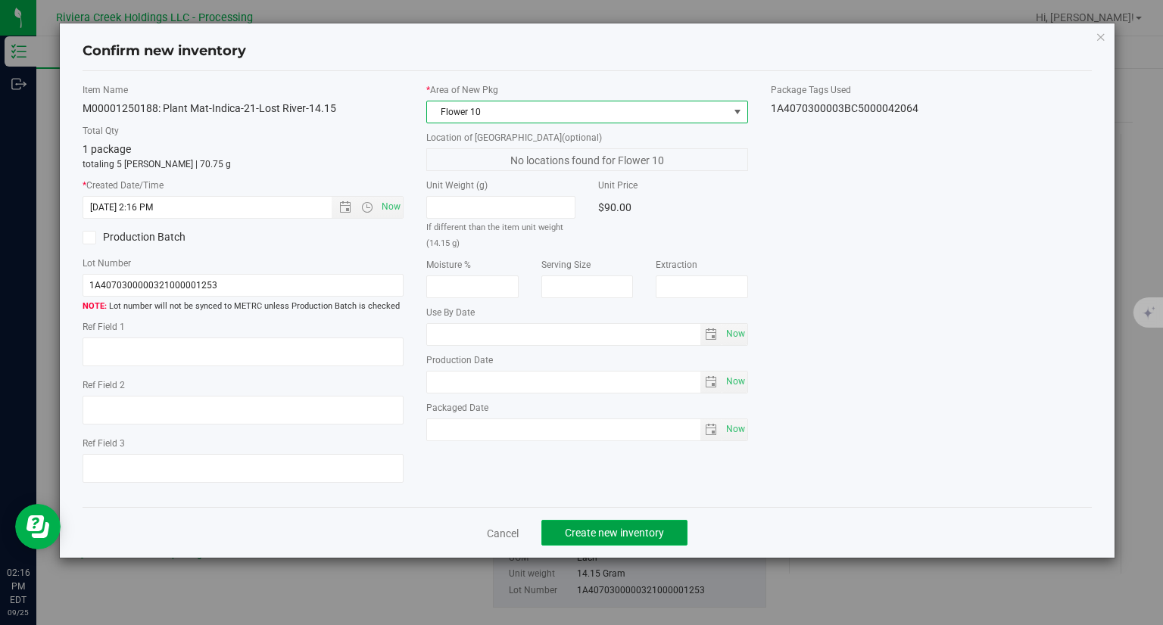
click at [644, 531] on span "Create new inventory" at bounding box center [614, 533] width 99 height 12
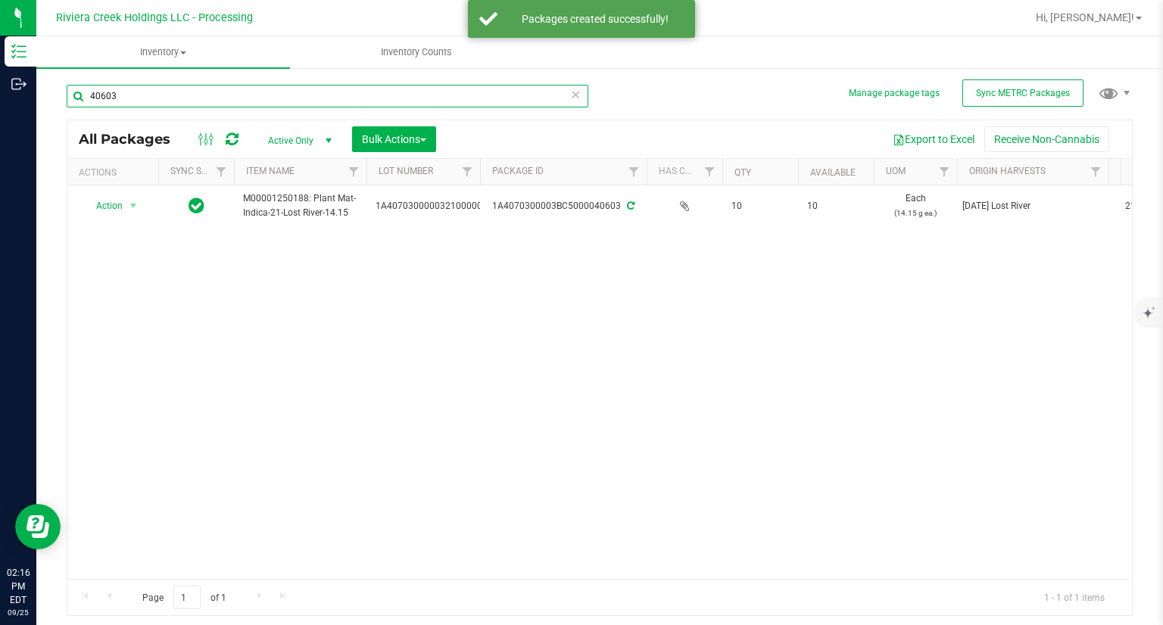
click at [186, 98] on input "40603" at bounding box center [328, 96] width 522 height 23
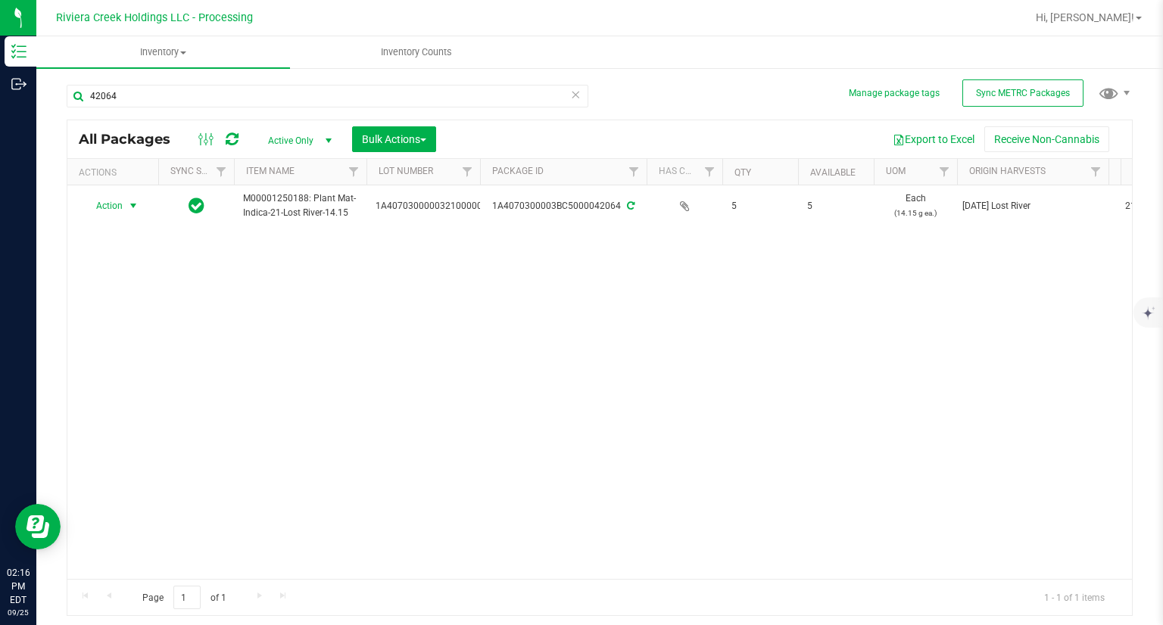
click at [125, 213] on span "select" at bounding box center [133, 205] width 19 height 21
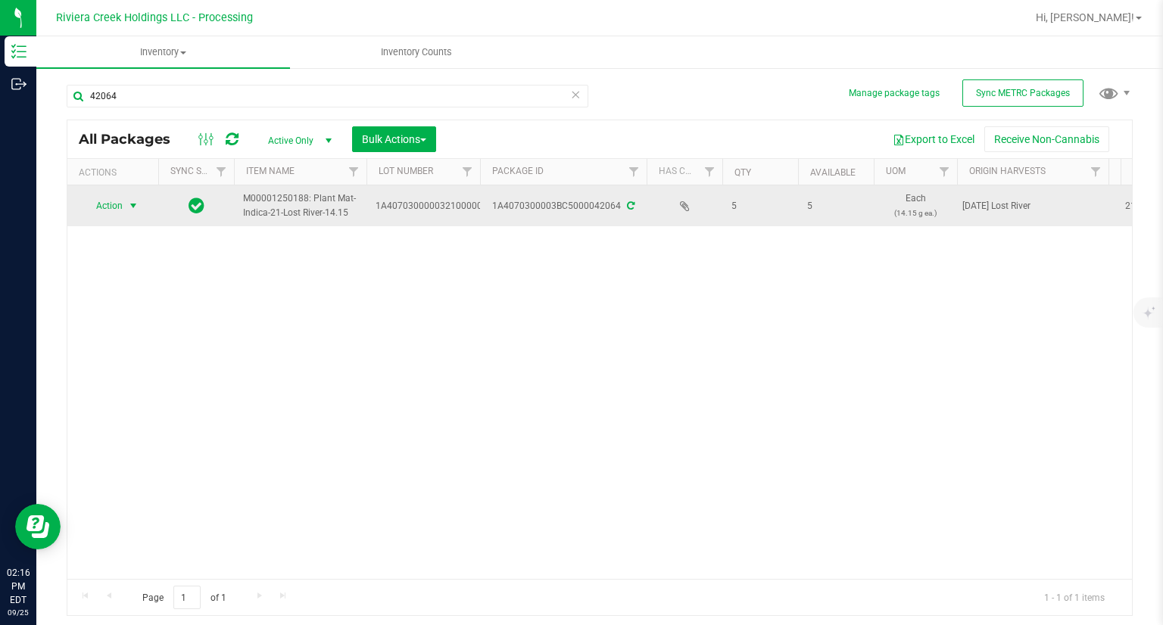
click at [124, 210] on span "select" at bounding box center [133, 205] width 19 height 21
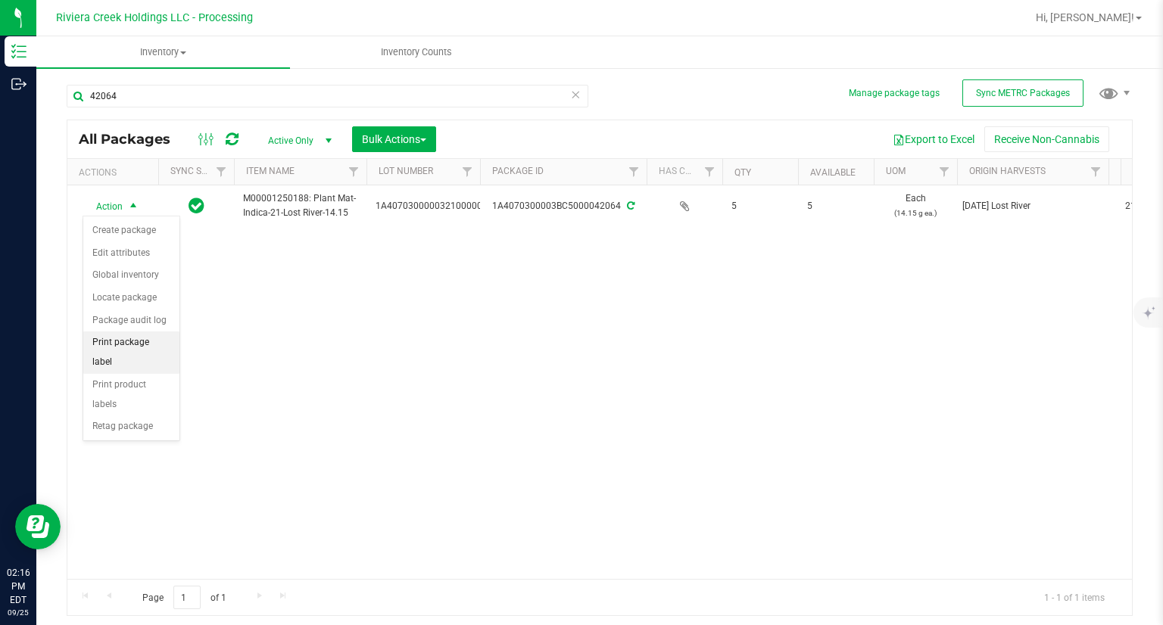
click at [150, 341] on li "Print package label" at bounding box center [131, 353] width 96 height 42
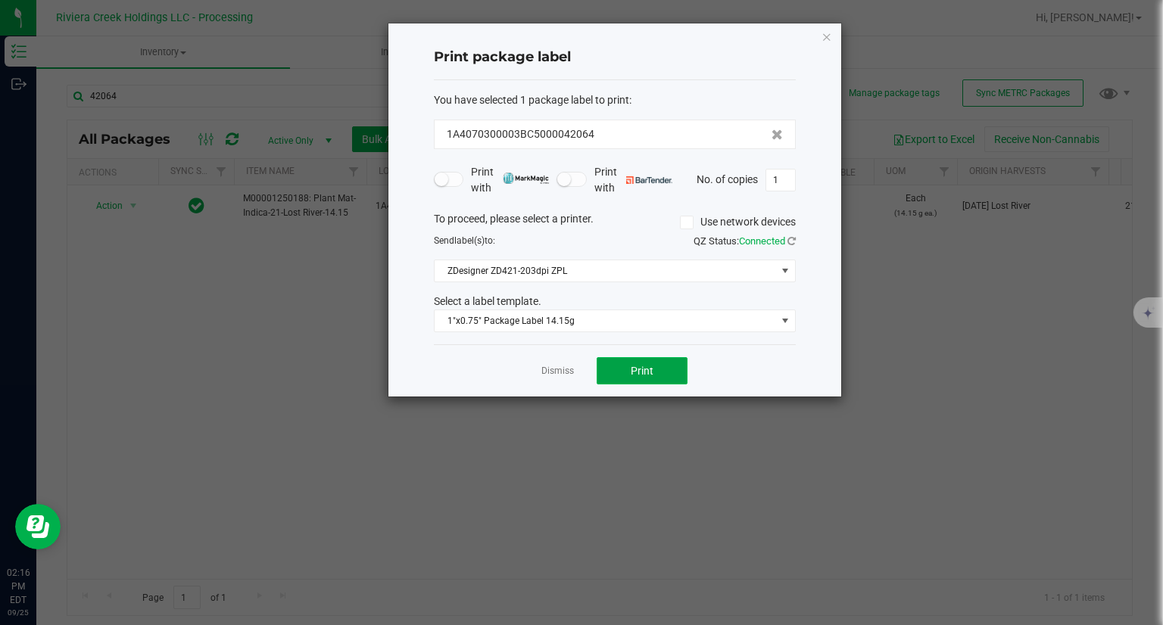
click at [635, 373] on span "Print" at bounding box center [642, 371] width 23 height 12
click at [831, 40] on icon "button" at bounding box center [827, 36] width 11 height 18
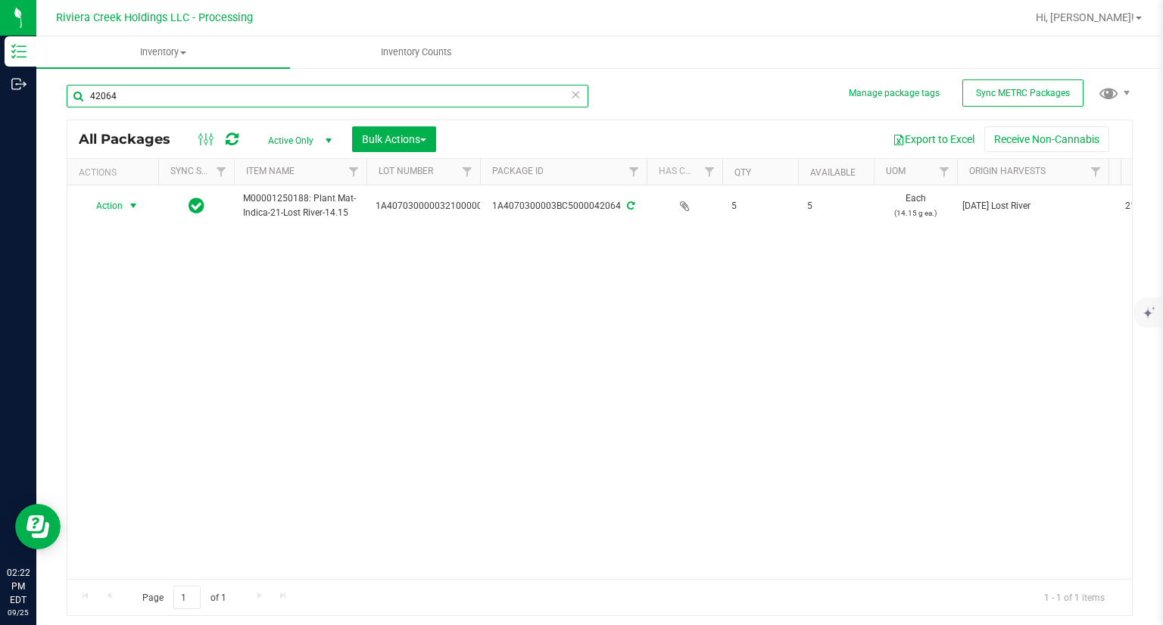
click at [306, 95] on input "42064" at bounding box center [328, 96] width 522 height 23
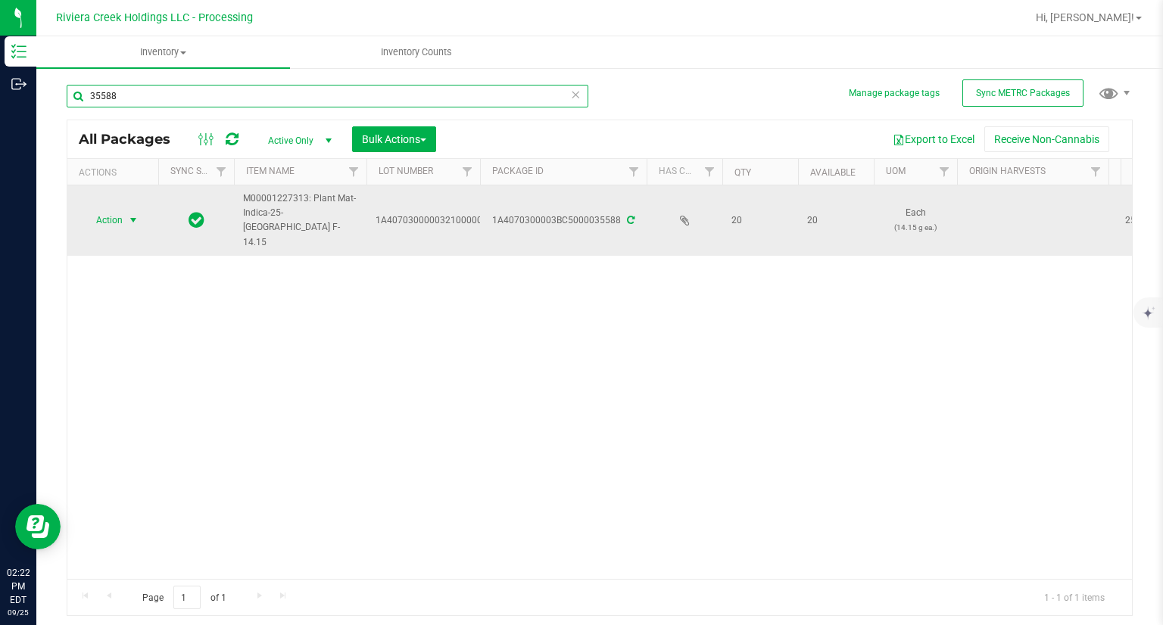
type input "35588"
click at [124, 210] on span "select" at bounding box center [133, 220] width 19 height 21
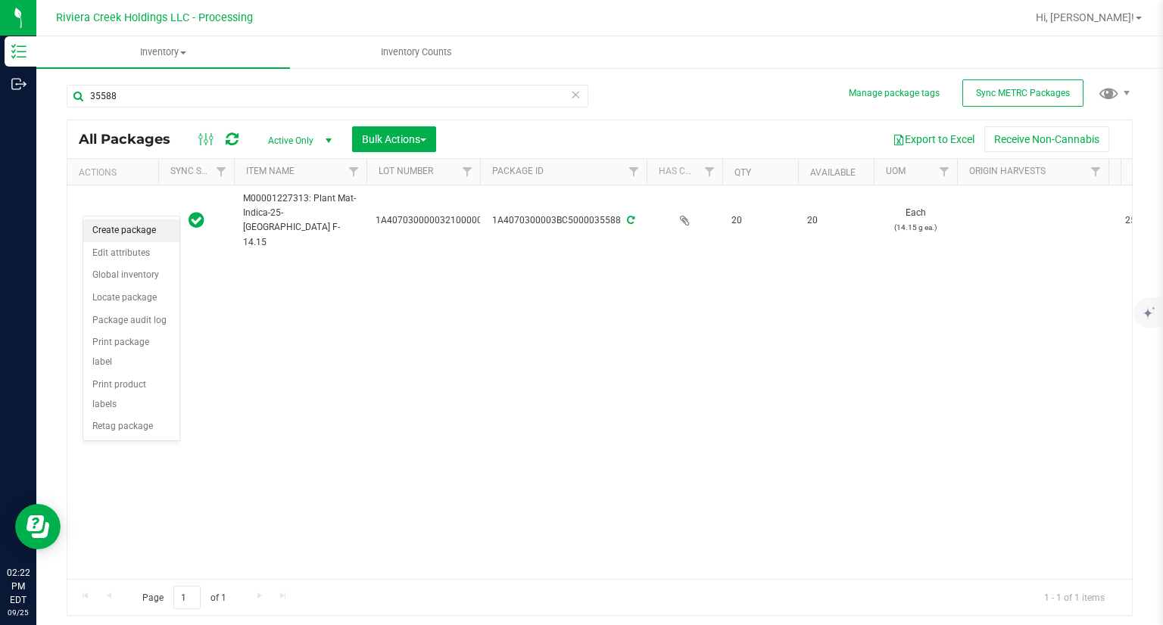
click at [154, 229] on li "Create package" at bounding box center [131, 231] width 96 height 23
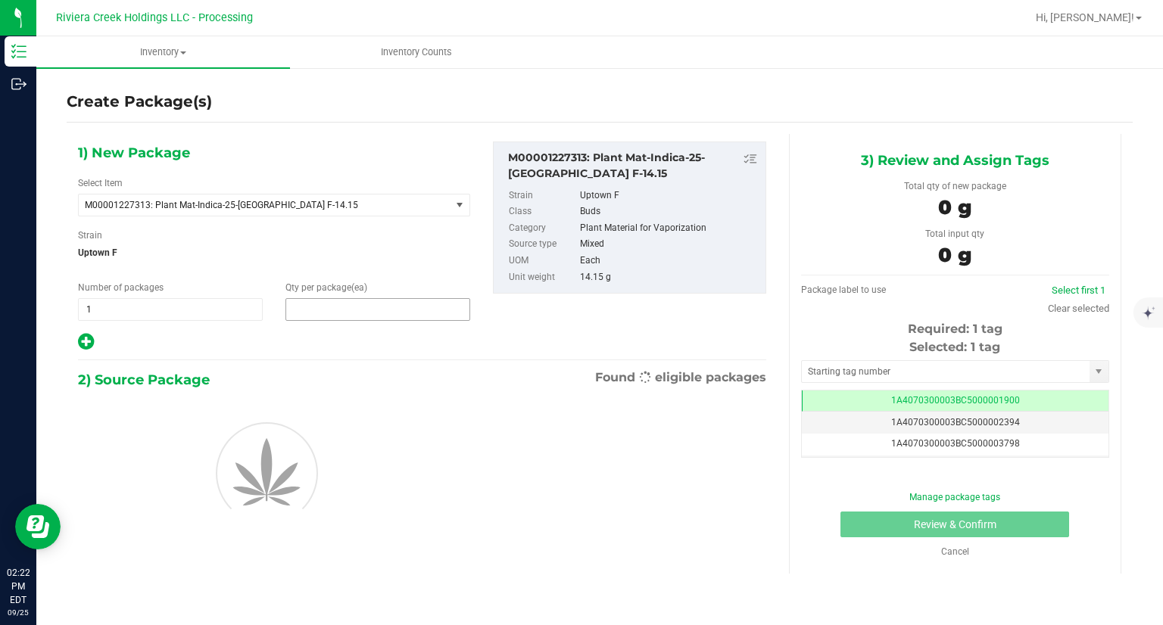
click at [431, 310] on span at bounding box center [377, 309] width 185 height 23
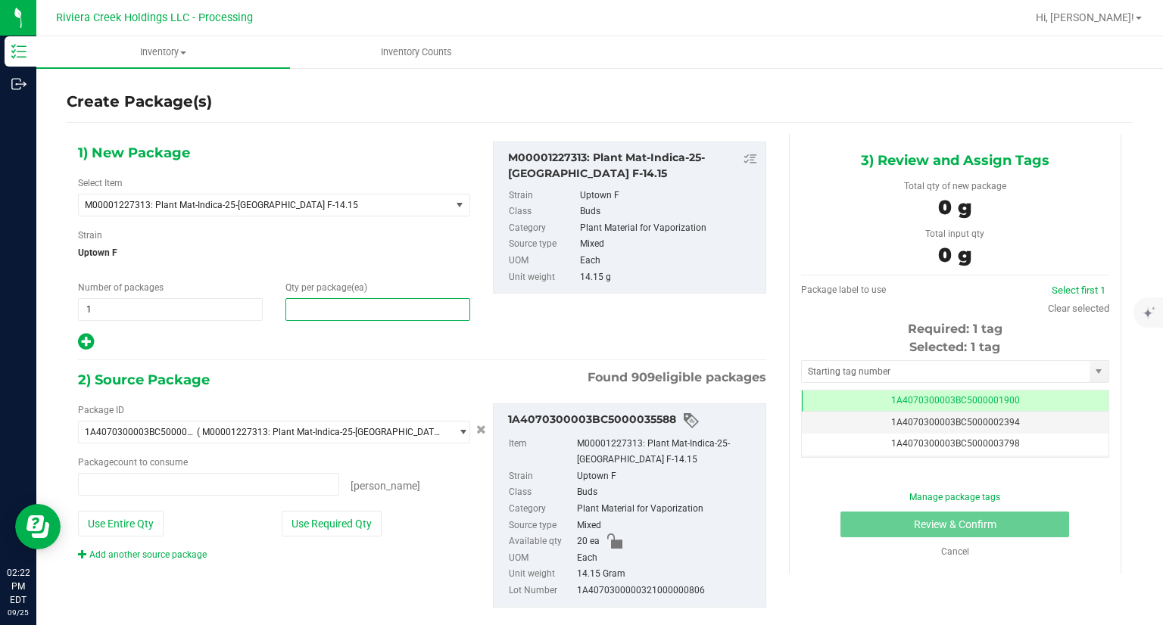
type input "0 ea"
type input "5"
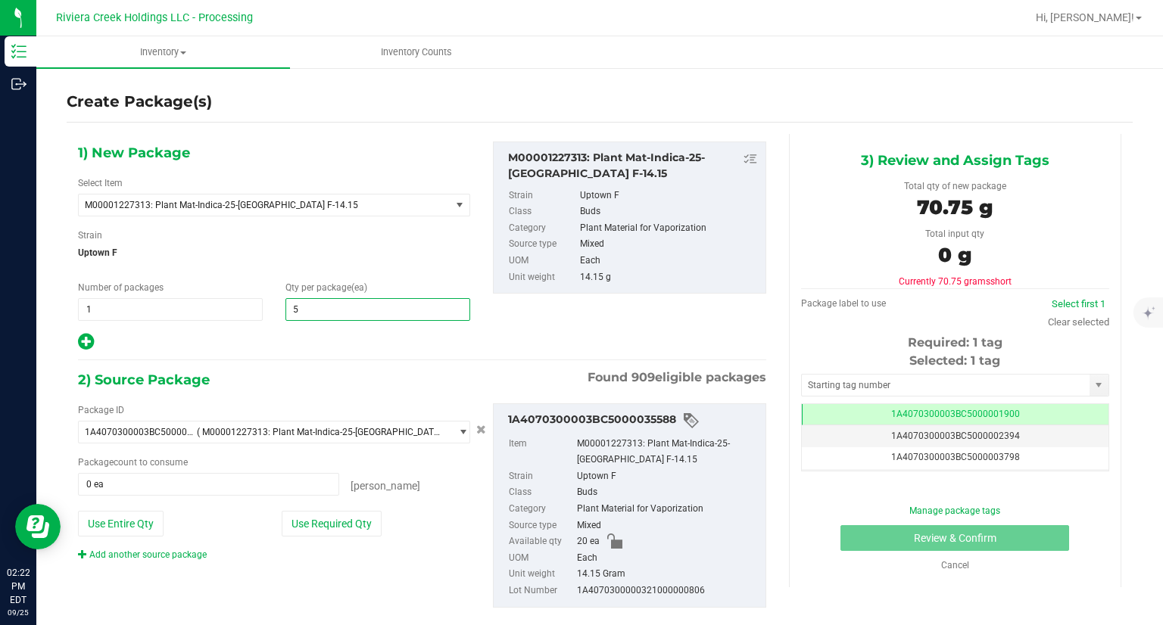
type input "5"
click at [509, 346] on div "1) New Package Select Item M00001227313: Plant Mat-Indica-25-[GEOGRAPHIC_DATA] …" at bounding box center [422, 247] width 711 height 211
click at [351, 519] on button "Use Required Qty" at bounding box center [332, 524] width 100 height 26
type input "5 ea"
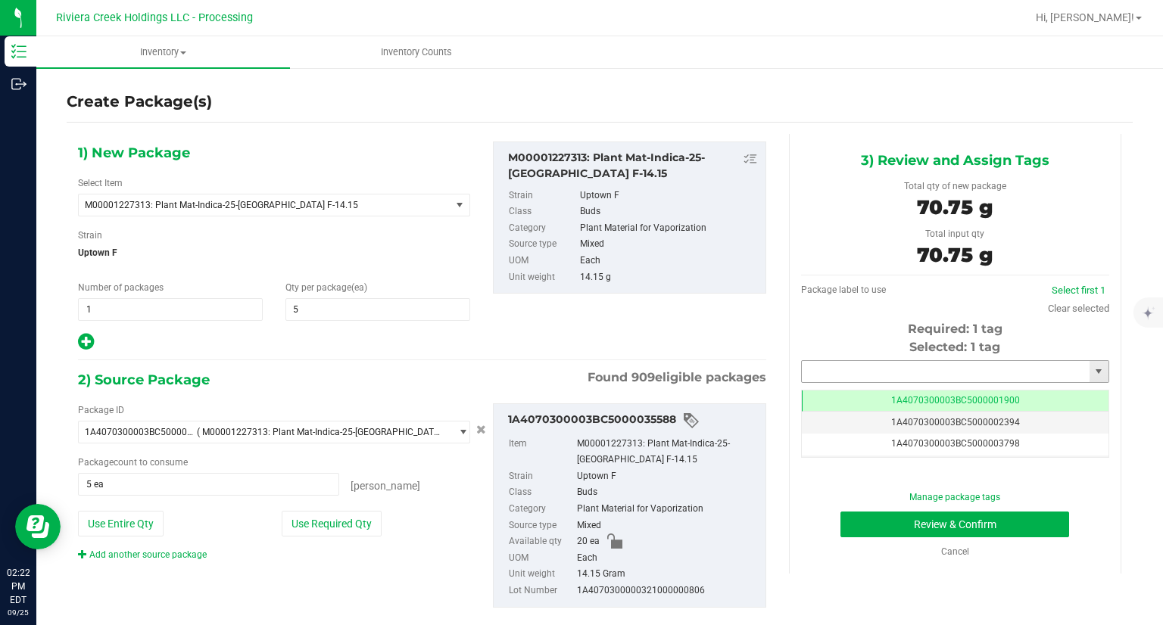
click at [827, 361] on input "text" at bounding box center [946, 371] width 288 height 21
click at [824, 390] on li "1A4070300003BC5000042065" at bounding box center [946, 397] width 304 height 23
type input "1A4070300003BC5000042065"
click at [856, 532] on button "Review & Confirm" at bounding box center [955, 525] width 229 height 26
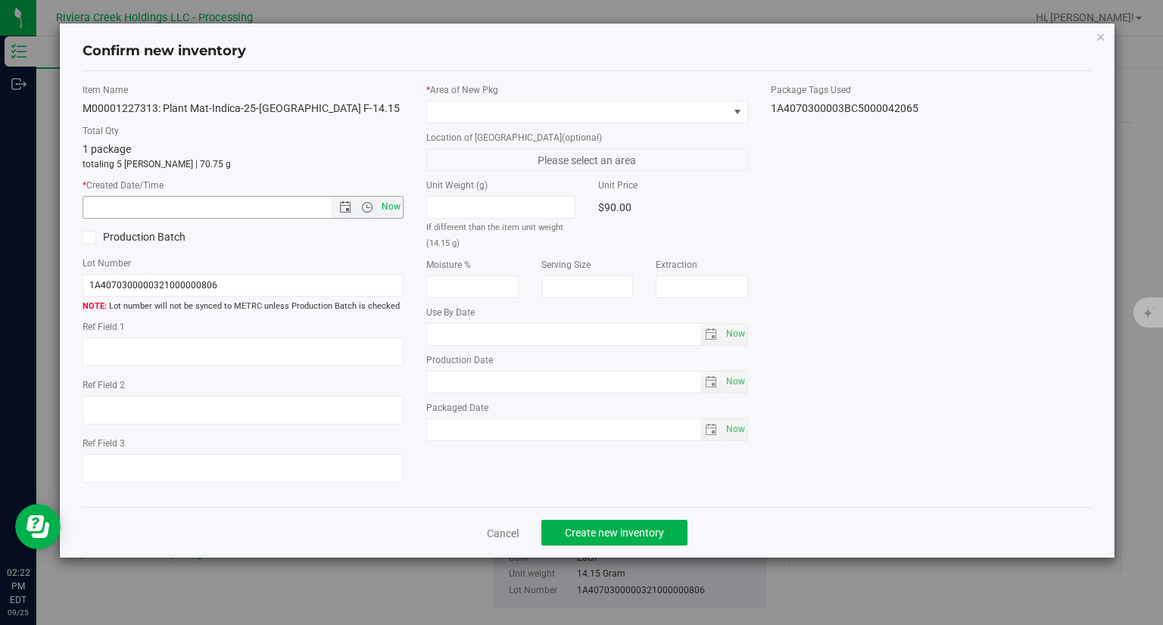
click at [395, 215] on span "Now" at bounding box center [392, 207] width 26 height 22
type input "[DATE] 2:22 PM"
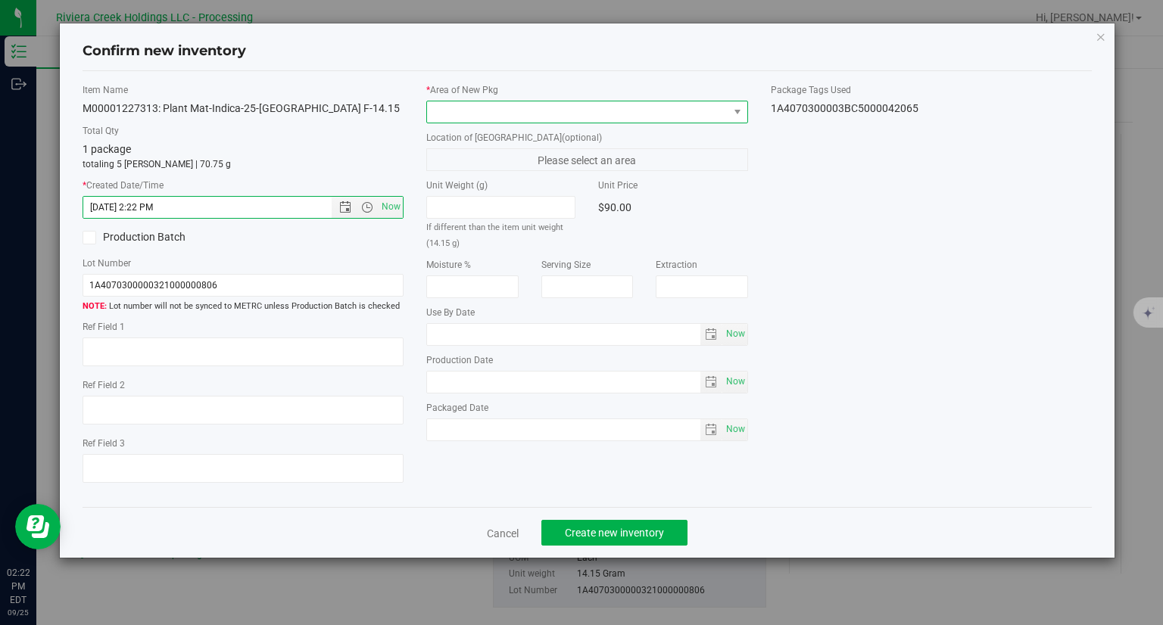
click at [469, 120] on span at bounding box center [577, 111] width 301 height 21
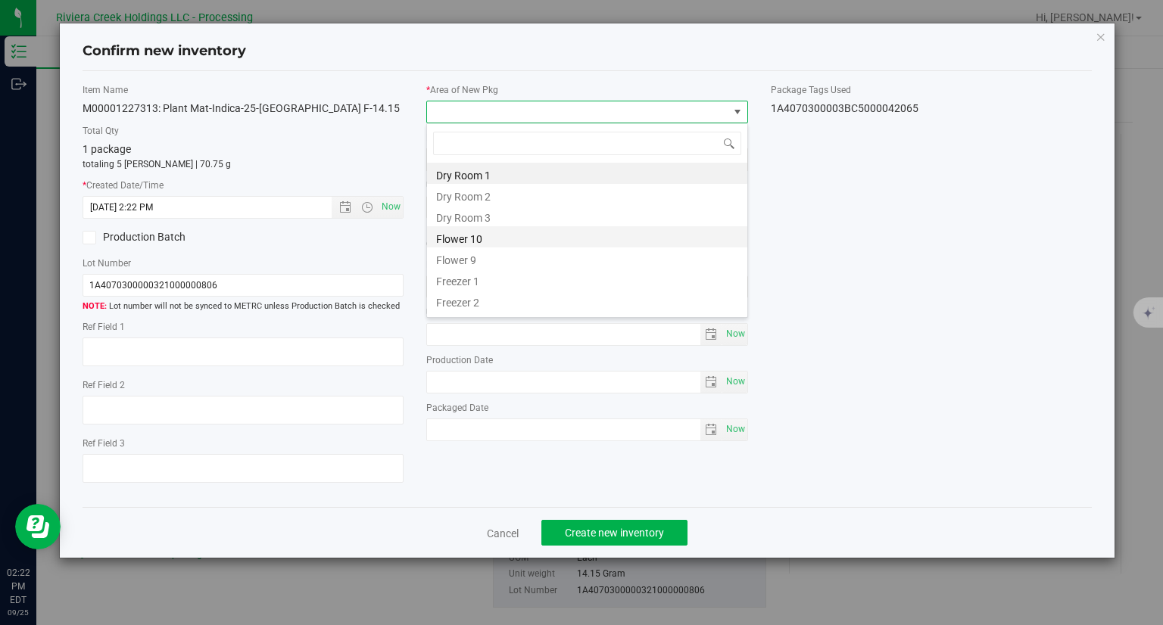
click at [482, 242] on li "Flower 10" at bounding box center [587, 236] width 320 height 21
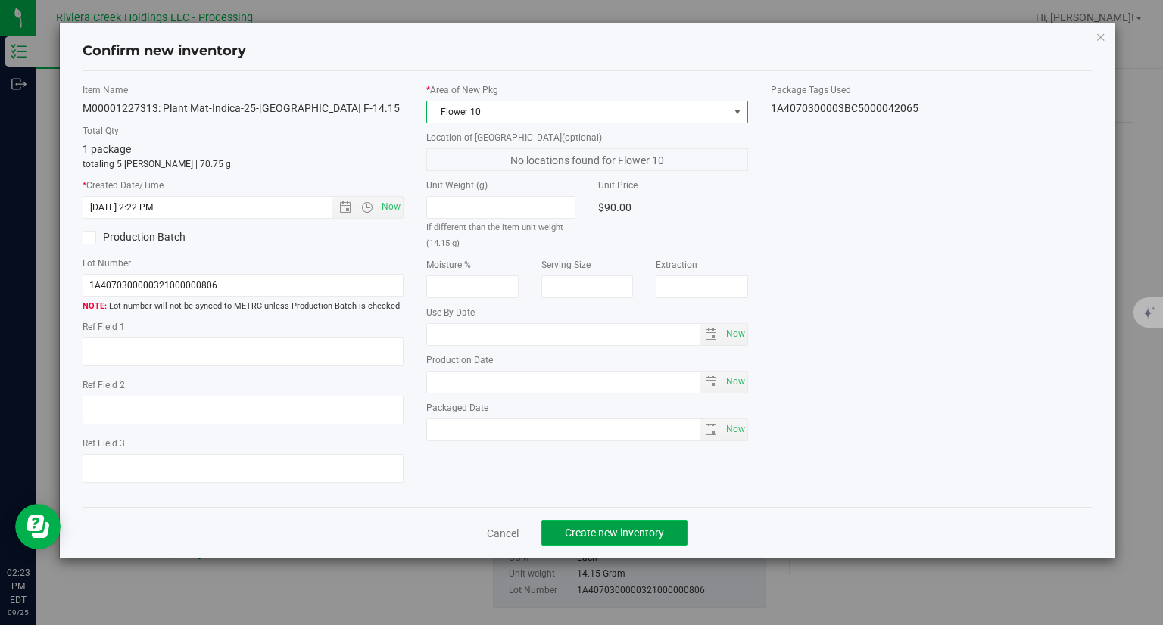
click at [632, 529] on span "Create new inventory" at bounding box center [614, 533] width 99 height 12
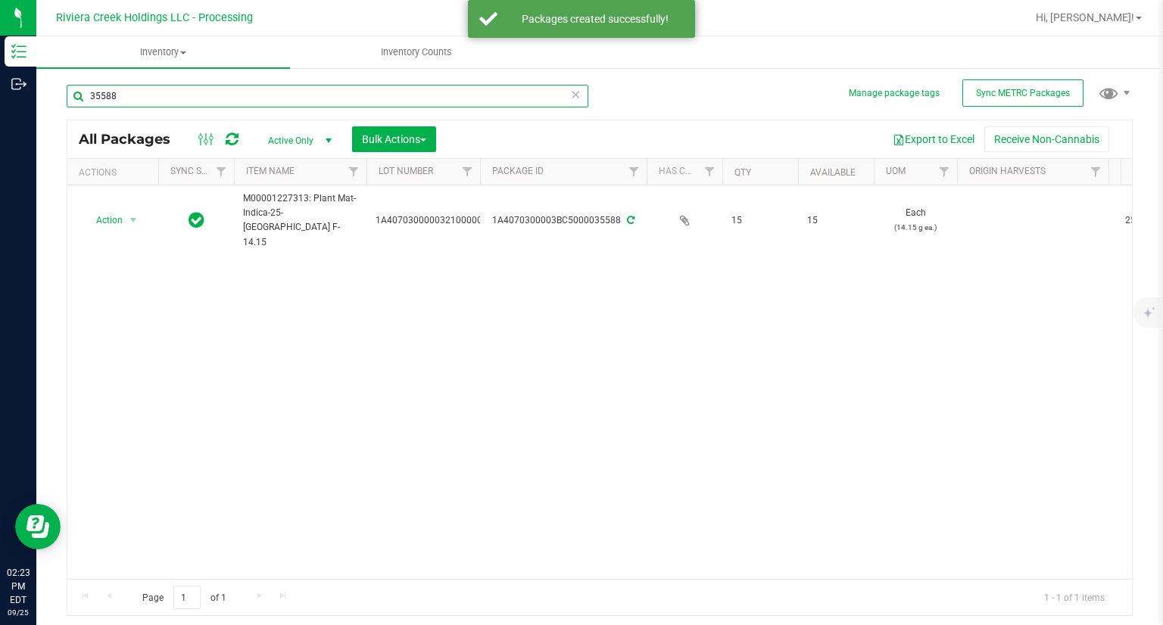
click at [189, 101] on input "35588" at bounding box center [328, 96] width 522 height 23
click at [189, 102] on input "35588" at bounding box center [328, 96] width 522 height 23
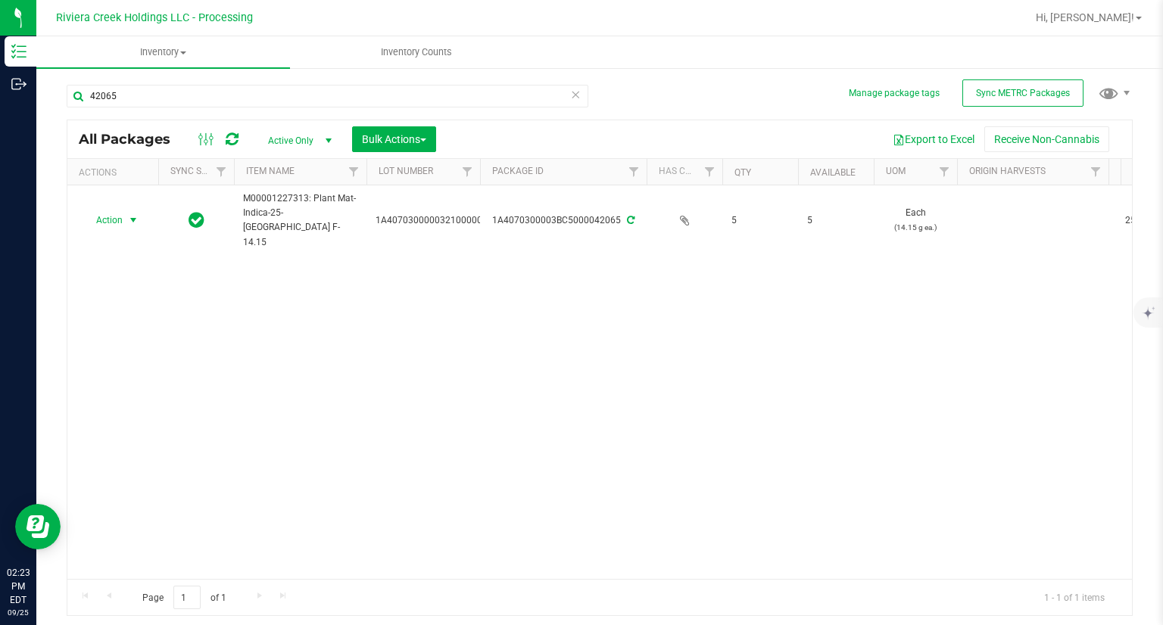
click at [114, 210] on span "Action" at bounding box center [103, 220] width 41 height 21
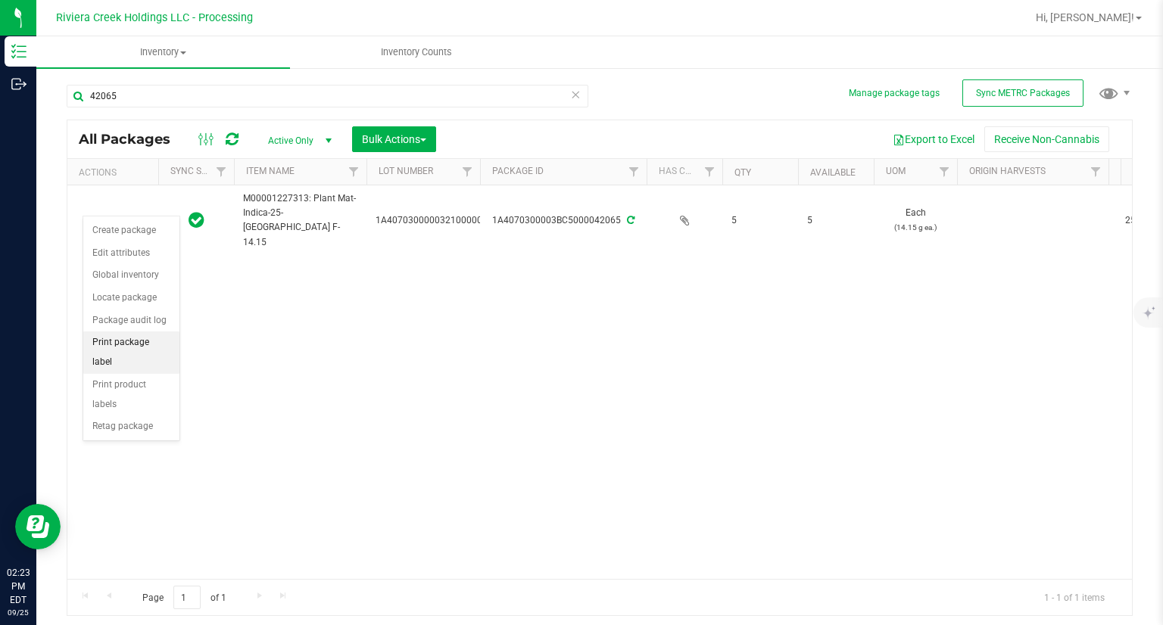
click at [142, 338] on li "Print package label" at bounding box center [131, 353] width 96 height 42
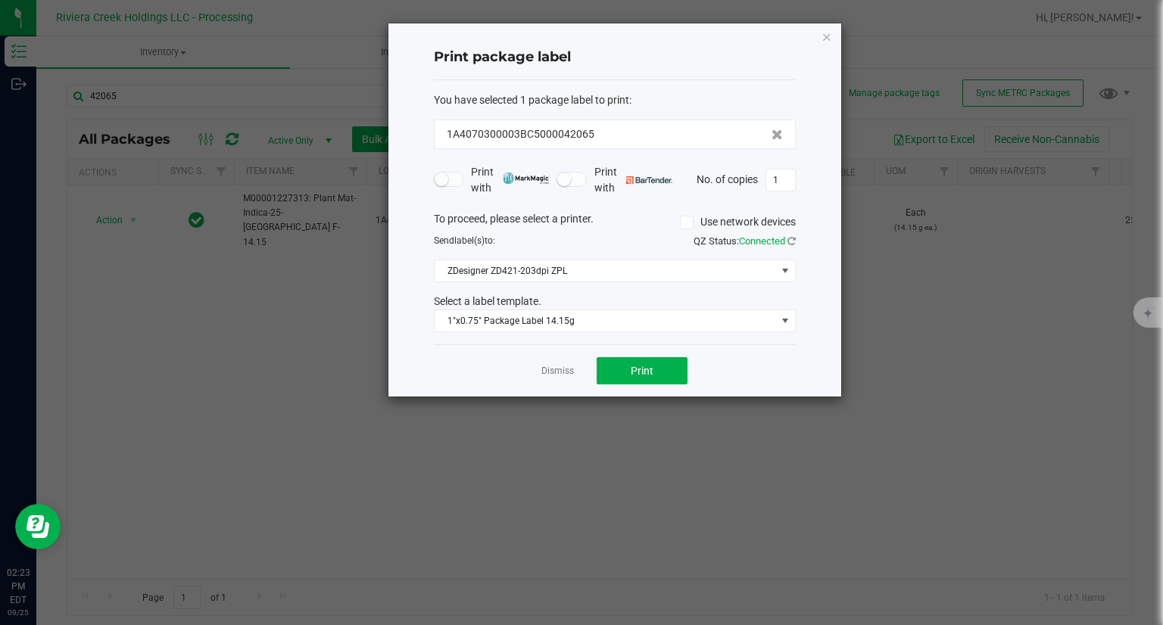
click at [691, 352] on div "Dismiss Print" at bounding box center [615, 371] width 362 height 52
click at [672, 362] on button "Print" at bounding box center [642, 370] width 91 height 27
click at [824, 37] on icon "button" at bounding box center [827, 36] width 11 height 18
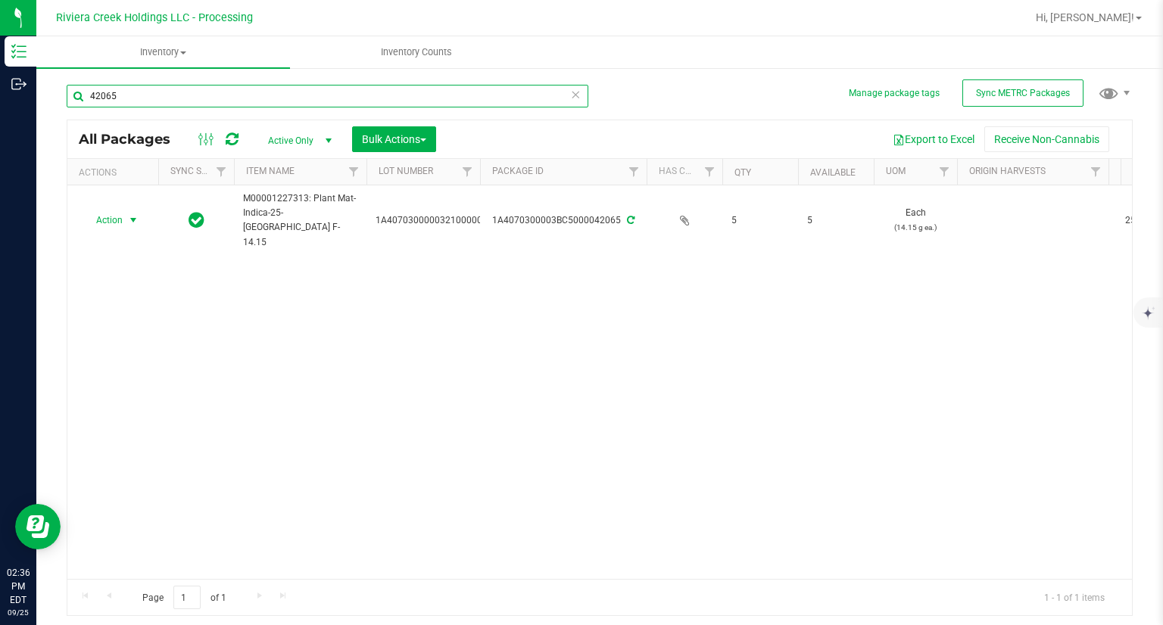
click at [187, 95] on input "42065" at bounding box center [328, 96] width 522 height 23
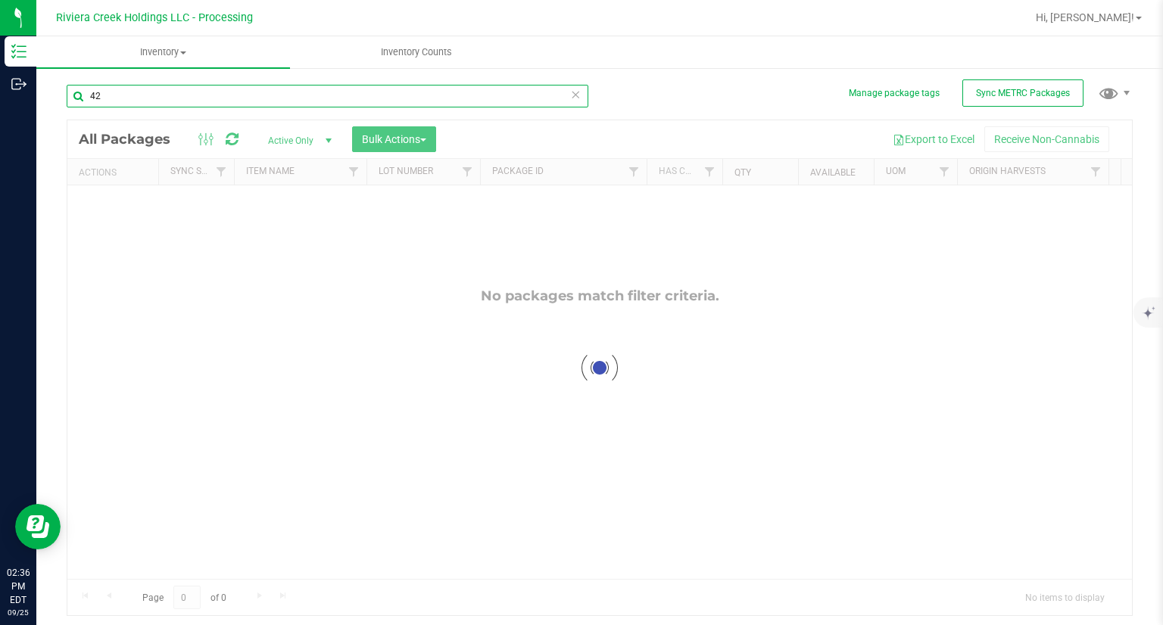
type input "4"
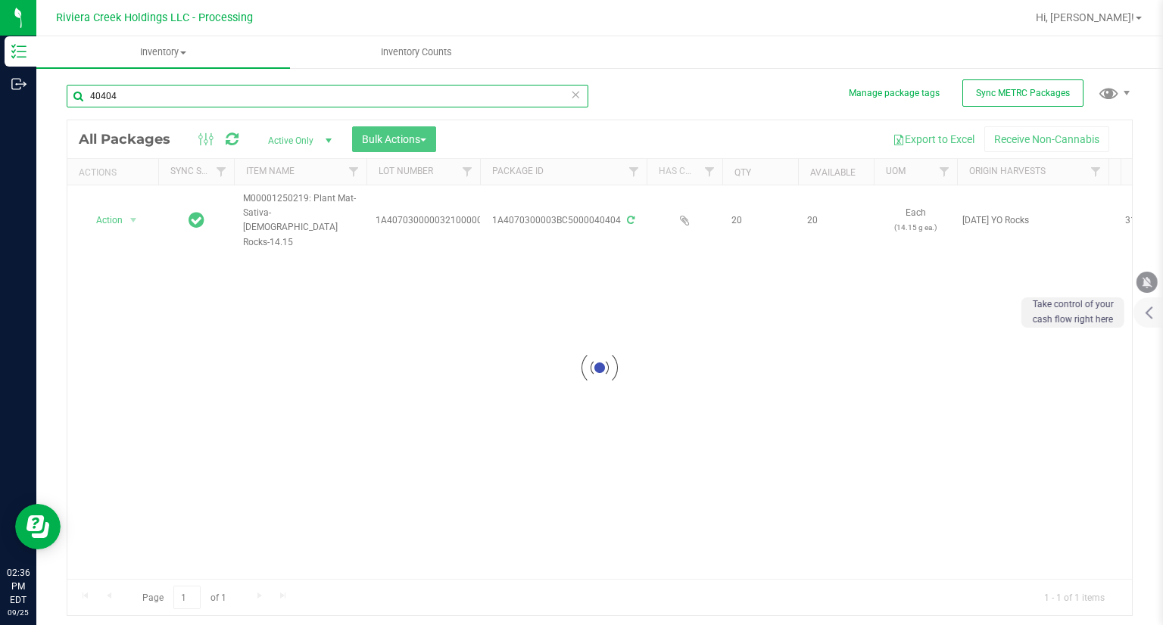
type input "40404"
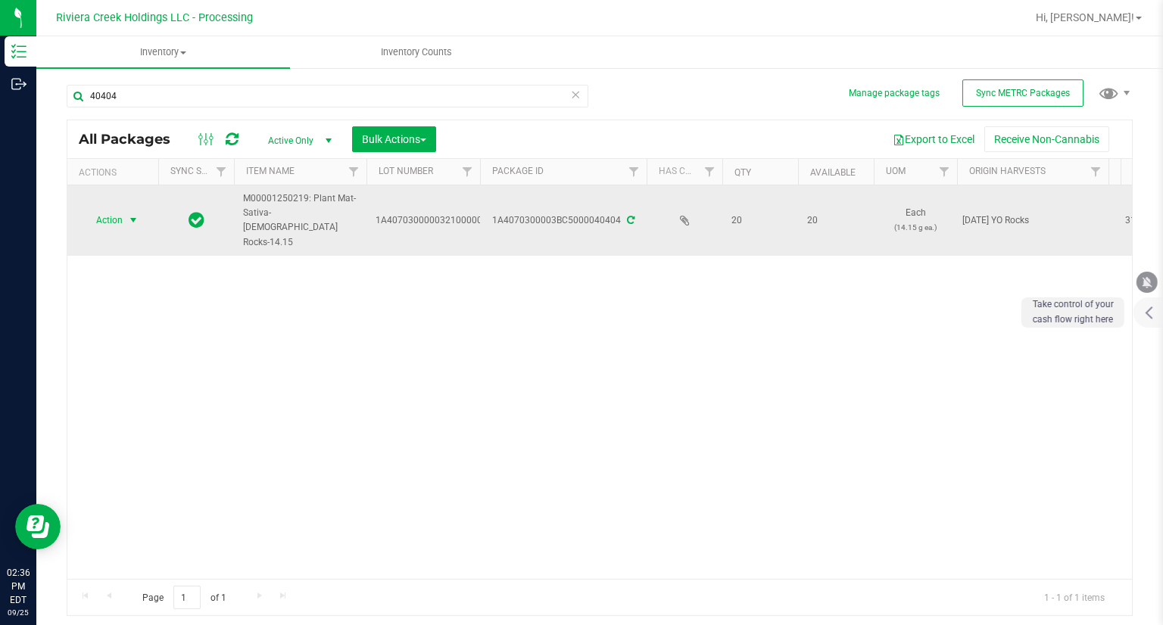
click at [111, 210] on span "Action" at bounding box center [103, 220] width 41 height 21
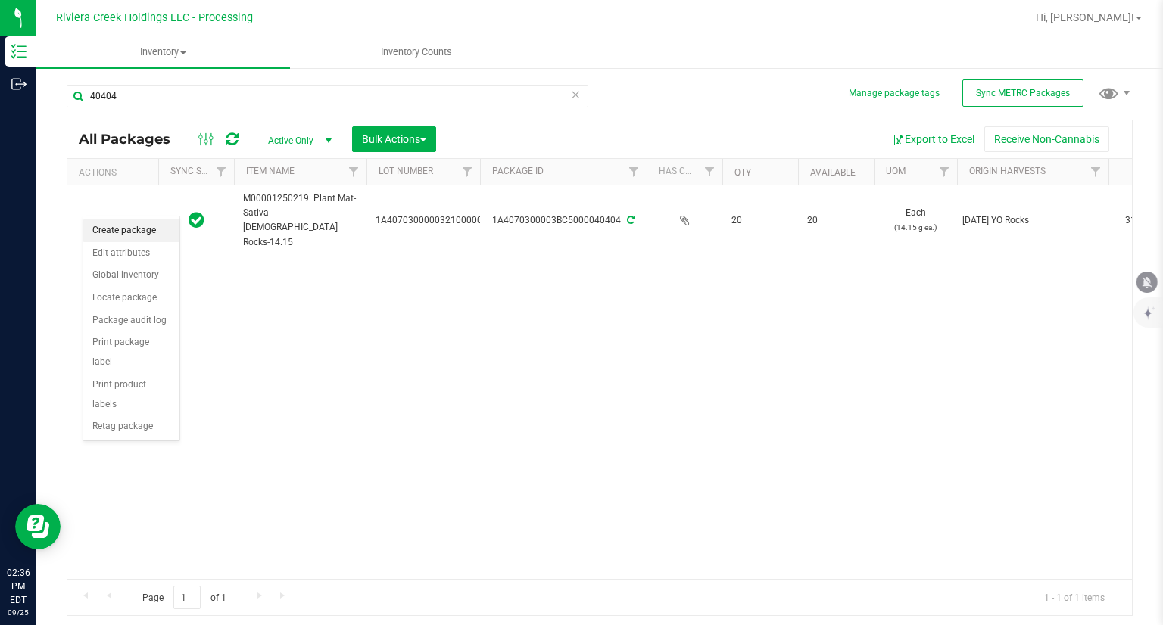
click at [148, 231] on li "Create package" at bounding box center [131, 231] width 96 height 23
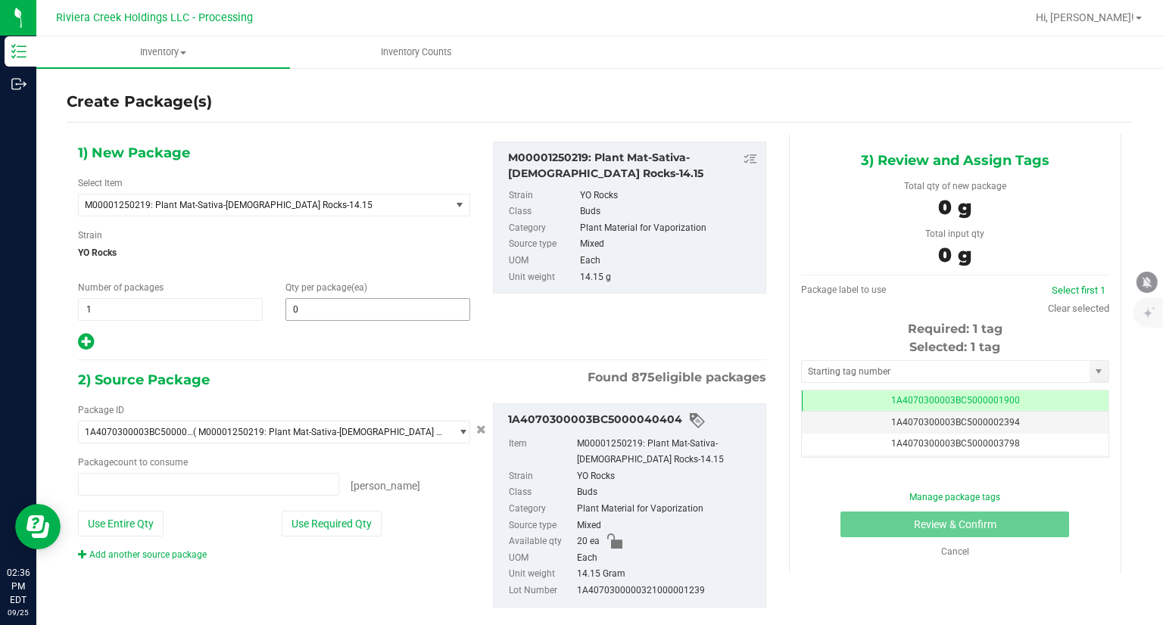
type input "0 ea"
click at [351, 313] on span at bounding box center [377, 309] width 185 height 23
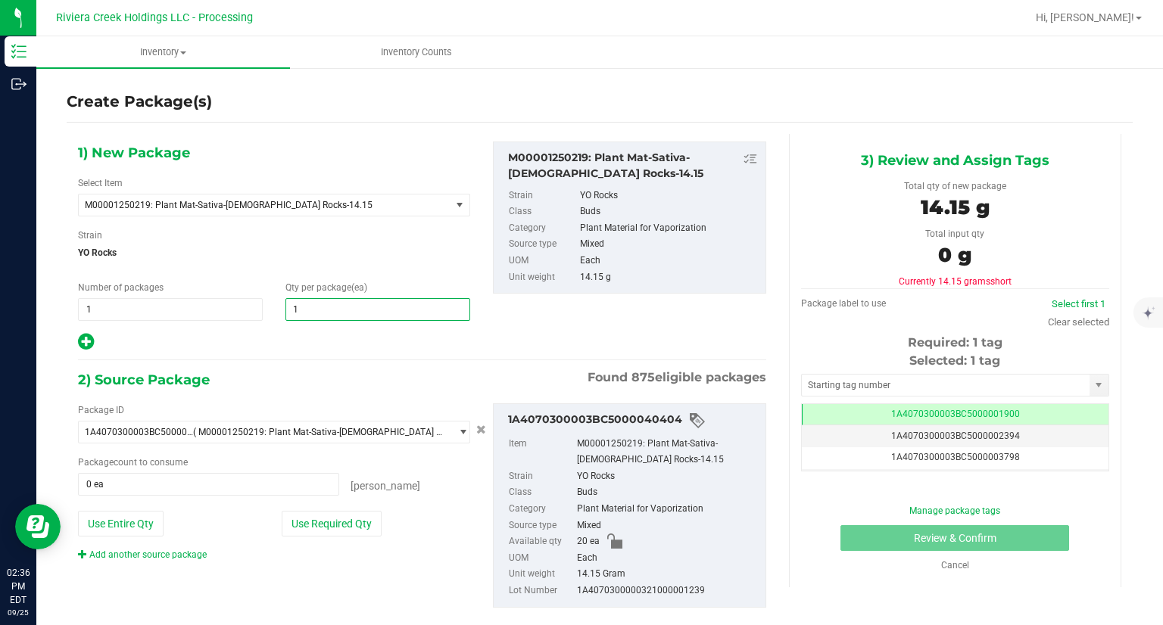
type input "10"
click at [278, 348] on div at bounding box center [274, 342] width 392 height 20
click at [326, 534] on button "Use Required Qty" at bounding box center [332, 524] width 100 height 26
type input "10 ea"
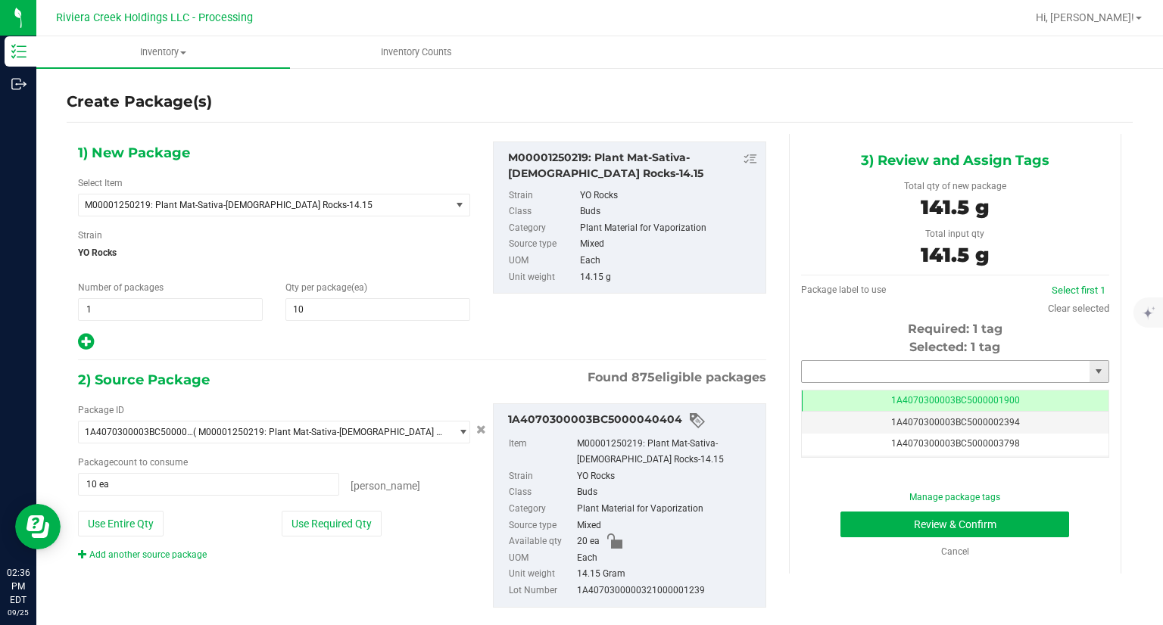
click at [802, 373] on input "text" at bounding box center [946, 371] width 288 height 21
click at [799, 396] on li "1A4070300003BC5000042066" at bounding box center [946, 397] width 304 height 23
type input "1A4070300003BC5000042066"
click at [844, 540] on div "Manage package tags Review & Confirm Cancel" at bounding box center [955, 525] width 285 height 68
click at [845, 528] on button "Review & Confirm" at bounding box center [955, 525] width 229 height 26
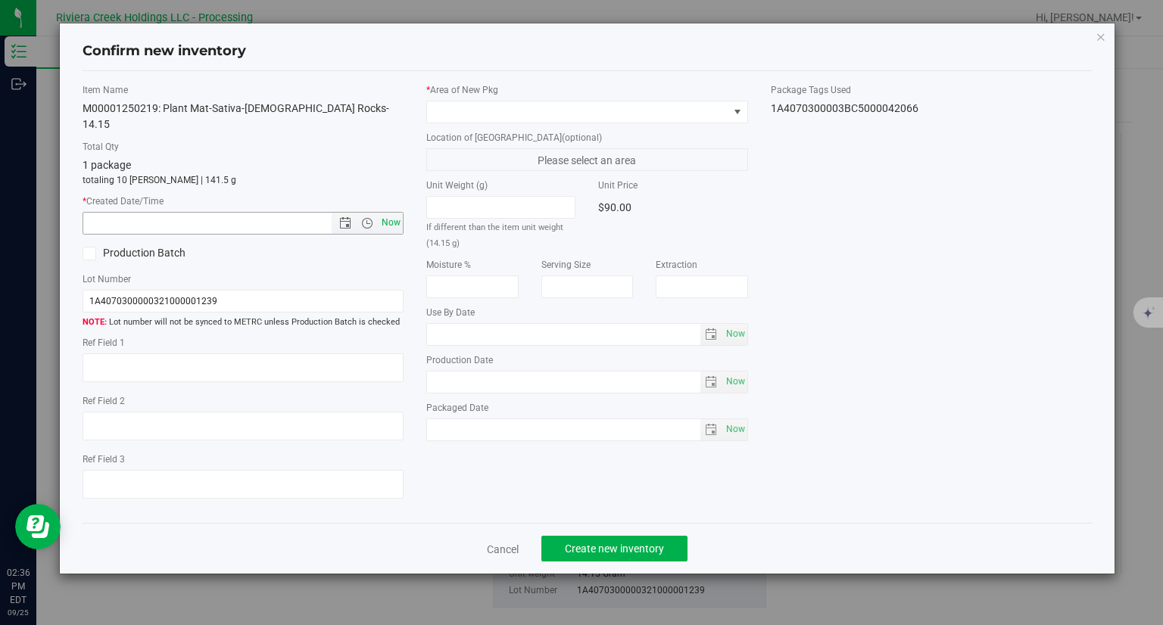
click at [392, 212] on span "Now" at bounding box center [392, 223] width 26 height 22
type input "[DATE] 2:36 PM"
click at [471, 113] on span at bounding box center [577, 111] width 301 height 21
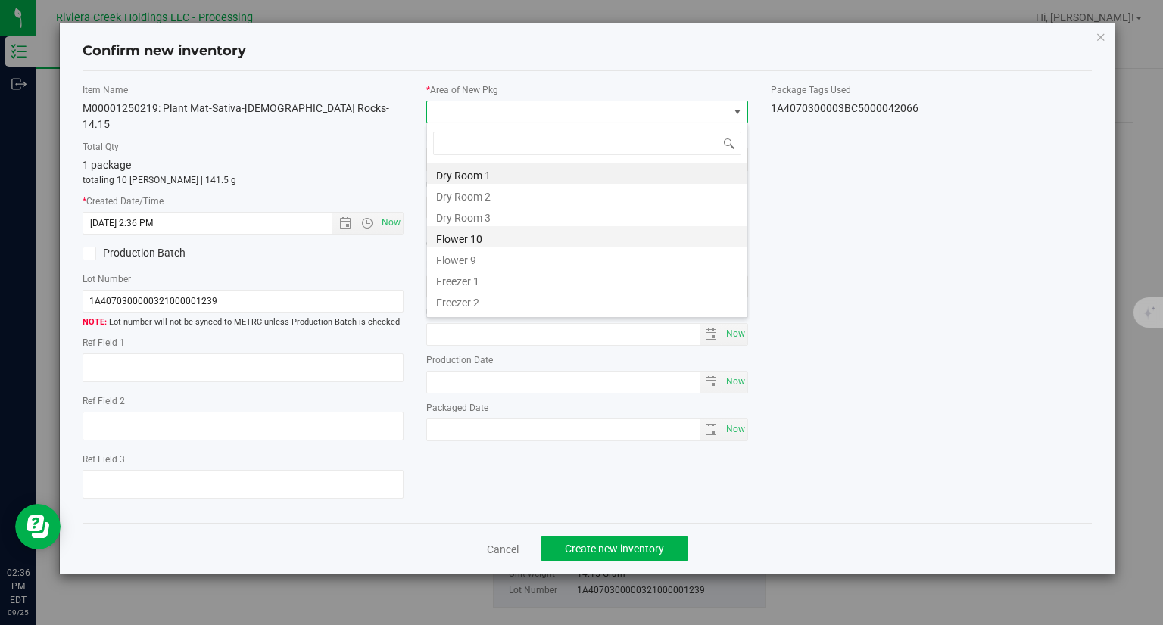
click at [491, 234] on li "Flower 10" at bounding box center [587, 236] width 320 height 21
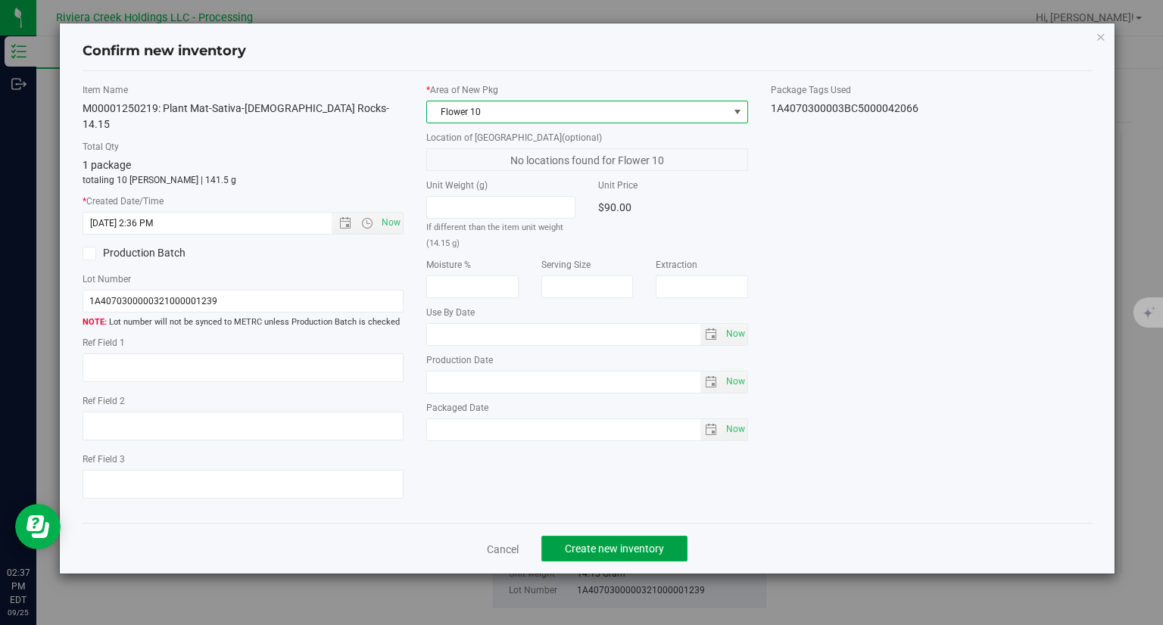
click at [630, 543] on span "Create new inventory" at bounding box center [614, 549] width 99 height 12
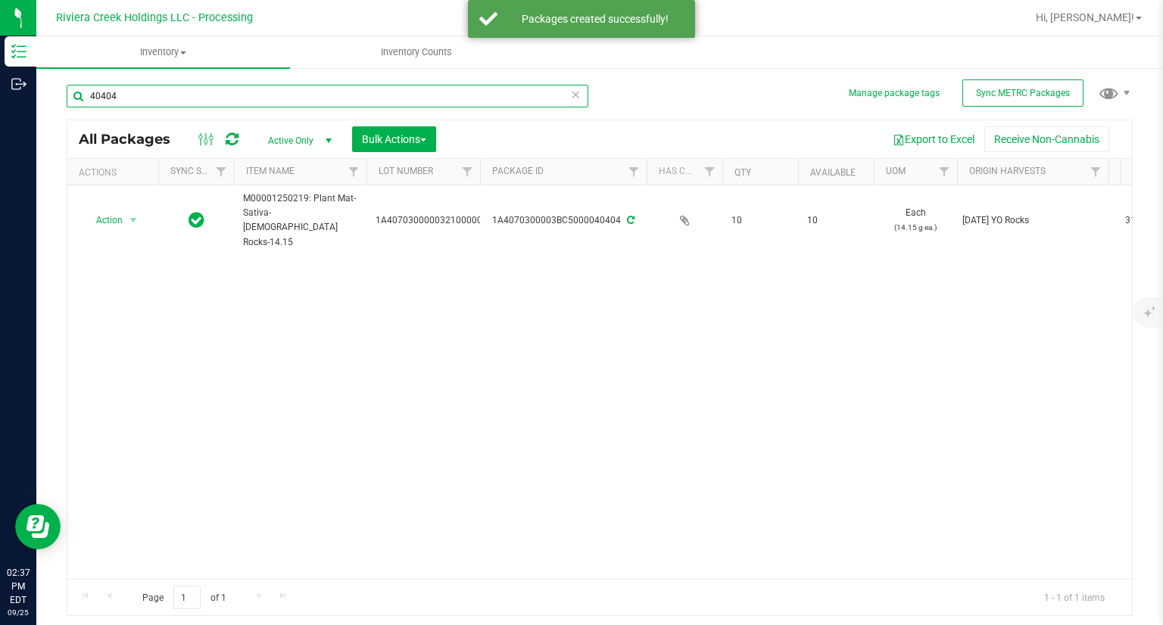
click at [111, 89] on input "40404" at bounding box center [328, 96] width 522 height 23
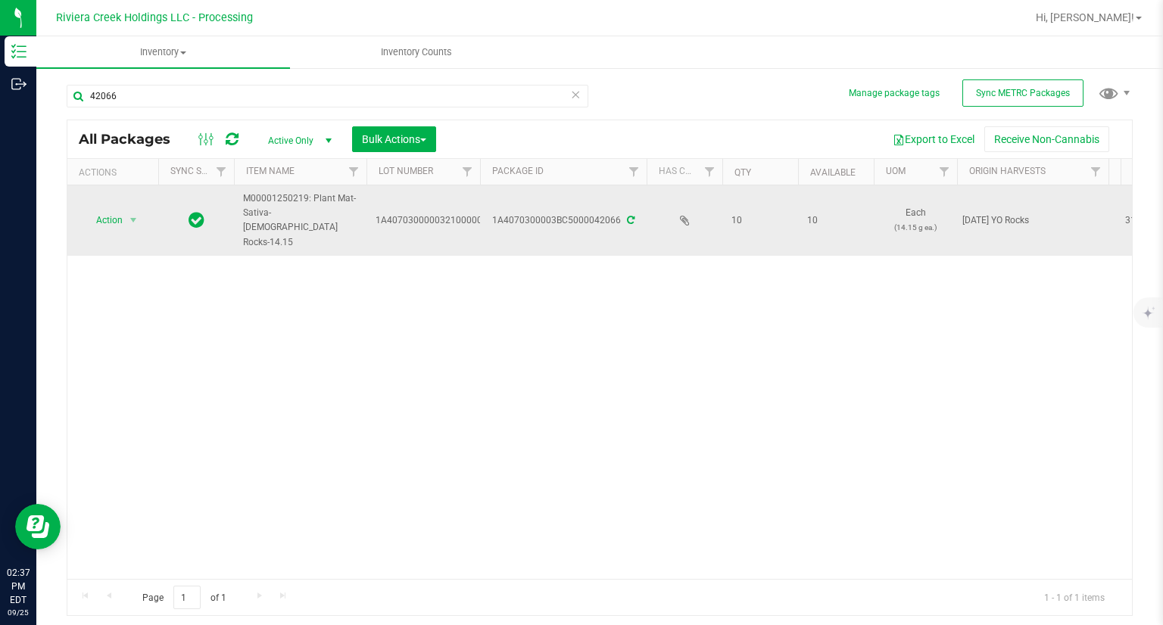
click at [114, 210] on span "Action" at bounding box center [103, 220] width 41 height 21
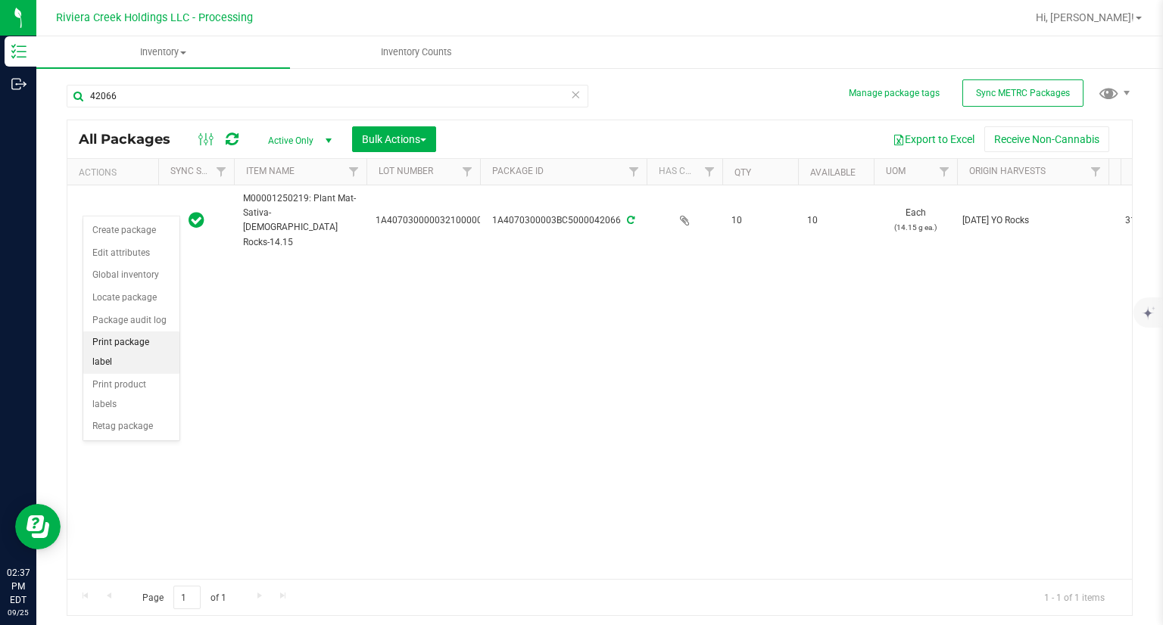
click at [154, 348] on li "Print package label" at bounding box center [131, 353] width 96 height 42
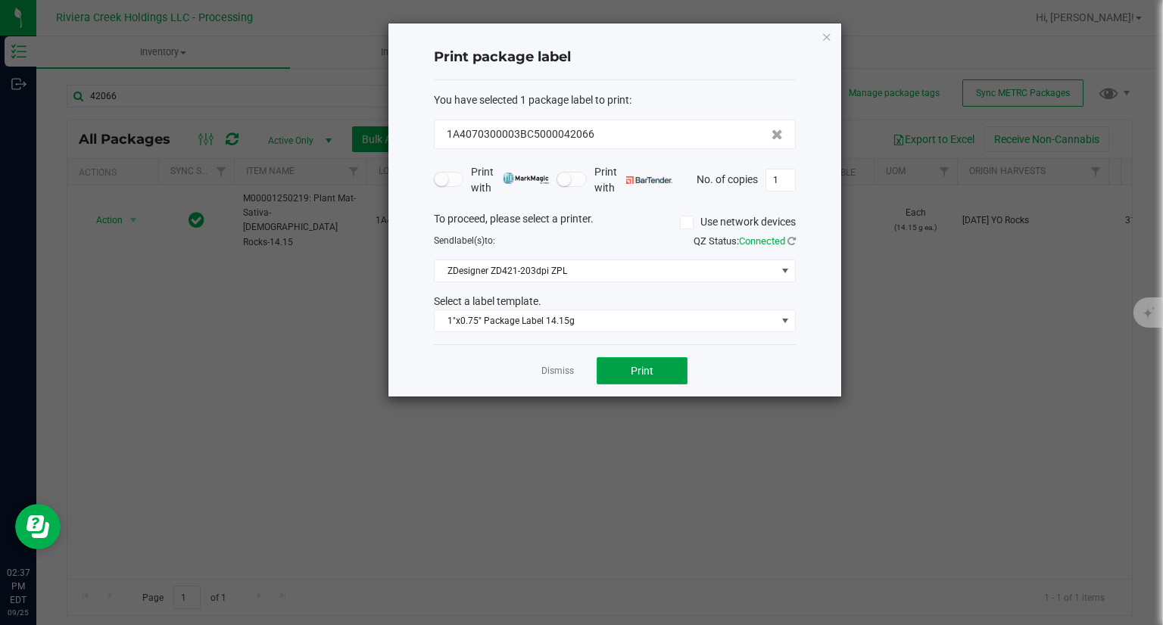
click at [672, 376] on button "Print" at bounding box center [642, 370] width 91 height 27
click at [828, 43] on icon "button" at bounding box center [827, 36] width 11 height 18
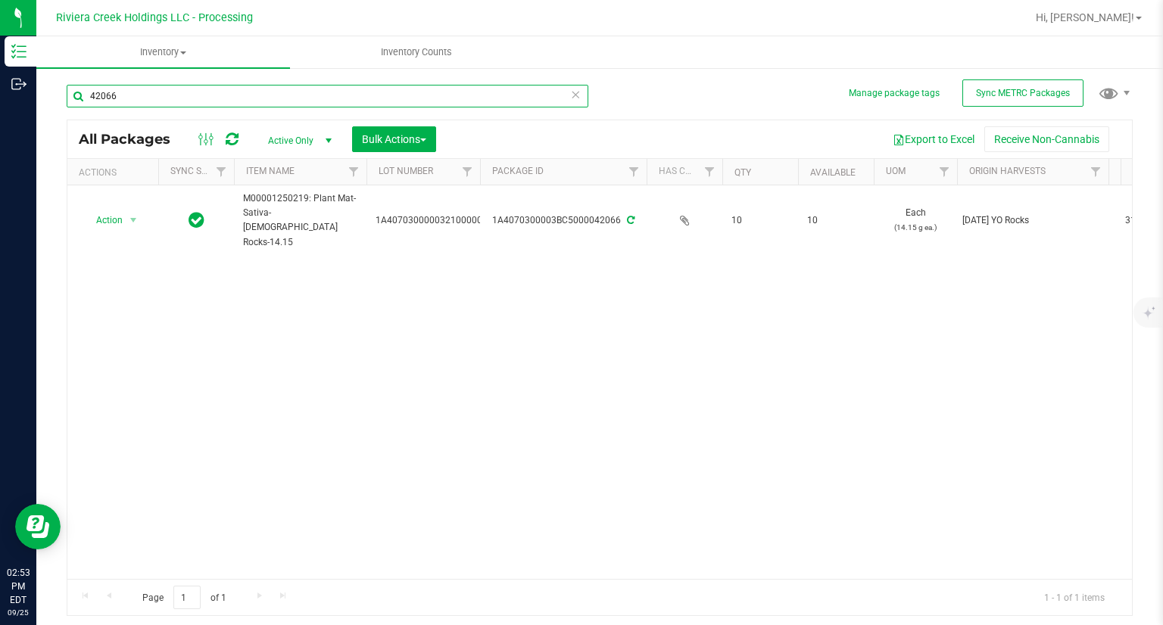
click at [401, 87] on input "42066" at bounding box center [328, 96] width 522 height 23
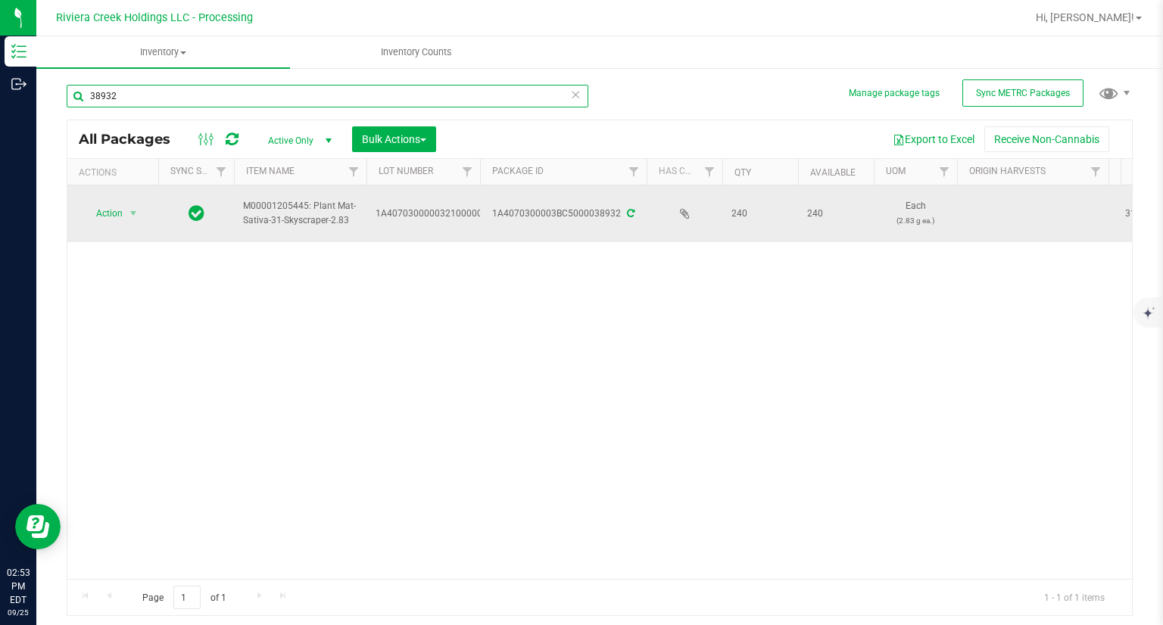
type input "38932"
click at [106, 212] on span "Action" at bounding box center [103, 213] width 41 height 21
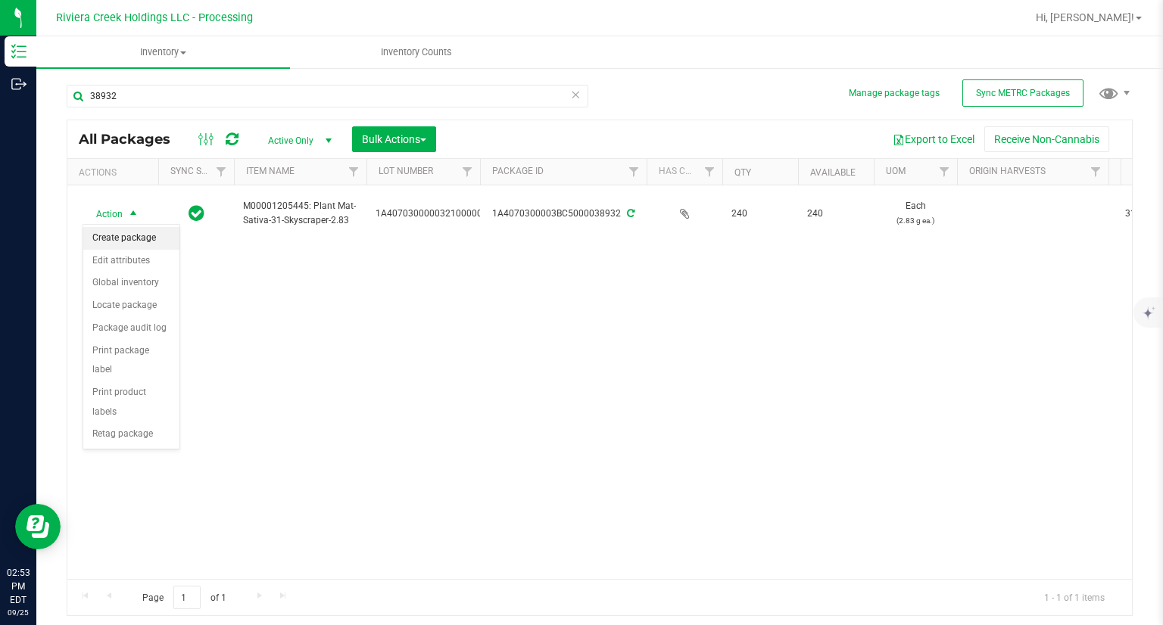
click at [134, 231] on li "Create package" at bounding box center [131, 238] width 96 height 23
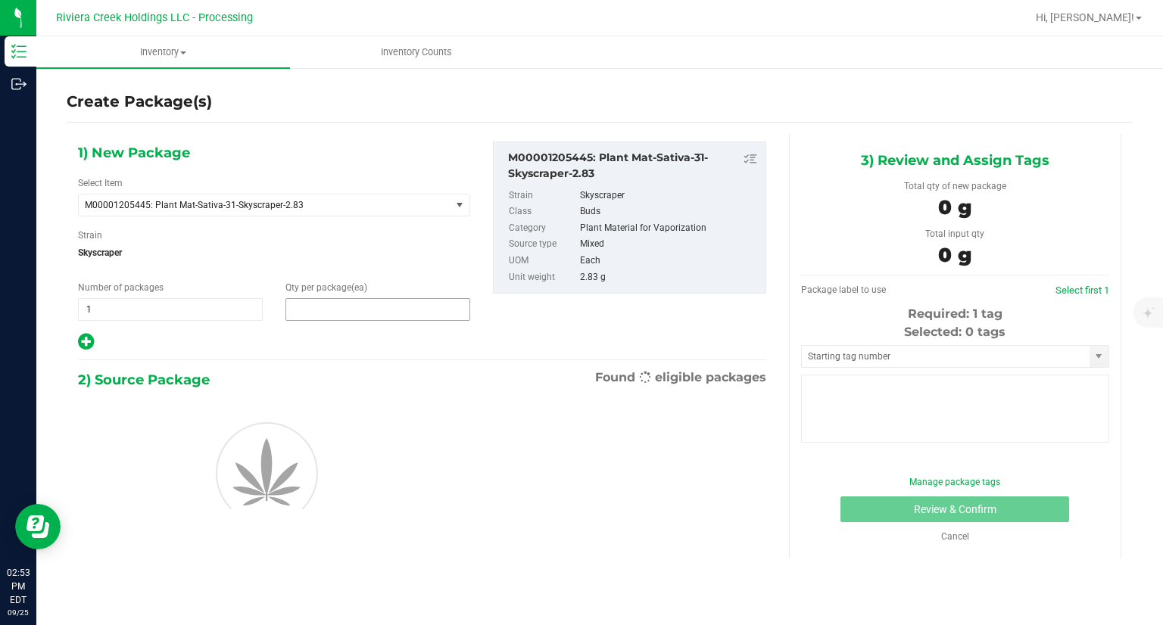
click at [314, 305] on span at bounding box center [377, 309] width 185 height 23
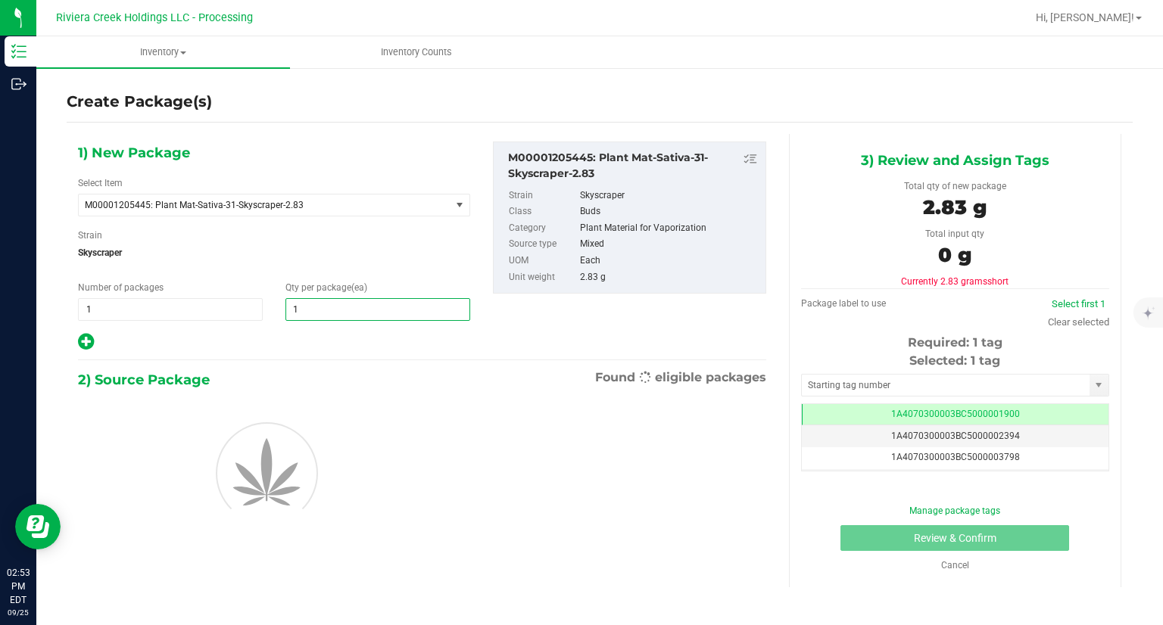
type input "10"
click at [315, 345] on div at bounding box center [274, 342] width 392 height 20
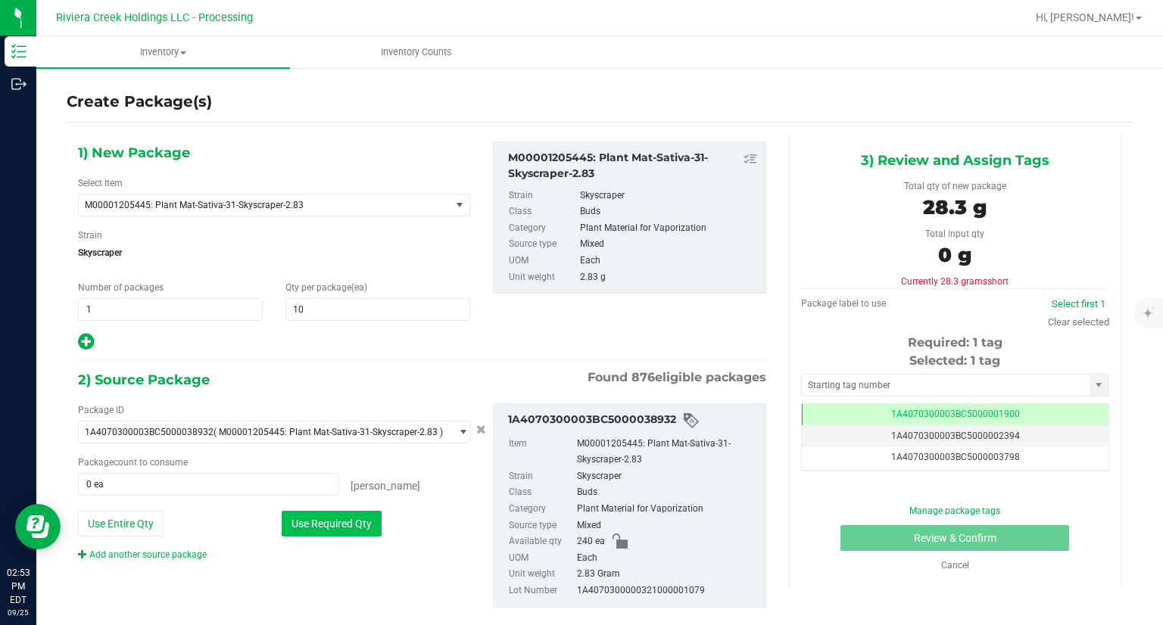
click at [367, 528] on button "Use Required Qty" at bounding box center [332, 524] width 100 height 26
type input "10 ea"
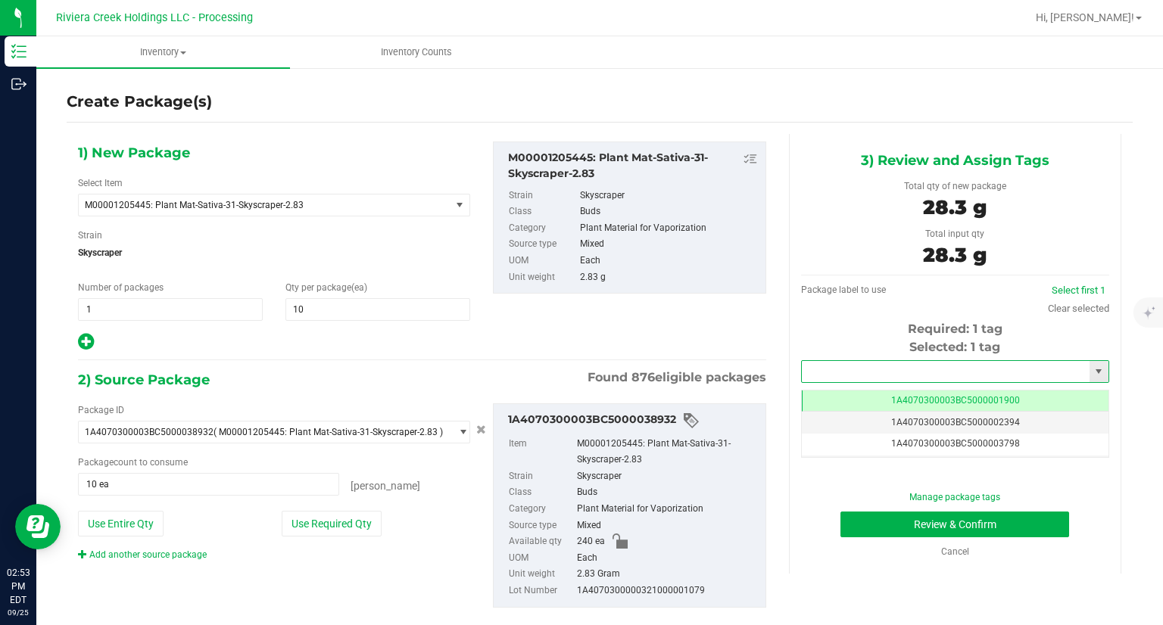
click at [831, 372] on input "text" at bounding box center [946, 371] width 288 height 21
click at [807, 391] on li "1A4070300003BC5000042067" at bounding box center [946, 397] width 304 height 23
type input "1A4070300003BC5000042067"
click at [869, 533] on button "Review & Confirm" at bounding box center [955, 525] width 229 height 26
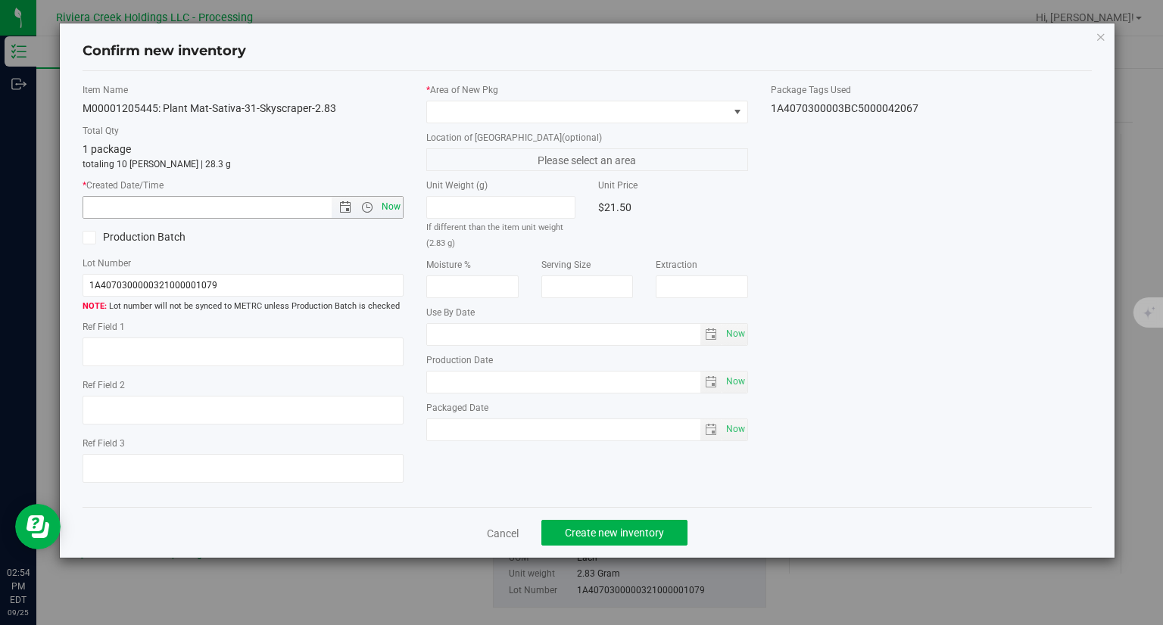
click at [403, 212] on span "Now" at bounding box center [392, 207] width 26 height 22
type input "[DATE] 2:54 PM"
click at [562, 133] on span "(optional)" at bounding box center [582, 138] width 40 height 11
click at [527, 112] on span at bounding box center [577, 111] width 301 height 21
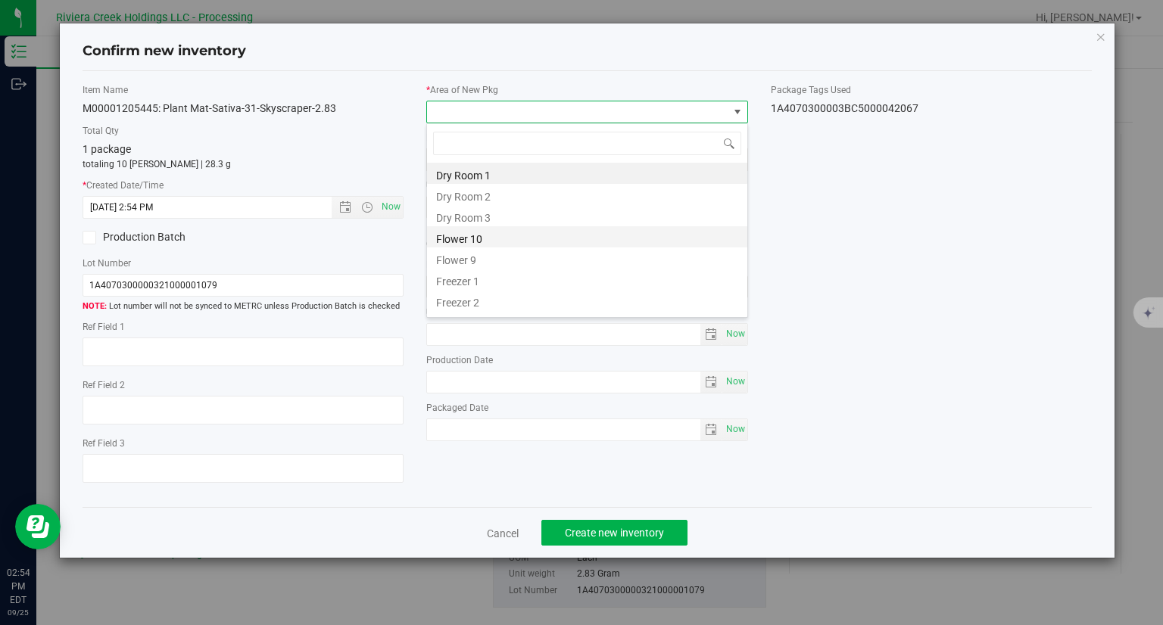
click at [506, 243] on li "Flower 10" at bounding box center [587, 236] width 320 height 21
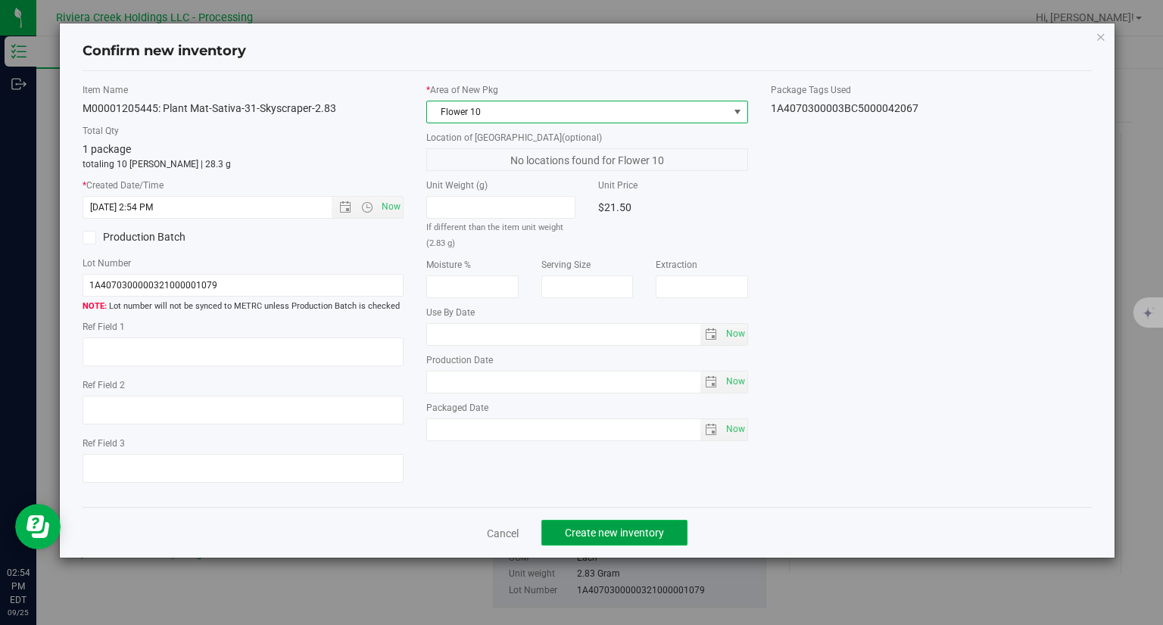
click at [608, 521] on button "Create new inventory" at bounding box center [614, 533] width 146 height 26
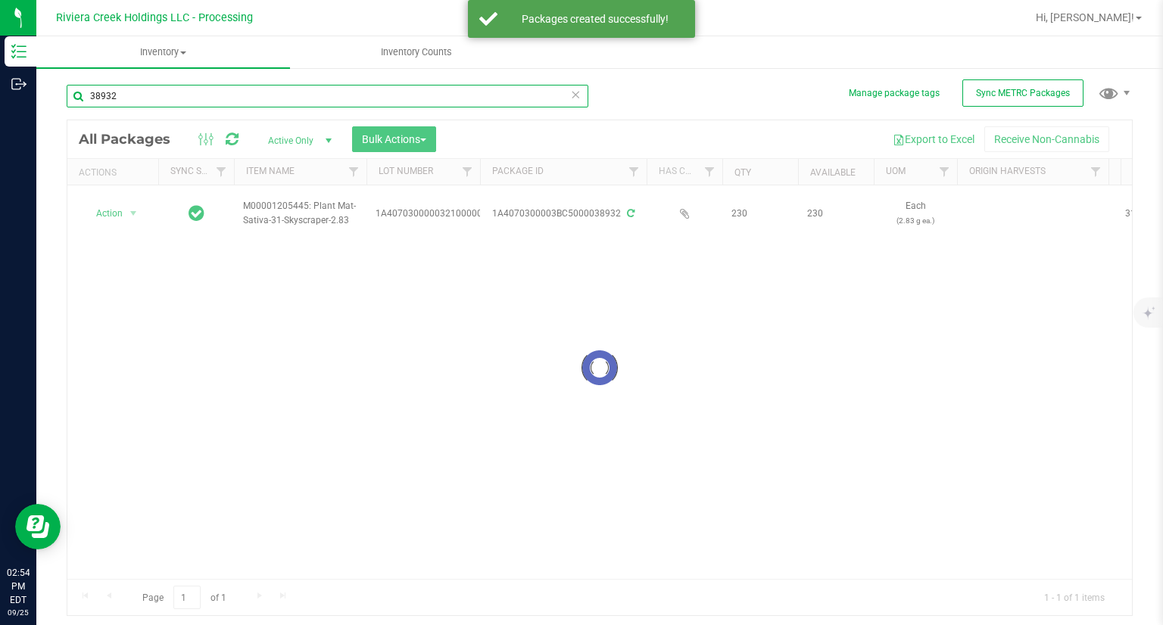
click at [145, 95] on input "38932" at bounding box center [328, 96] width 522 height 23
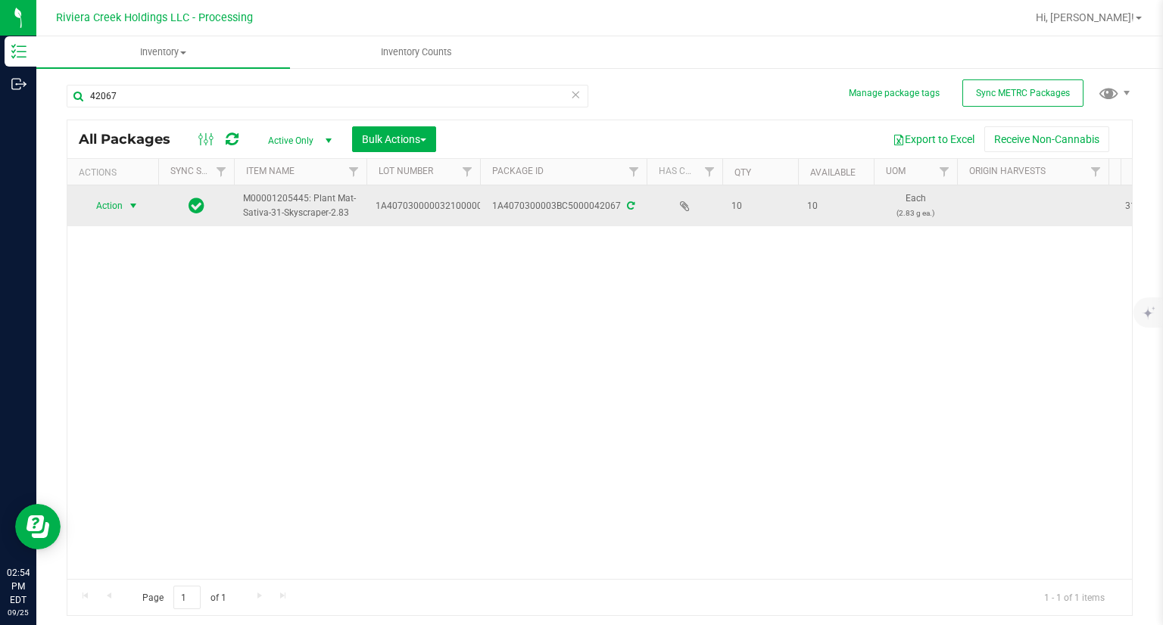
click at [111, 214] on span "Action" at bounding box center [103, 205] width 41 height 21
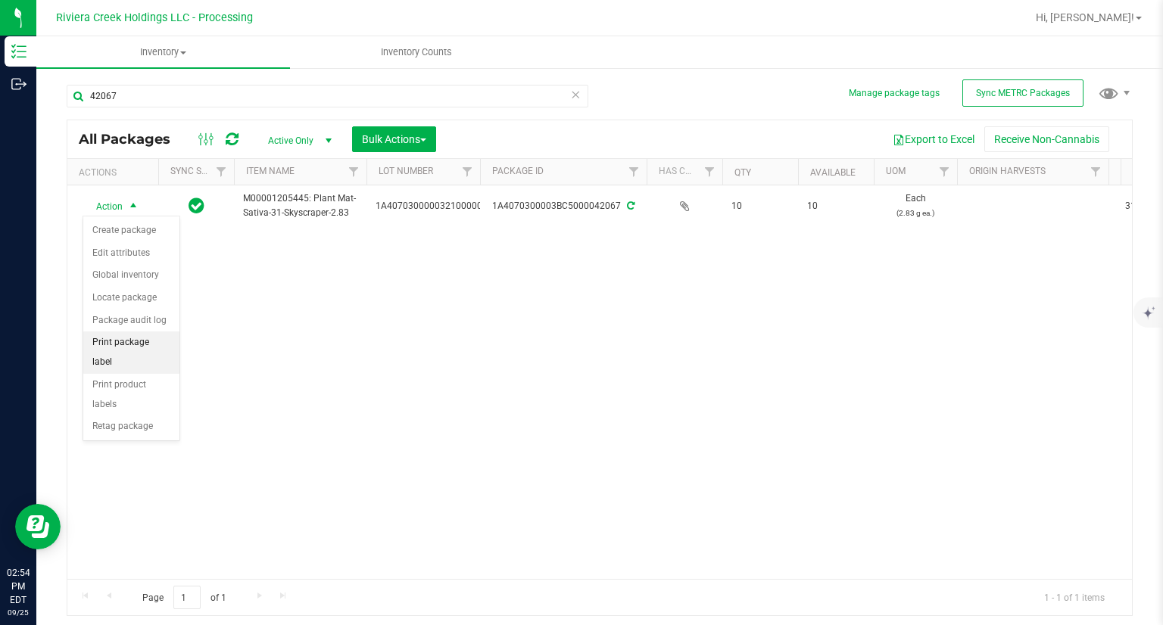
click at [158, 342] on li "Print package label" at bounding box center [131, 353] width 96 height 42
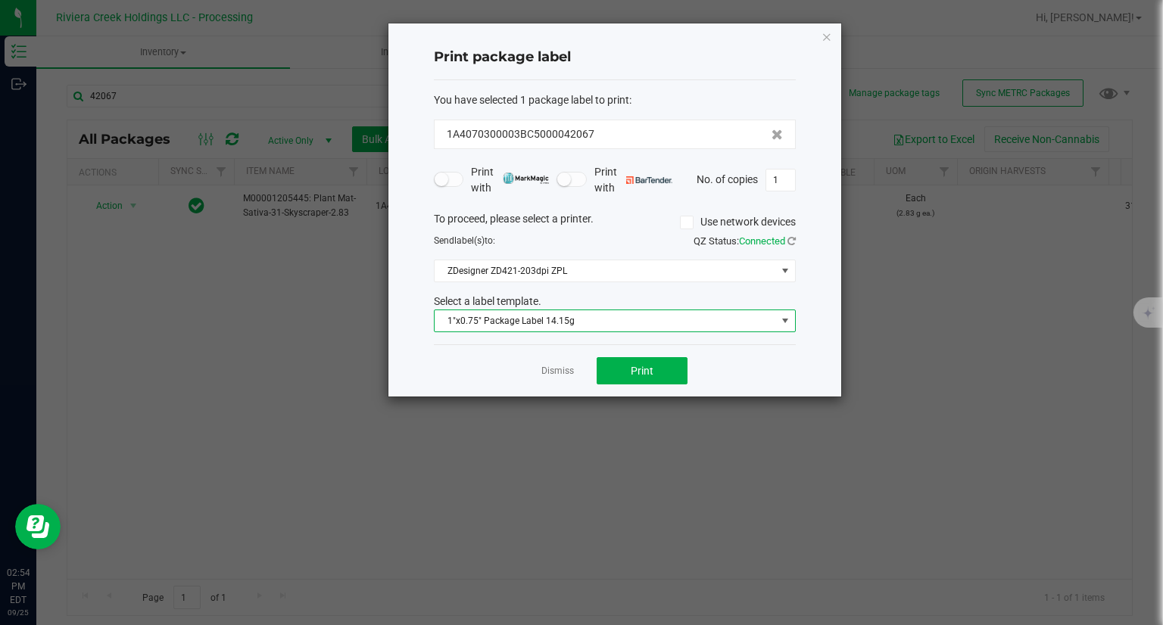
click at [542, 310] on span "1"x0.75" Package Label 14.15g" at bounding box center [606, 320] width 342 height 21
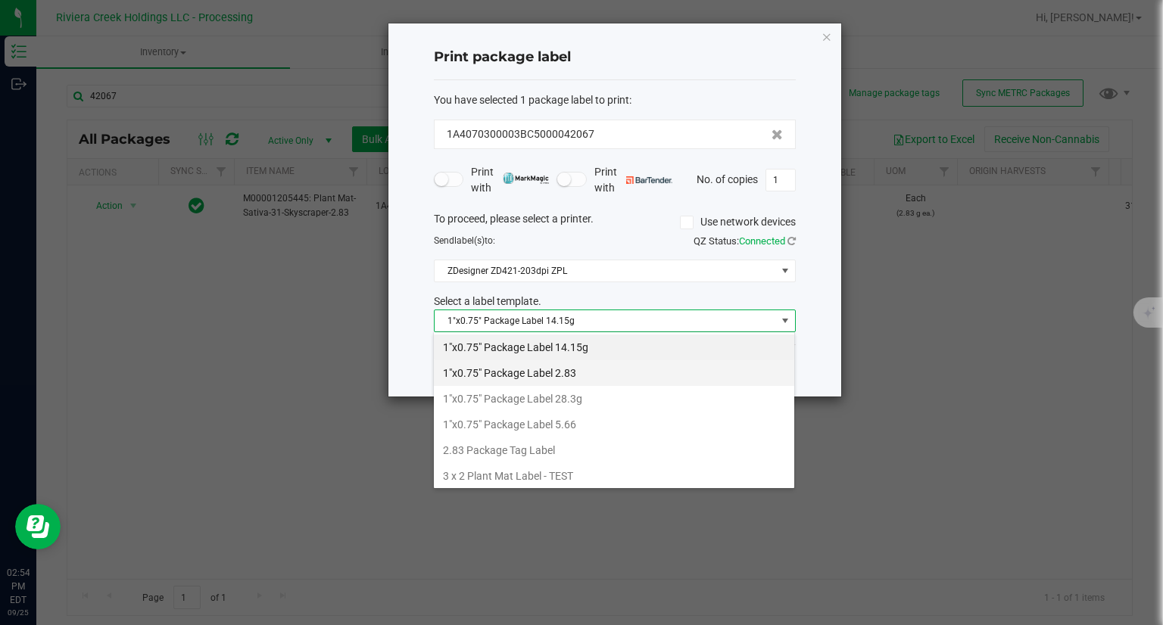
click at [582, 373] on li "1"x0.75" Package Label 2.83" at bounding box center [614, 373] width 360 height 26
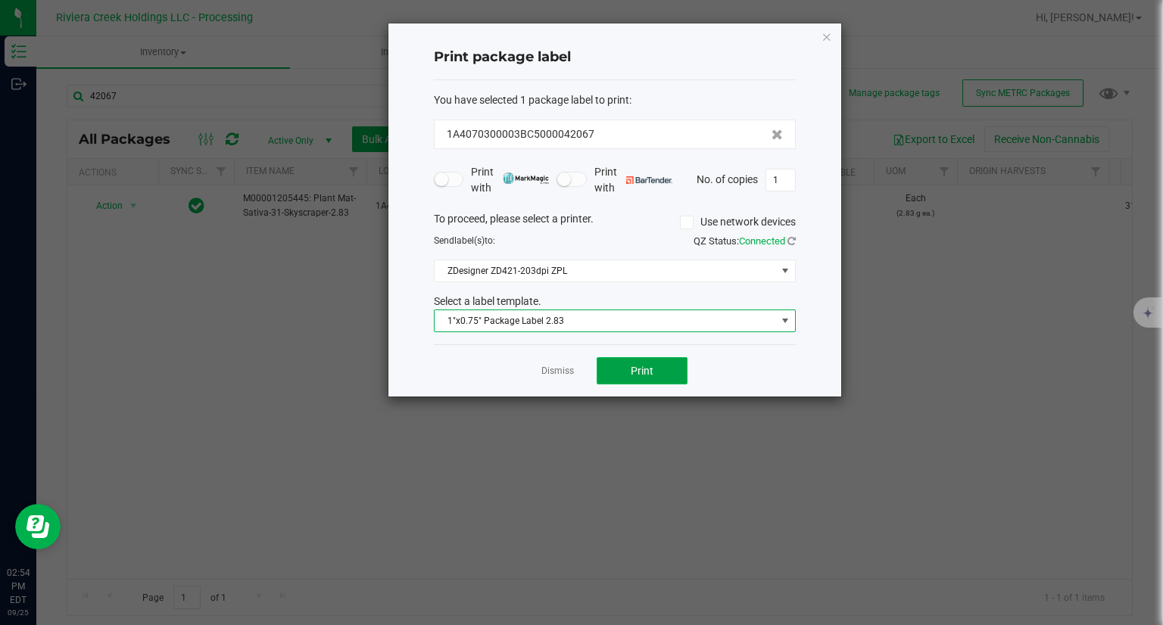
click at [651, 363] on button "Print" at bounding box center [642, 370] width 91 height 27
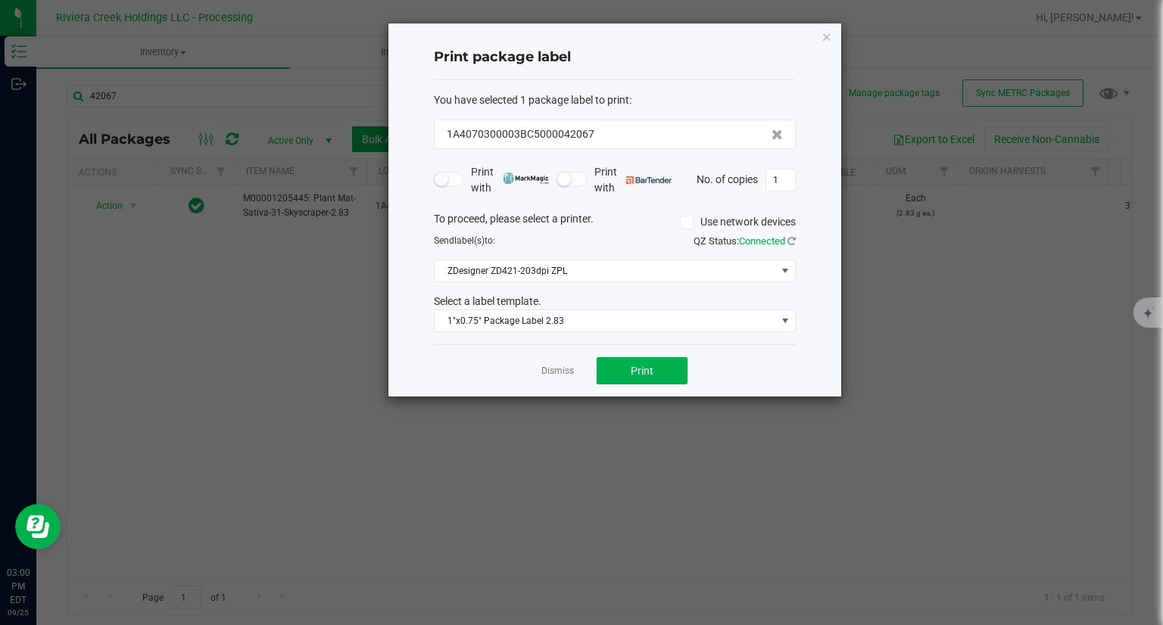
click at [818, 39] on div "Print package label You have selected 1 package label to print : 1A4070300003BC…" at bounding box center [614, 209] width 453 height 373
click at [822, 39] on icon "button" at bounding box center [827, 36] width 11 height 18
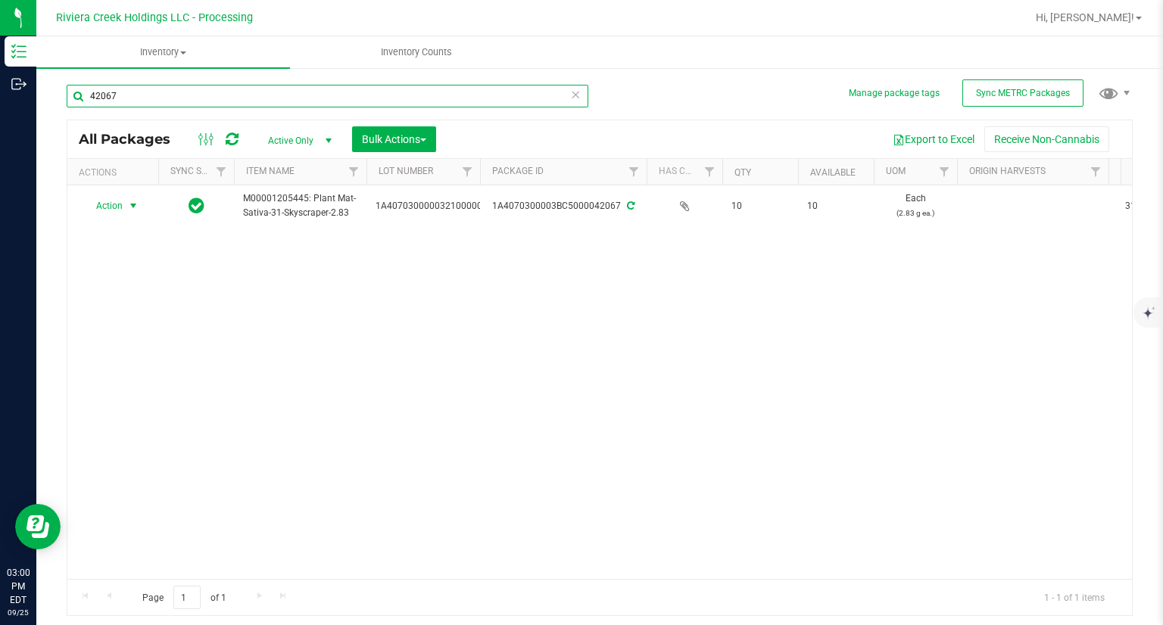
click at [240, 89] on input "42067" at bounding box center [328, 96] width 522 height 23
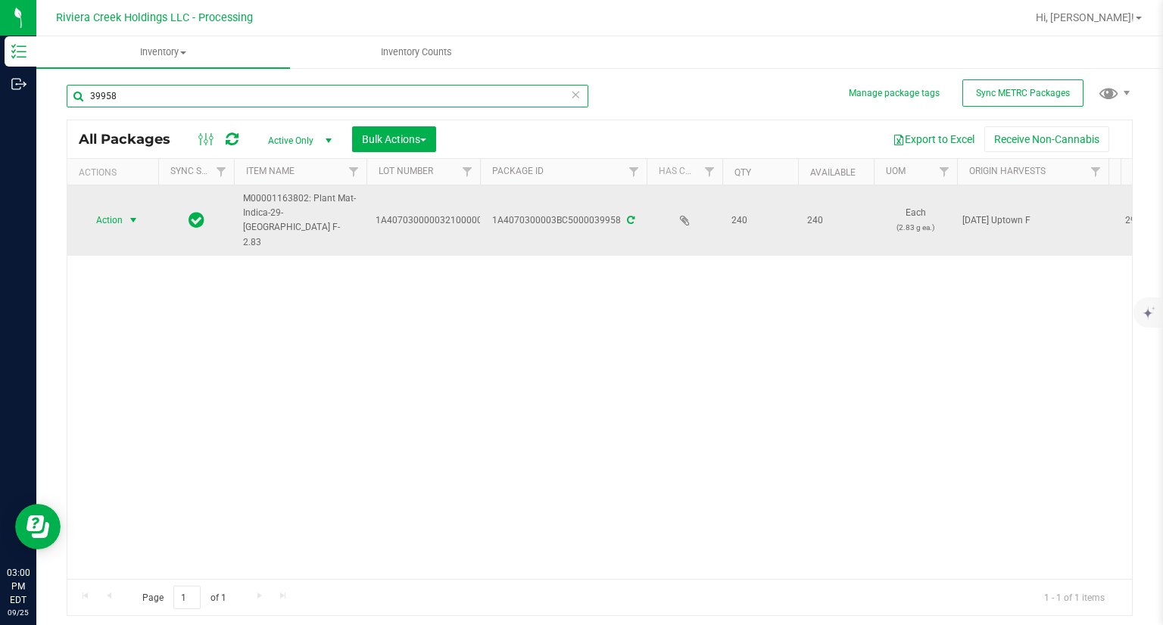
type input "39958"
click at [121, 214] on span "Action" at bounding box center [103, 220] width 41 height 21
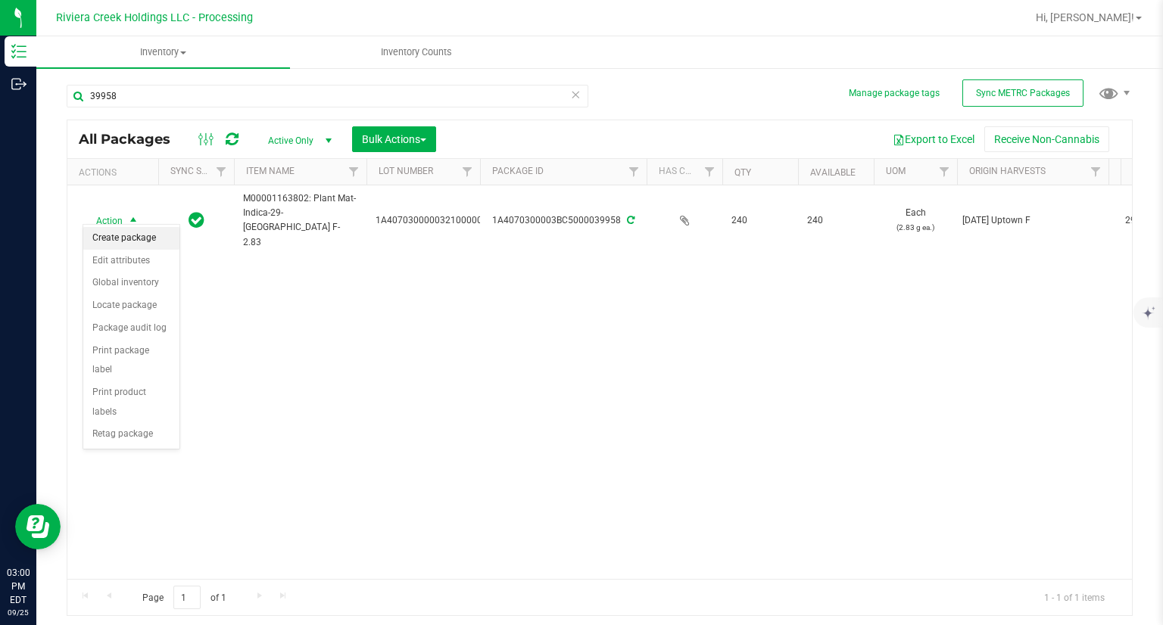
click at [136, 234] on li "Create package" at bounding box center [131, 238] width 96 height 23
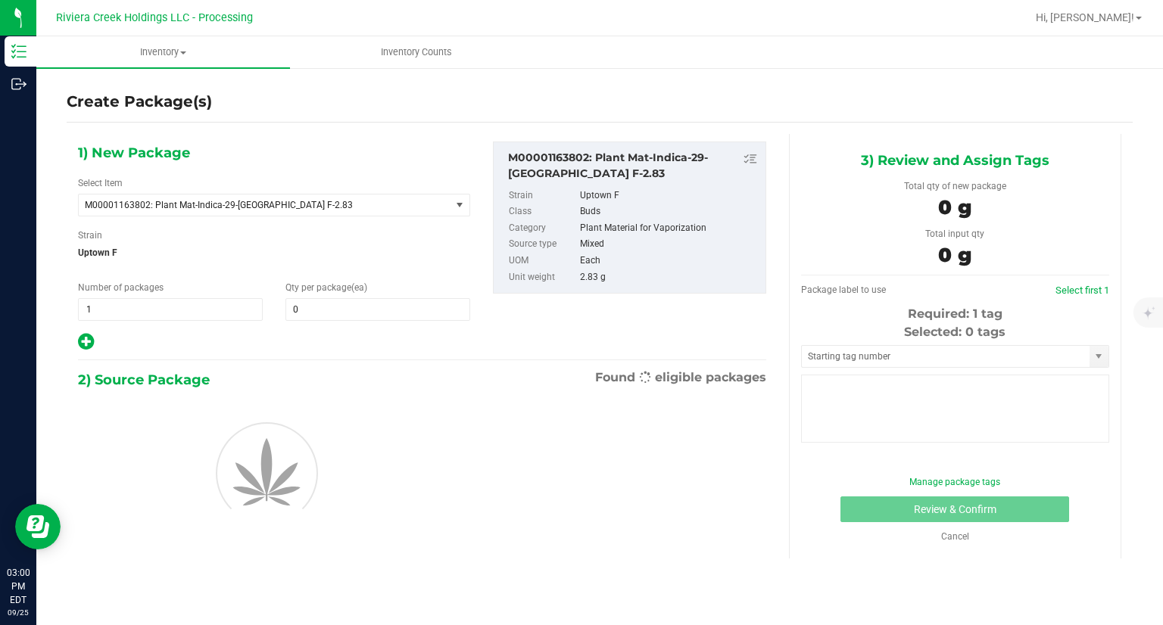
type input "0"
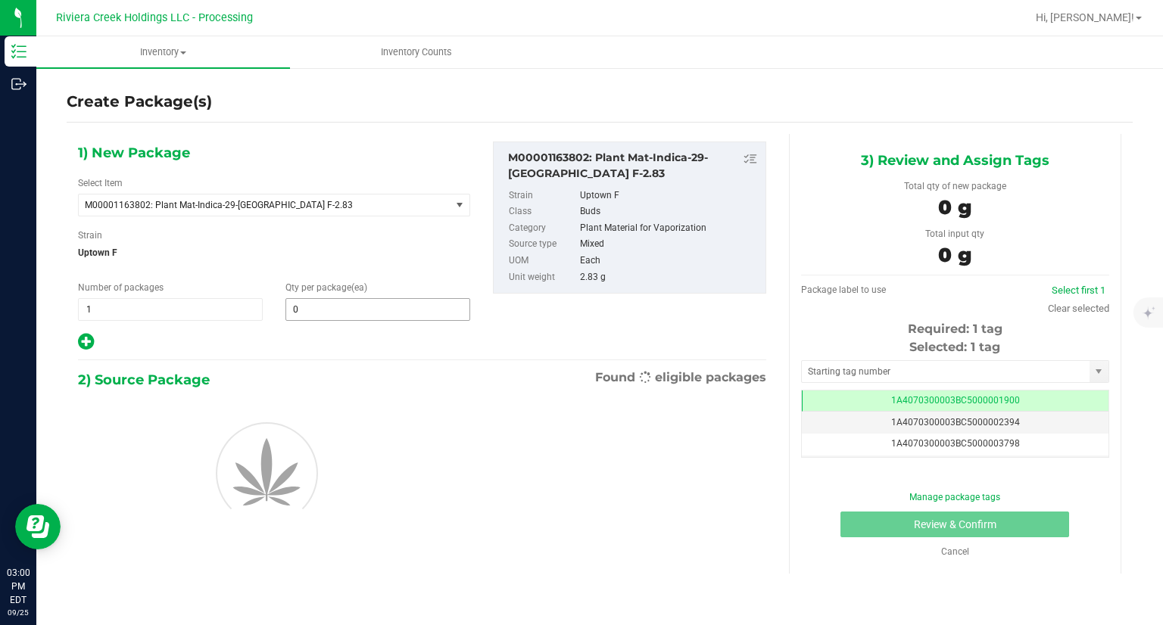
click at [355, 317] on span "0 0" at bounding box center [377, 309] width 185 height 23
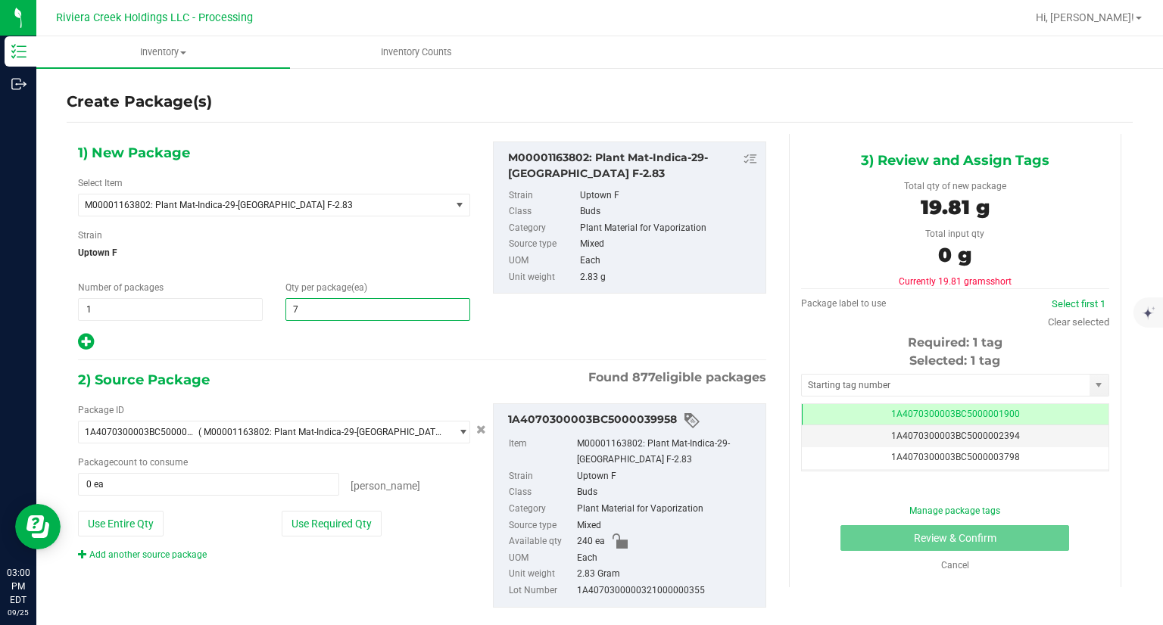
type input "70"
click at [343, 371] on div "2) Source Package Found 877 eligible packages" at bounding box center [422, 380] width 688 height 23
click at [305, 519] on button "Use Required Qty" at bounding box center [332, 524] width 100 height 26
type input "70 ea"
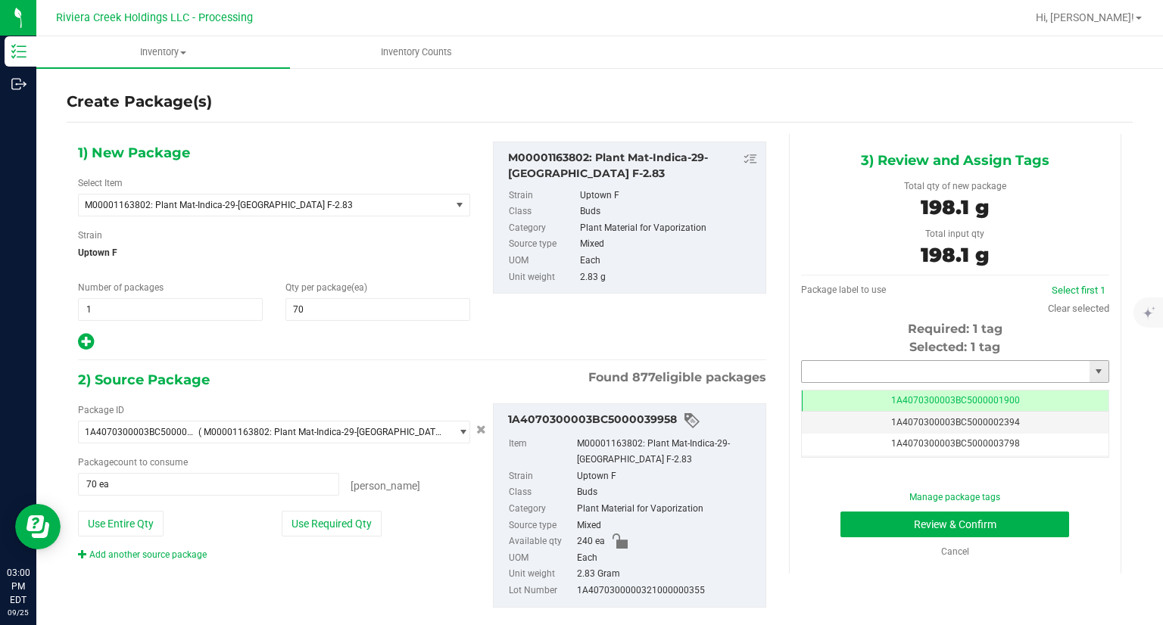
click at [811, 370] on input "text" at bounding box center [946, 371] width 288 height 21
click at [800, 395] on li "1A4070300003BC5000042068" at bounding box center [946, 397] width 304 height 23
type input "1A4070300003BC5000042068"
click at [847, 526] on button "Review & Confirm" at bounding box center [955, 525] width 229 height 26
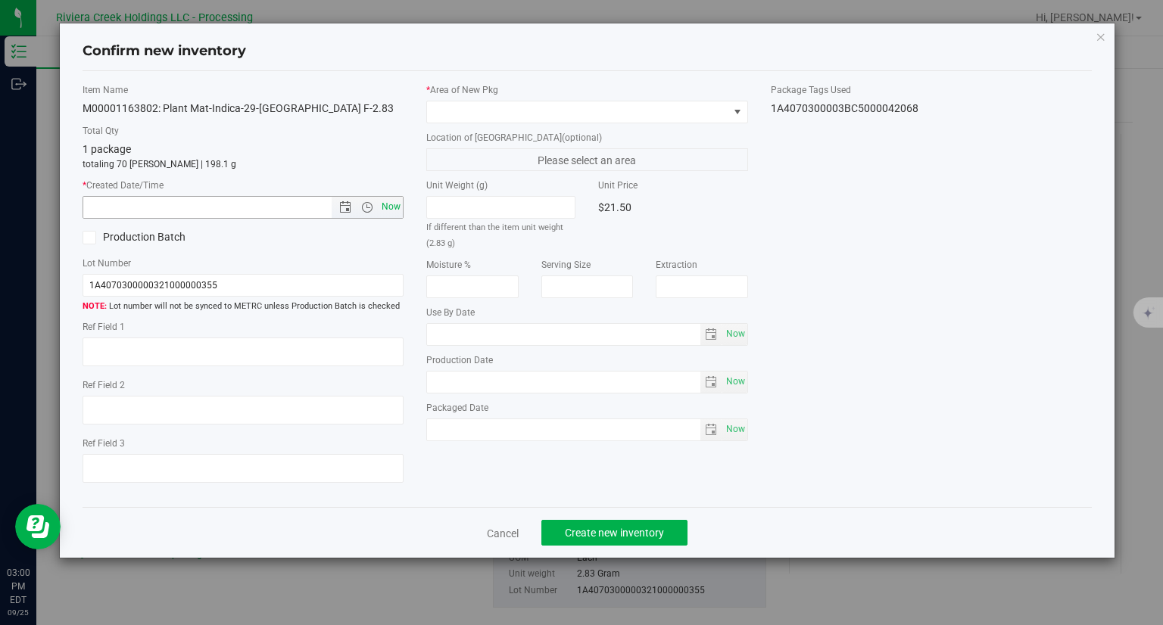
click at [398, 211] on span "Now" at bounding box center [392, 207] width 26 height 22
type input "[DATE] 3:00 PM"
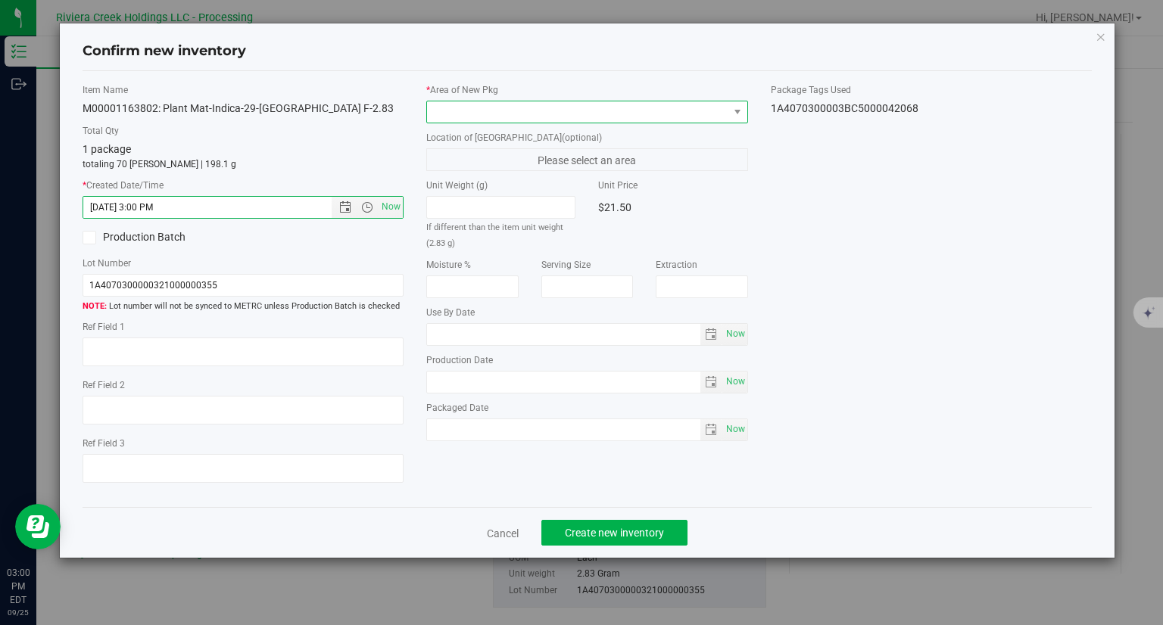
click at [496, 107] on span at bounding box center [577, 111] width 301 height 21
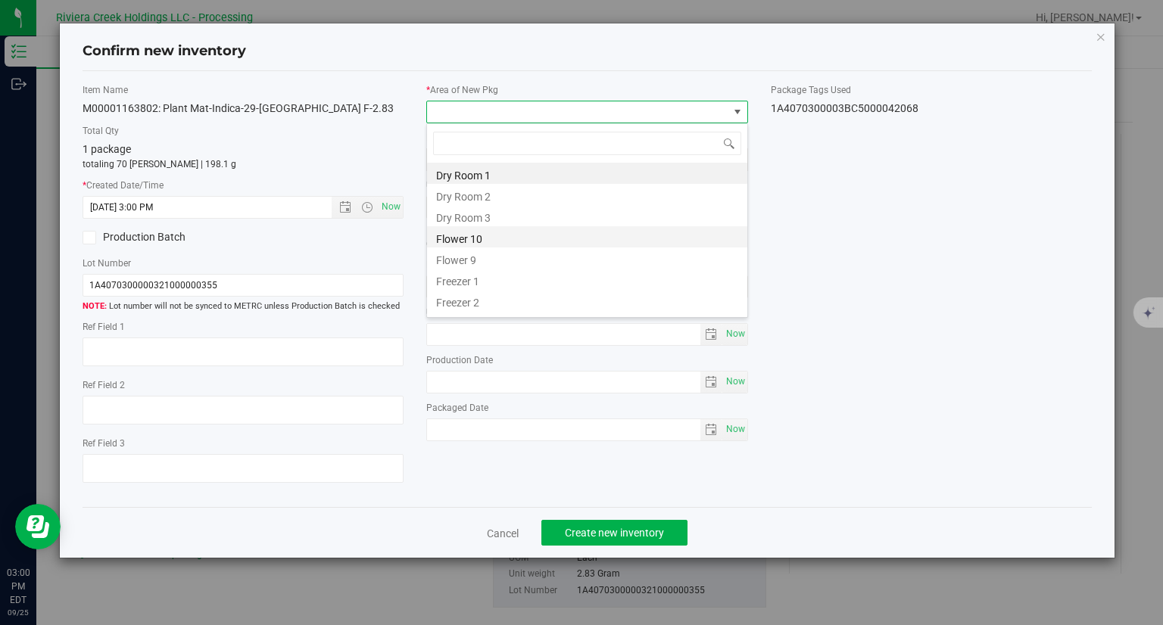
click at [474, 237] on li "Flower 10" at bounding box center [587, 236] width 320 height 21
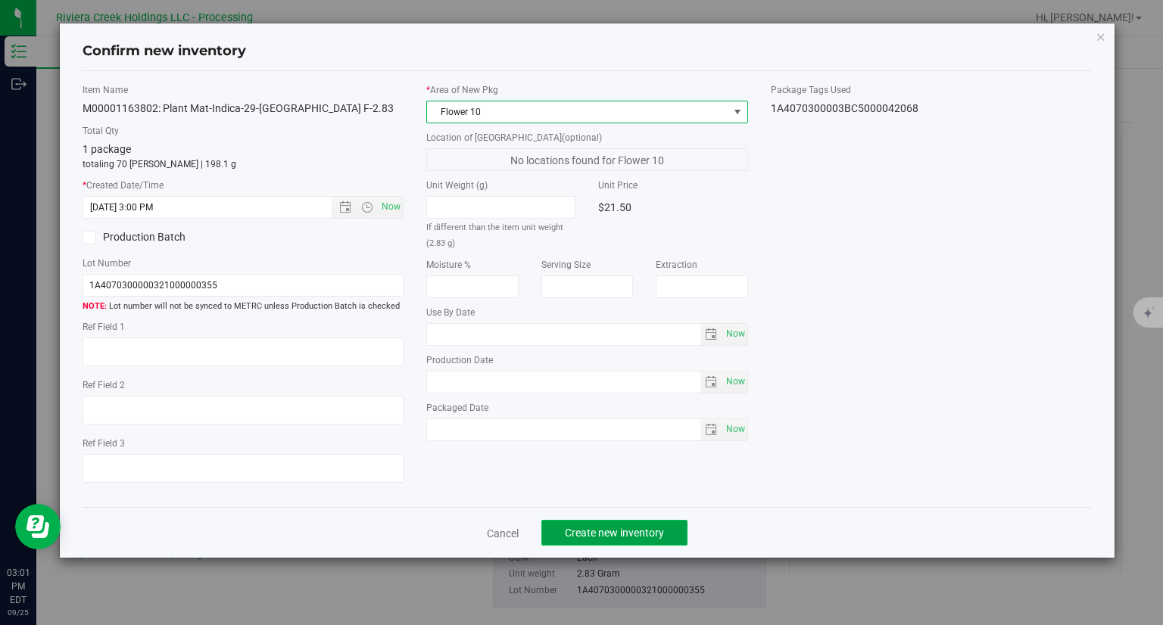
click at [651, 529] on span "Create new inventory" at bounding box center [614, 533] width 99 height 12
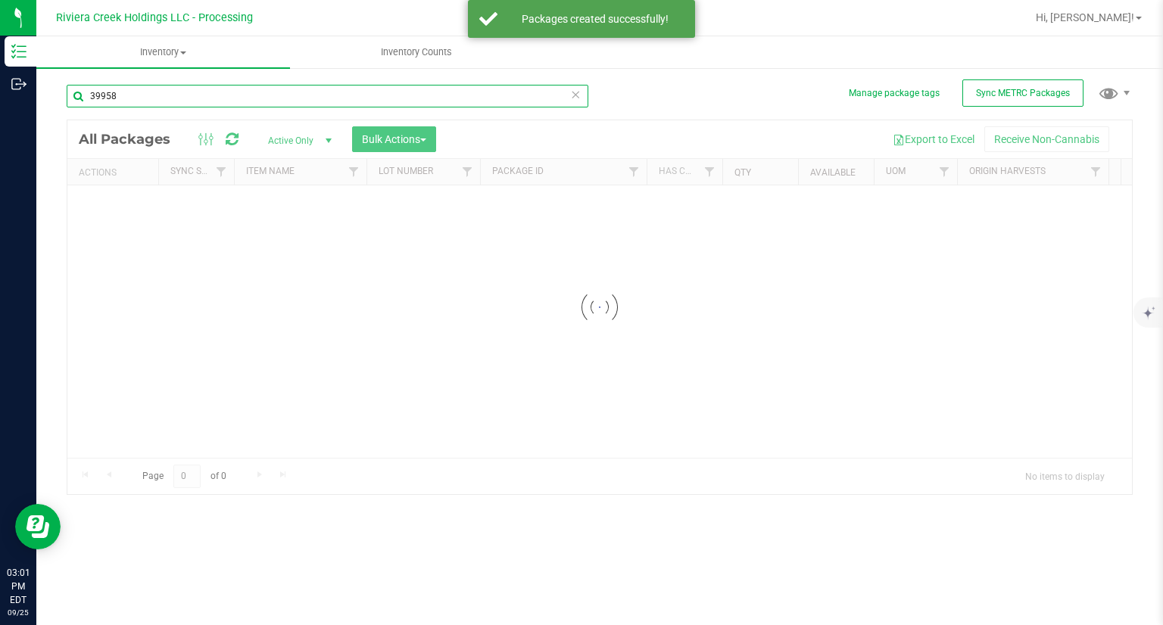
click at [178, 95] on input "39958" at bounding box center [328, 96] width 522 height 23
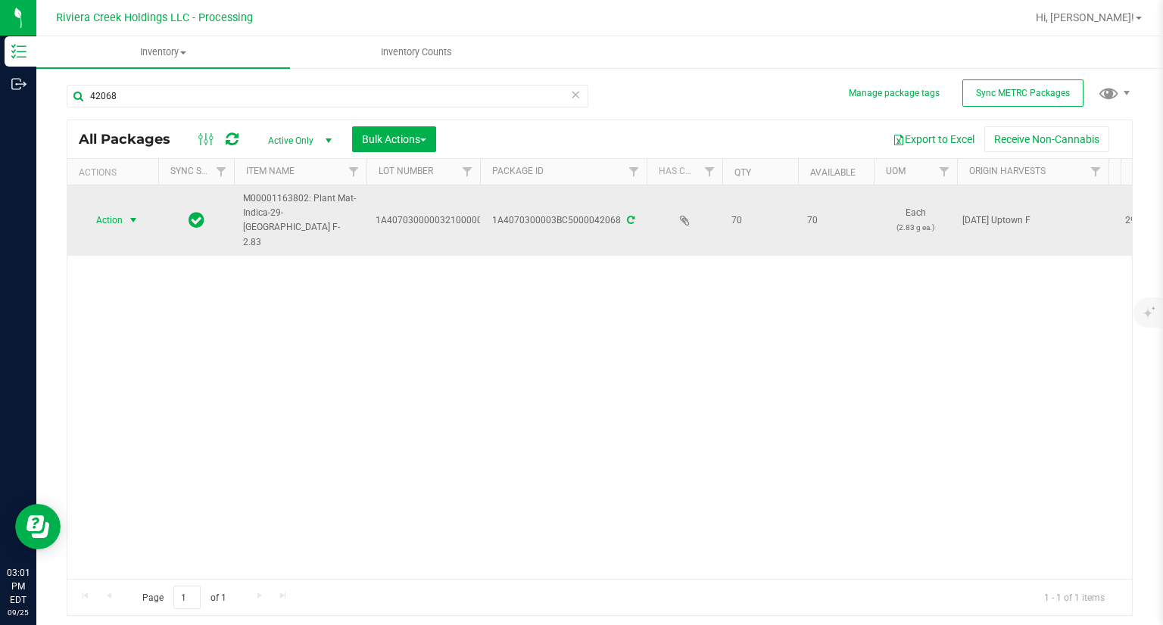
click at [115, 210] on span "Action" at bounding box center [103, 220] width 41 height 21
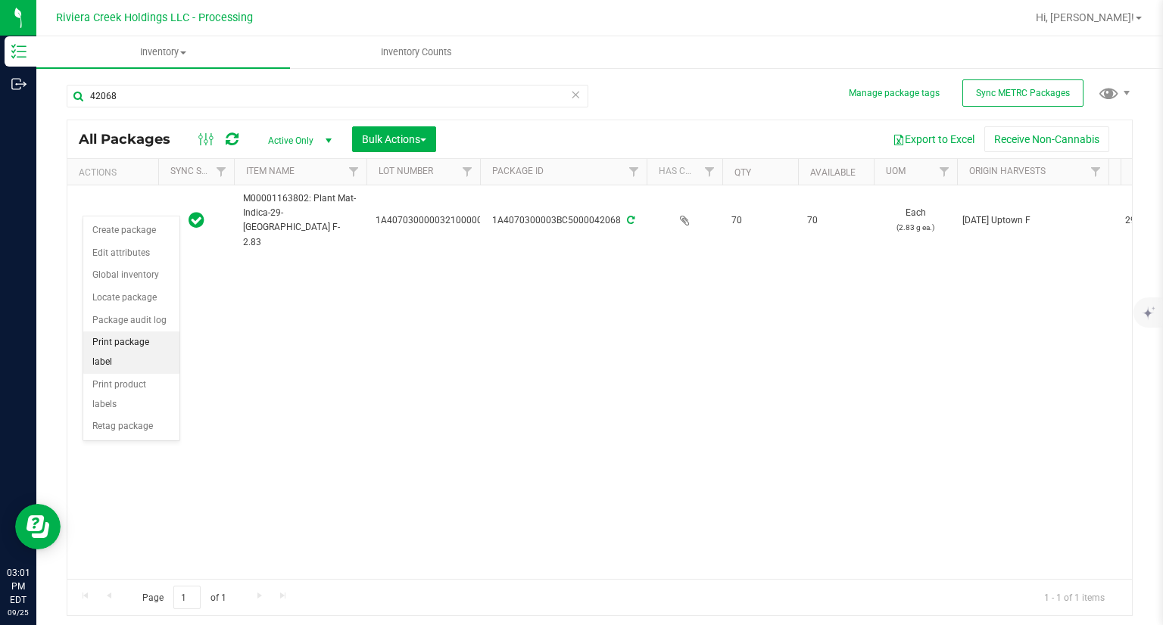
click at [173, 346] on li "Print package label" at bounding box center [131, 353] width 96 height 42
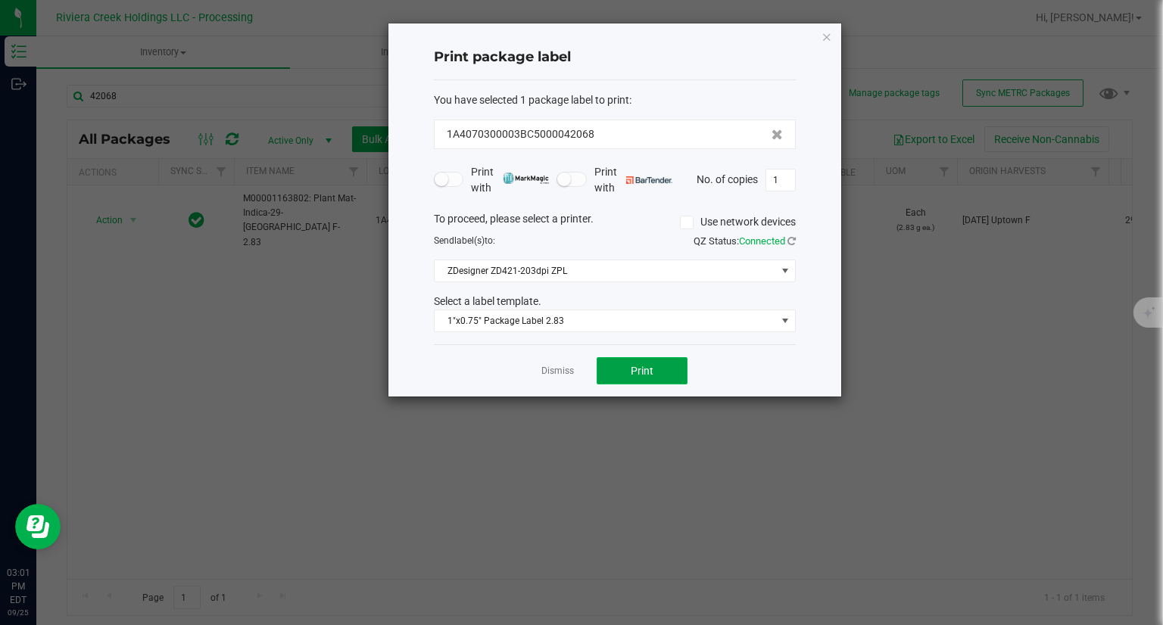
click at [666, 370] on button "Print" at bounding box center [642, 370] width 91 height 27
click at [827, 43] on icon "button" at bounding box center [827, 36] width 11 height 18
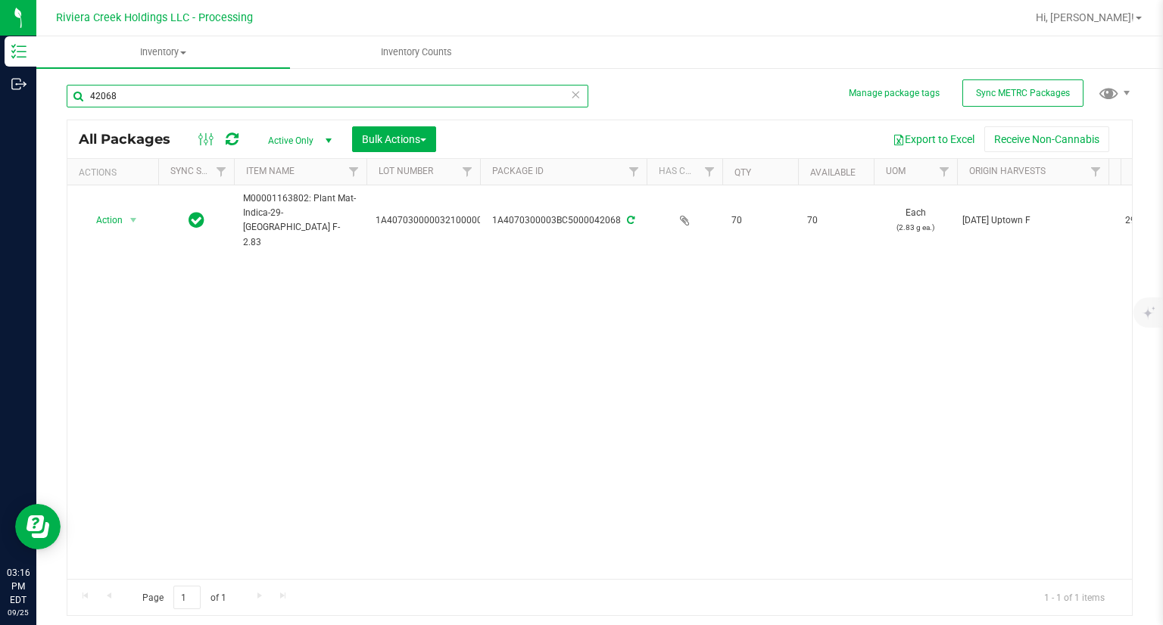
click at [172, 105] on input "42068" at bounding box center [328, 96] width 522 height 23
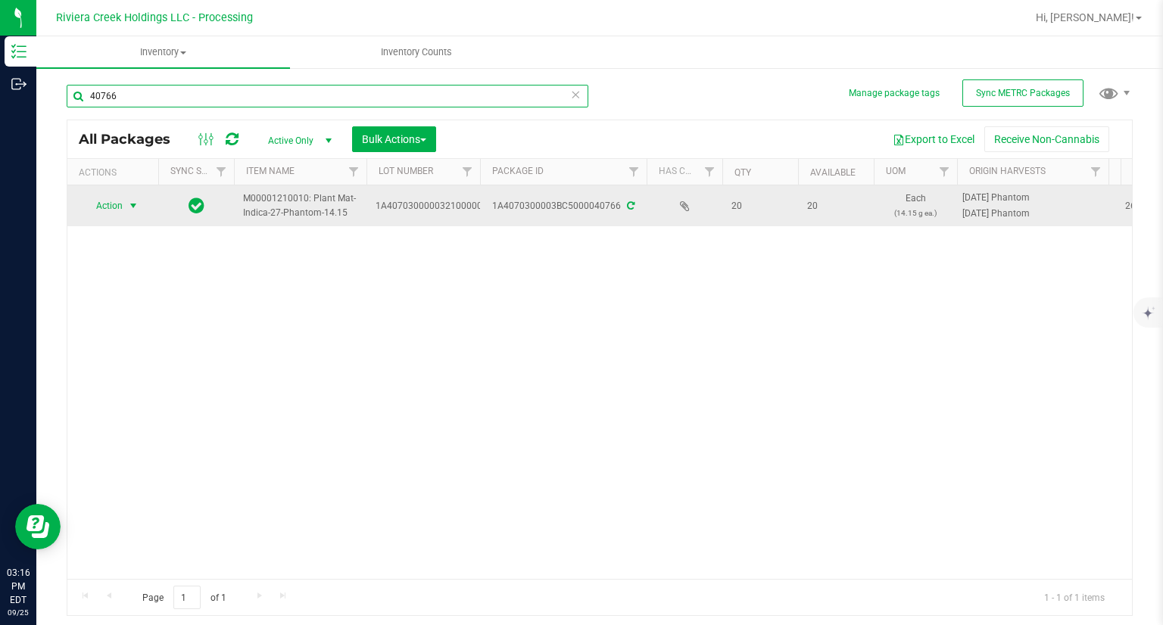
type input "40766"
click at [97, 205] on span "Action" at bounding box center [103, 205] width 41 height 21
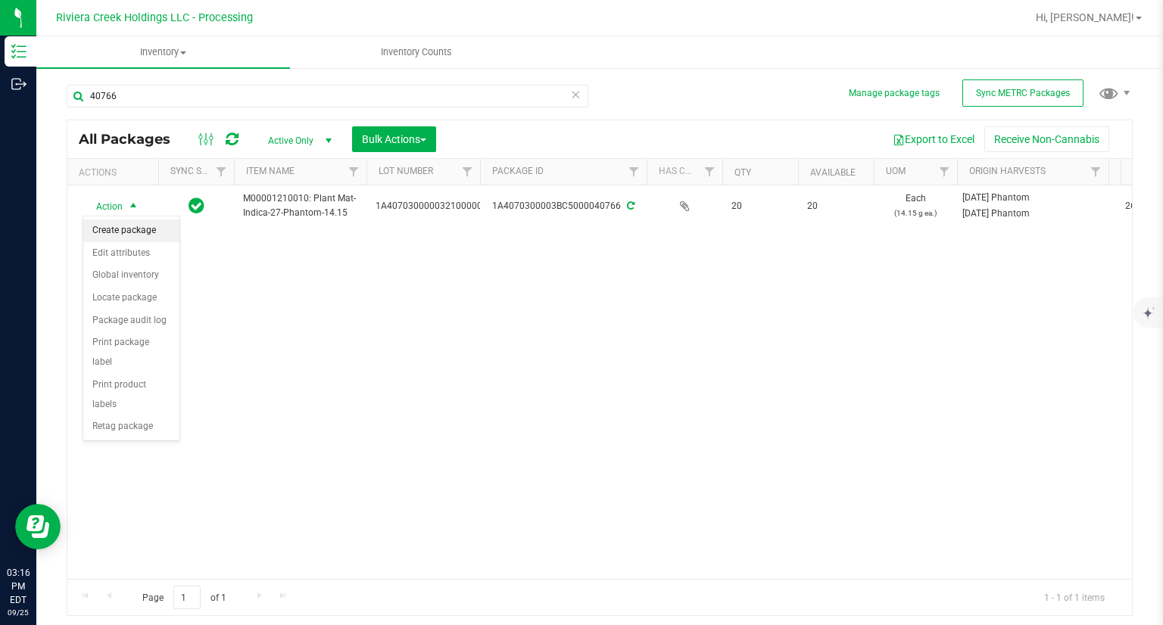
click at [112, 231] on li "Create package" at bounding box center [131, 231] width 96 height 23
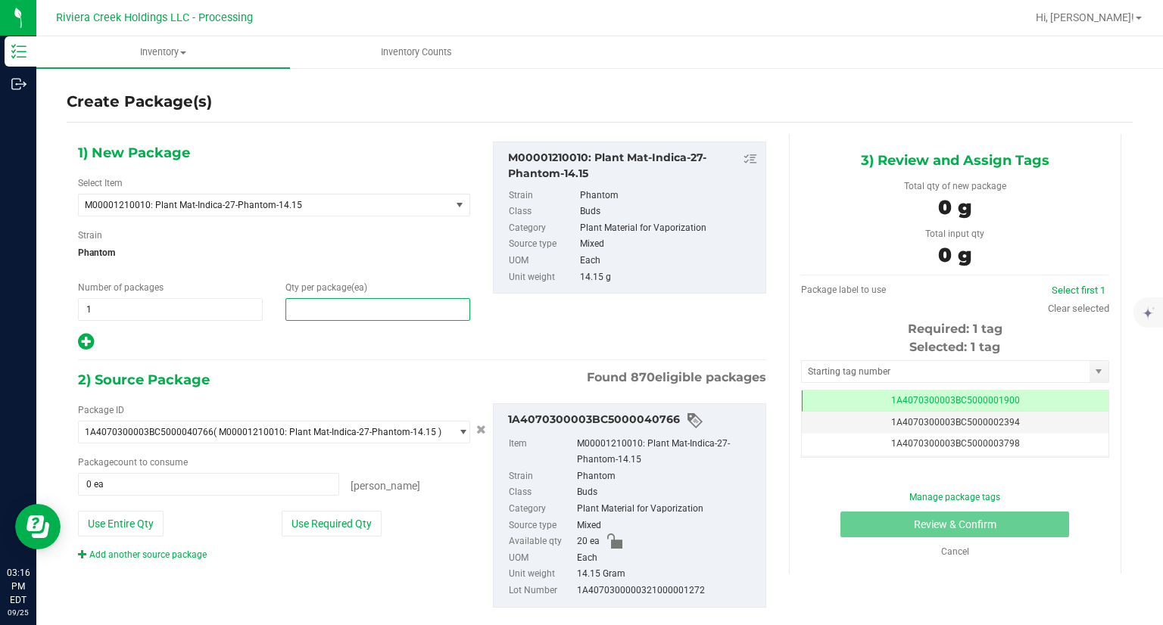
click at [309, 313] on span at bounding box center [377, 309] width 185 height 23
type input "5"
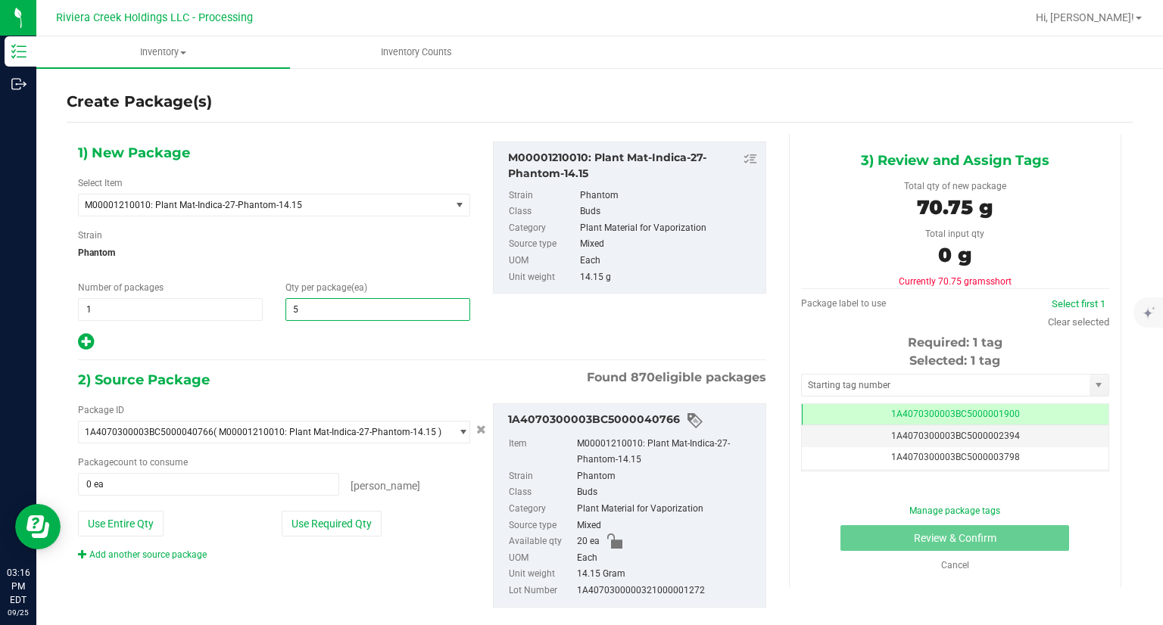
type input "5"
click at [288, 344] on div at bounding box center [274, 342] width 392 height 20
drag, startPoint x: 366, startPoint y: 527, endPoint x: 487, endPoint y: 495, distance: 125.3
click at [366, 528] on button "Use Required Qty" at bounding box center [332, 524] width 100 height 26
type input "5 ea"
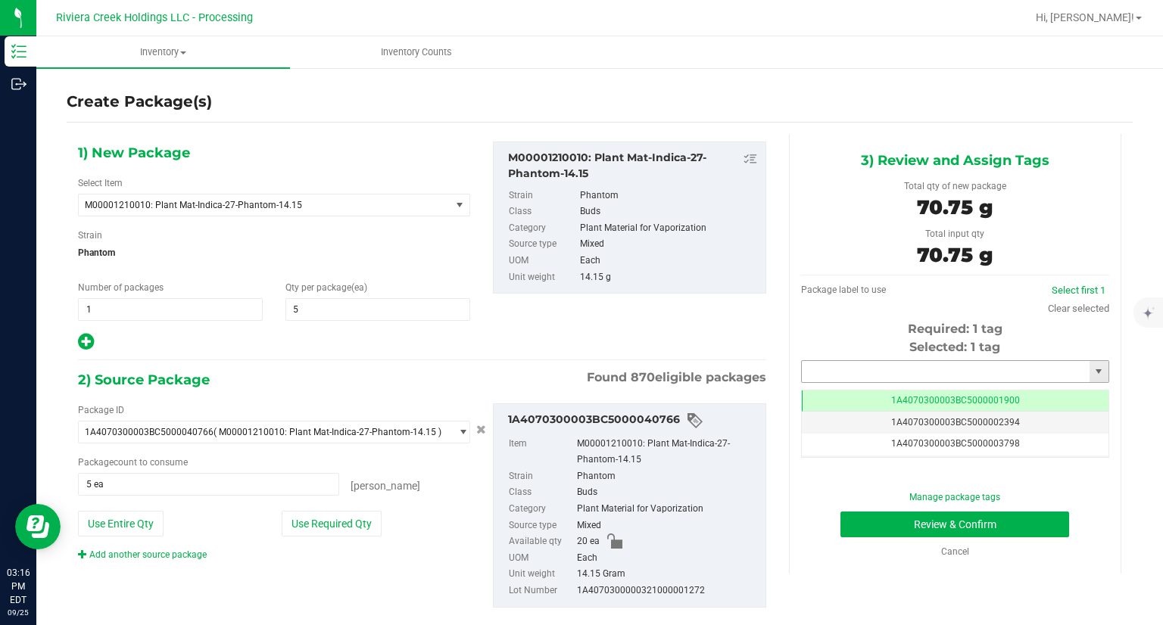
click at [852, 371] on input "text" at bounding box center [946, 371] width 288 height 21
click at [820, 402] on li "1A4070300003BC5000042069" at bounding box center [946, 397] width 304 height 23
type input "1A4070300003BC5000042069"
click at [850, 523] on button "Review & Confirm" at bounding box center [955, 525] width 229 height 26
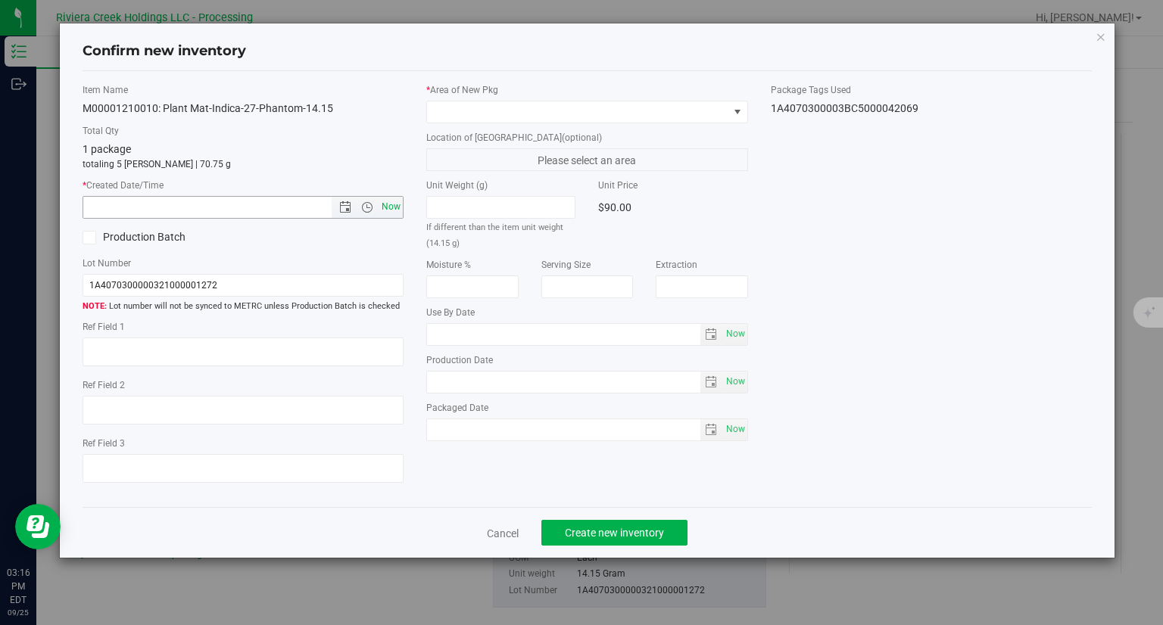
click at [399, 212] on span "Now" at bounding box center [392, 207] width 26 height 22
type input "[DATE] 3:16 PM"
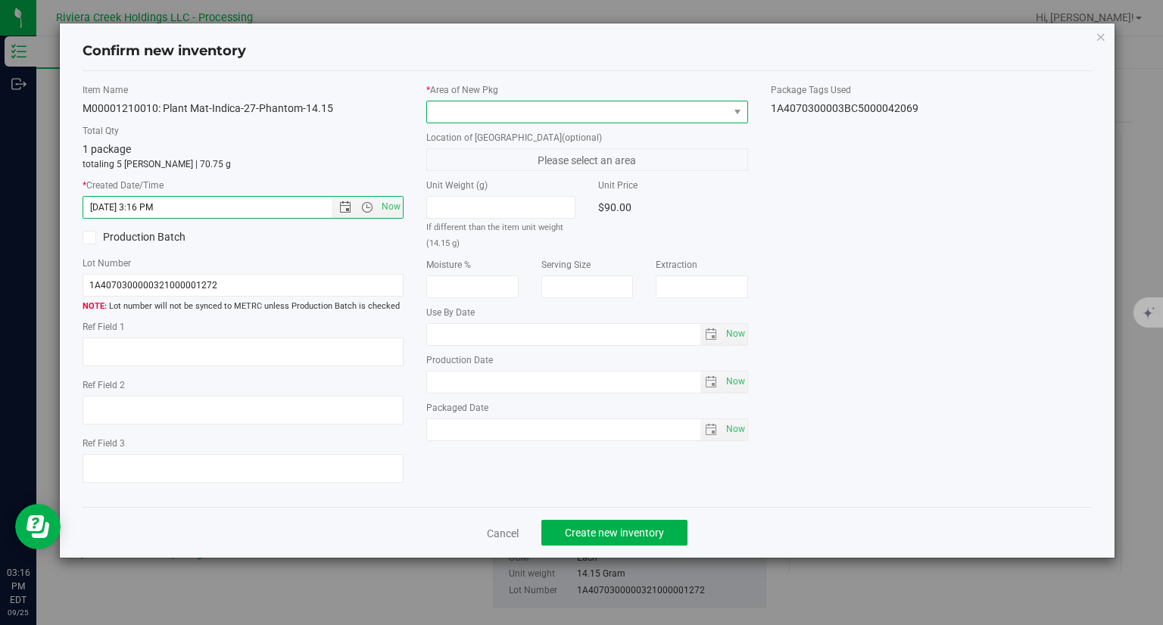
click at [461, 107] on span at bounding box center [577, 111] width 301 height 21
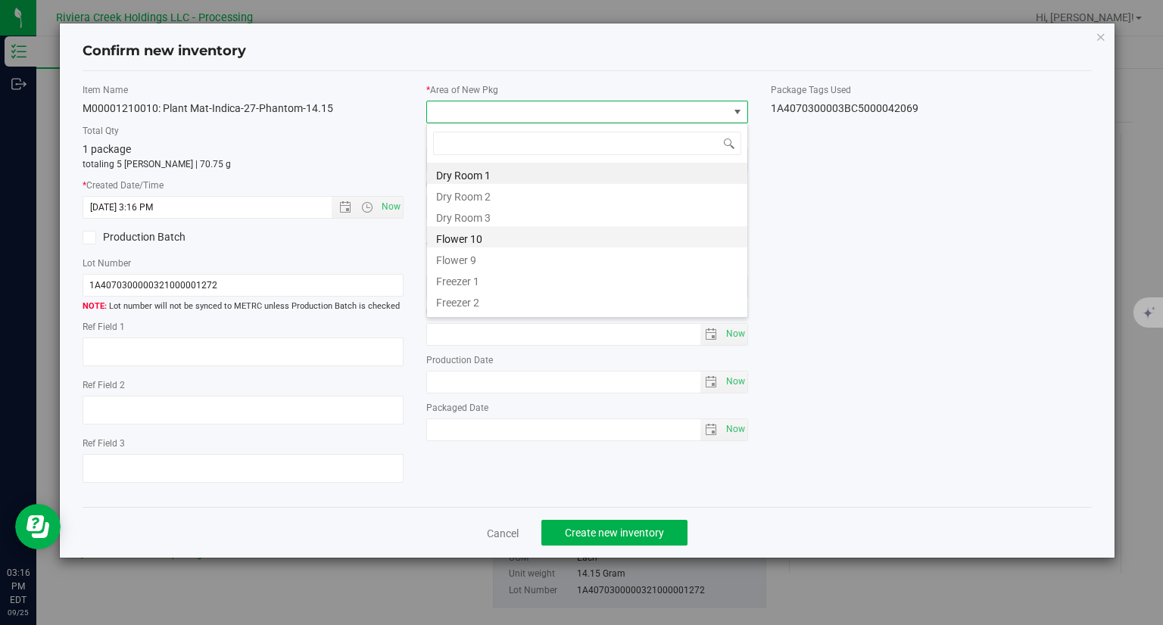
click at [469, 240] on li "Flower 10" at bounding box center [587, 236] width 320 height 21
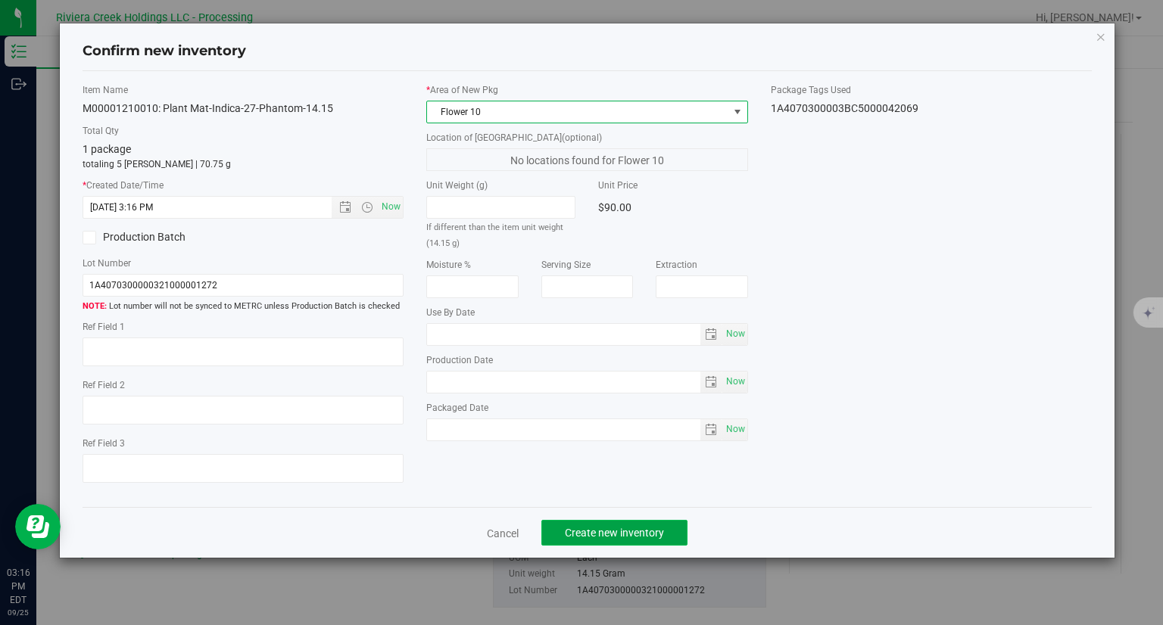
click at [603, 525] on button "Create new inventory" at bounding box center [614, 533] width 146 height 26
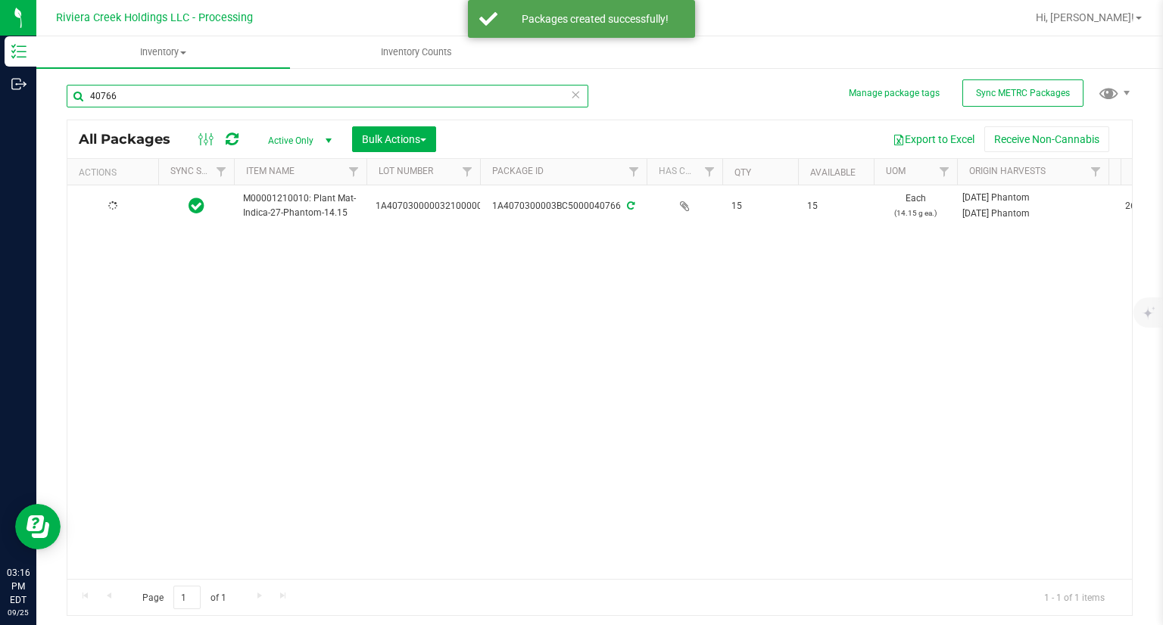
click at [126, 100] on input "40766" at bounding box center [328, 96] width 522 height 23
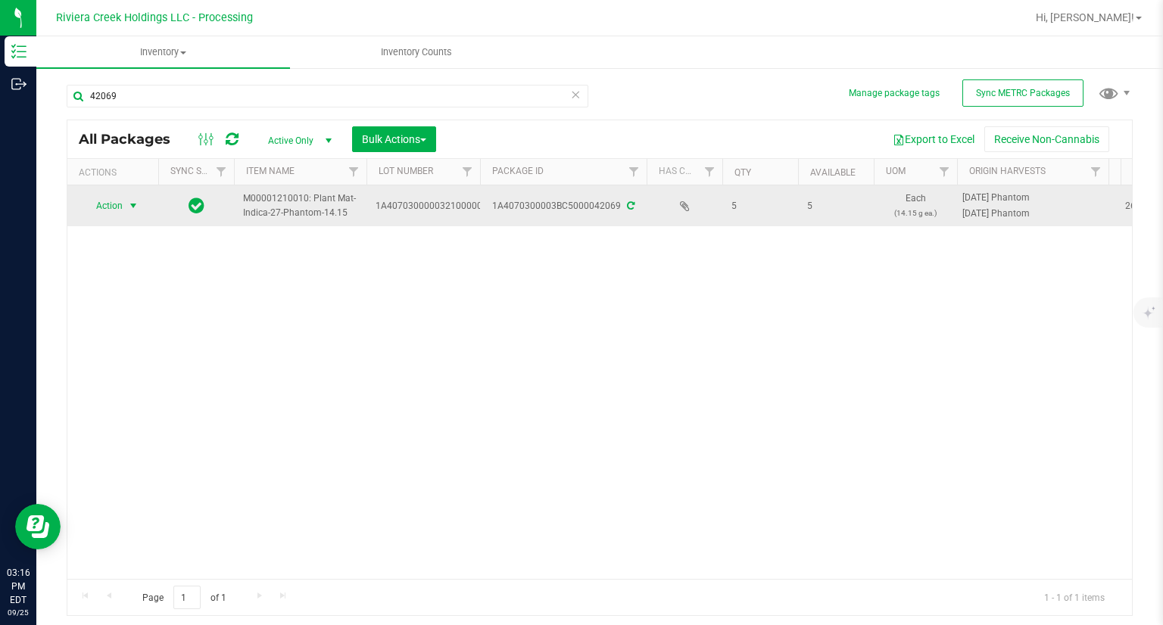
click at [124, 211] on span "select" at bounding box center [133, 205] width 19 height 21
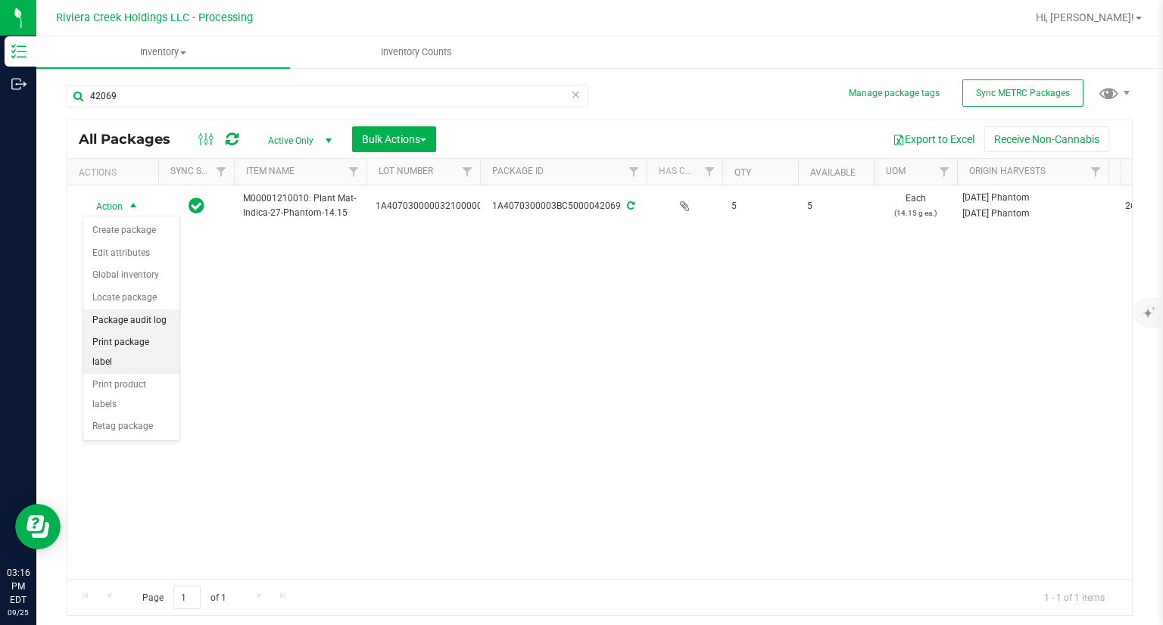
click at [154, 335] on li "Print package label" at bounding box center [131, 353] width 96 height 42
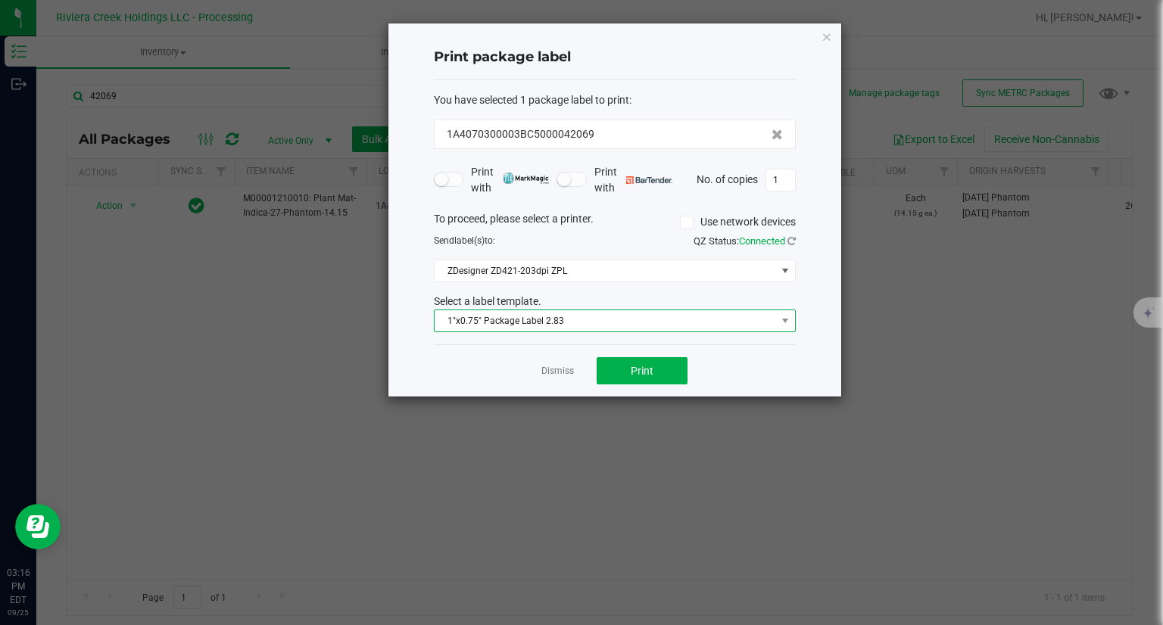
click at [585, 324] on span "1"x0.75" Package Label 2.83" at bounding box center [606, 320] width 342 height 21
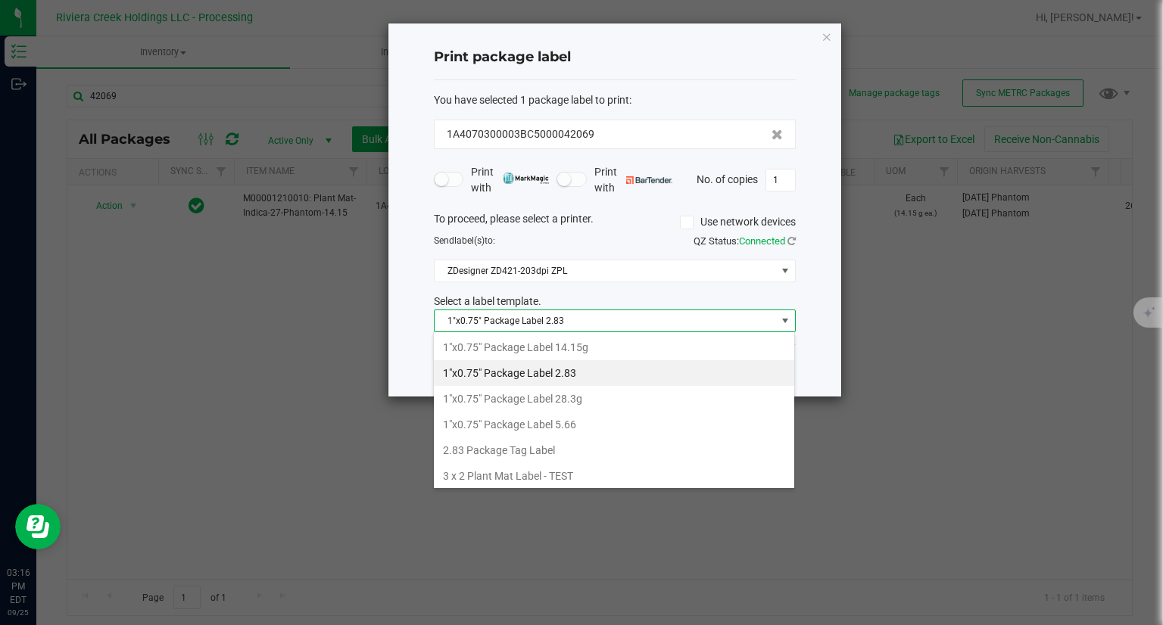
drag, startPoint x: 592, startPoint y: 356, endPoint x: 594, endPoint y: 364, distance: 8.6
click at [593, 356] on li "1"x0.75" Package Label 14.15g" at bounding box center [614, 348] width 360 height 26
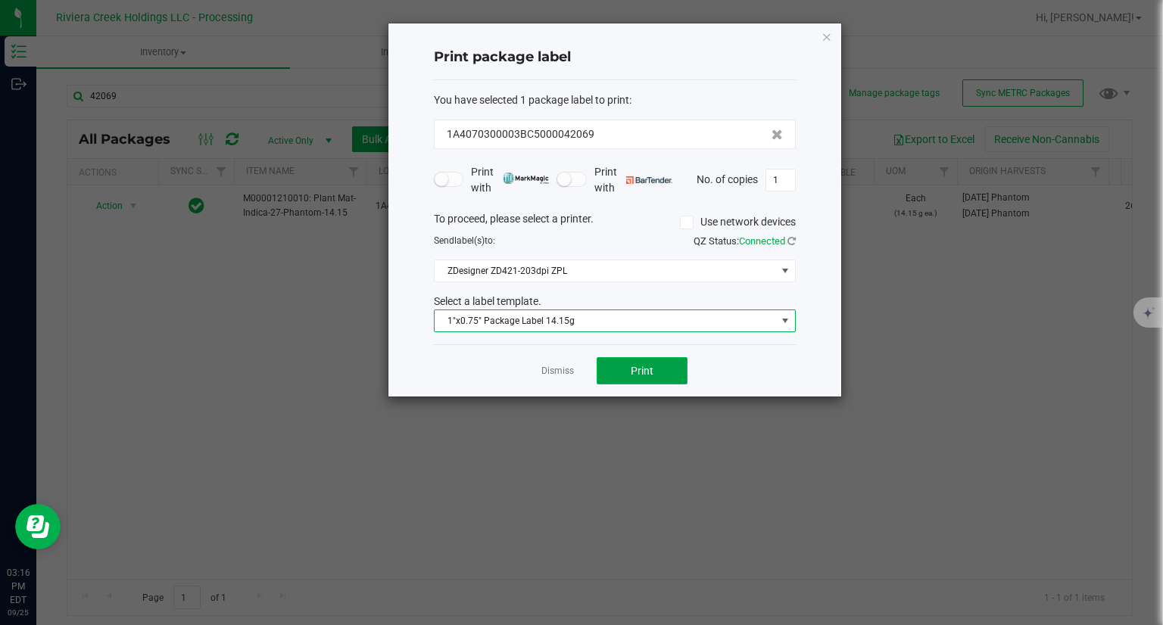
click at [602, 375] on button "Print" at bounding box center [642, 370] width 91 height 27
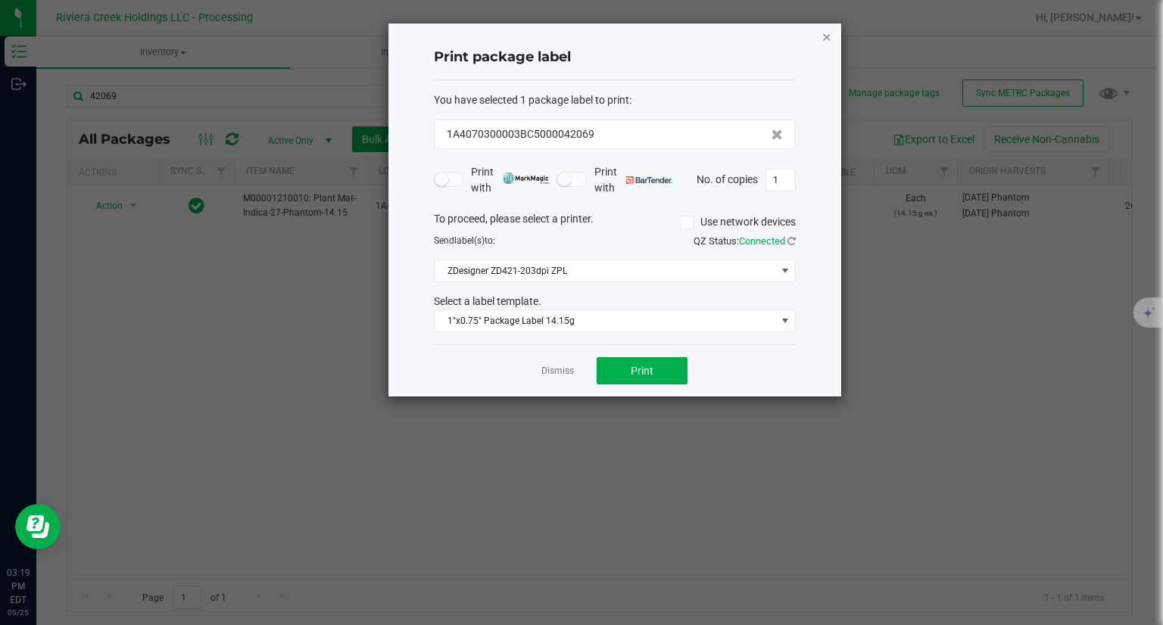
click at [827, 36] on icon "button" at bounding box center [827, 36] width 11 height 18
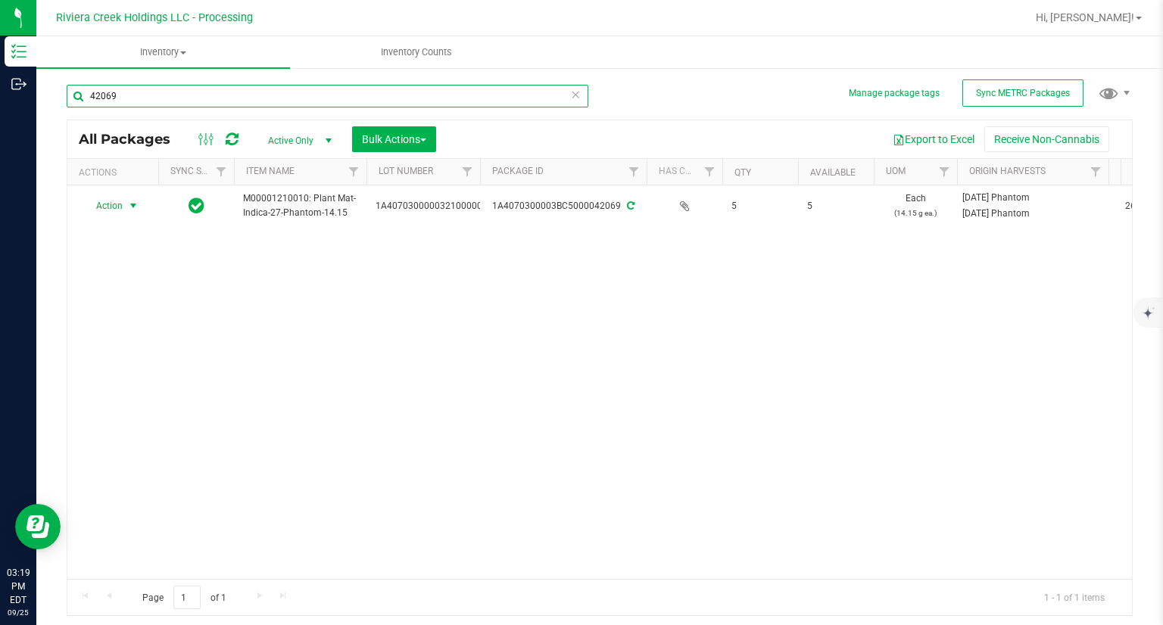
click at [161, 97] on input "42069" at bounding box center [328, 96] width 522 height 23
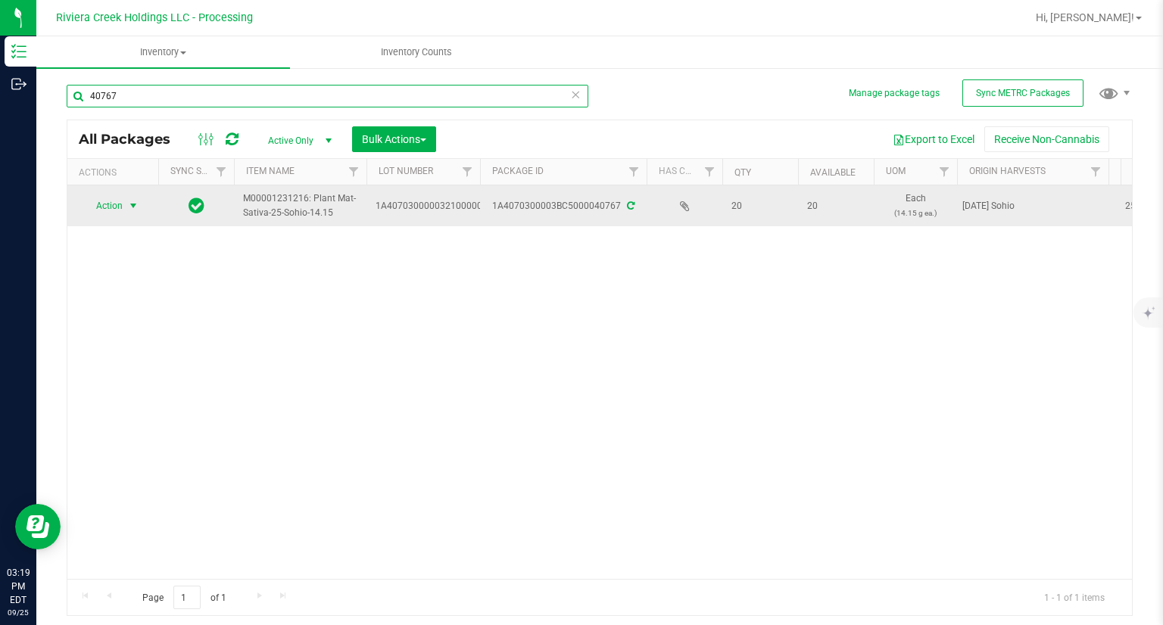
type input "40767"
click at [133, 208] on span "select" at bounding box center [133, 206] width 12 height 12
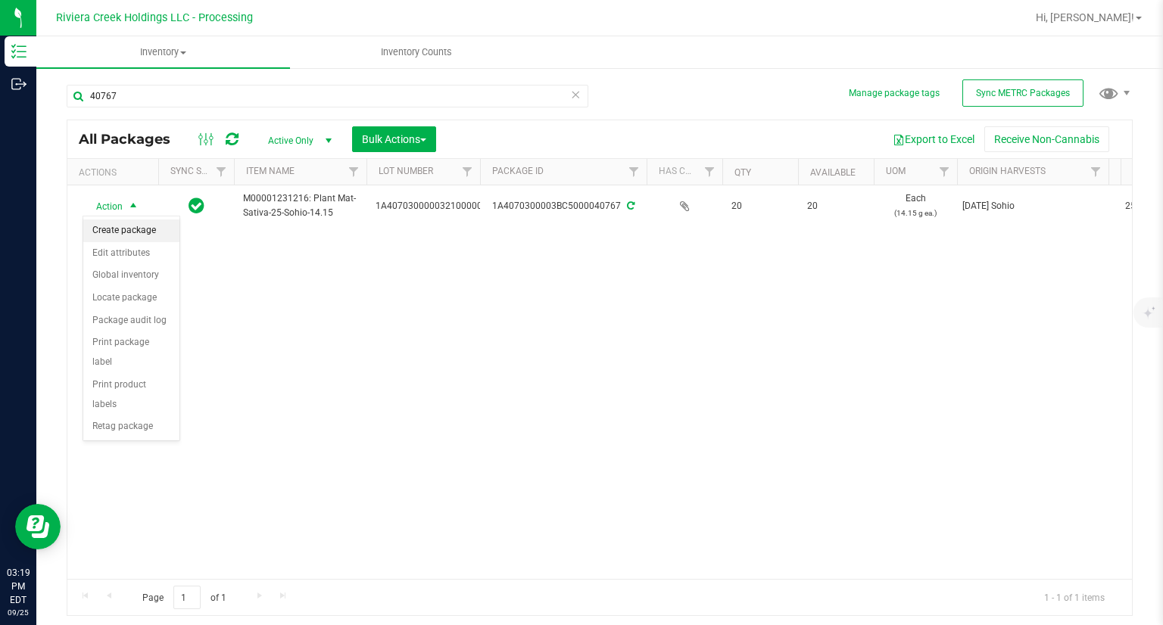
click at [134, 230] on li "Create package" at bounding box center [131, 231] width 96 height 23
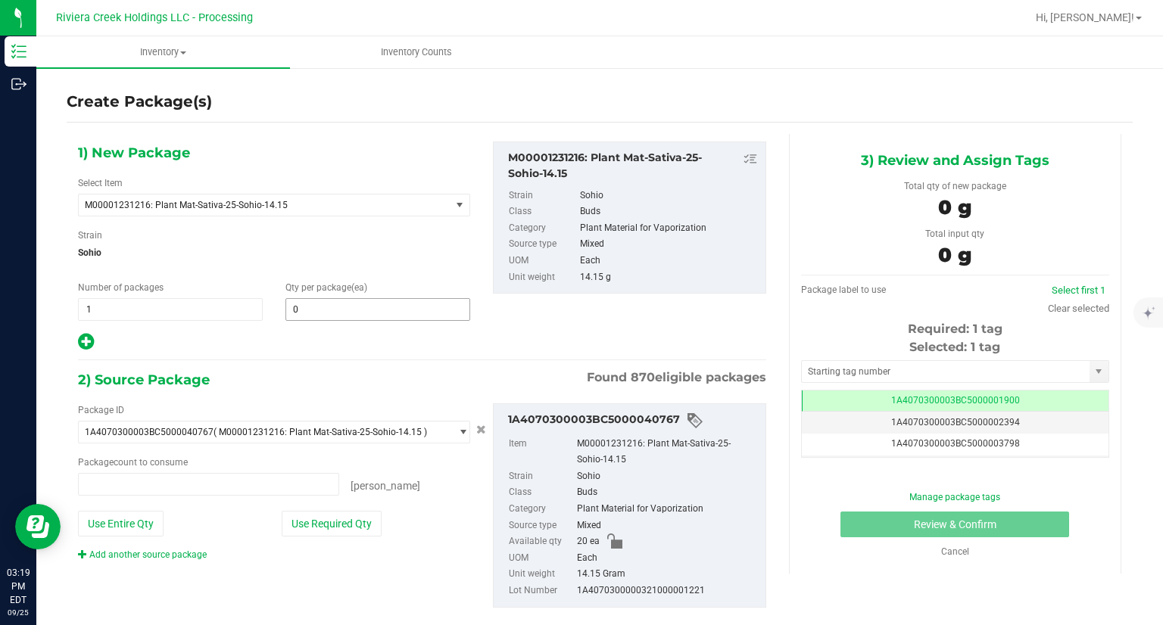
type input "0 ea"
click at [348, 309] on span at bounding box center [377, 309] width 185 height 23
type input "5"
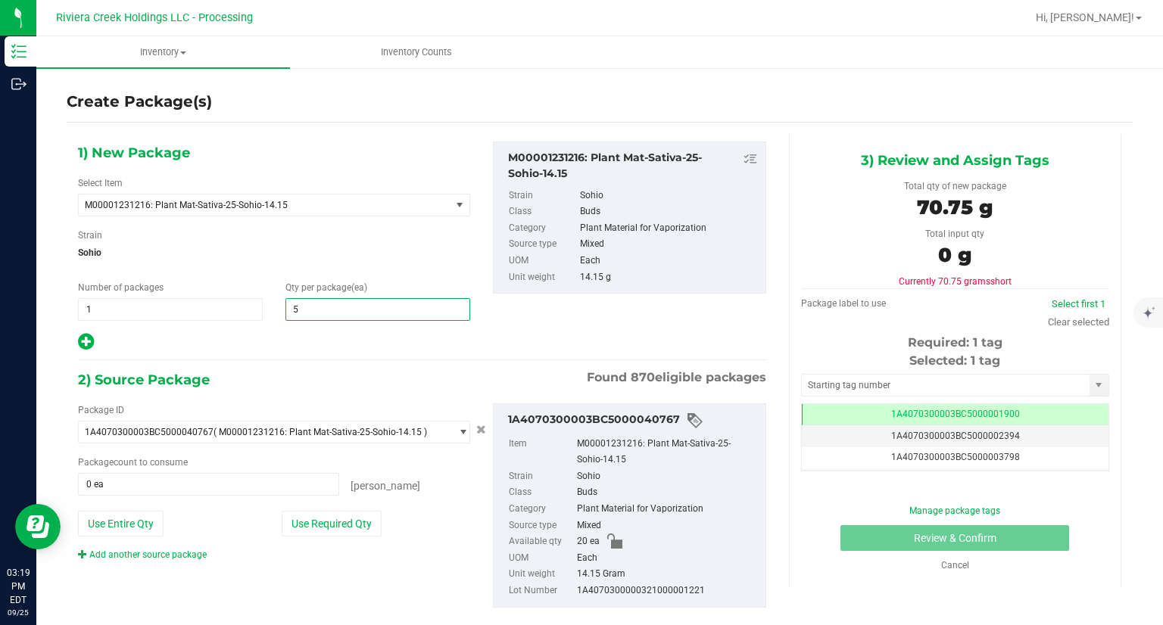
type input "5"
click at [329, 352] on div "1) New Package Select Item M00001231216: Plant Mat-Sativa-25-Sohio-14.15 M00000…" at bounding box center [422, 387] width 711 height 506
click at [360, 537] on div "Package ID 1A4070300003BC5000040767 ( M00001231216: Plant Mat-Sativa-25-Sohio-1…" at bounding box center [274, 483] width 415 height 158
drag, startPoint x: 360, startPoint y: 520, endPoint x: 386, endPoint y: 517, distance: 25.9
click at [360, 521] on button "Use Required Qty" at bounding box center [332, 524] width 100 height 26
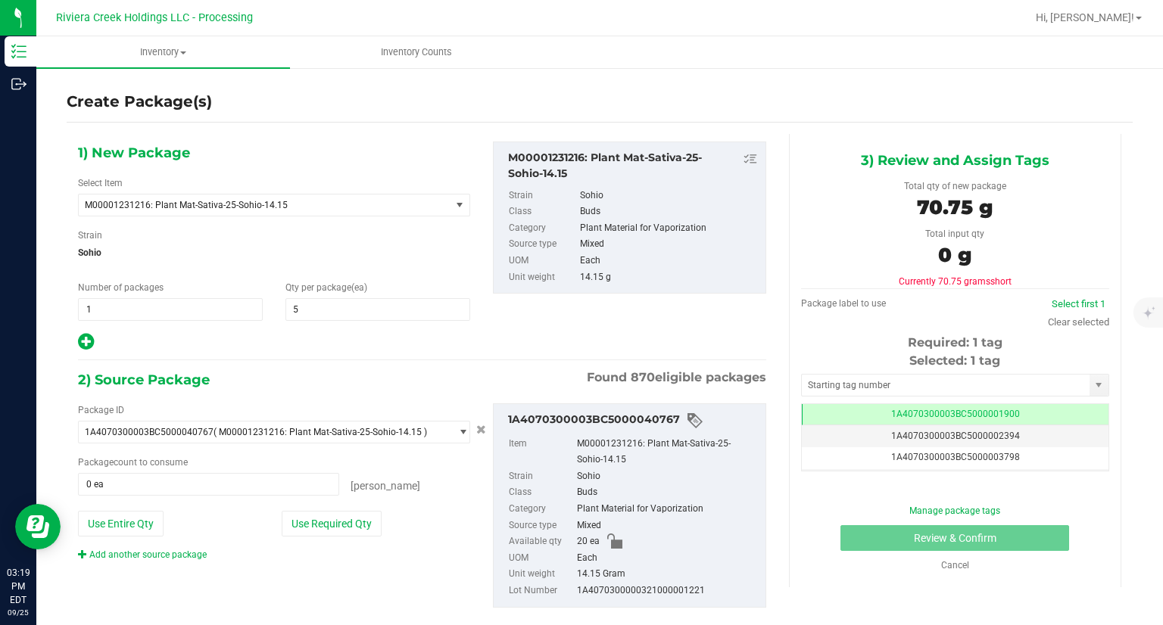
type input "5 ea"
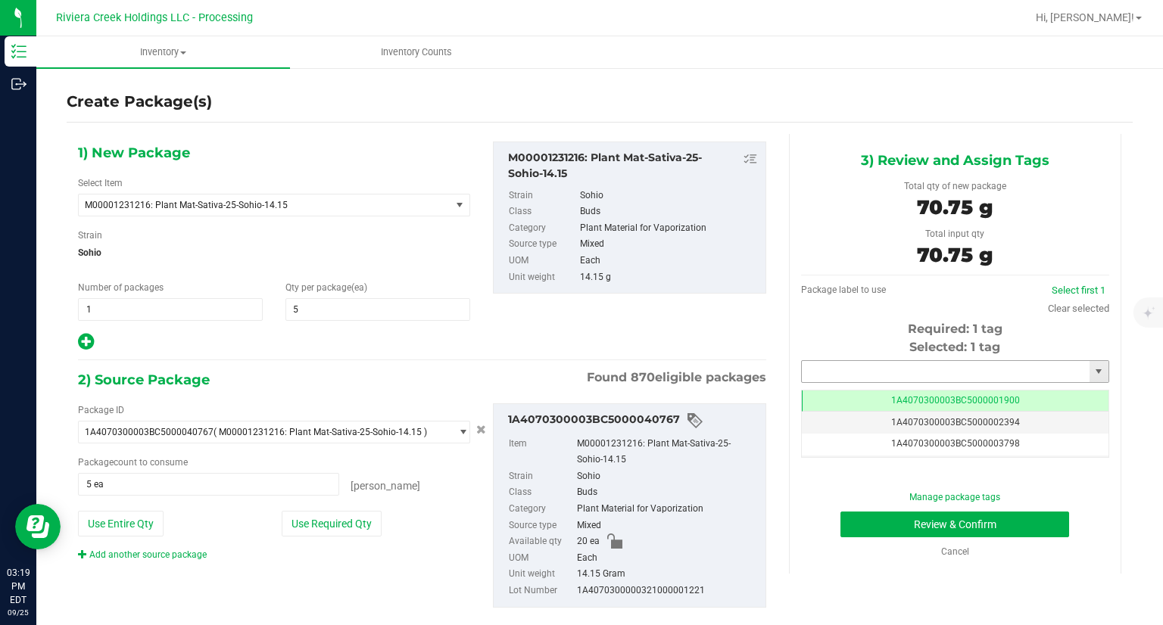
click at [806, 367] on input "text" at bounding box center [946, 371] width 288 height 21
drag, startPoint x: 806, startPoint y: 389, endPoint x: 802, endPoint y: 419, distance: 29.9
click at [806, 390] on li "1A4070300003BC5000042070" at bounding box center [946, 397] width 304 height 23
type input "1A4070300003BC5000042070"
click at [860, 529] on button "Review & Confirm" at bounding box center [955, 525] width 229 height 26
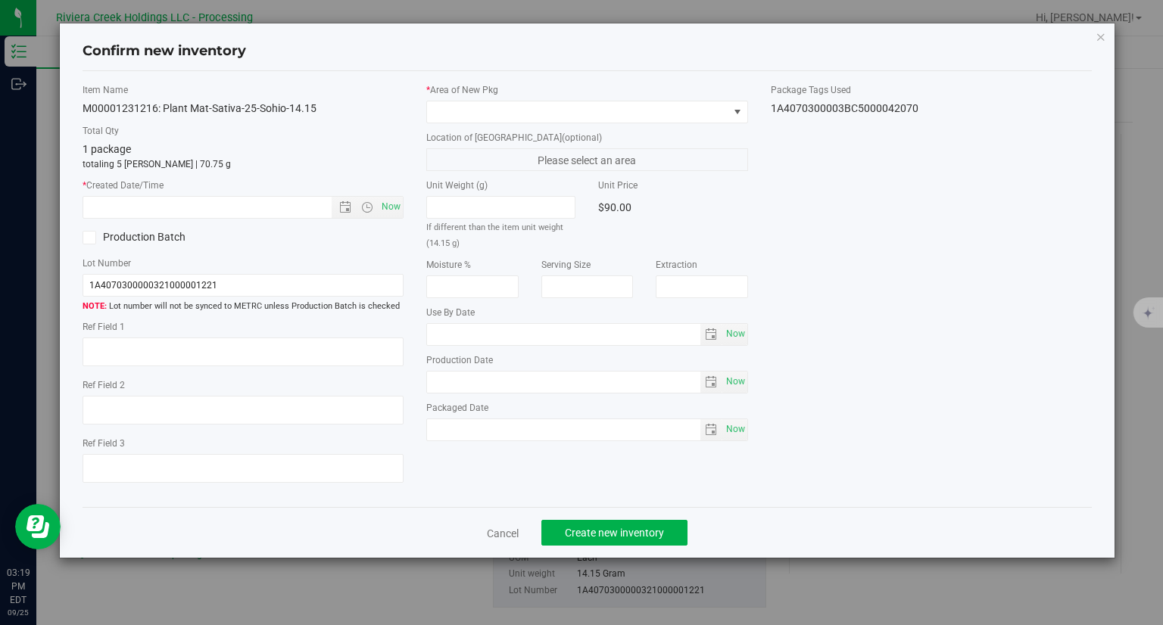
click at [395, 219] on div "Item Name M00001231216: Plant Mat-Sativa-25-Sohio-14.15 Total Qty 1 package tot…" at bounding box center [243, 289] width 345 height 413
click at [395, 209] on span "Now" at bounding box center [392, 207] width 26 height 22
type input "[DATE] 3:19 PM"
click at [485, 122] on span at bounding box center [587, 112] width 322 height 23
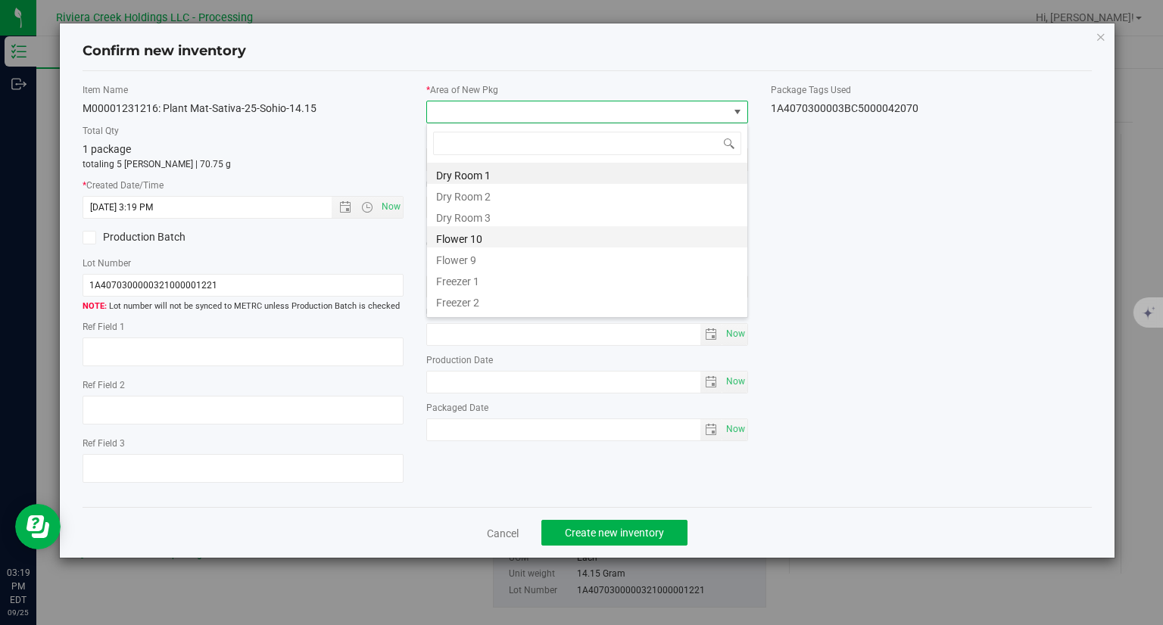
click at [469, 233] on li "Flower 10" at bounding box center [587, 236] width 320 height 21
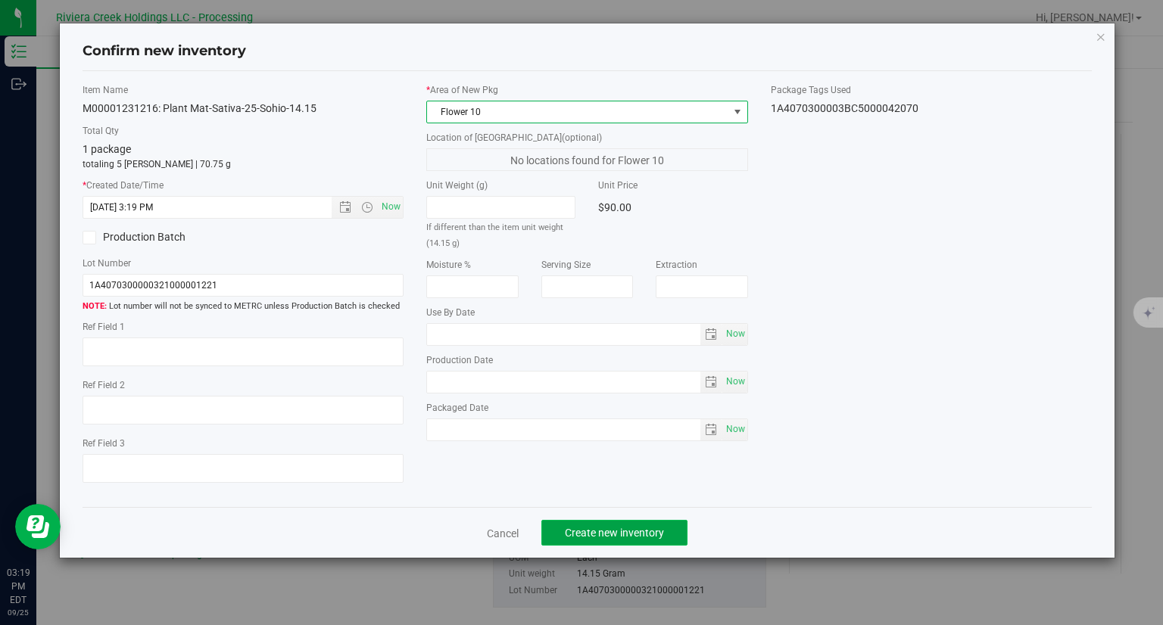
click at [657, 536] on span "Create new inventory" at bounding box center [614, 533] width 99 height 12
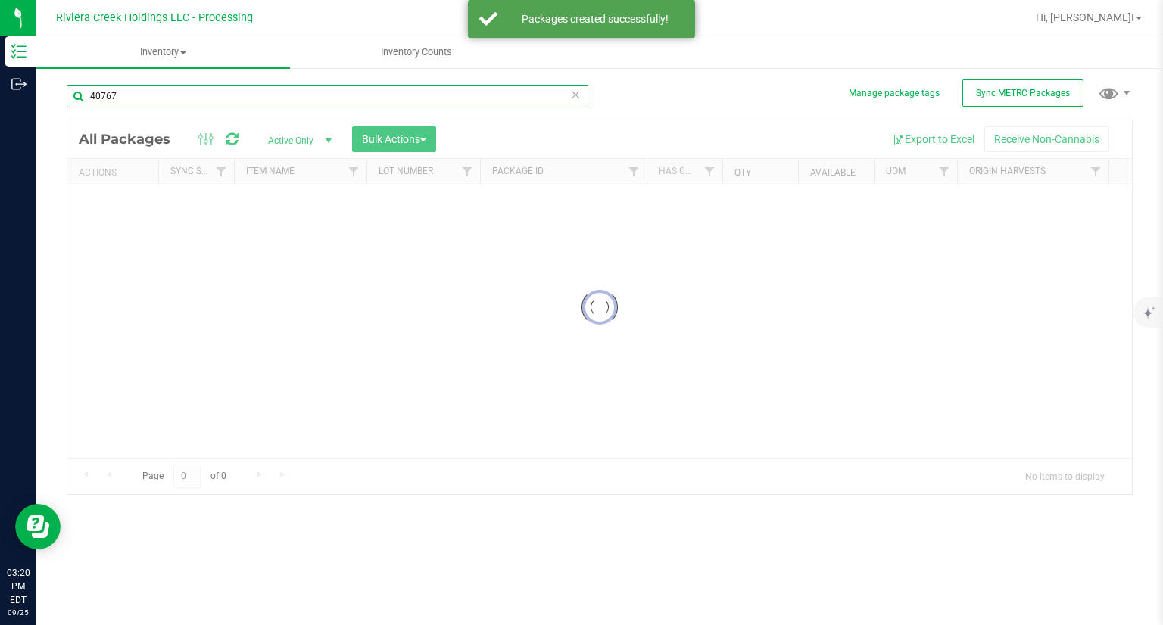
click at [177, 97] on input "40767" at bounding box center [328, 96] width 522 height 23
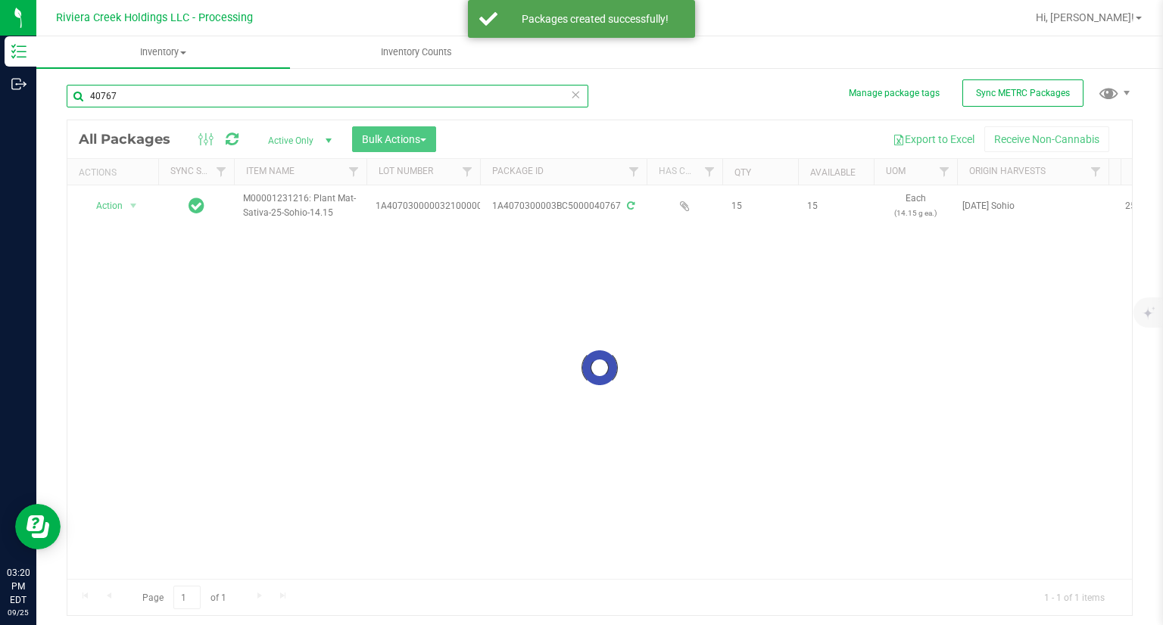
click at [177, 97] on input "40767" at bounding box center [328, 96] width 522 height 23
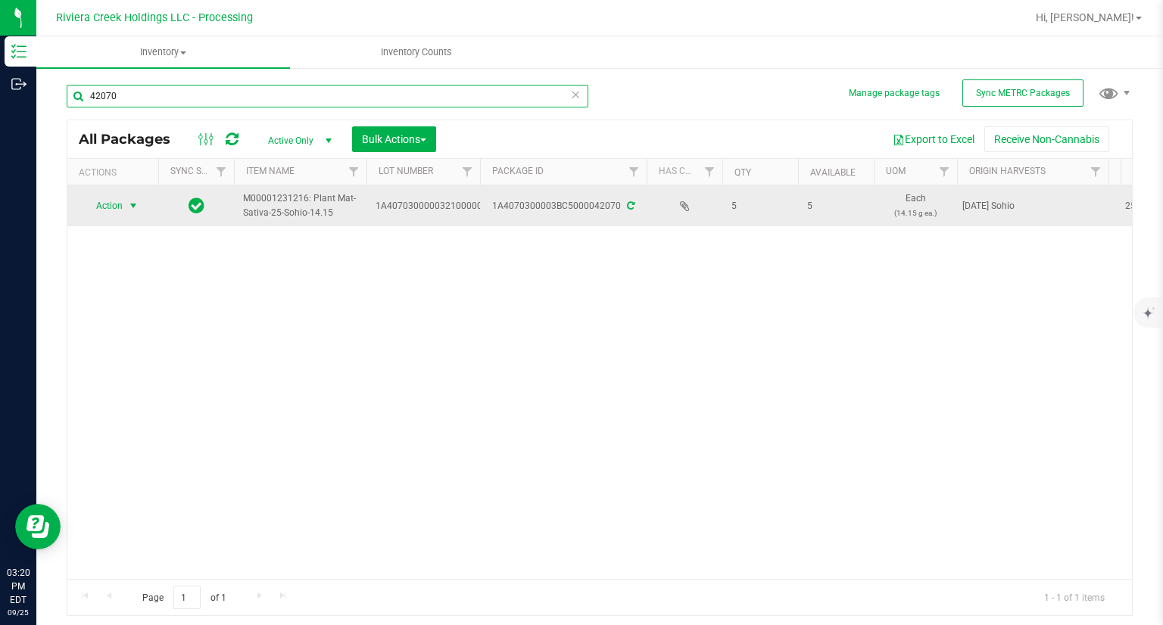
type input "42070"
click at [114, 207] on span "Action" at bounding box center [103, 205] width 41 height 21
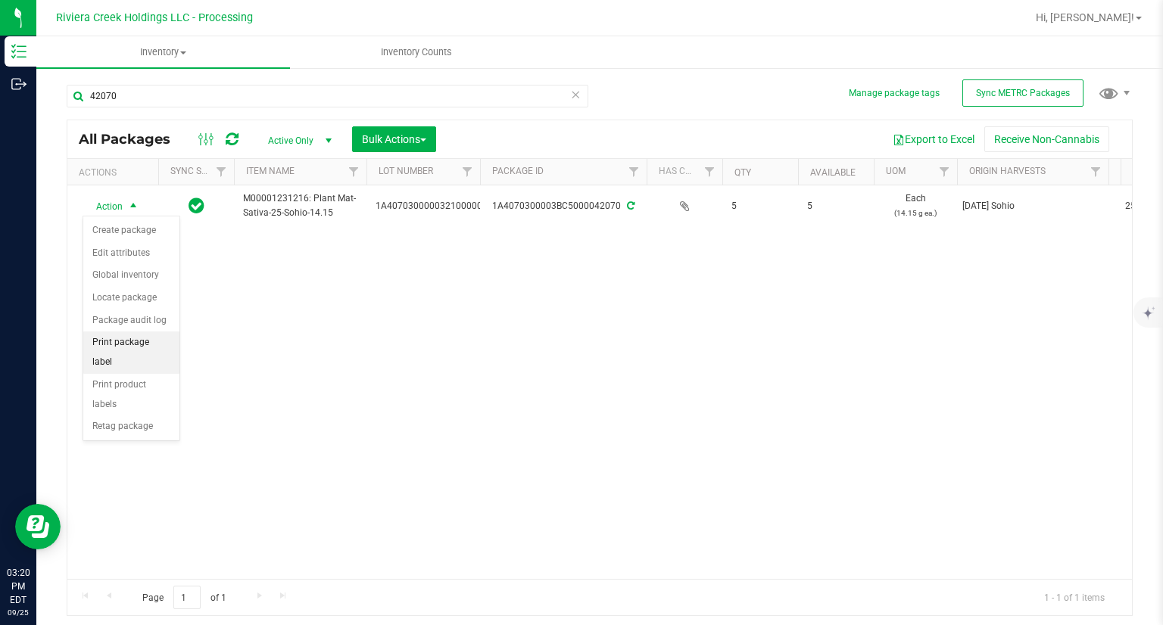
click at [143, 334] on li "Print package label" at bounding box center [131, 353] width 96 height 42
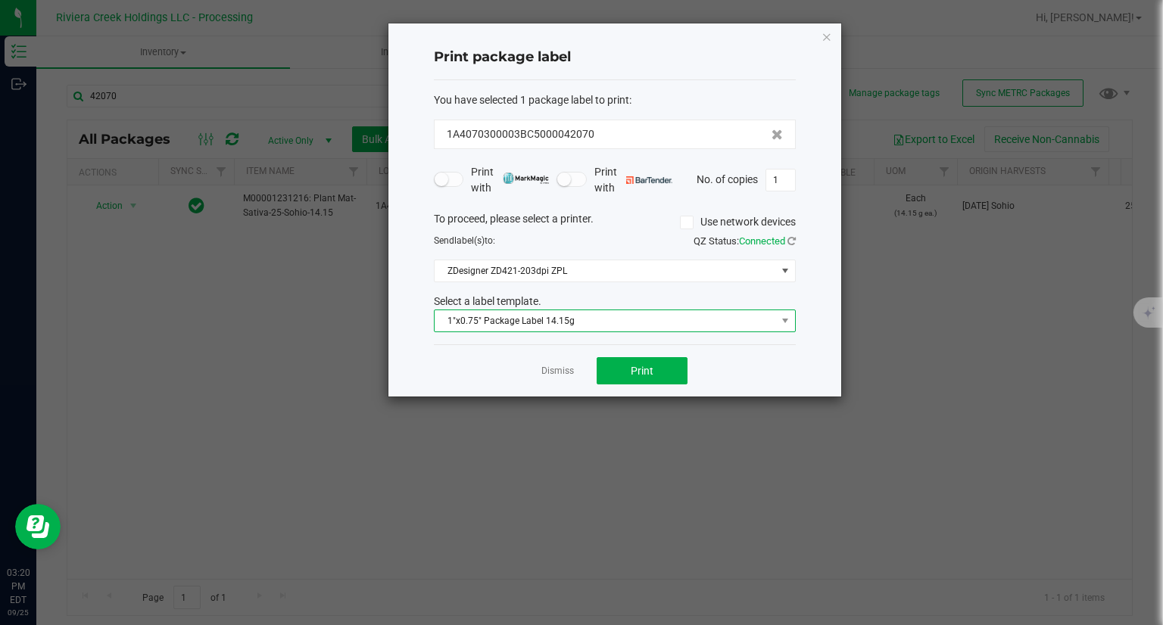
click at [559, 313] on span "1"x0.75" Package Label 14.15g" at bounding box center [606, 320] width 342 height 21
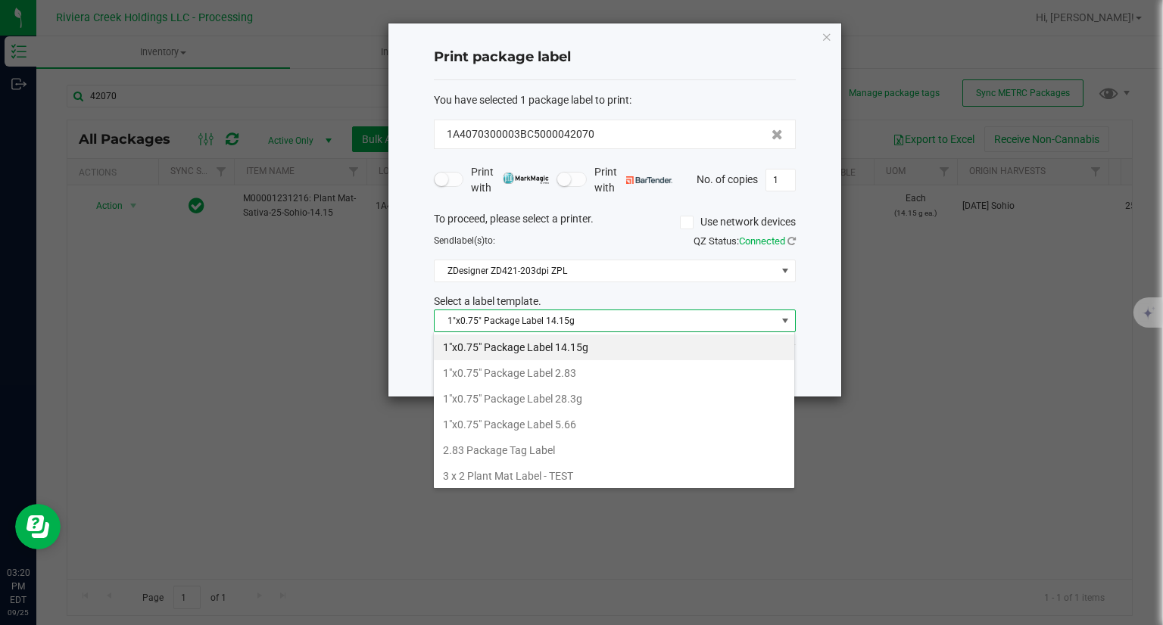
click at [924, 385] on ngb-modal-window "Print package label You have selected 1 package label to print : 1A4070300003BC…" at bounding box center [587, 312] width 1174 height 625
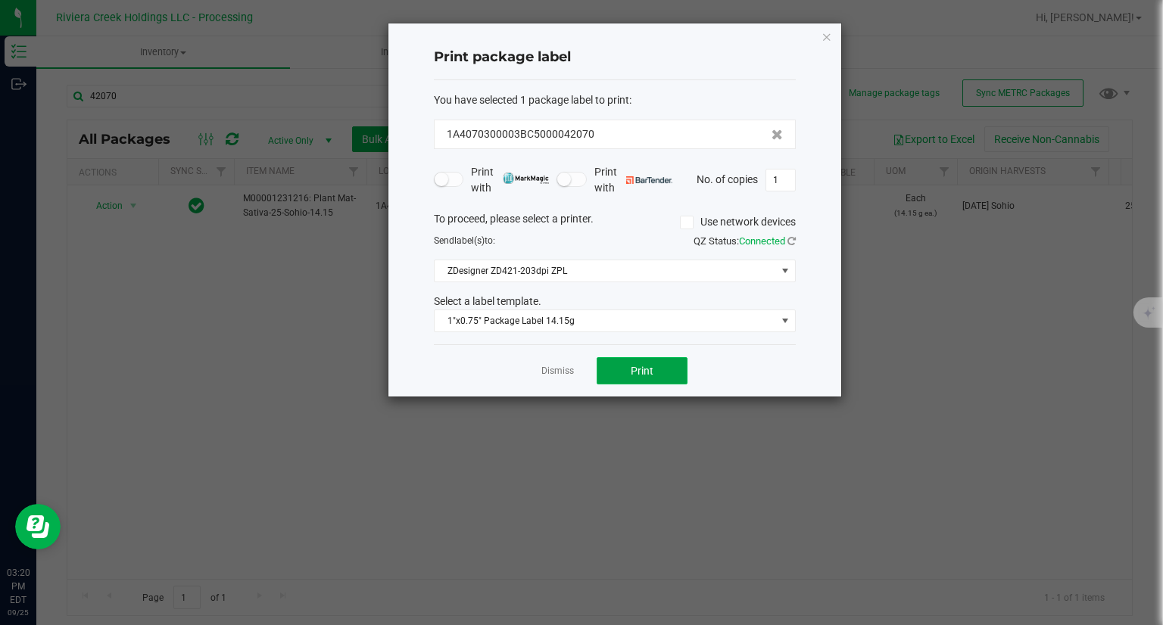
click at [675, 365] on button "Print" at bounding box center [642, 370] width 91 height 27
